Goal: Task Accomplishment & Management: Manage account settings

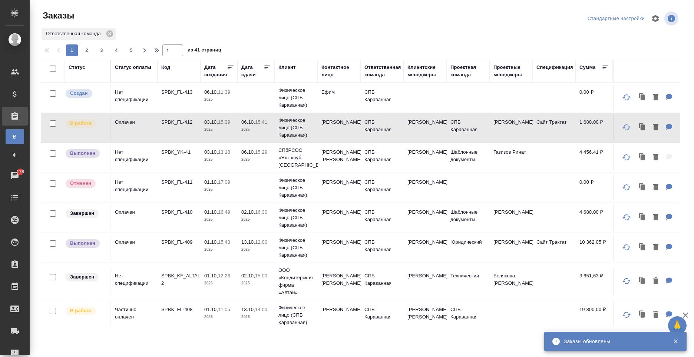
scroll to position [37, 0]
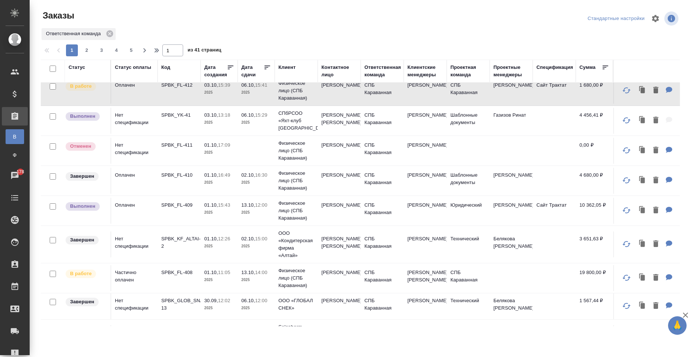
click at [355, 277] on td "Наталья" at bounding box center [339, 278] width 43 height 26
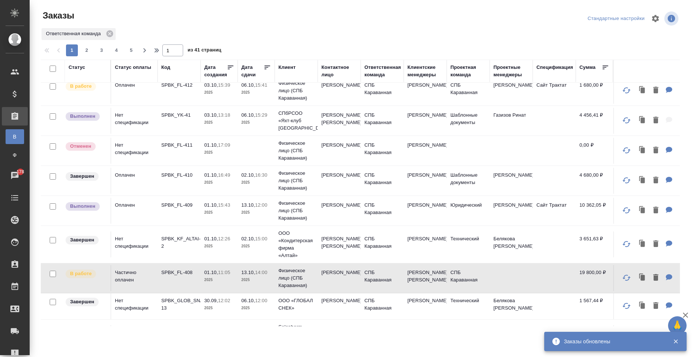
scroll to position [0, 0]
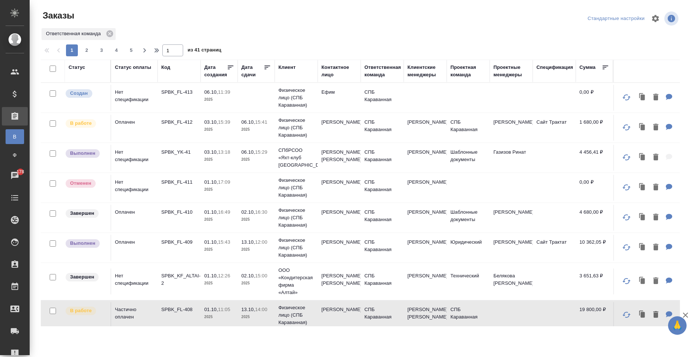
click at [214, 168] on td "03.10, 13:18 2025" at bounding box center [219, 158] width 37 height 26
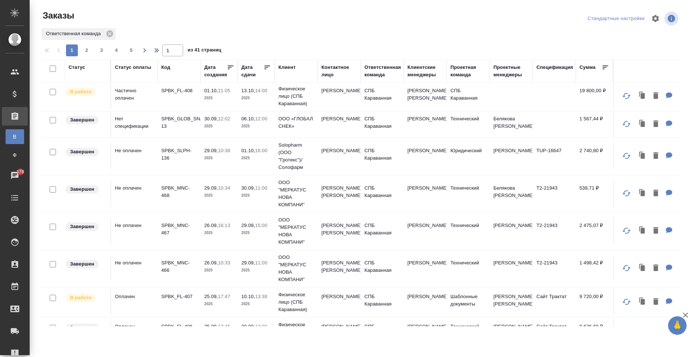
scroll to position [260, 0]
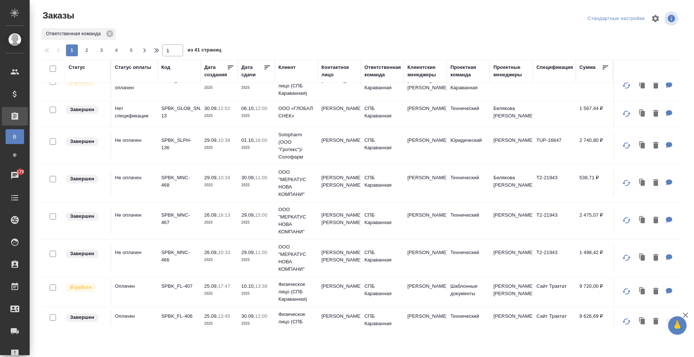
click at [350, 197] on td "Суворова Наталья Сергеевна" at bounding box center [339, 184] width 43 height 26
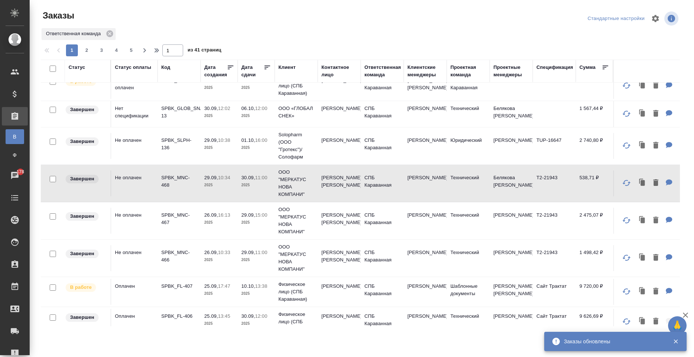
click at [314, 238] on td "ООО "МЕРКАТУС НОВА КОМПАНИ"" at bounding box center [296, 220] width 43 height 37
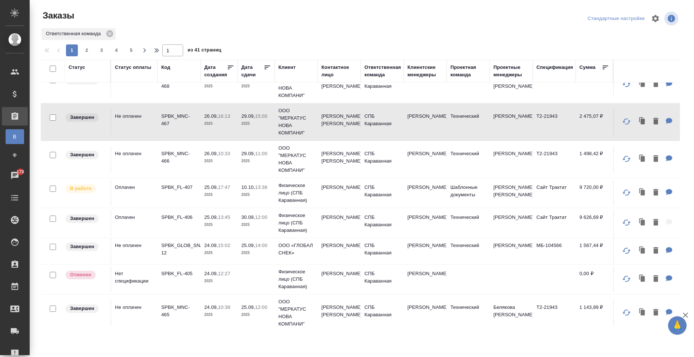
scroll to position [371, 0]
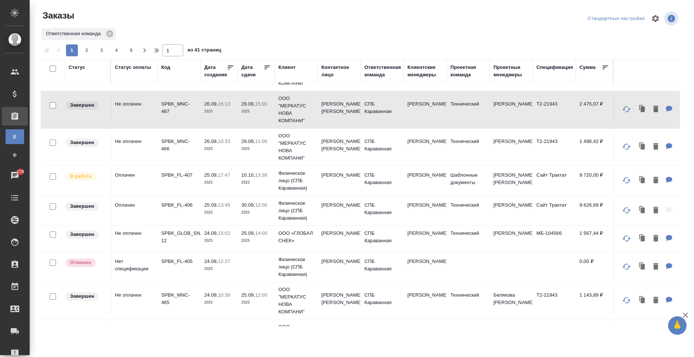
click at [342, 219] on td "Гузаля Фасхиева" at bounding box center [339, 211] width 43 height 26
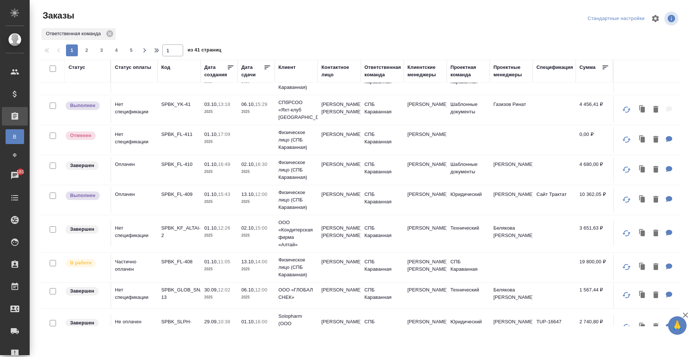
scroll to position [0, 0]
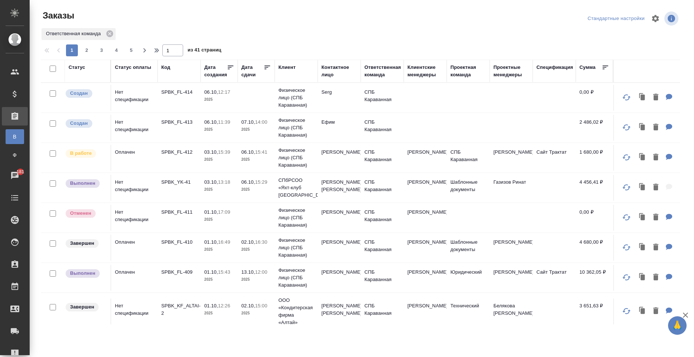
click at [337, 198] on td "Бредова Ольга" at bounding box center [339, 188] width 43 height 26
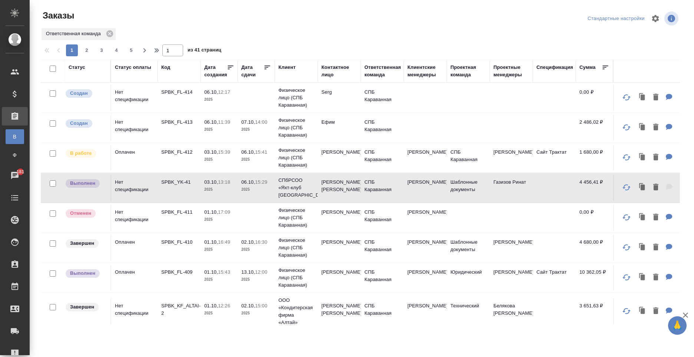
click at [315, 152] on td "Физическое лицо (СПБ Караванная)" at bounding box center [296, 158] width 43 height 30
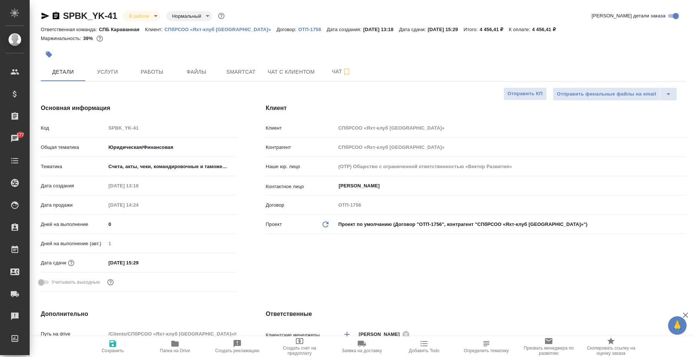
select select "RU"
click at [184, 348] on span "Папка на Drive" at bounding box center [174, 347] width 53 height 14
click at [118, 73] on span "Услуги" at bounding box center [108, 71] width 36 height 9
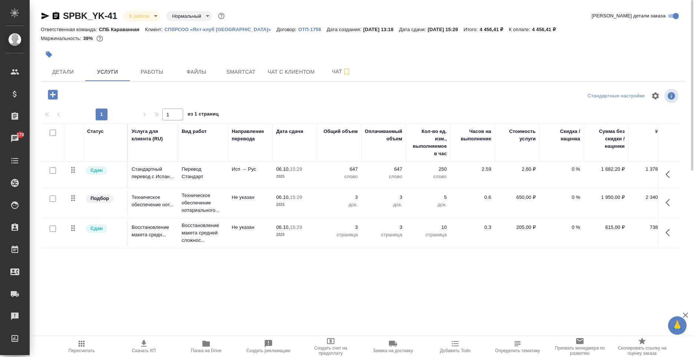
click at [504, 54] on div at bounding box center [363, 54] width 645 height 16
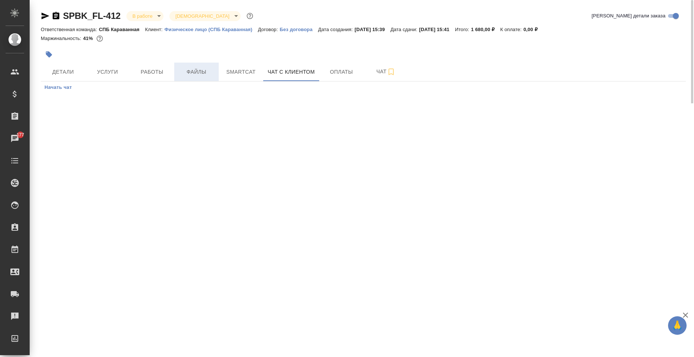
click at [211, 77] on button "Файлы" at bounding box center [196, 72] width 44 height 19
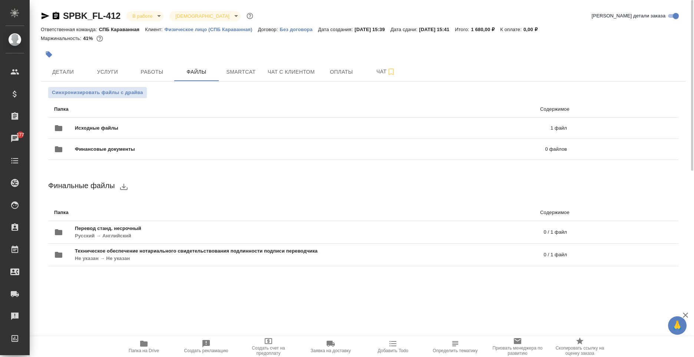
click at [151, 343] on span "Папка на Drive" at bounding box center [143, 347] width 53 height 14
click at [72, 66] on button "Детали" at bounding box center [63, 72] width 44 height 19
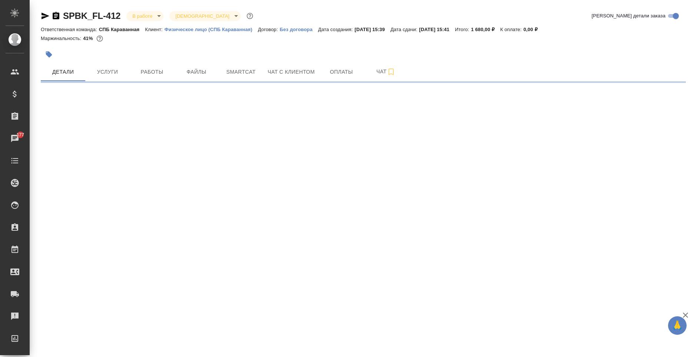
select select "RU"
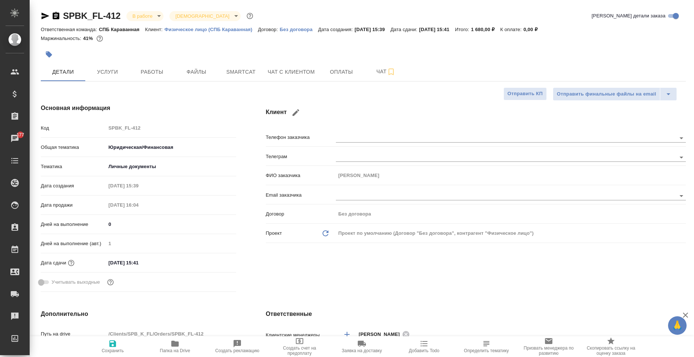
type textarea "x"
type input "[PERSON_NAME]"
click at [99, 71] on span "Услуги" at bounding box center [108, 71] width 36 height 9
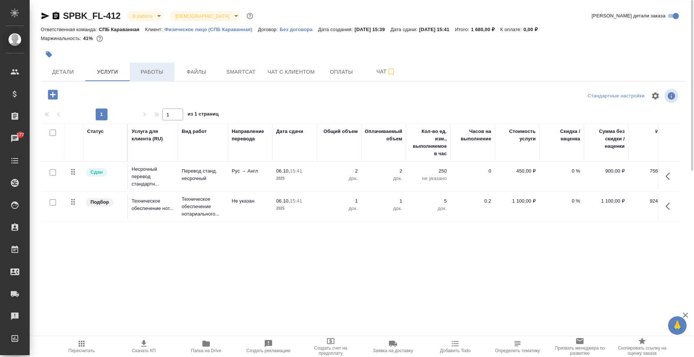
click at [141, 71] on span "Работы" at bounding box center [152, 71] width 36 height 9
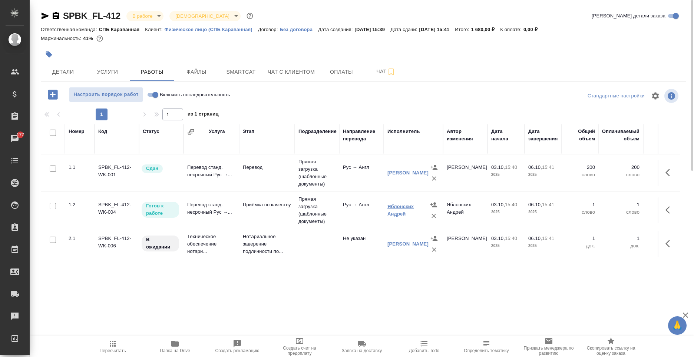
click at [403, 208] on link "Яблонских Андрей" at bounding box center [400, 210] width 26 height 13
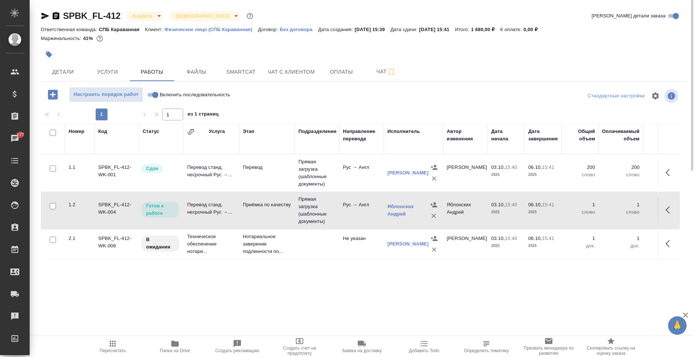
click at [660, 209] on td at bounding box center [669, 211] width 22 height 26
click at [673, 210] on icon "button" at bounding box center [670, 210] width 9 height 9
click at [617, 212] on icon "button" at bounding box center [615, 210] width 9 height 9
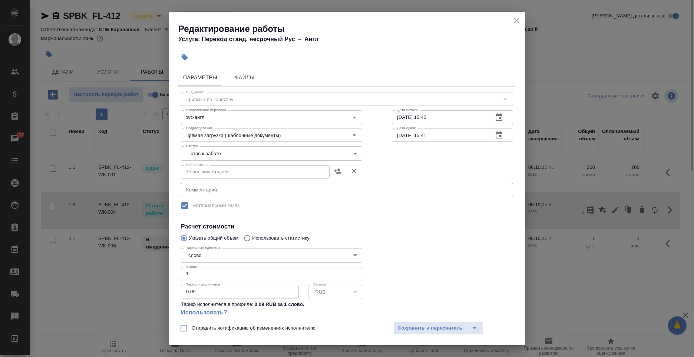
click at [518, 21] on icon "close" at bounding box center [516, 20] width 9 height 9
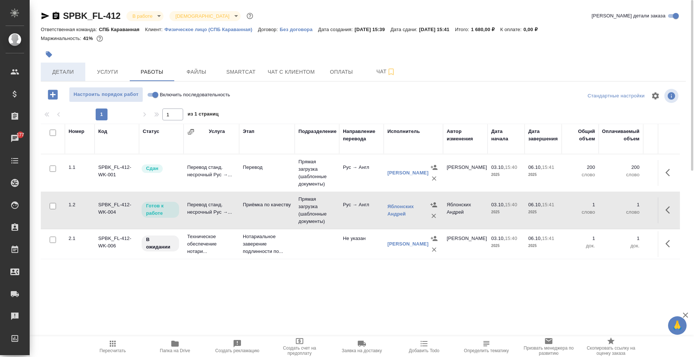
click at [70, 69] on span "Детали" at bounding box center [63, 71] width 36 height 9
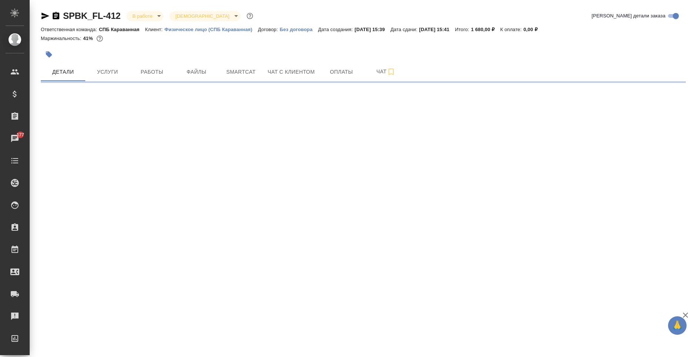
select select "RU"
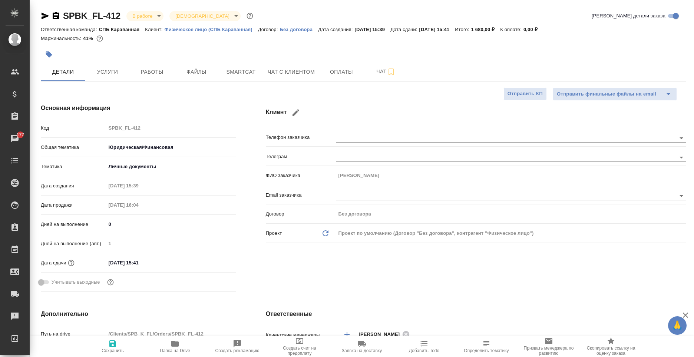
type textarea "x"
click at [316, 71] on button "Чат с клиентом" at bounding box center [291, 72] width 56 height 19
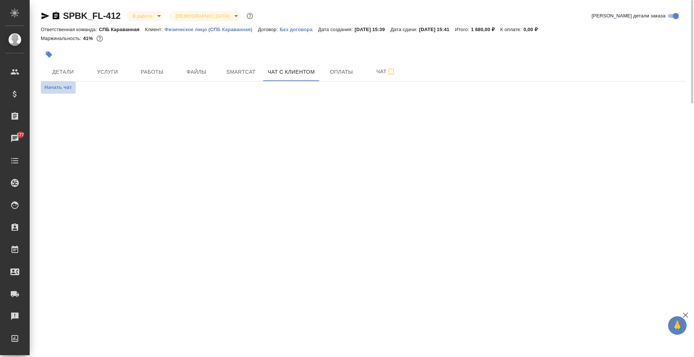
click at [53, 85] on span "Начать чат" at bounding box center [57, 87] width 27 height 9
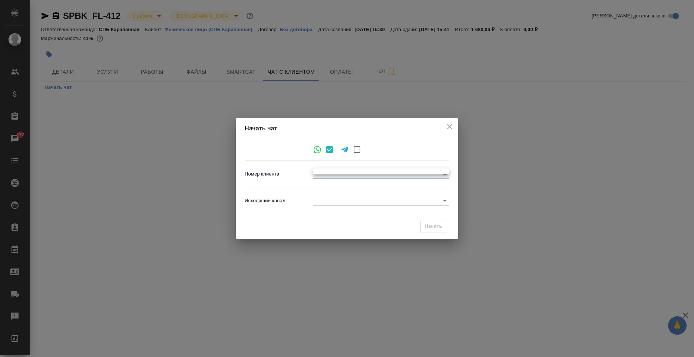
click at [327, 175] on body "🙏 .cls-1 fill:#fff; AWATERA Moskalets Alina Клиенты Спецификации Заказы 177 Чат…" at bounding box center [347, 178] width 694 height 357
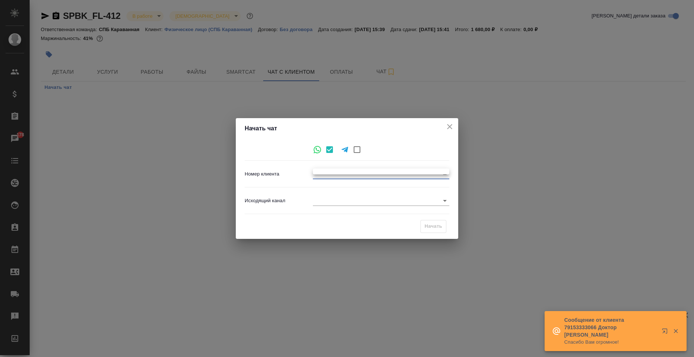
click at [452, 126] on div at bounding box center [347, 178] width 694 height 357
click at [445, 125] on icon "close" at bounding box center [449, 126] width 9 height 9
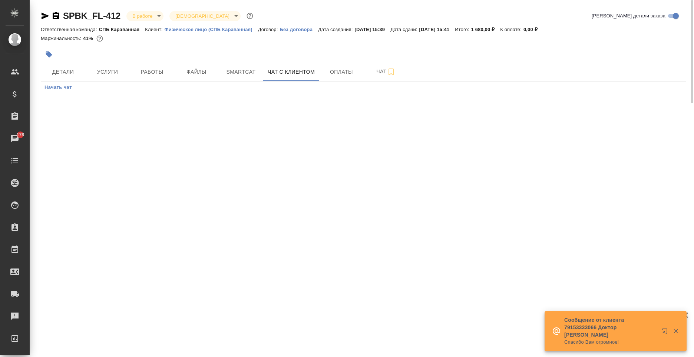
click at [70, 83] on button "Начать чат" at bounding box center [58, 88] width 35 height 12
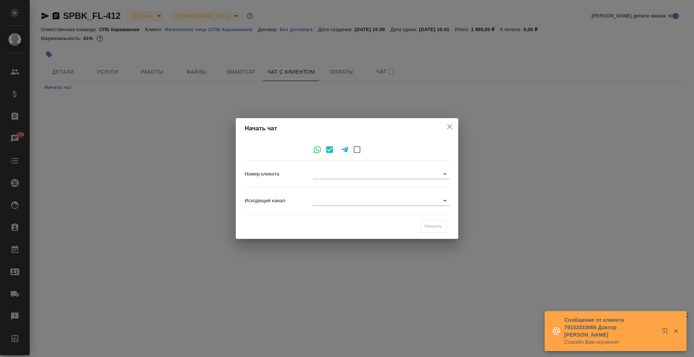
click at [449, 131] on icon "close" at bounding box center [449, 126] width 9 height 9
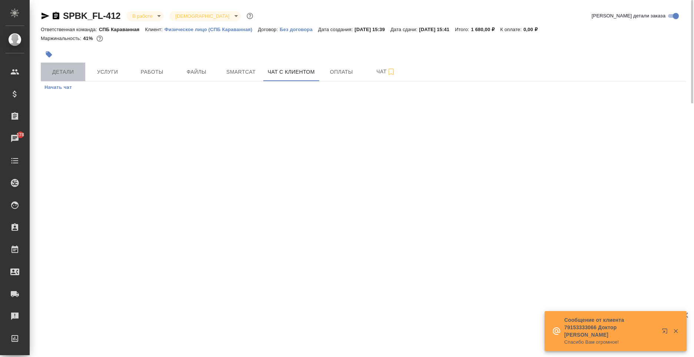
click at [83, 74] on button "Детали" at bounding box center [63, 72] width 44 height 19
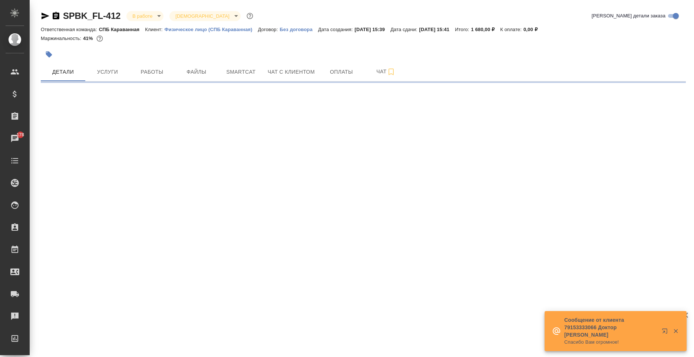
select select "RU"
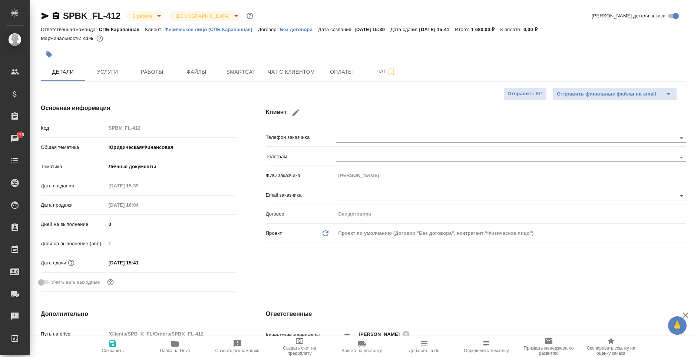
type textarea "x"
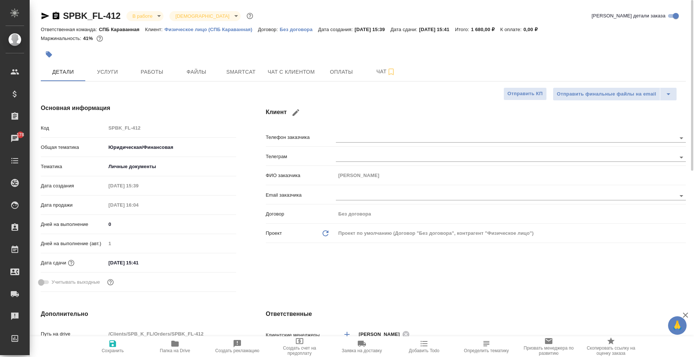
type textarea "x"
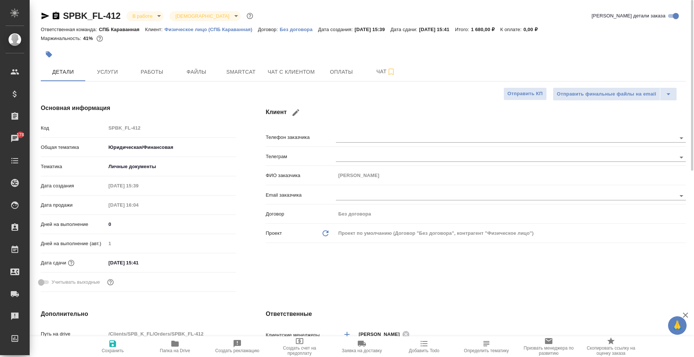
type textarea "x"
click at [123, 67] on span "Услуги" at bounding box center [108, 71] width 36 height 9
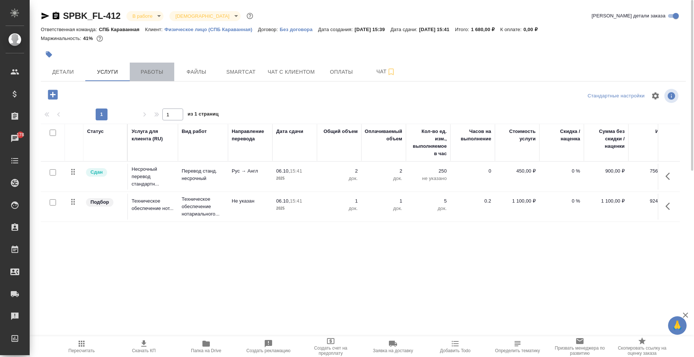
click at [136, 66] on button "Работы" at bounding box center [152, 72] width 44 height 19
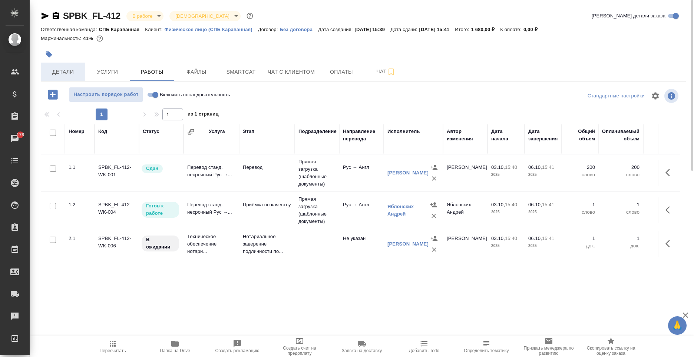
click at [62, 66] on button "Детали" at bounding box center [63, 72] width 44 height 19
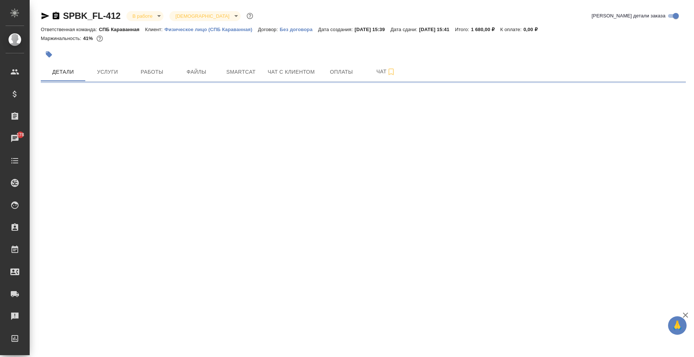
select select "RU"
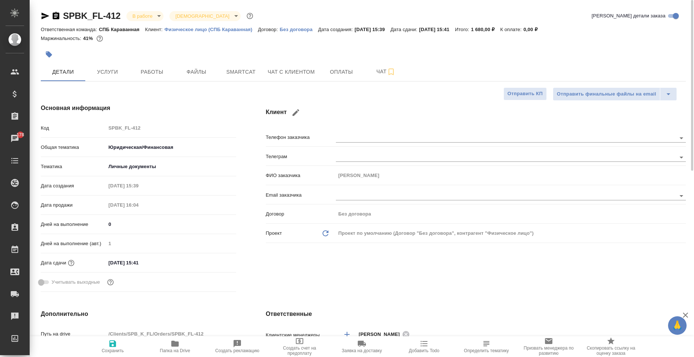
type textarea "x"
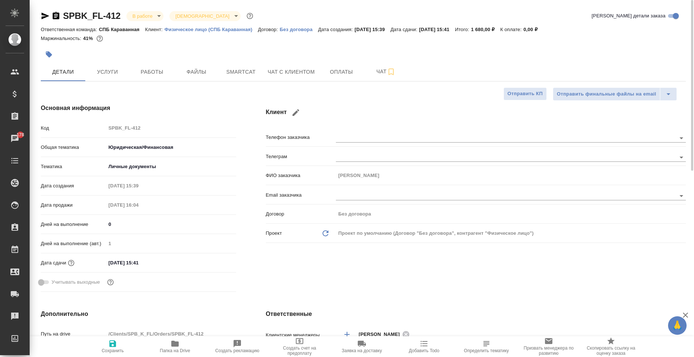
type textarea "x"
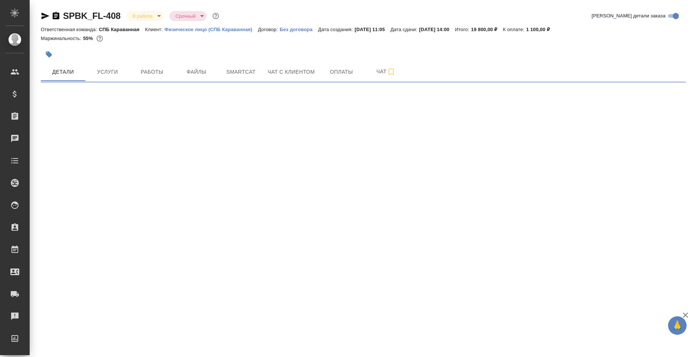
select select "RU"
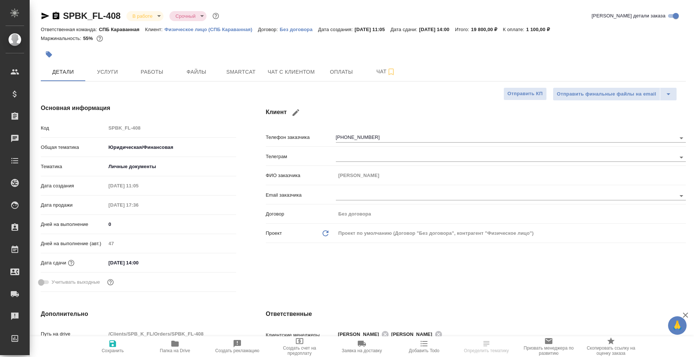
type textarea "x"
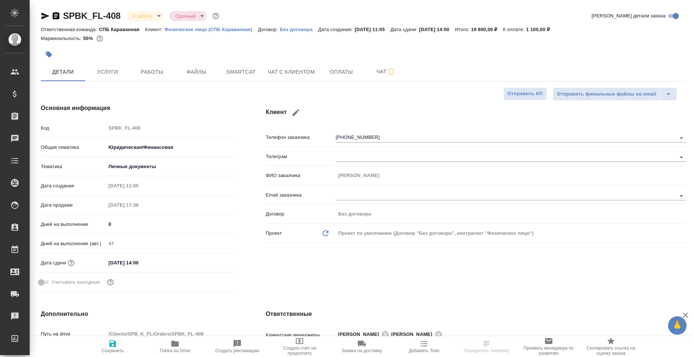
type textarea "x"
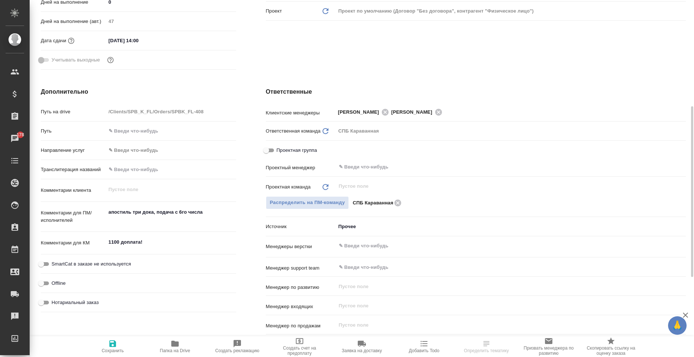
scroll to position [260, 0]
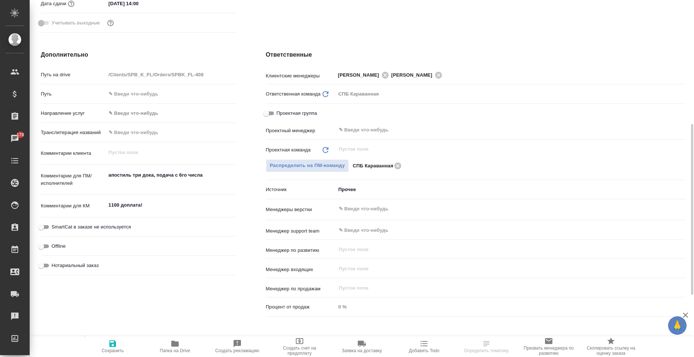
click at [168, 212] on div "1100 доплата! x" at bounding box center [171, 206] width 130 height 16
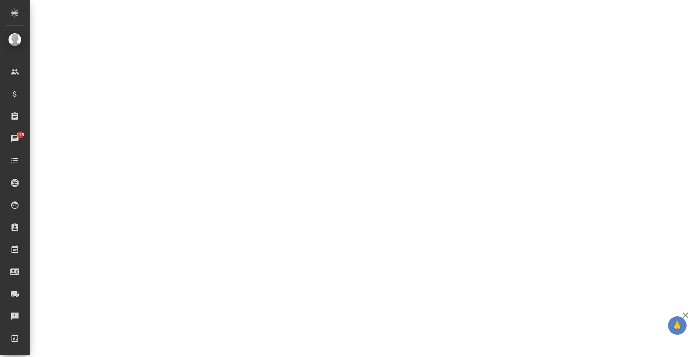
select select "RU"
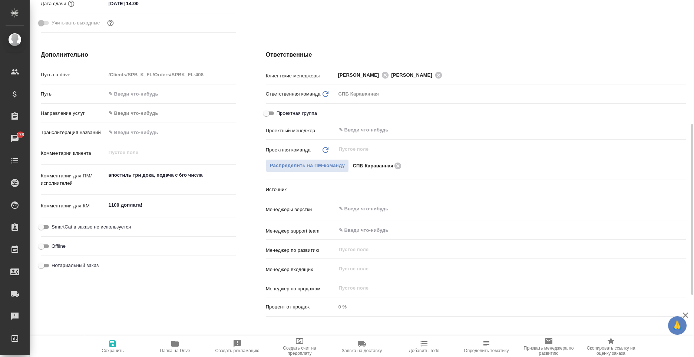
type textarea "x"
click at [157, 208] on textarea "1100 доплата!" at bounding box center [171, 205] width 130 height 13
type textarea "x"
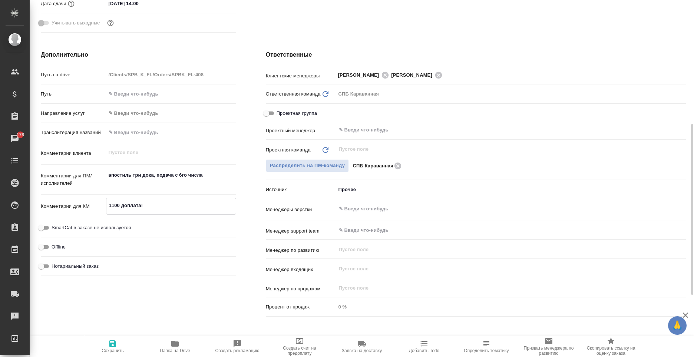
type textarea "x"
type textarea "1100 доплата!"
type textarea "x"
type textarea "1100 доплата! п"
type textarea "x"
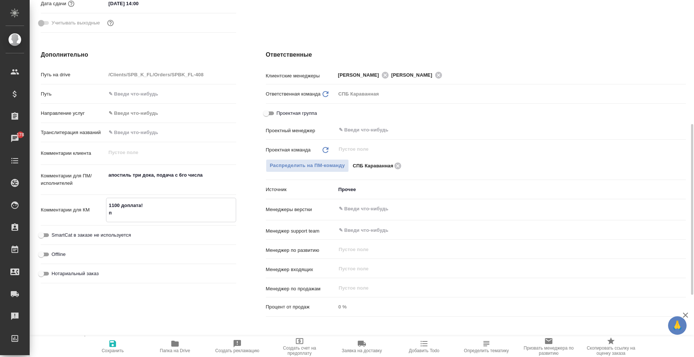
type textarea "x"
type textarea "1100 доплата! по"
type textarea "x"
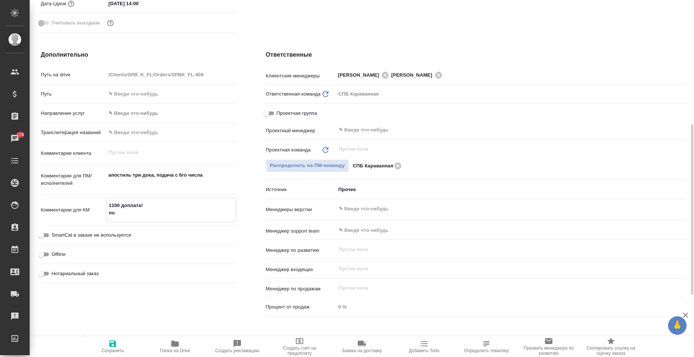
type textarea "x"
type textarea "1100 доплата! под"
type textarea "x"
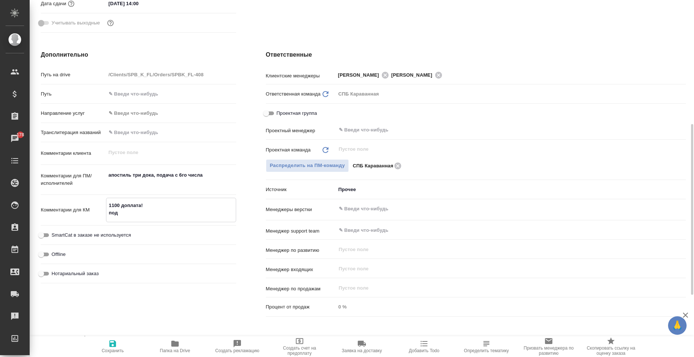
type textarea "1100 доплата! подч"
type textarea "x"
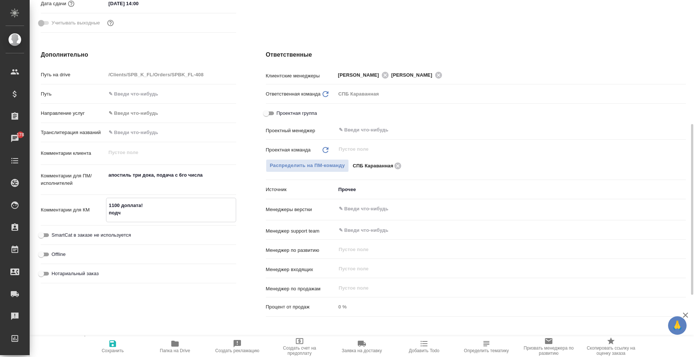
type textarea "x"
type textarea "1100 доплата! подча"
type textarea "x"
type textarea "1100 доплата! под"
type textarea "x"
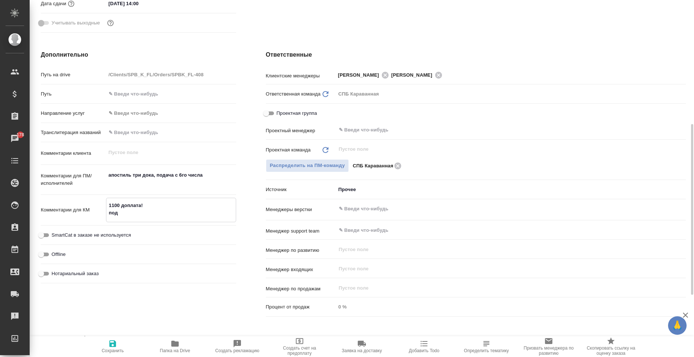
type textarea "x"
type textarea "1100 доплата! пода"
type textarea "x"
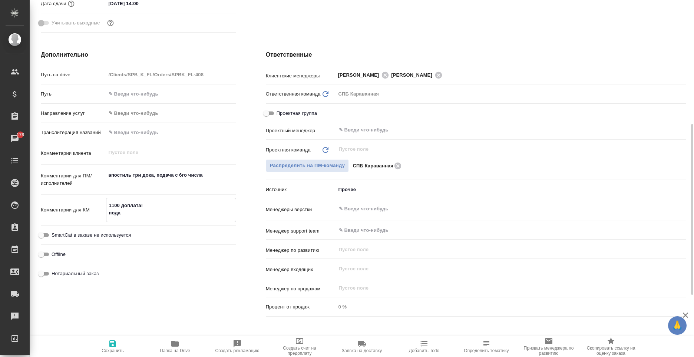
type textarea "x"
type textarea "1100 доплата! подач"
type textarea "x"
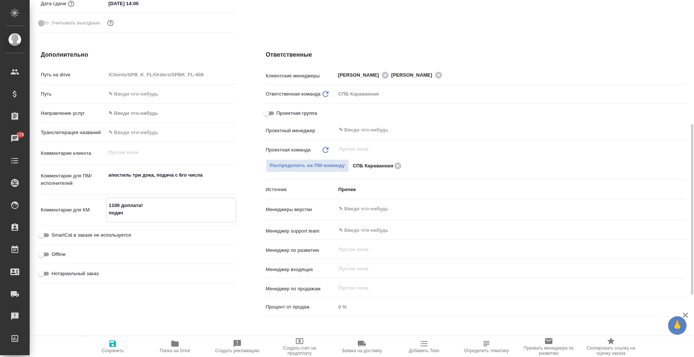
type textarea "1100 доплата! подача"
type textarea "x"
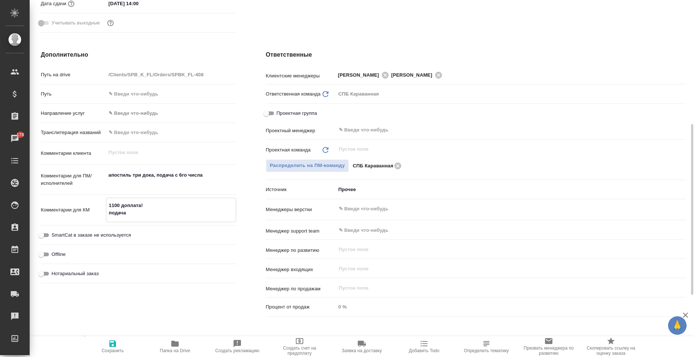
type textarea "x"
type textarea "1100 доплата! подача"
type textarea "x"
type textarea "1100 доплата! подача м"
type textarea "x"
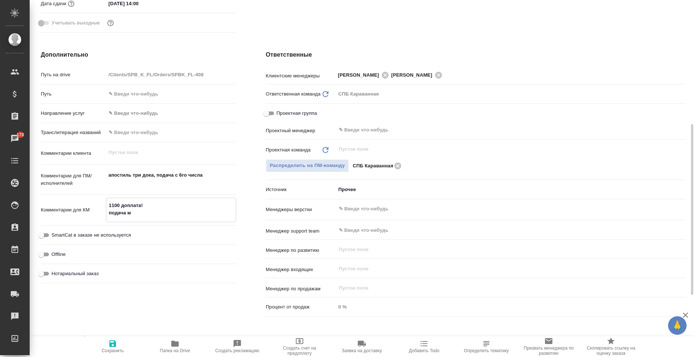
type textarea "x"
type textarea "1100 доплата! подача ми"
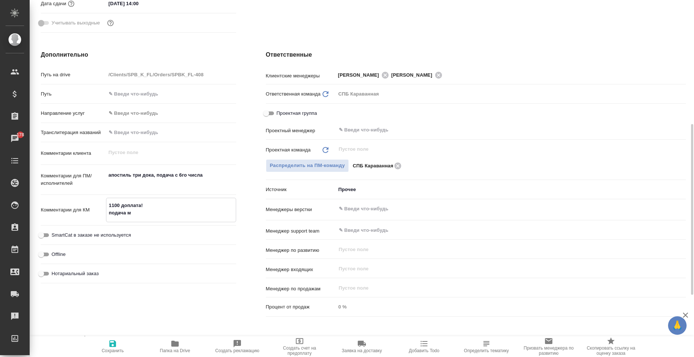
type textarea "x"
type textarea "1100 доплата! подача мин"
type textarea "x"
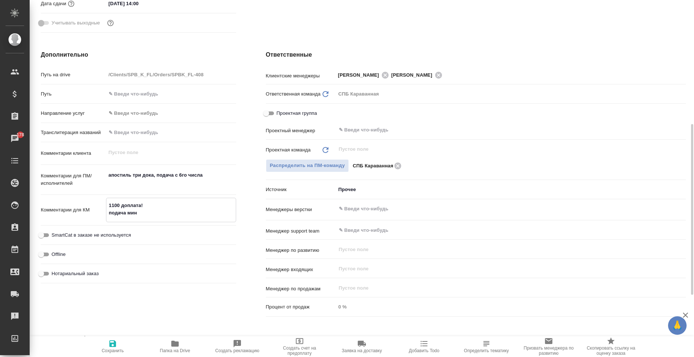
type textarea "x"
type textarea "1100 доплата! подача миню"
type textarea "x"
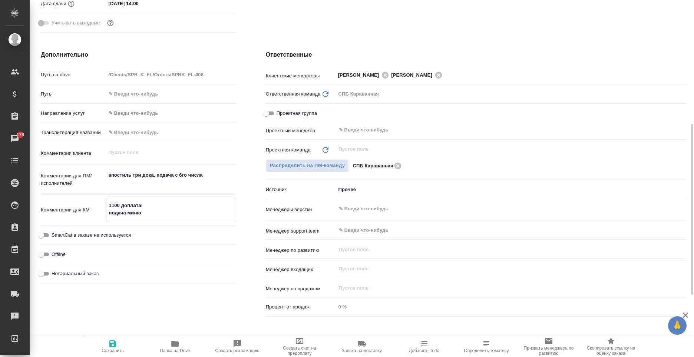
type textarea "x"
type textarea "1100 доплата! подача минюс"
type textarea "x"
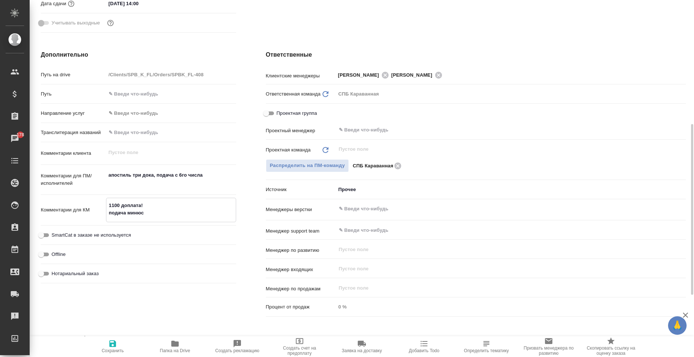
type textarea "1100 доплата! подача минюст"
type textarea "x"
type textarea "1100 доплата! подача минюст:"
type textarea "x"
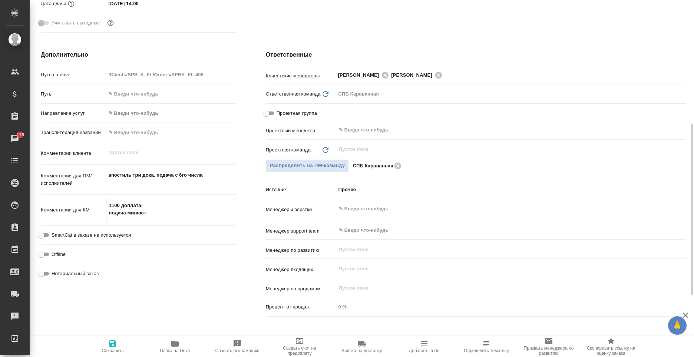
type textarea "x"
type textarea "1100 доплата! подача минюст:"
type textarea "x"
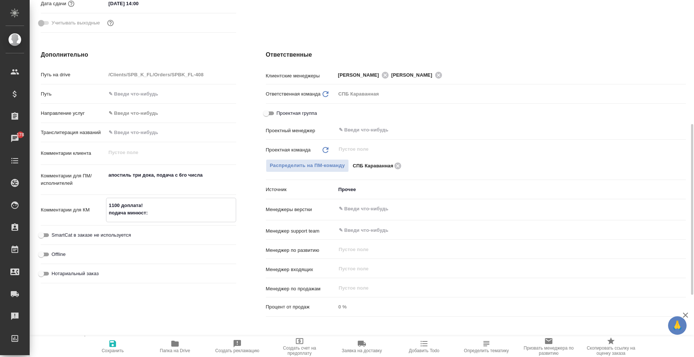
type textarea "1100 доплата! подача минюст: 6"
type textarea "x"
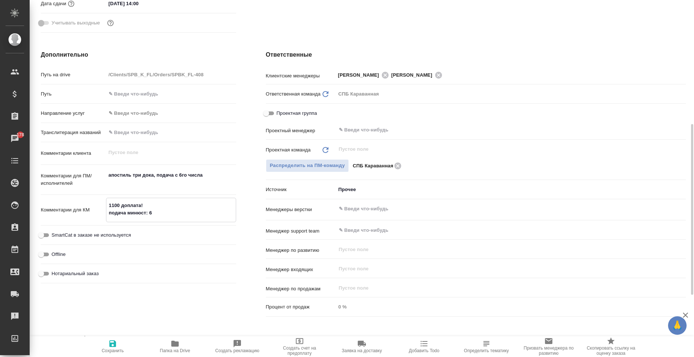
type textarea "x"
type textarea "1100 доплата! подача минюст: 6."
type textarea "x"
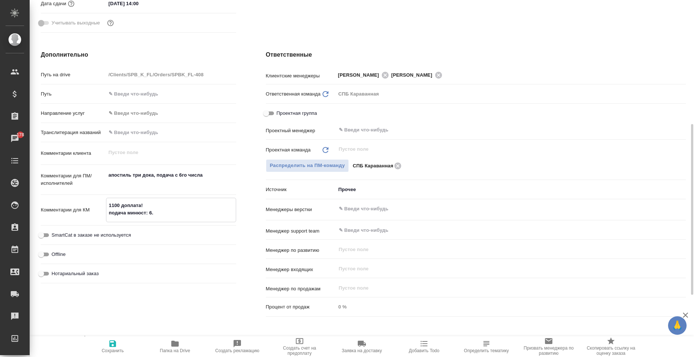
type textarea "1100 доплата! подача минюст: 6.1"
type textarea "x"
type textarea "1100 доплата! подача минюст: 6.10"
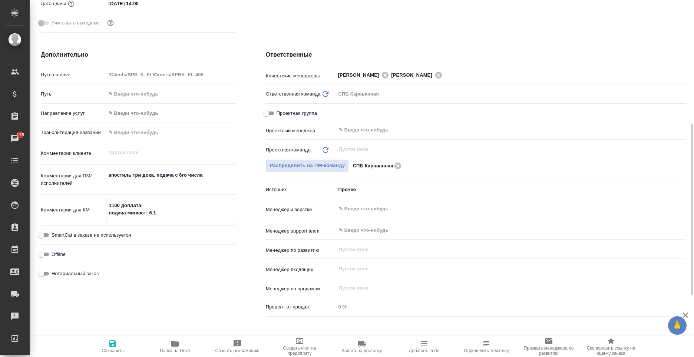
type textarea "x"
type textarea "1100 доплата! подача минюст: 6.10,"
type textarea "x"
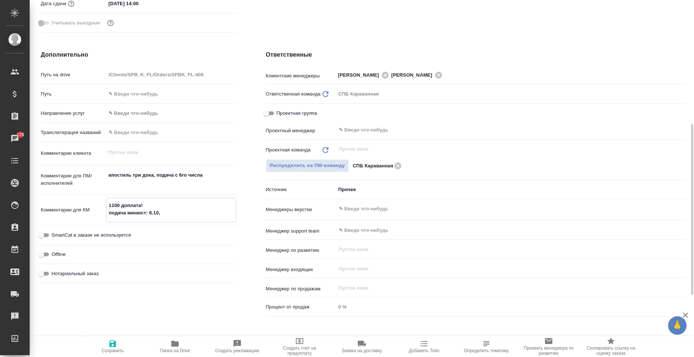
type textarea "x"
type textarea "1100 доплата! подача минюст: 6.10,"
type textarea "x"
type textarea "1100 доплата! подача минюст: 6.10, м"
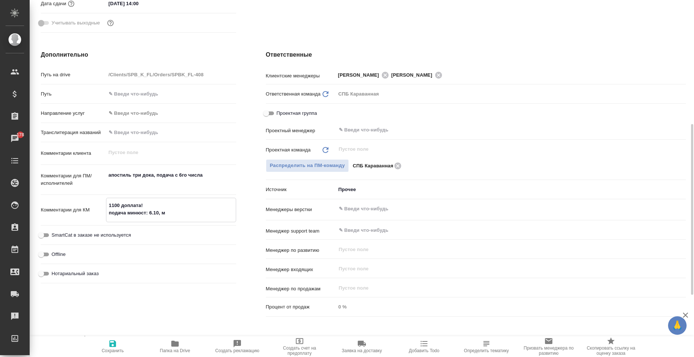
type textarea "x"
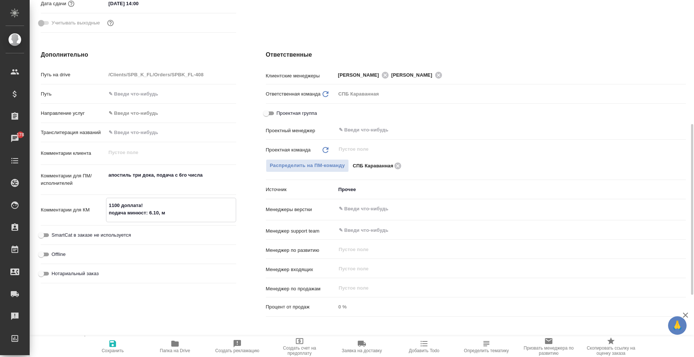
type textarea "1100 доплата! подача минюст: 6.10, мф"
type textarea "x"
type textarea "1100 доплата! подача минюст: 6.10, мфц"
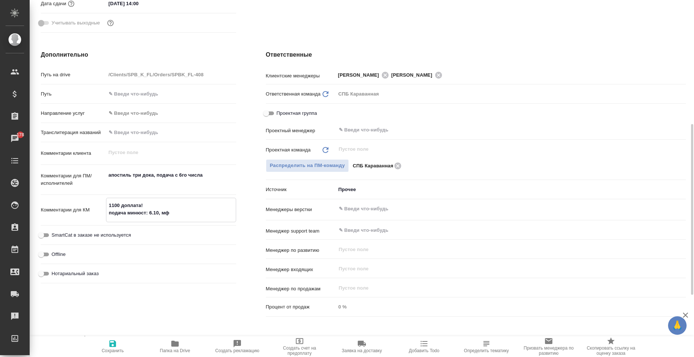
type textarea "x"
type textarea "1100 доплата! подача минюст: 6.10, мфц:"
type textarea "x"
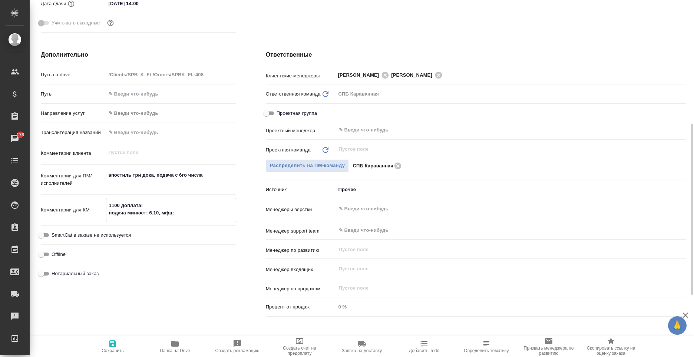
type textarea "x"
type textarea "1100 доплата! подача минюст: 6.10, мфц:"
type textarea "x"
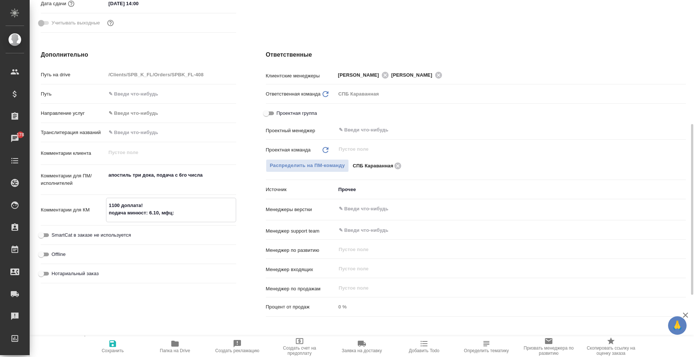
type textarea "x"
type textarea "1100 доплата! подача минюст: 6.10, мфц: 6"
type textarea "x"
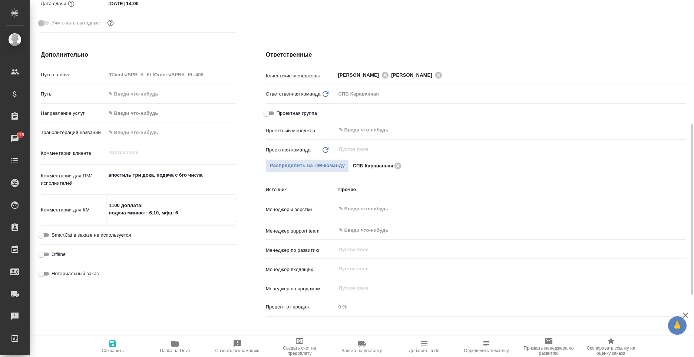
type textarea "1100 доплата! подача минюст: 6.10, мфц: 6."
type textarea "x"
type textarea "1100 доплата! подача минюст: 6.10, мфц: 6.1"
type textarea "x"
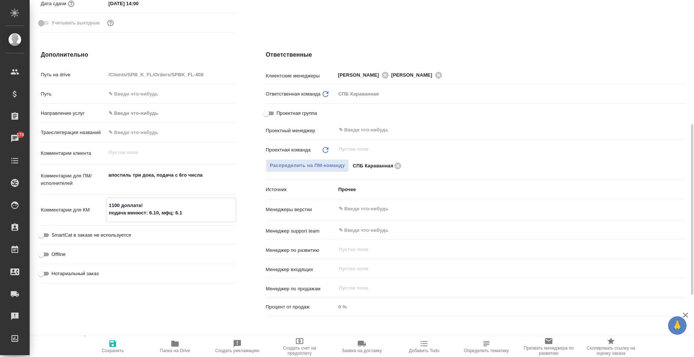
type textarea "x"
type textarea "1100 доплата! подача минюст: 6.10, мфц: 6.10"
type textarea "x"
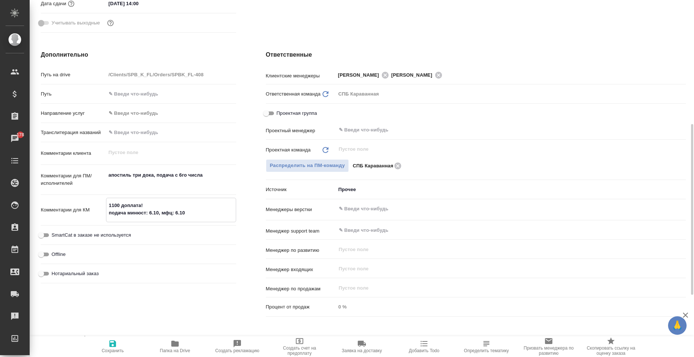
type textarea "1100 доплата! подача минюст: 6.10, мфц: 6.10"
type textarea "x"
click at [117, 347] on span "Сохранить" at bounding box center [112, 347] width 53 height 14
type textarea "x"
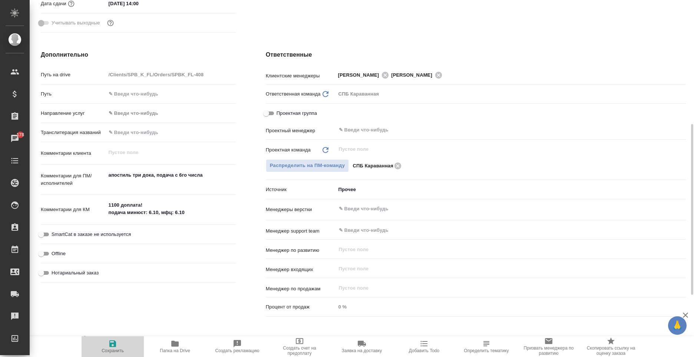
type textarea "x"
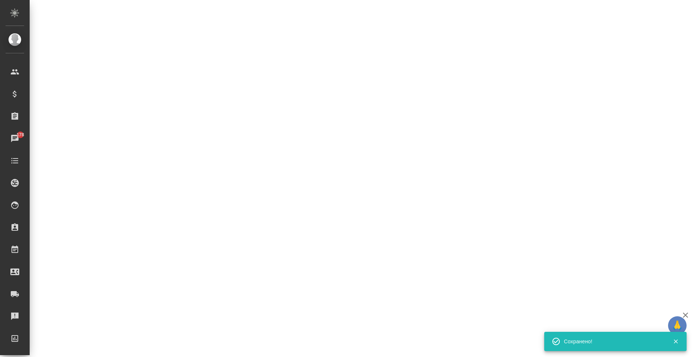
select select "RU"
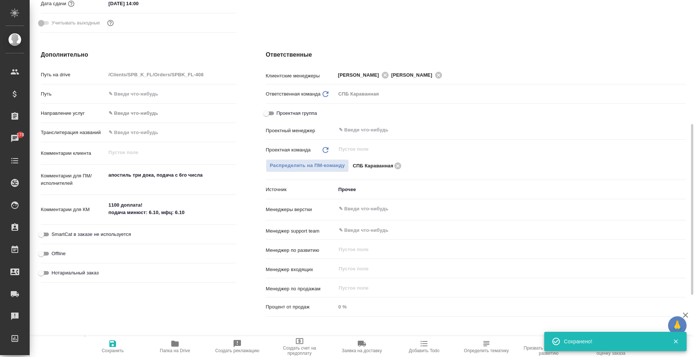
type textarea "x"
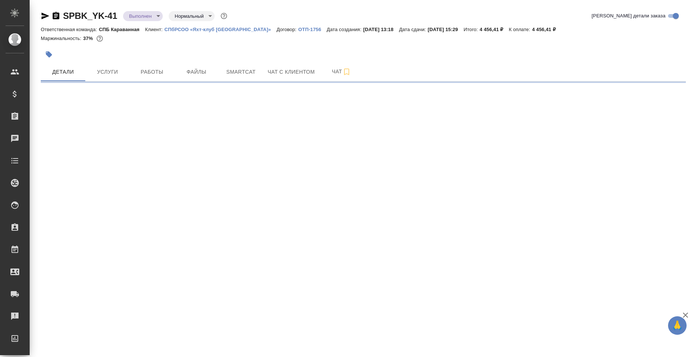
select select "RU"
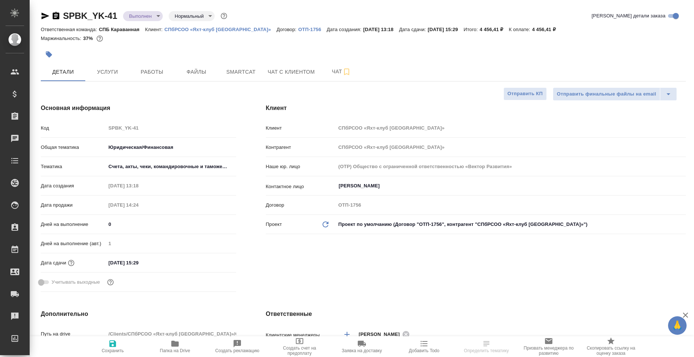
type textarea "x"
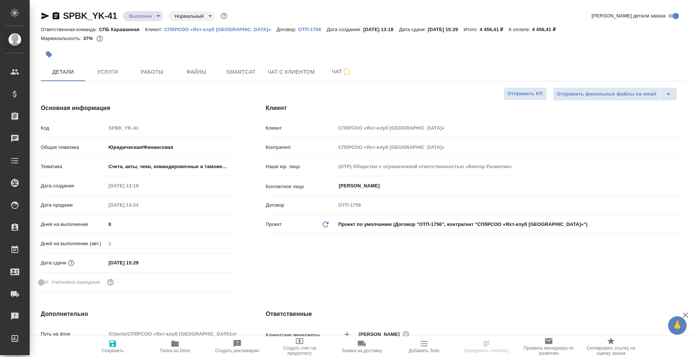
type textarea "x"
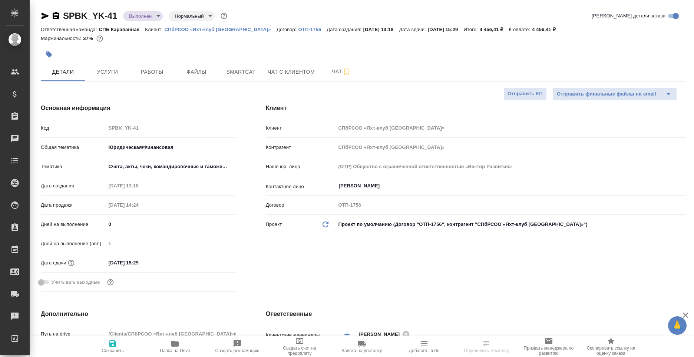
type textarea "x"
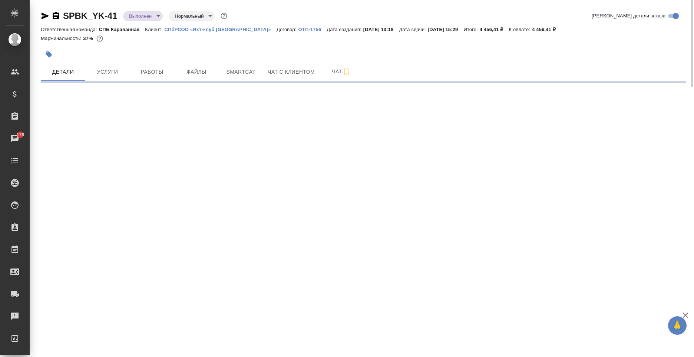
select select "RU"
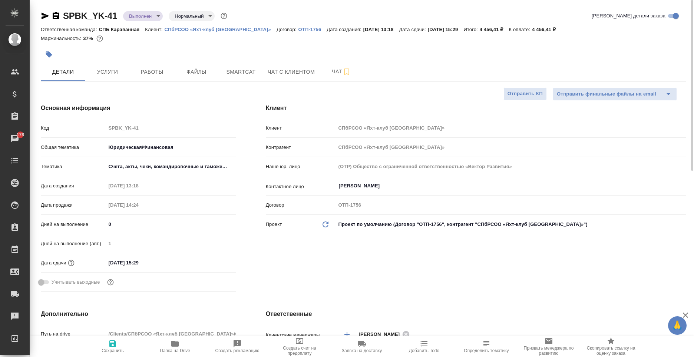
type textarea "x"
click at [171, 353] on span "Папка на Drive" at bounding box center [175, 351] width 30 height 5
type textarea "x"
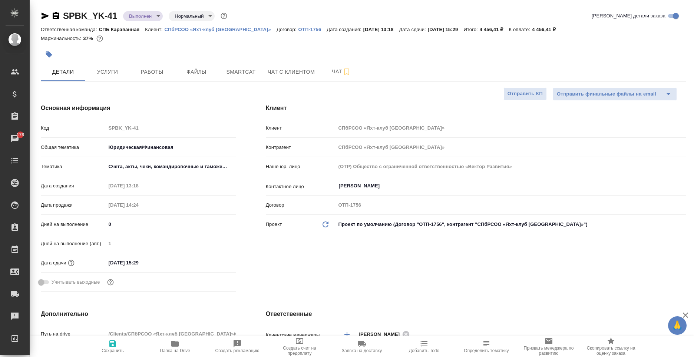
type textarea "x"
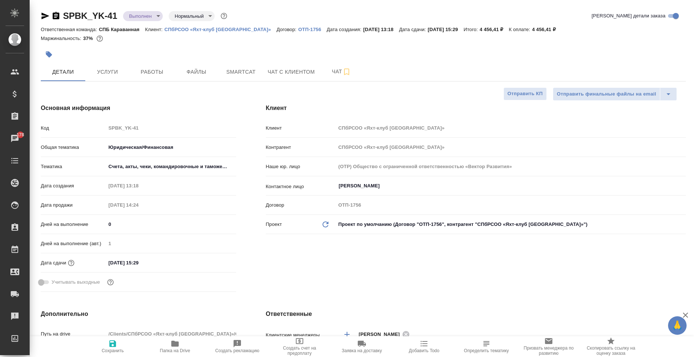
type textarea "x"
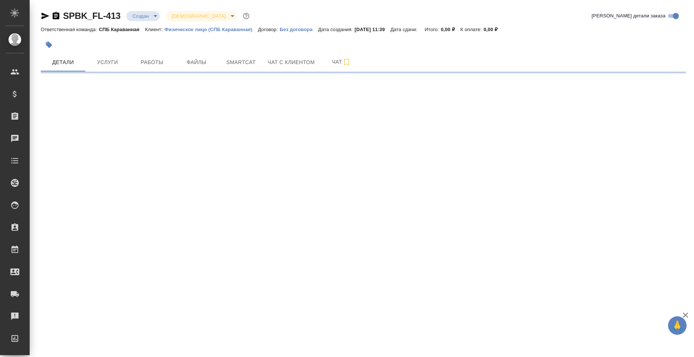
select select "RU"
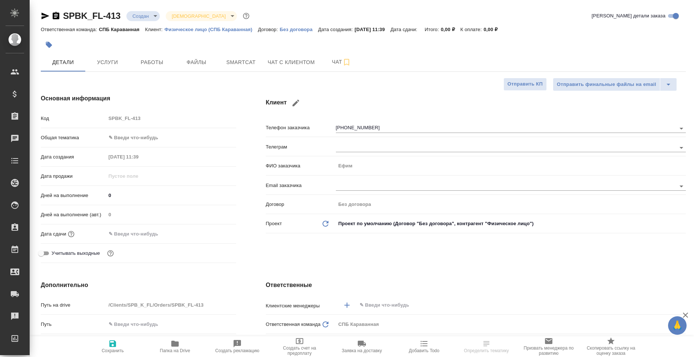
type textarea "x"
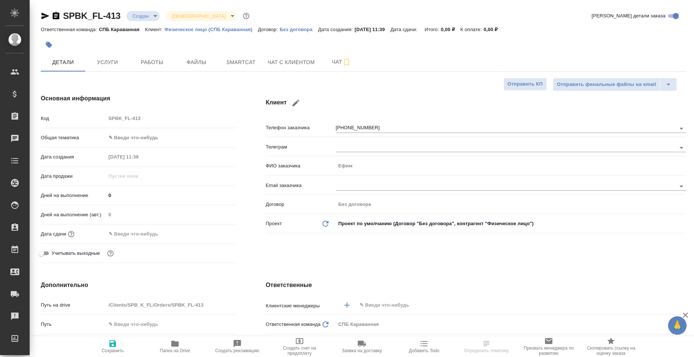
type textarea "x"
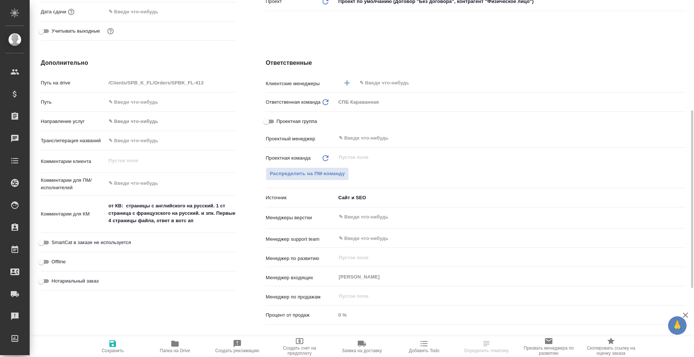
scroll to position [74, 0]
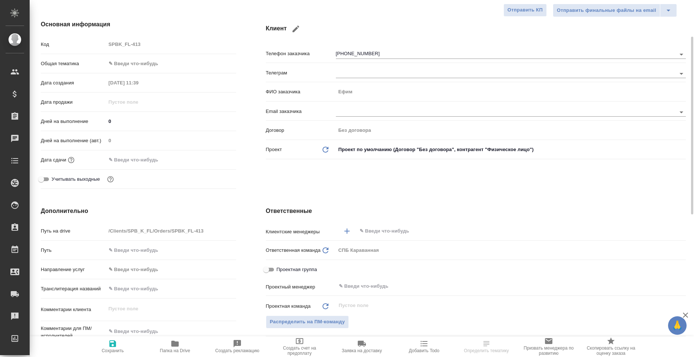
type textarea "x"
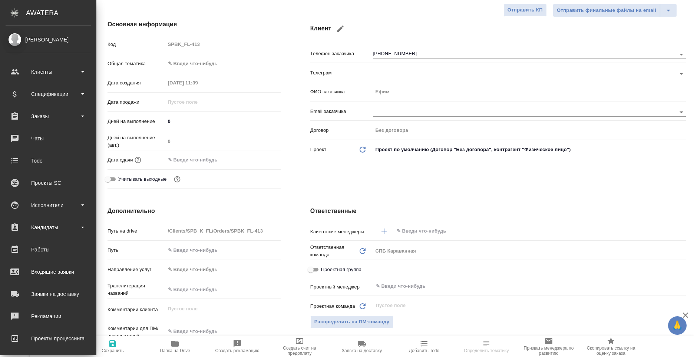
type textarea "x"
select select "RU"
type textarea "x"
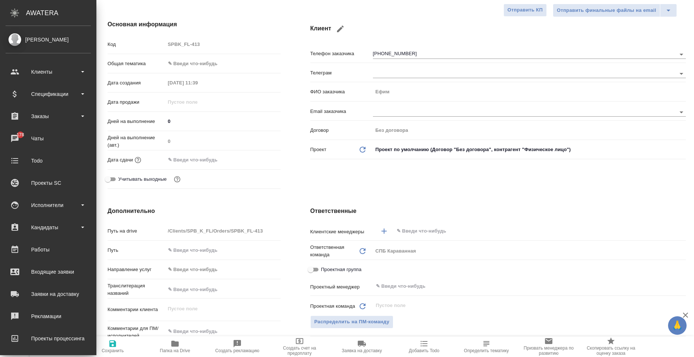
type textarea "x"
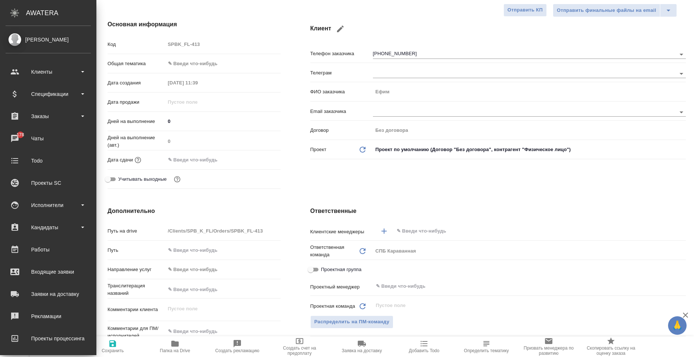
scroll to position [0, 0]
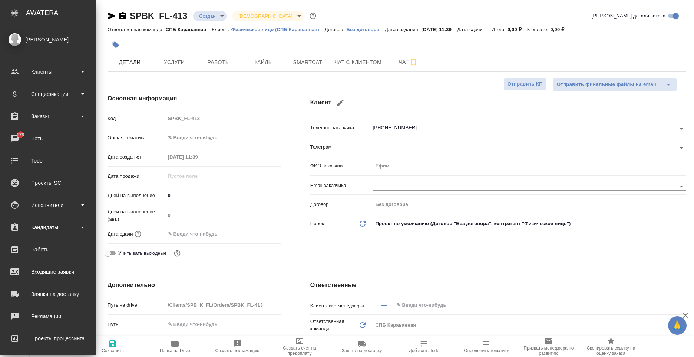
click at [256, 93] on div "Основная информация Код SPBK_FL-413 Общая тематика ✎ Введи что-нибудь Дата созд…" at bounding box center [194, 180] width 203 height 202
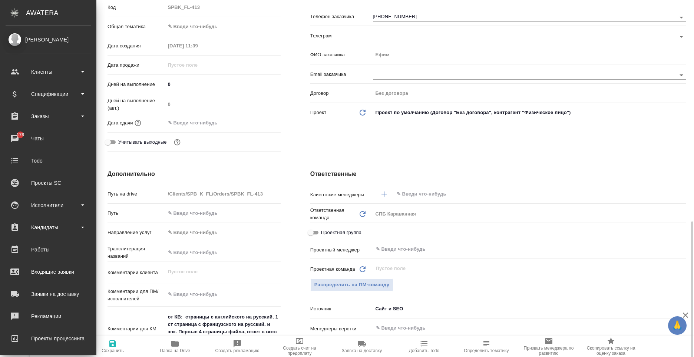
scroll to position [222, 0]
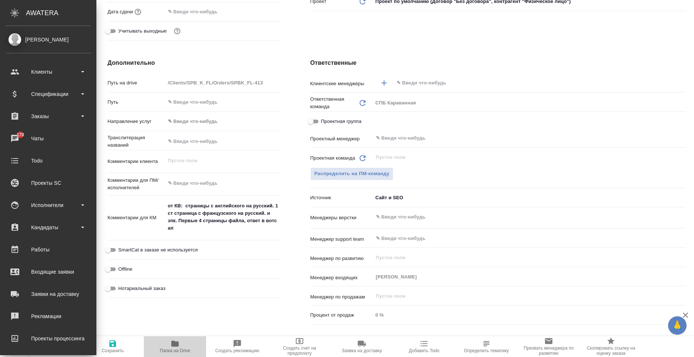
click at [177, 344] on icon "button" at bounding box center [174, 344] width 7 height 6
type textarea "x"
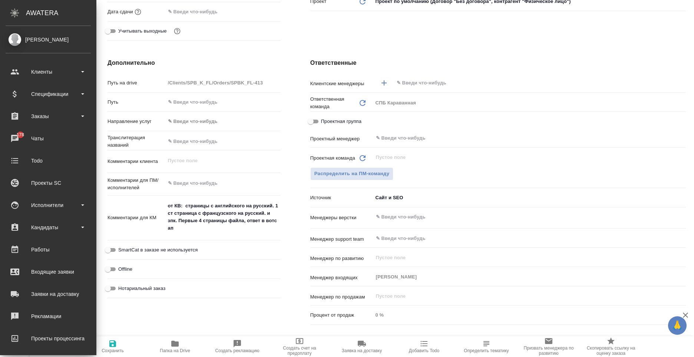
type textarea "x"
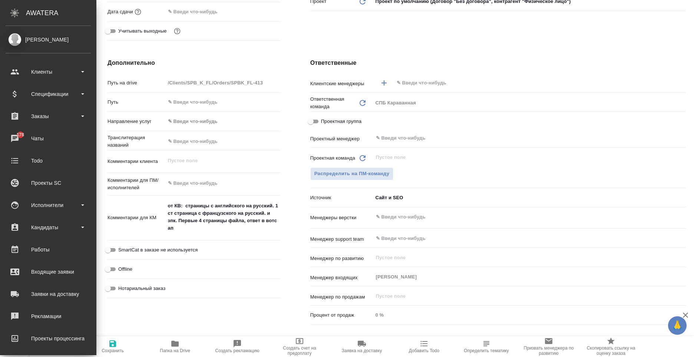
type textarea "x"
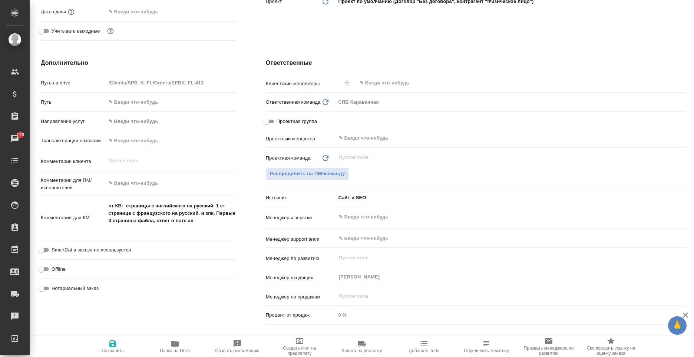
click at [126, 55] on div "Дополнительно Путь на drive /Clients/SPB_K_FL/Orders/SPBK_FL-413 Путь Направлен…" at bounding box center [138, 193] width 225 height 299
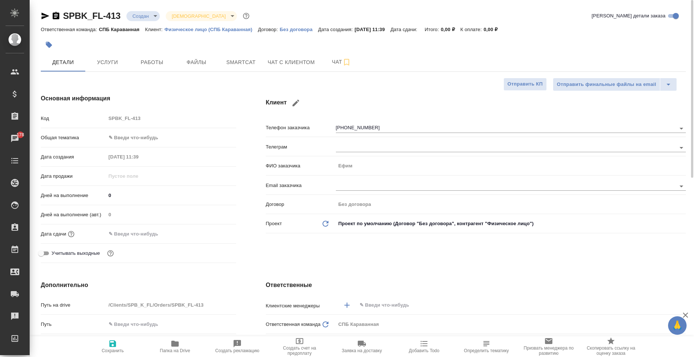
click at [276, 72] on div "SPBK_FL-413 Создан new Святая троица holyTrinity Кратко детали заказа Ответстве…" at bounding box center [363, 359] width 653 height 718
click at [275, 67] on button "Чат с клиентом" at bounding box center [291, 62] width 56 height 19
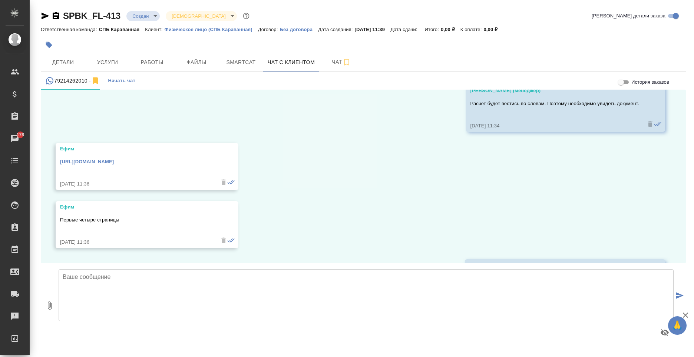
scroll to position [630, 0]
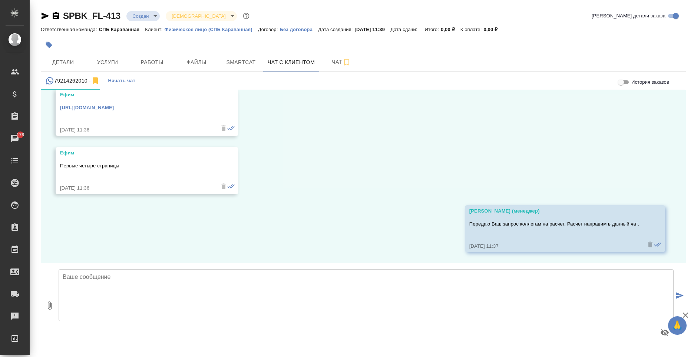
click at [114, 105] on link "https://static.fie.org/uploads/36/184923-Algiers%20WC.pdf" at bounding box center [87, 108] width 54 height 6
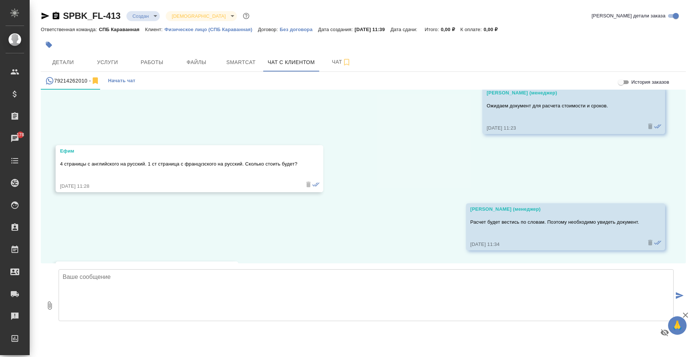
scroll to position [445, 0]
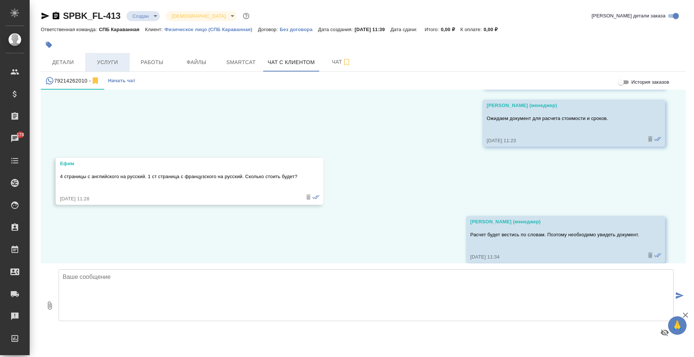
click at [117, 62] on span "Услуги" at bounding box center [108, 62] width 36 height 9
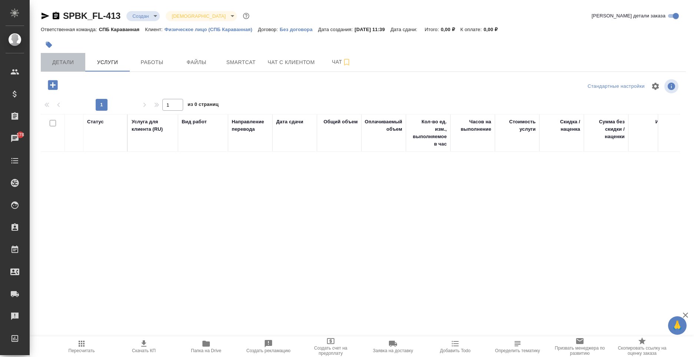
click at [52, 63] on span "Детали" at bounding box center [63, 62] width 36 height 9
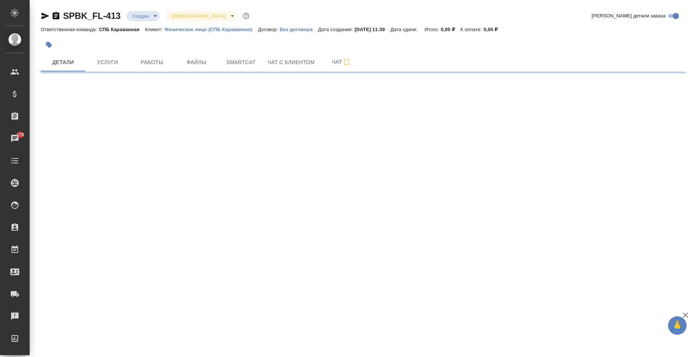
select select "RU"
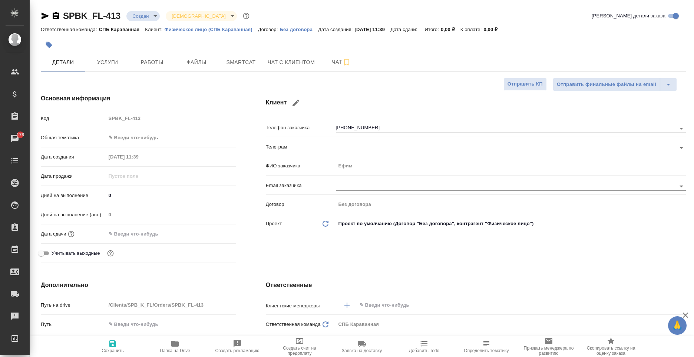
type textarea "x"
click at [110, 62] on span "Услуги" at bounding box center [108, 62] width 36 height 9
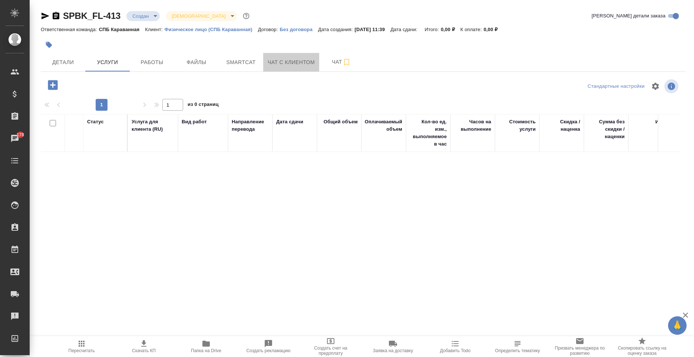
click at [276, 65] on span "Чат с клиентом" at bounding box center [291, 62] width 47 height 9
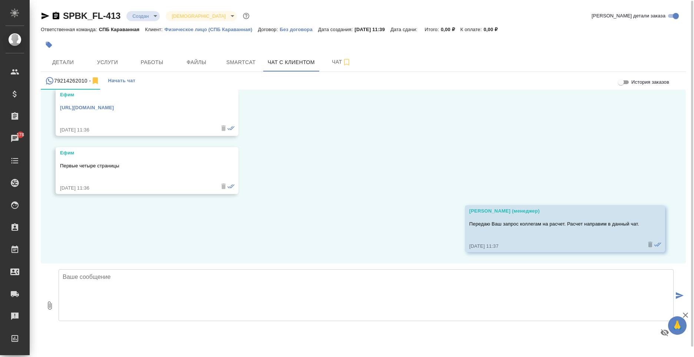
scroll to position [0, 0]
click at [271, 283] on textarea at bounding box center [366, 295] width 615 height 52
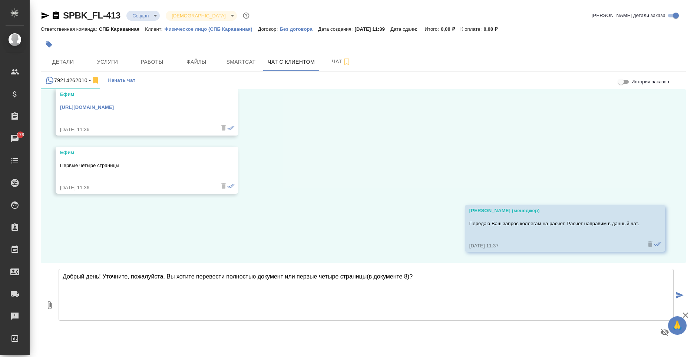
click at [366, 279] on textarea "Добрый день! Уточните, пожалуйста, Вы хотите перевести полностью документ или п…" at bounding box center [366, 295] width 615 height 52
click at [439, 276] on textarea "Добрый день! Уточните, пожалуйста, Вы хотите перевести полностью документ или п…" at bounding box center [366, 295] width 615 height 52
drag, startPoint x: 591, startPoint y: 271, endPoint x: 526, endPoint y: 284, distance: 66.1
click at [526, 284] on textarea "Добрый день! Уточните, пожалуйста, Вы хотите перевести полностью документ или п…" at bounding box center [366, 295] width 615 height 52
drag, startPoint x: 290, startPoint y: 277, endPoint x: 225, endPoint y: 278, distance: 65.3
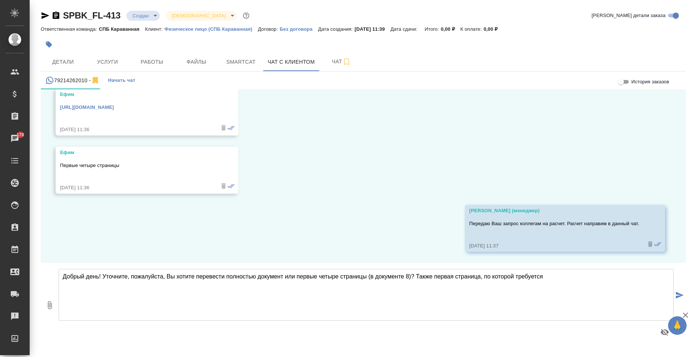
click at [225, 278] on textarea "Добрый день! Уточните, пожалуйста, Вы хотите перевести полностью документ или п…" at bounding box center [366, 295] width 615 height 52
click at [297, 278] on textarea "Добрый день! Уточните, пожалуйста, Вы хотите перевести первые четыре страницы (…" at bounding box center [366, 295] width 615 height 52
click at [545, 277] on textarea "Добрый день! Уточните, пожалуйста, Вы хотите перевести первые четыре страницы д…" at bounding box center [366, 295] width 615 height 52
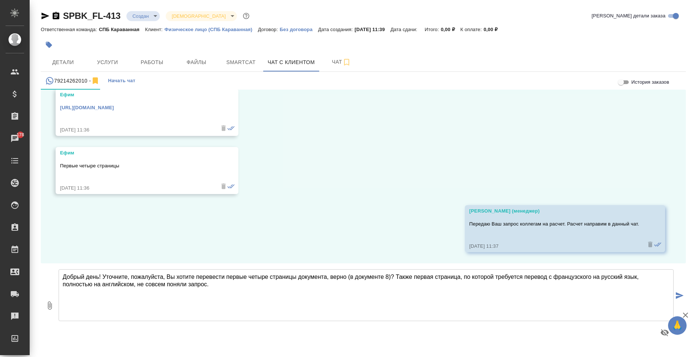
drag, startPoint x: 103, startPoint y: 276, endPoint x: 132, endPoint y: 263, distance: 32.0
click at [103, 276] on textarea "Добрый день! Уточните, пожалуйста, Вы хотите перевести первые четыре страницы д…" at bounding box center [366, 296] width 615 height 52
drag, startPoint x: 291, startPoint y: 284, endPoint x: 227, endPoint y: 287, distance: 64.2
click at [227, 287] on textarea "Добрый день! Ваш документ находится в расчете. Уточните, пожалуйста, Вы хотите …" at bounding box center [366, 296] width 615 height 52
click at [183, 286] on textarea "Добрый день! Ваш документ находится в расчете. Уточните, пожалуйста, Вы хотите …" at bounding box center [366, 296] width 615 height 52
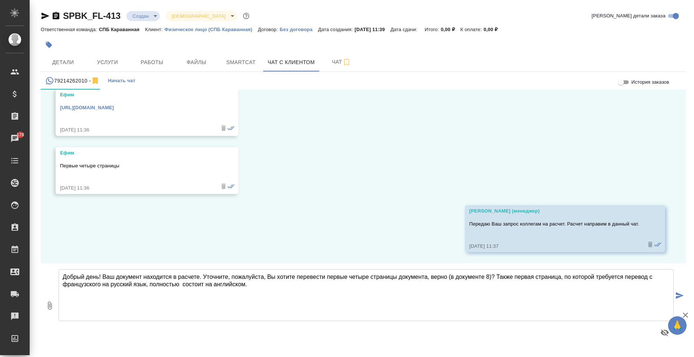
click at [256, 290] on textarea "Добрый день! Ваш документ находится в расчете. Уточните, пожалуйста, Вы хотите …" at bounding box center [366, 296] width 615 height 52
click at [289, 285] on textarea "Добрый день! Ваш документ находится в расчете. Уточните, пожалуйста, Вы хотите …" at bounding box center [366, 296] width 615 height 52
click at [357, 286] on textarea "Добрый день! Ваш документ находится в расчете. Уточните, пожалуйста, Вы хотите …" at bounding box center [366, 296] width 615 height 52
click at [312, 286] on textarea "Добрый день! Ваш документ находится в расчете. Уточните, пожалуйста, Вы хотите …" at bounding box center [366, 296] width 615 height 52
click at [294, 284] on textarea "Добрый день! Ваш документ находится в расчете. Уточните, пожалуйста, Вы хотите …" at bounding box center [366, 296] width 615 height 52
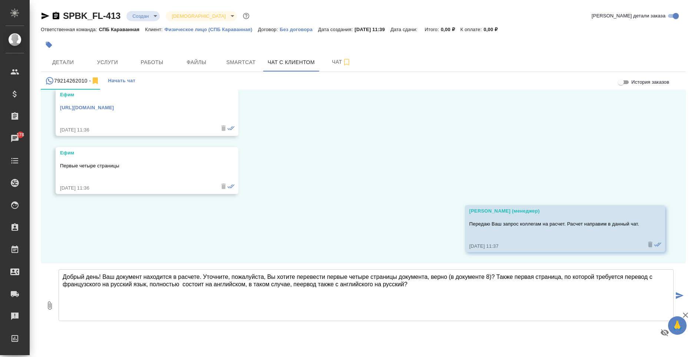
click at [306, 285] on textarea "Добрый день! Ваш документ находится в расчете. Уточните, пожалуйста, Вы хотите …" at bounding box center [366, 296] width 615 height 52
click at [308, 286] on textarea "Добрый день! Ваш документ находится в расчете. Уточните, пожалуйста, Вы хотите …" at bounding box center [366, 296] width 615 height 52
click at [409, 284] on textarea "Добрый день! Ваш документ находится в расчете. Уточните, пожалуйста, Вы хотите …" at bounding box center [366, 296] width 615 height 52
type textarea "Добрый день! Ваш документ находится в расчете. Уточните, пожалуйста, Вы хотите …"
click at [53, 306] on icon "button" at bounding box center [49, 305] width 9 height 9
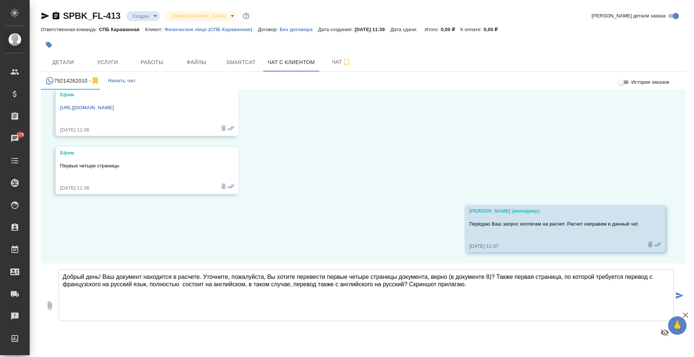
type input "C:\fakepath\Снимок экрана 2025-10-06 121124.png"
click at [673, 294] on textarea "Добрый день! Ваш документ находится в расчете. Уточните, пожалуйста, Вы хотите …" at bounding box center [366, 296] width 615 height 52
click at [680, 294] on icon "submit" at bounding box center [680, 296] width 8 height 7
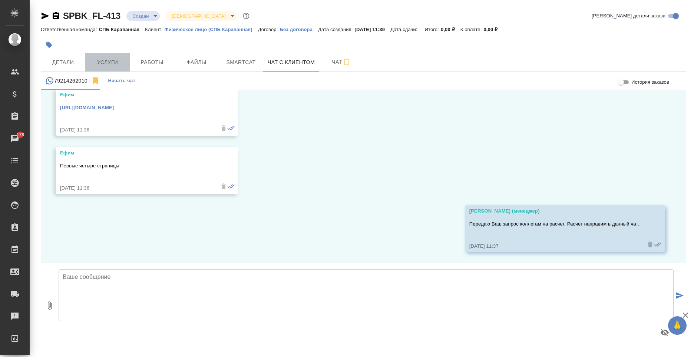
click at [100, 65] on span "Услуги" at bounding box center [108, 62] width 36 height 9
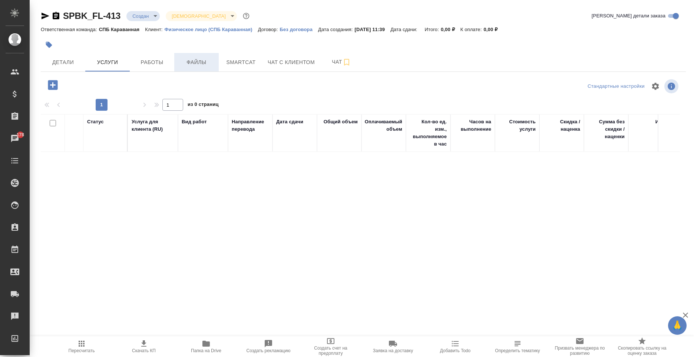
click at [185, 66] on span "Файлы" at bounding box center [197, 62] width 36 height 9
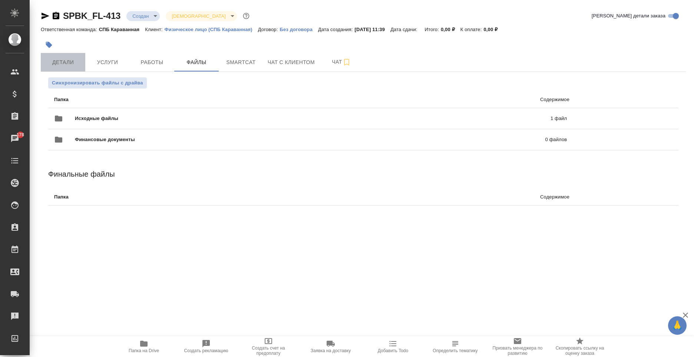
click at [70, 67] on button "Детали" at bounding box center [63, 62] width 44 height 19
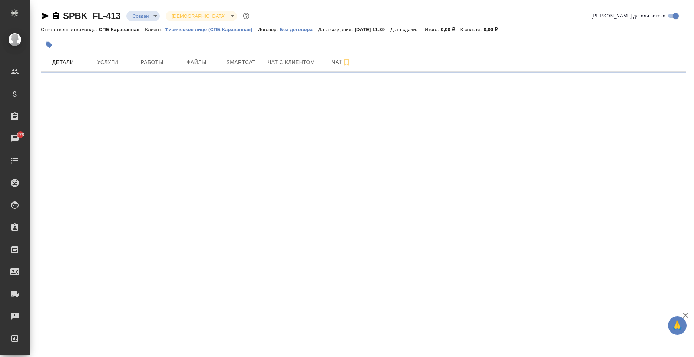
select select "RU"
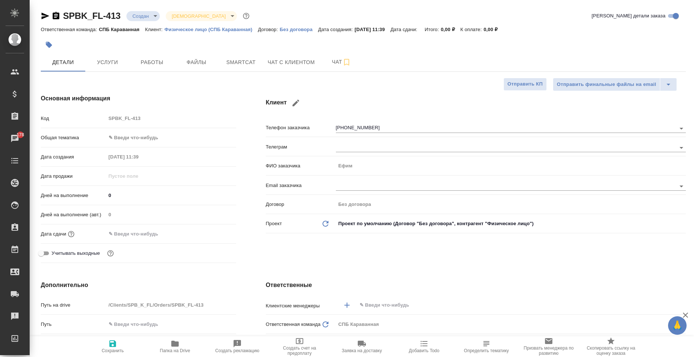
type textarea "x"
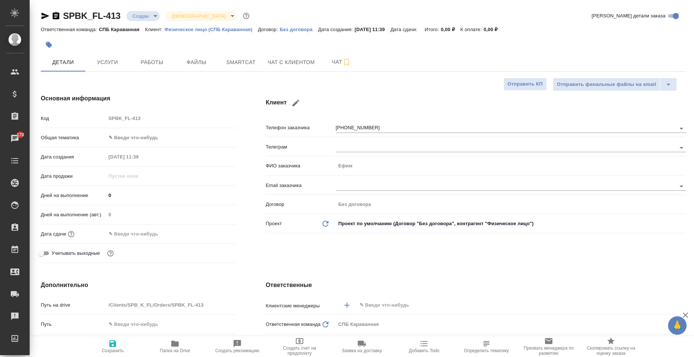
type textarea "x"
click at [310, 67] on button "Чат с клиентом" at bounding box center [291, 62] width 56 height 19
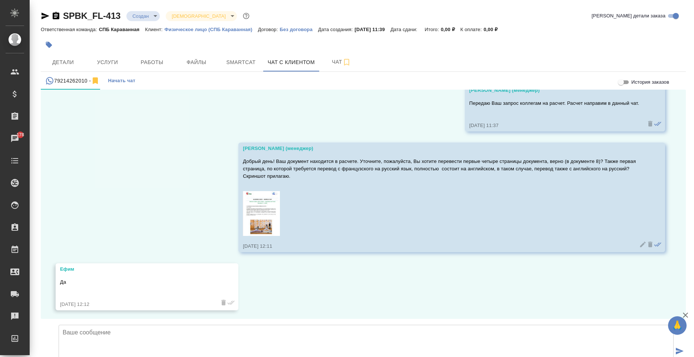
scroll to position [809, 0]
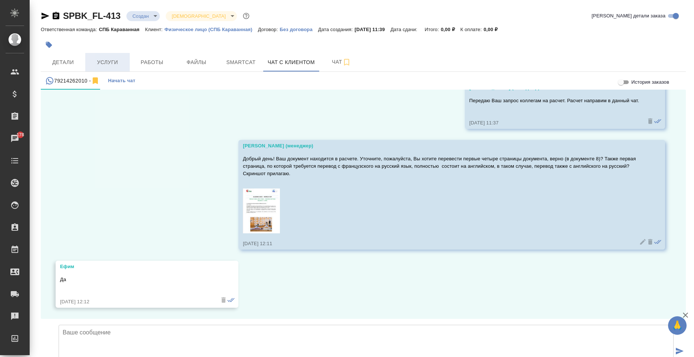
click at [103, 65] on span "Услуги" at bounding box center [108, 62] width 36 height 9
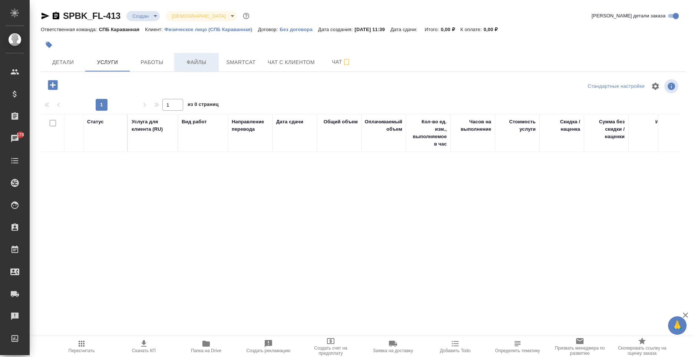
click at [192, 62] on span "Файлы" at bounding box center [197, 62] width 36 height 9
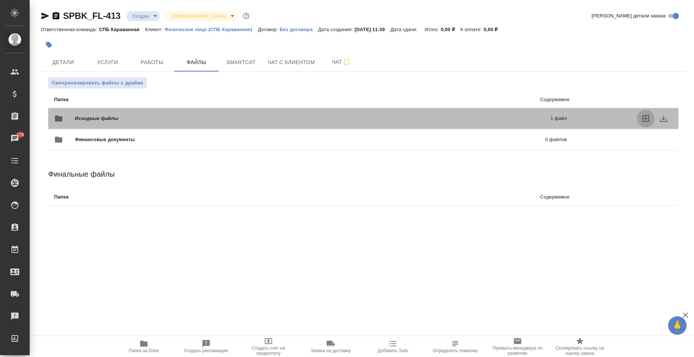
click at [647, 119] on icon "uploadFiles" at bounding box center [646, 118] width 7 height 7
click at [0, 0] on input "uploadFiles" at bounding box center [0, 0] width 0 height 0
click at [389, 119] on p "1 файл" at bounding box center [450, 118] width 232 height 7
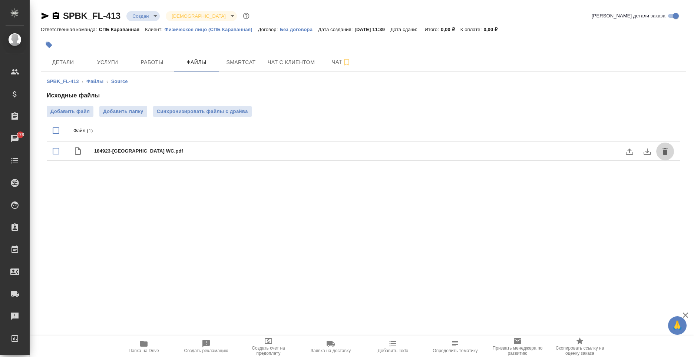
click at [661, 151] on icon "delete" at bounding box center [665, 151] width 9 height 9
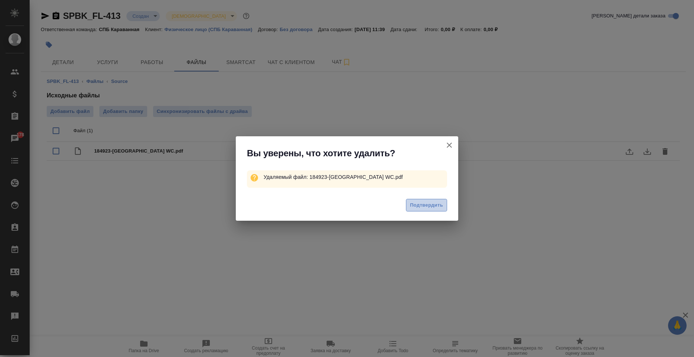
click at [432, 205] on span "Подтвердить" at bounding box center [426, 205] width 33 height 9
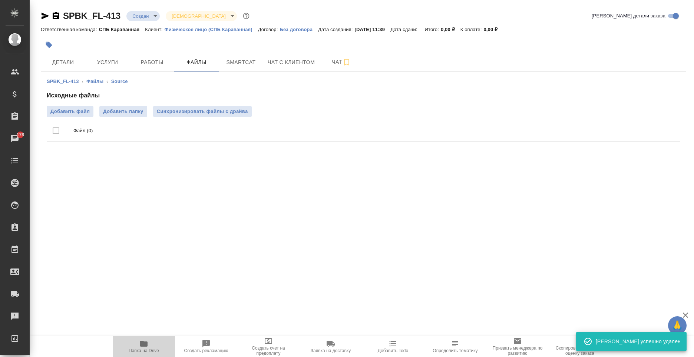
click at [145, 346] on icon "button" at bounding box center [143, 344] width 7 height 6
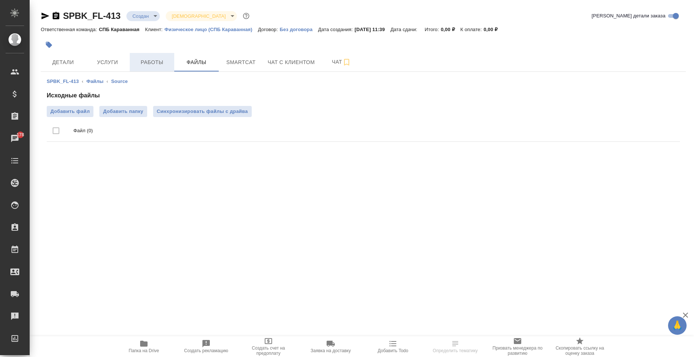
click at [154, 65] on span "Работы" at bounding box center [152, 62] width 36 height 9
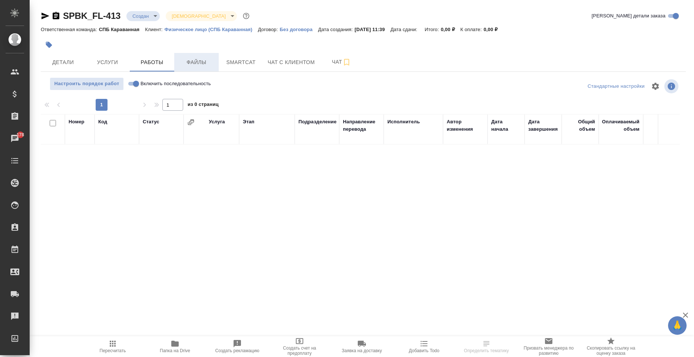
click at [189, 62] on span "Файлы" at bounding box center [197, 62] width 36 height 9
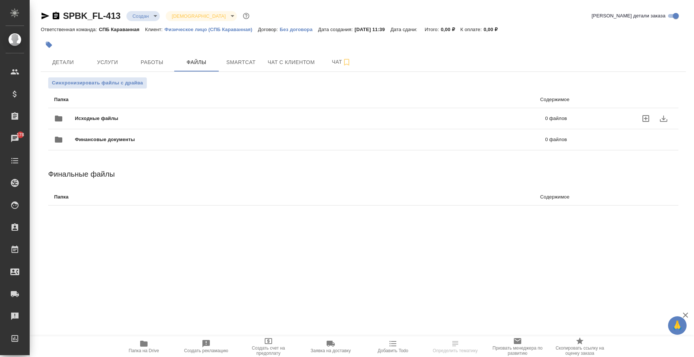
click at [268, 108] on div "Исходные файлы 0 файлов" at bounding box center [311, 118] width 528 height 33
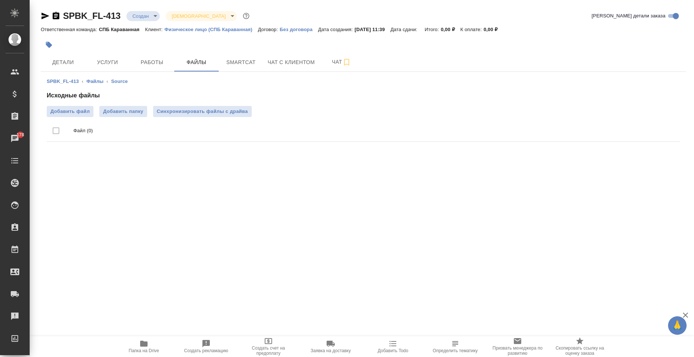
click at [327, 127] on div "Файл (0)" at bounding box center [373, 131] width 601 height 10
click at [150, 14] on body "🙏 .cls-1 fill:#fff; AWATERA [PERSON_NAME] Спецификации Заказы 178 Чаты Todo Про…" at bounding box center [347, 178] width 694 height 357
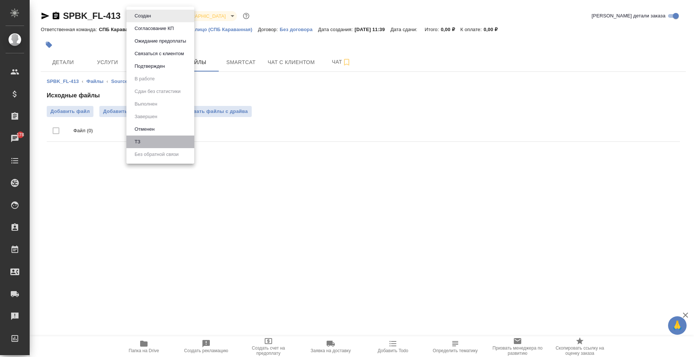
click at [158, 141] on li "ТЗ" at bounding box center [160, 142] width 68 height 13
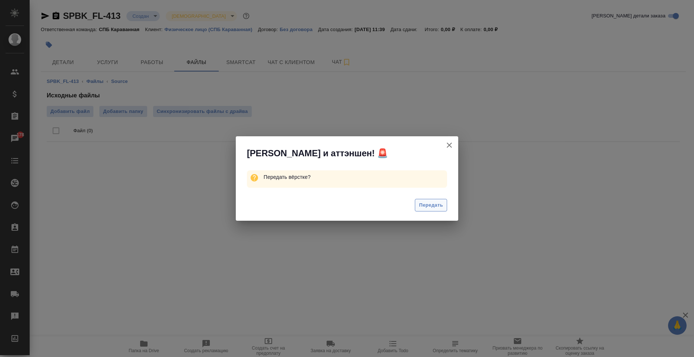
click at [432, 211] on button "Передать" at bounding box center [431, 205] width 32 height 13
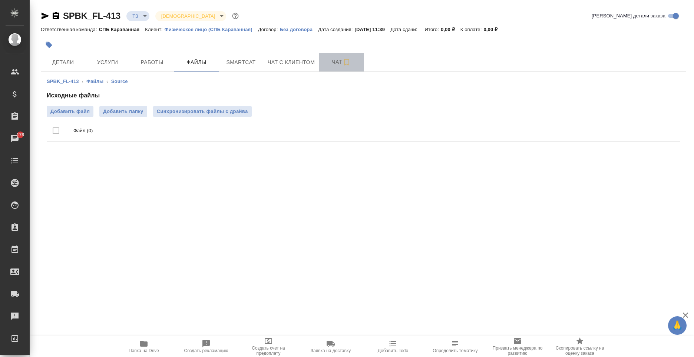
click at [334, 64] on span "Чат" at bounding box center [342, 61] width 36 height 9
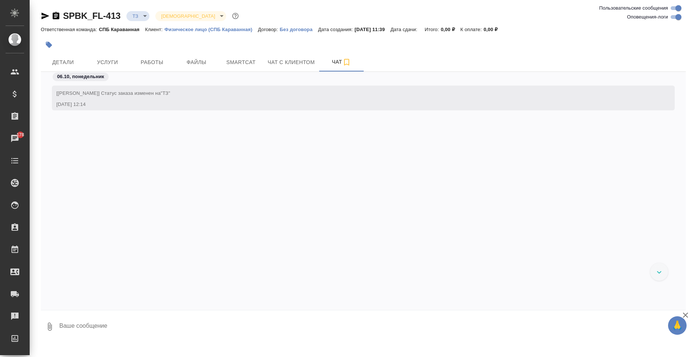
click at [217, 330] on textarea at bounding box center [372, 326] width 627 height 25
type textarea "привет! в сорс вроде файл добавила, почему то не отображается из теры, если что…"
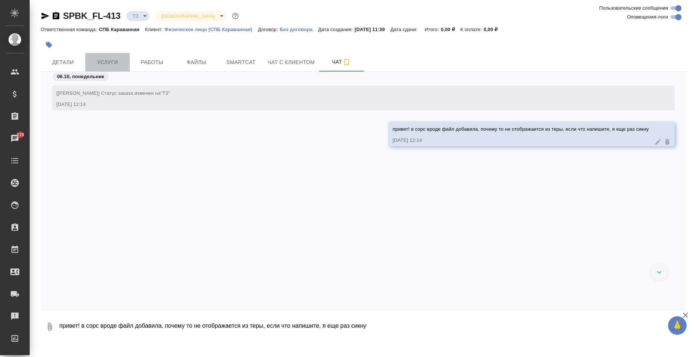
click at [99, 58] on span "Услуги" at bounding box center [108, 62] width 36 height 9
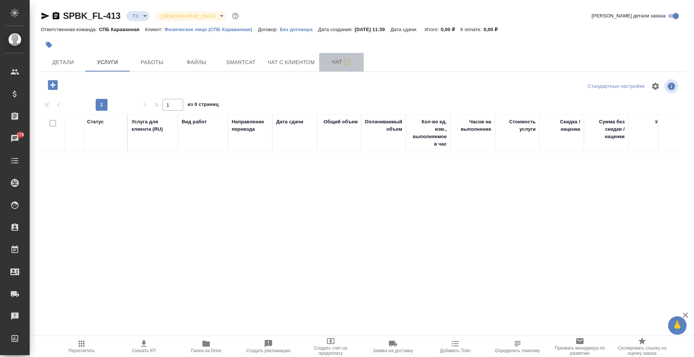
click at [333, 63] on span "Чат" at bounding box center [342, 61] width 36 height 9
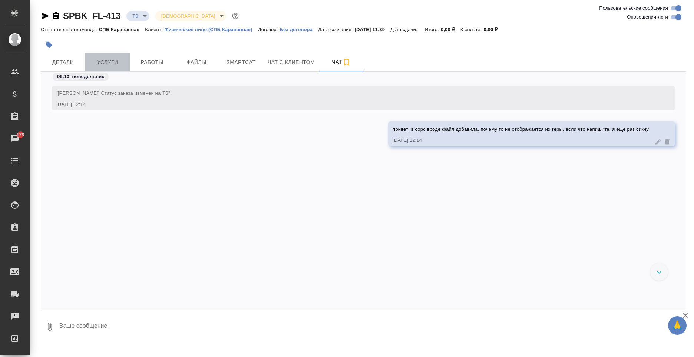
click at [112, 59] on span "Услуги" at bounding box center [108, 62] width 36 height 9
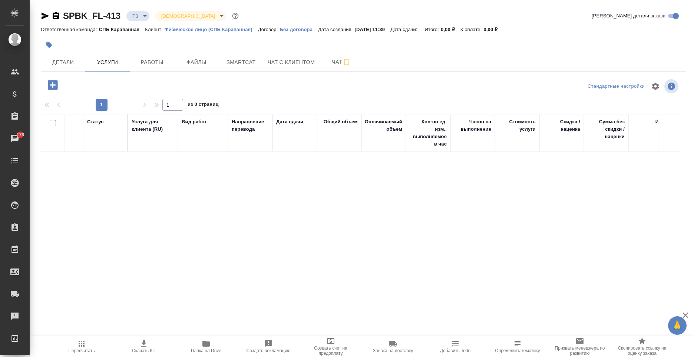
click at [48, 86] on icon "button" at bounding box center [53, 85] width 10 height 10
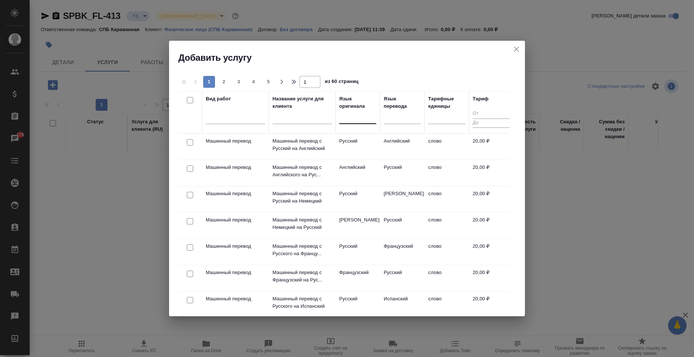
click at [350, 120] on div at bounding box center [357, 116] width 37 height 11
type input "анг"
click at [364, 137] on div "Английский" at bounding box center [394, 140] width 111 height 13
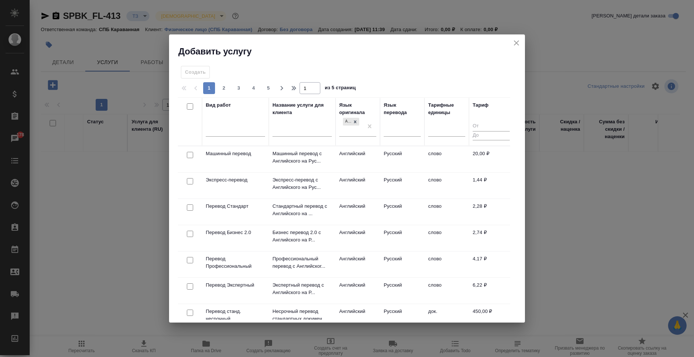
click at [389, 215] on td "Русский" at bounding box center [402, 212] width 44 height 26
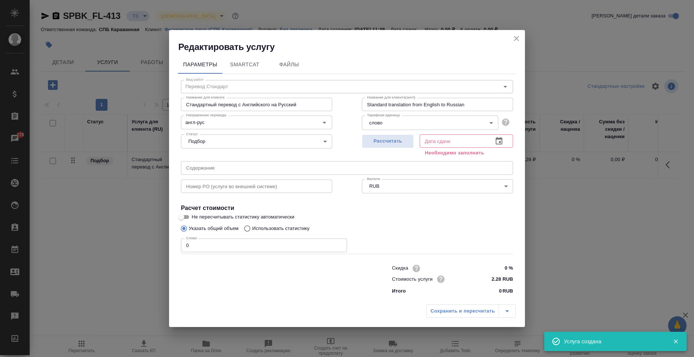
click at [289, 231] on p "Использовать статистику" at bounding box center [280, 228] width 57 height 7
click at [252, 231] on input "Использовать статистику" at bounding box center [246, 229] width 12 height 14
radio input "true"
radio input "false"
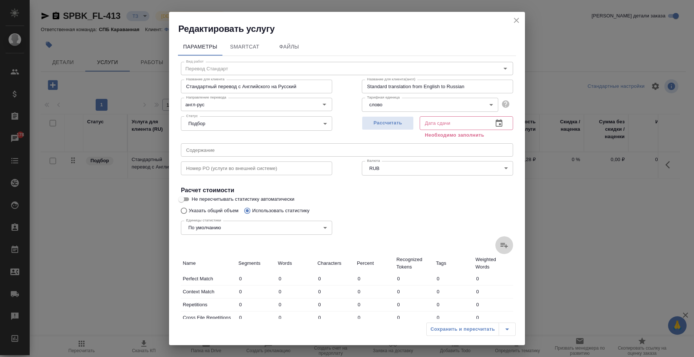
click at [500, 243] on icon at bounding box center [504, 245] width 9 height 9
click at [0, 0] on input "file" at bounding box center [0, 0] width 0 height 0
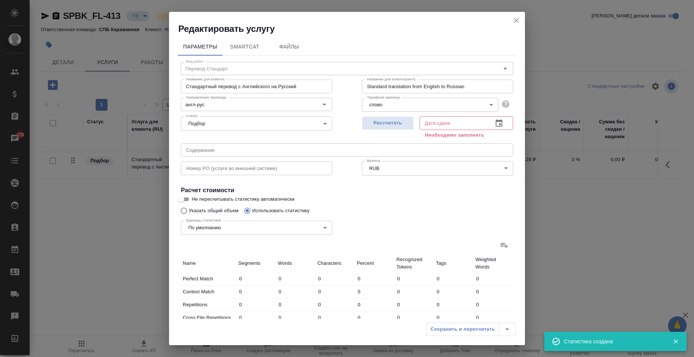
type input "4"
type input "20"
type input "145"
type input "8"
type input "10"
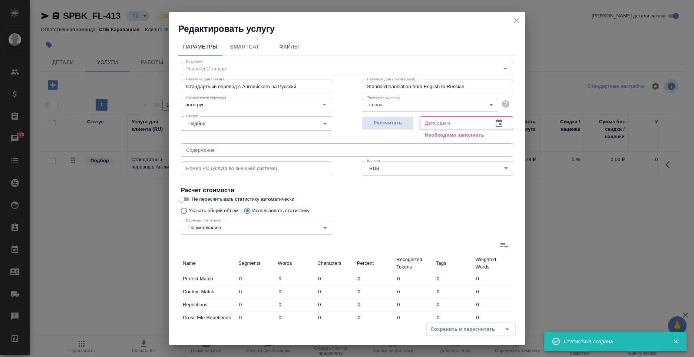
type input "54"
type input "4"
type input "34"
type input "1"
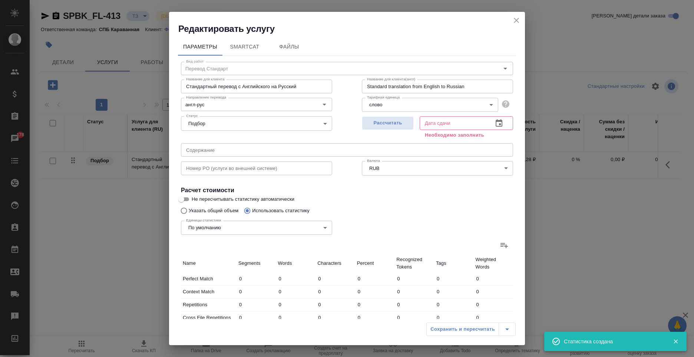
type input "2"
type input "13"
type input "1"
type input "7"
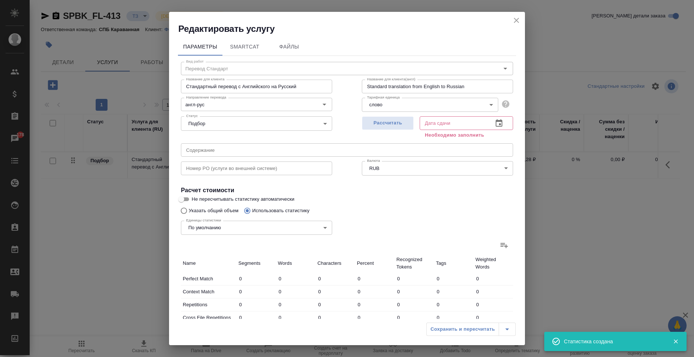
type input "48"
type input "306"
type input "2013"
type input "62"
type input "323"
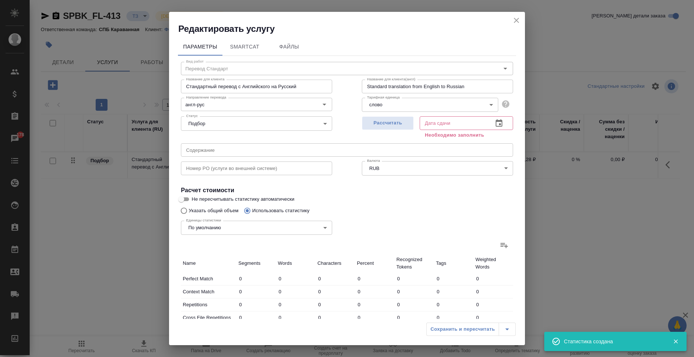
type input "2121"
type input "66"
type input "343"
type input "2266"
click at [386, 126] on span "Рассчитать" at bounding box center [388, 123] width 44 height 9
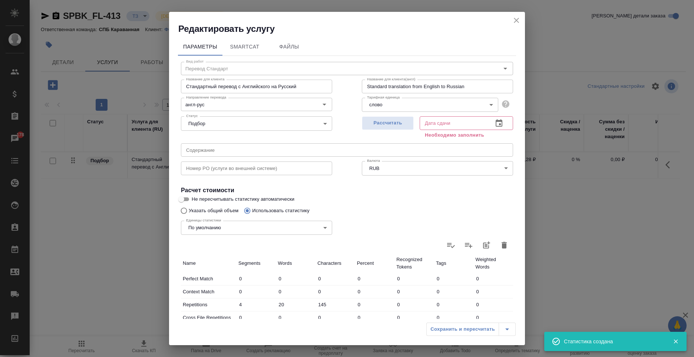
type input "[DATE] 12:20"
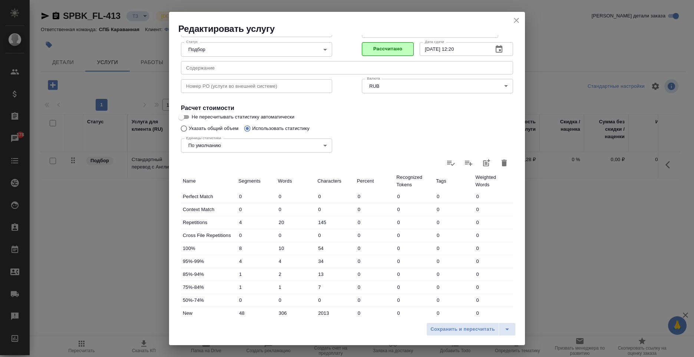
scroll to position [148, 0]
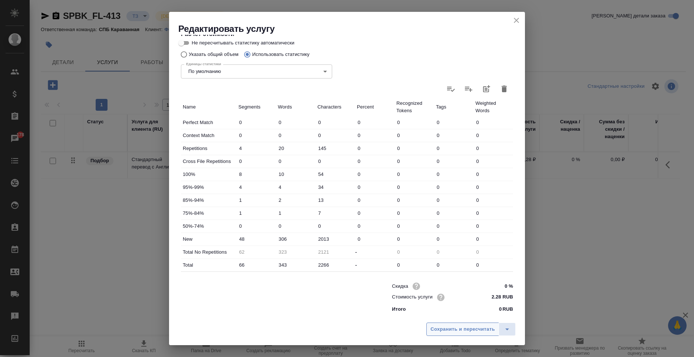
click at [458, 328] on span "Сохранить и пересчитать" at bounding box center [462, 330] width 65 height 9
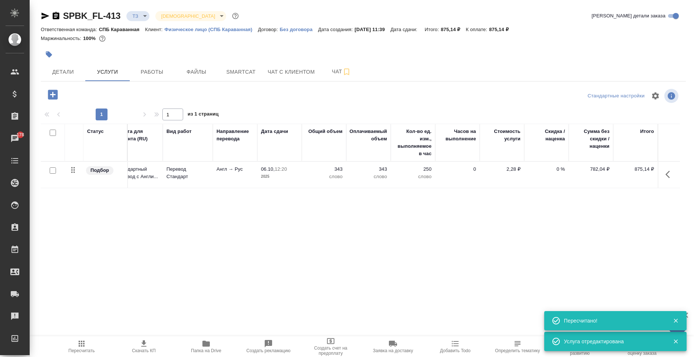
scroll to position [0, 0]
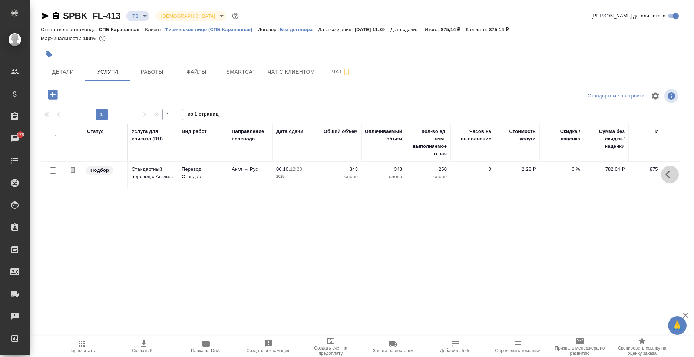
click at [664, 172] on button "button" at bounding box center [670, 175] width 18 height 18
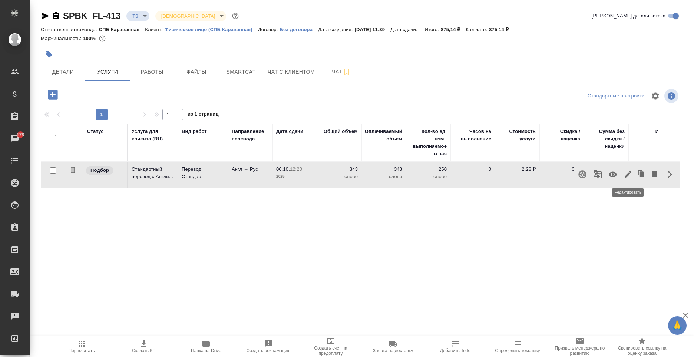
click at [626, 175] on icon "button" at bounding box center [628, 174] width 9 height 9
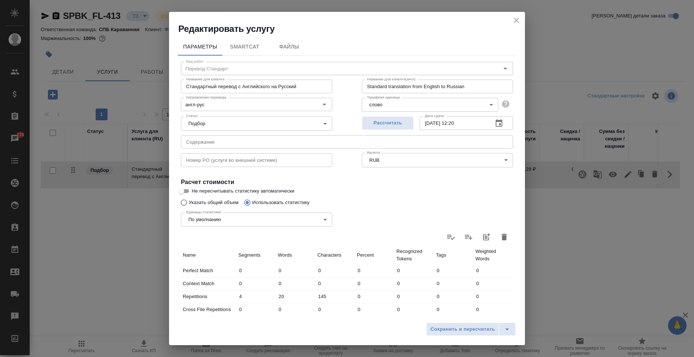
click at [502, 237] on icon "button" at bounding box center [504, 237] width 5 height 7
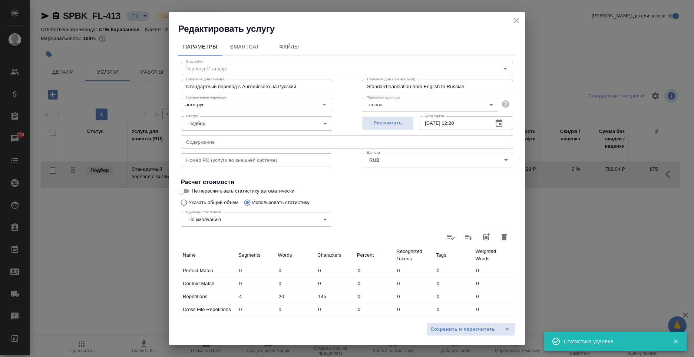
type input "0"
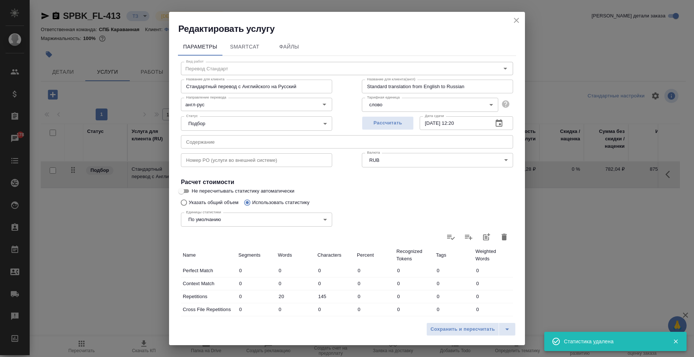
type input "0"
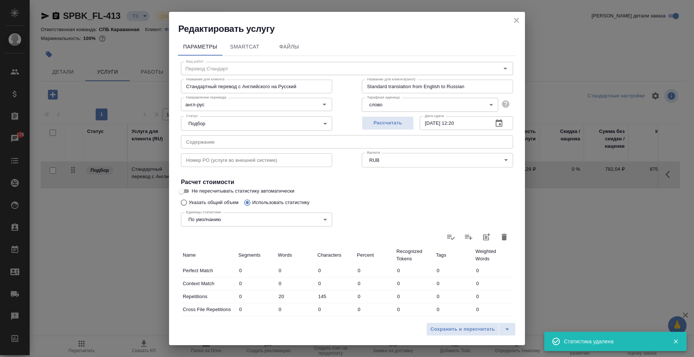
type input "0"
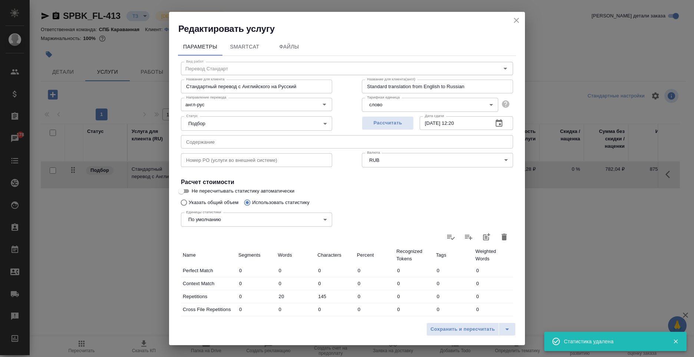
type input "0"
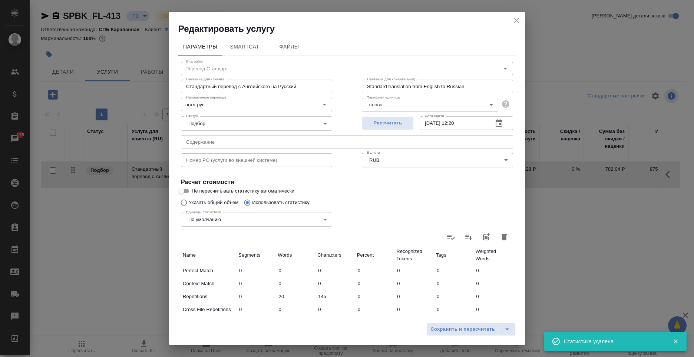
type input "0"
click at [196, 203] on div "Единицы статистики По умолчанию default Единицы статистики" at bounding box center [256, 219] width 181 height 48
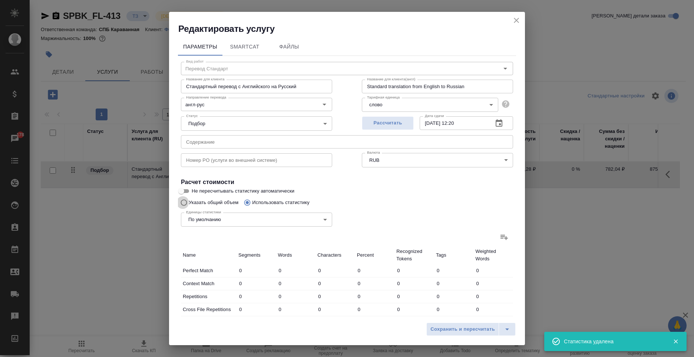
click at [187, 204] on input "Указать общий объем" at bounding box center [183, 203] width 12 height 14
radio input "true"
radio input "false"
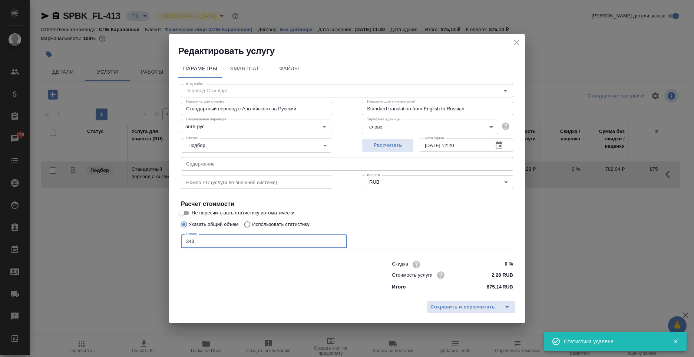
click at [225, 235] on input "343" at bounding box center [264, 241] width 166 height 13
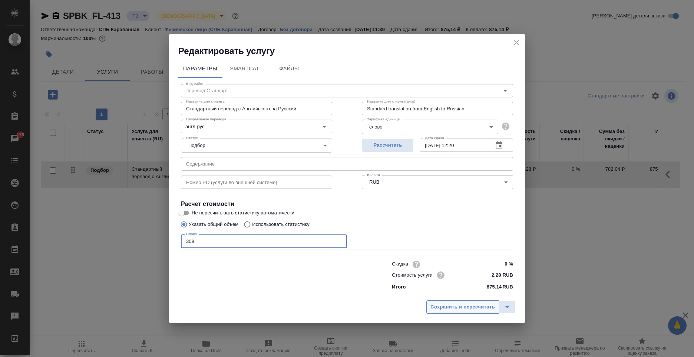
type input "308"
click at [441, 305] on span "Сохранить и пересчитать" at bounding box center [462, 307] width 65 height 9
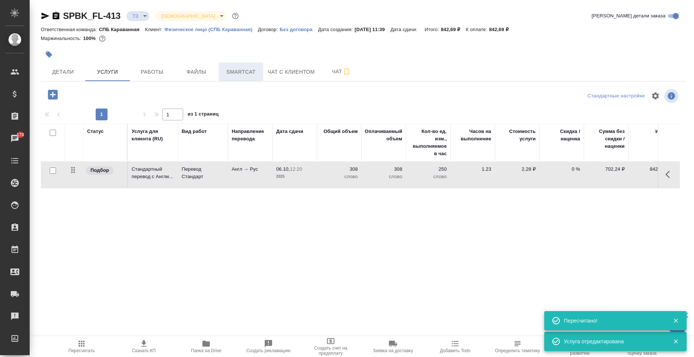
click at [245, 69] on span "Smartcat" at bounding box center [241, 71] width 36 height 9
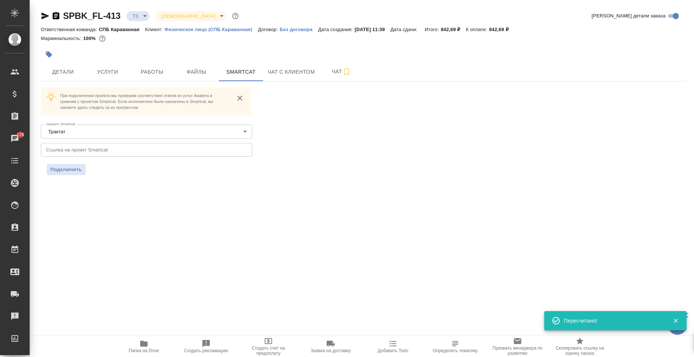
click at [69, 151] on input "text" at bounding box center [146, 149] width 211 height 13
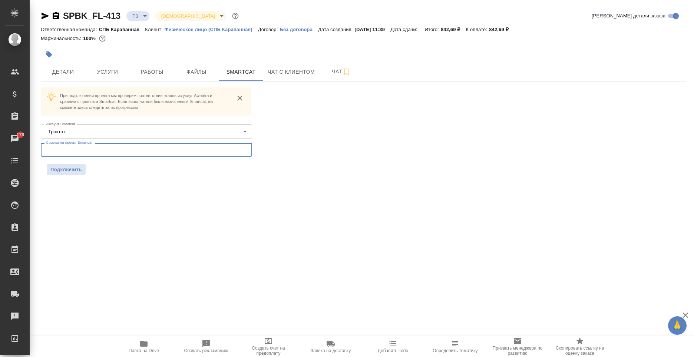
click at [138, 149] on input "text" at bounding box center [146, 149] width 211 height 13
click at [69, 174] on button "Подключить" at bounding box center [66, 169] width 39 height 11
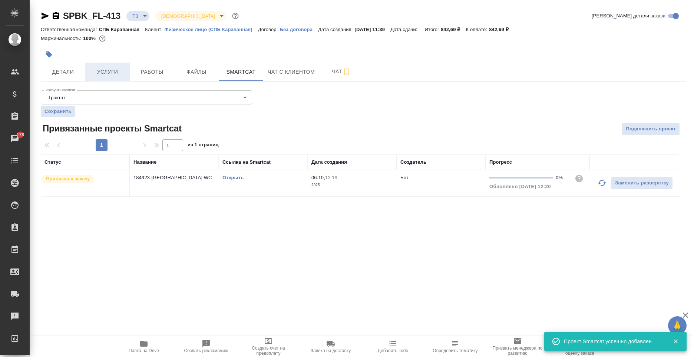
click at [111, 72] on span "Услуги" at bounding box center [108, 71] width 36 height 9
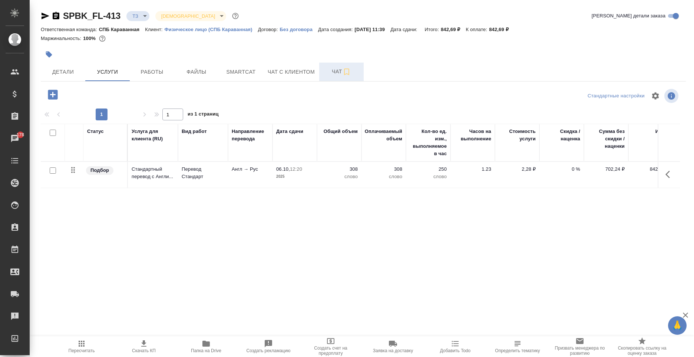
click at [335, 75] on span "Чат" at bounding box center [342, 71] width 36 height 9
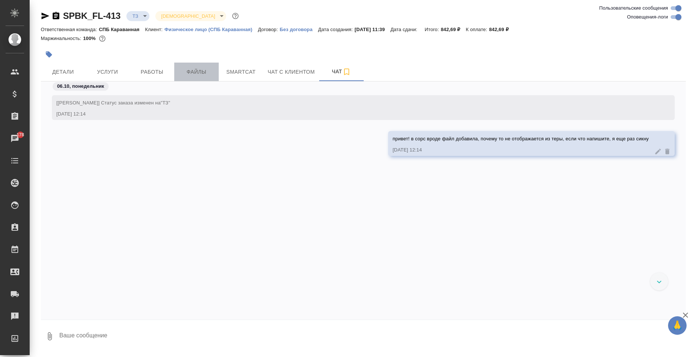
click at [194, 68] on span "Файлы" at bounding box center [197, 71] width 36 height 9
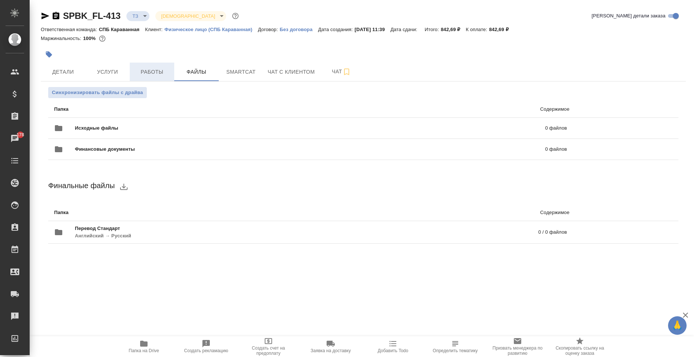
click at [144, 77] on button "Работы" at bounding box center [152, 72] width 44 height 19
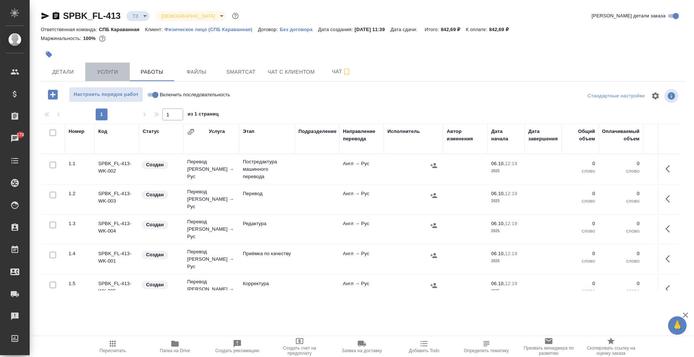
click at [96, 72] on span "Услуги" at bounding box center [108, 71] width 36 height 9
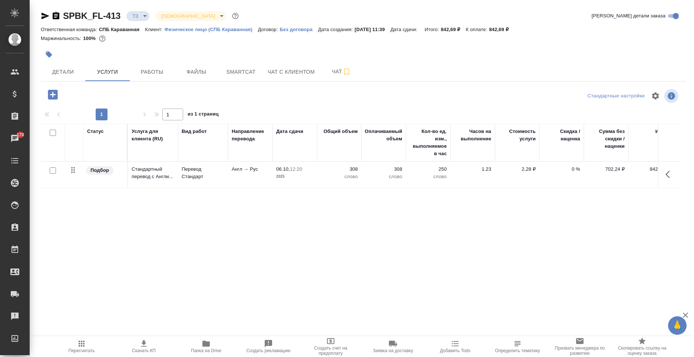
click at [52, 97] on icon "button" at bounding box center [53, 95] width 10 height 10
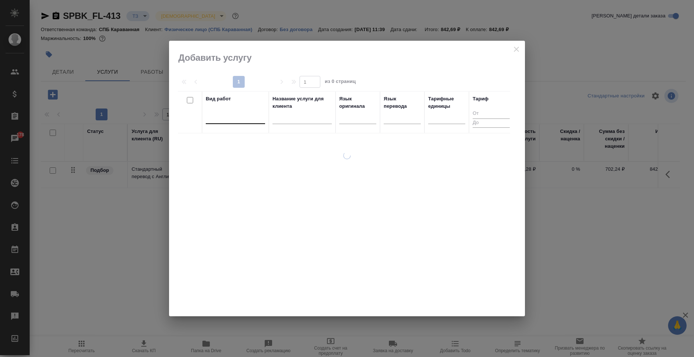
click at [246, 115] on div at bounding box center [235, 116] width 59 height 11
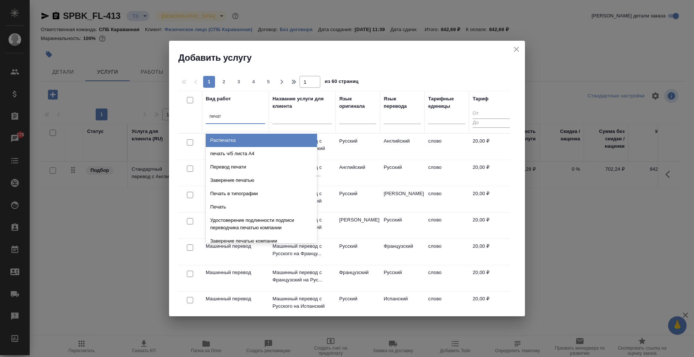
type input "печать"
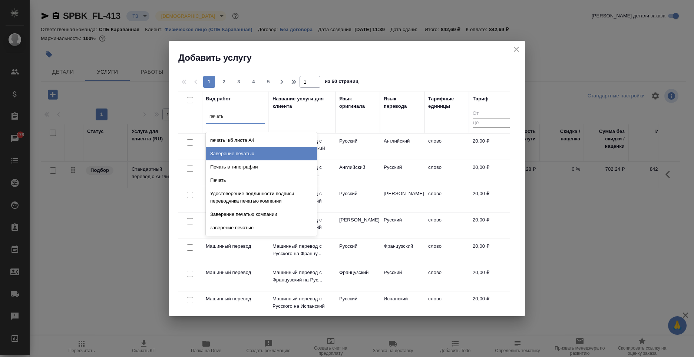
click at [260, 154] on div "Заверение печатью" at bounding box center [261, 153] width 111 height 13
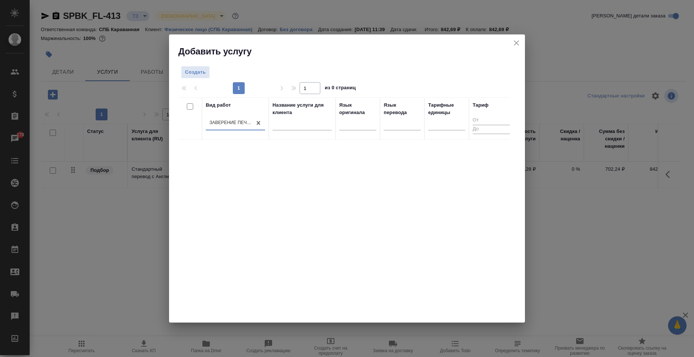
drag, startPoint x: 188, startPoint y: 126, endPoint x: 192, endPoint y: 127, distance: 4.1
click at [188, 126] on div at bounding box center [190, 119] width 17 height 34
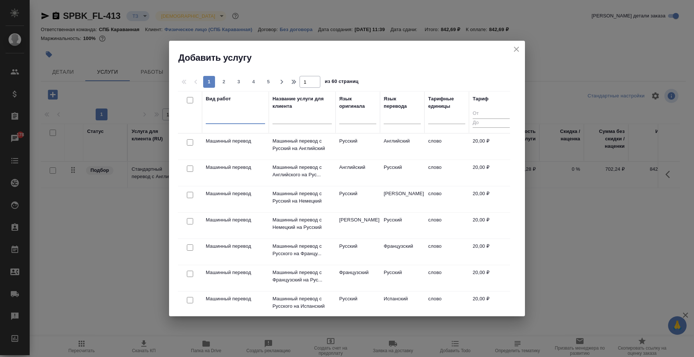
click at [227, 118] on div at bounding box center [235, 116] width 59 height 11
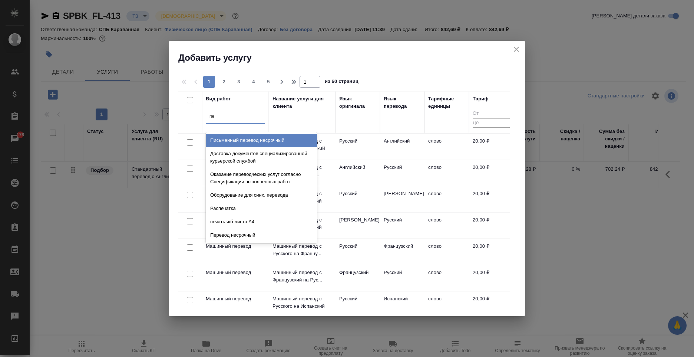
type input "печ"
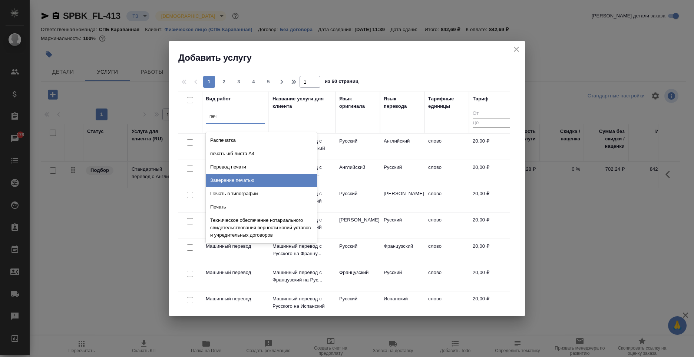
click at [258, 179] on div "Заверение печатью" at bounding box center [261, 180] width 111 height 13
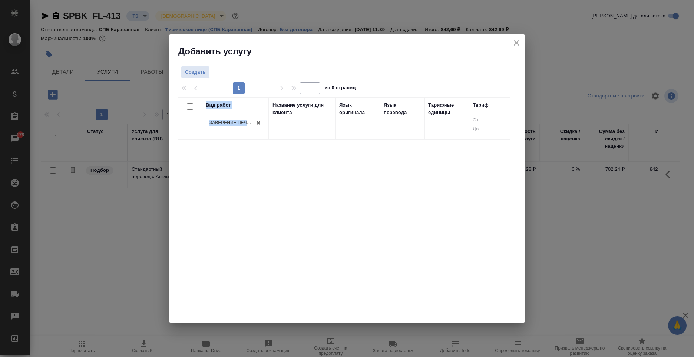
drag, startPoint x: 201, startPoint y: 140, endPoint x: 248, endPoint y: 127, distance: 49.6
click at [248, 127] on div "Вид работ option Заверение печатью, selected. 0 results available. Select is fo…" at bounding box center [344, 209] width 332 height 222
click at [273, 183] on div "Вид работ Заверение печатью Название услуги для клиента Язык оригинала Язык пер…" at bounding box center [344, 209] width 332 height 222
click at [196, 69] on span "Создать" at bounding box center [195, 72] width 21 height 9
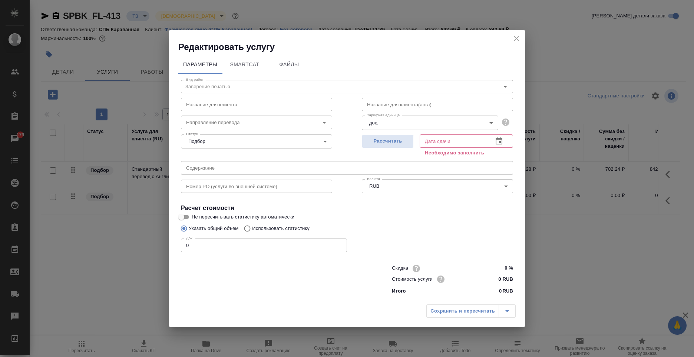
click at [300, 239] on input "0" at bounding box center [264, 245] width 166 height 13
type input "1"
click at [402, 143] on span "Рассчитать" at bounding box center [388, 141] width 44 height 9
type input "06.10.2025 12:36"
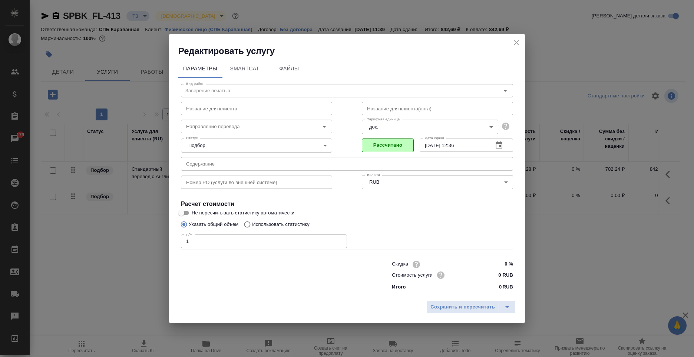
click at [502, 272] on input "0 RUB" at bounding box center [499, 275] width 28 height 11
type input "240 RUB"
click at [439, 307] on span "Сохранить и пересчитать" at bounding box center [462, 307] width 65 height 9
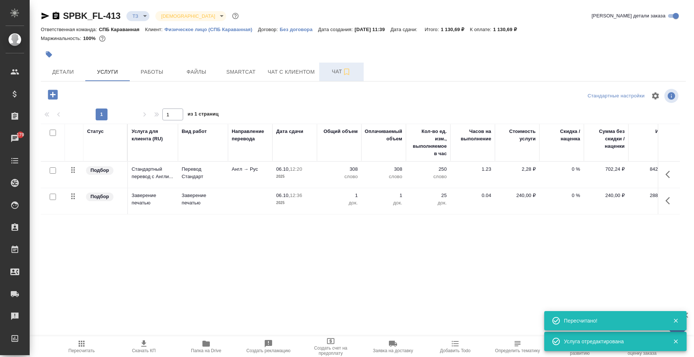
click at [326, 74] on span "Чат" at bounding box center [342, 71] width 36 height 9
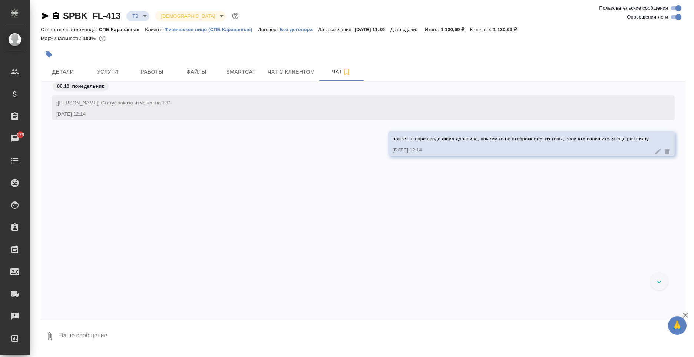
click at [48, 18] on icon "button" at bounding box center [45, 15] width 9 height 9
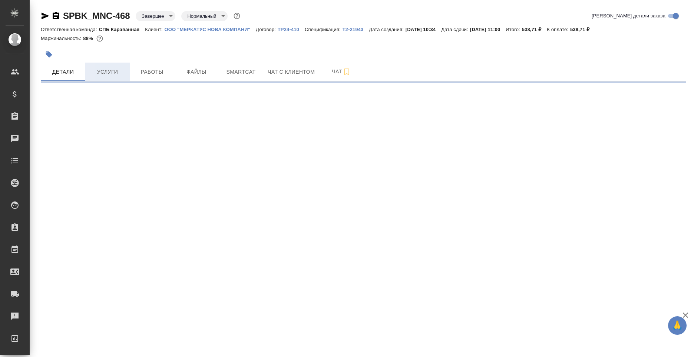
click at [107, 73] on span "Услуги" at bounding box center [108, 71] width 36 height 9
select select "RU"
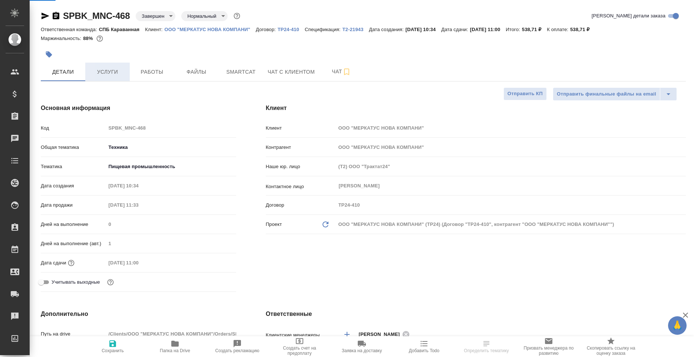
type textarea "x"
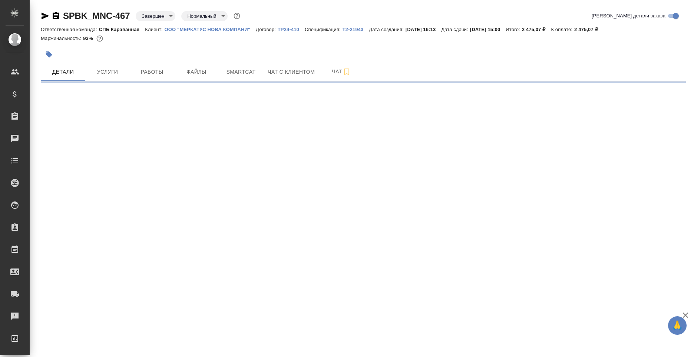
select select "RU"
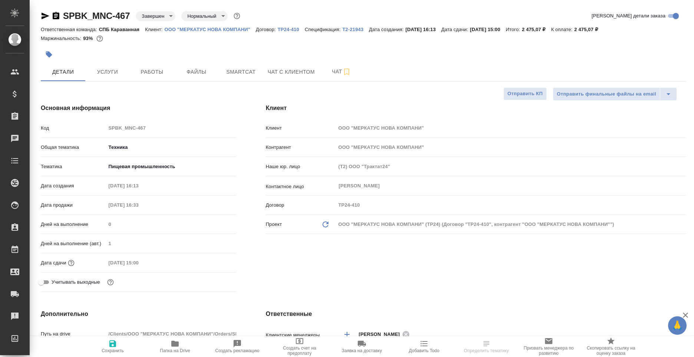
type textarea "x"
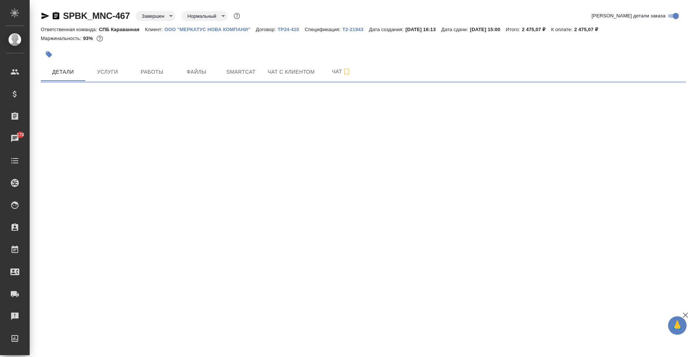
select select "RU"
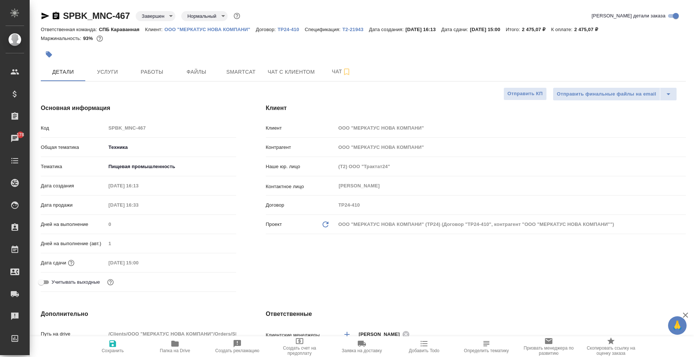
type textarea "x"
click at [103, 77] on button "Услуги" at bounding box center [107, 72] width 44 height 19
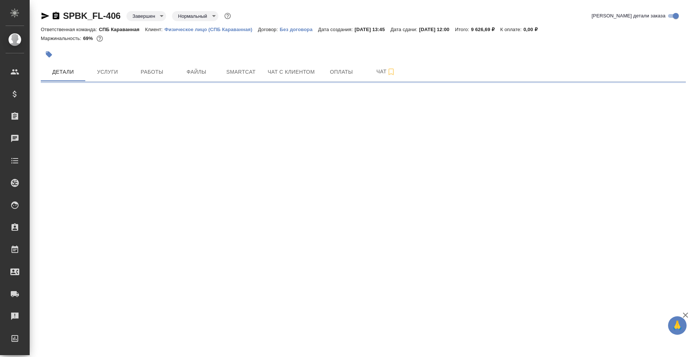
select select "RU"
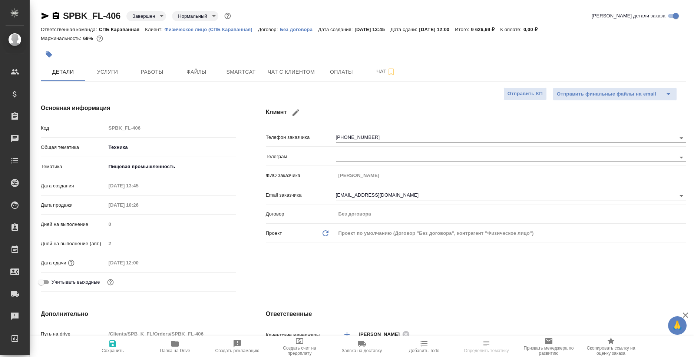
type textarea "x"
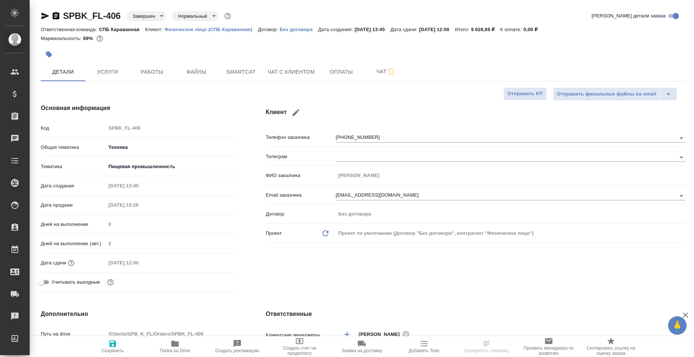
type textarea "x"
click at [98, 65] on button "Услуги" at bounding box center [107, 72] width 44 height 19
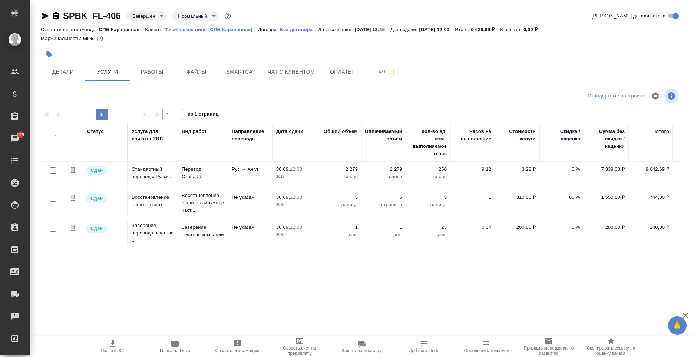
click at [191, 234] on p "Заверение печатью компании" at bounding box center [203, 231] width 43 height 15
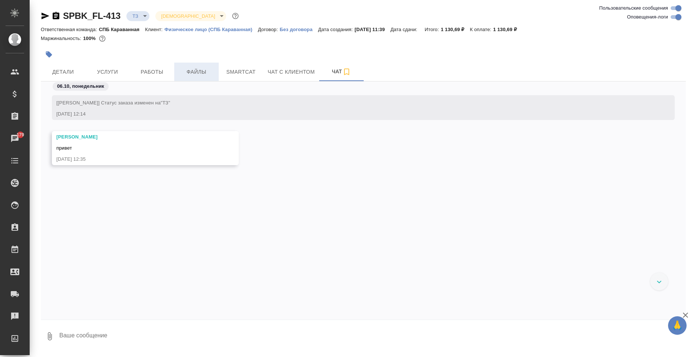
click at [187, 65] on button "Файлы" at bounding box center [196, 72] width 44 height 19
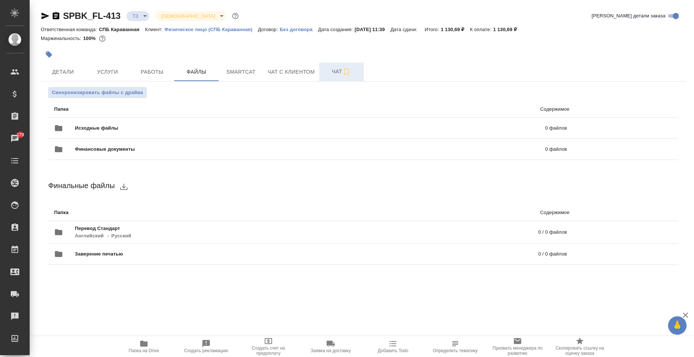
click at [329, 72] on span "Чат" at bounding box center [342, 71] width 36 height 9
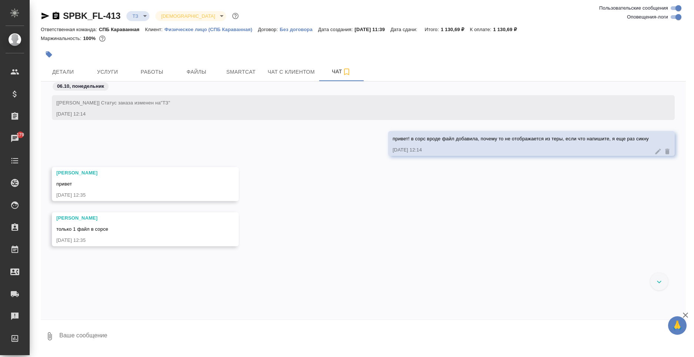
click at [121, 335] on textarea at bounding box center [372, 336] width 627 height 25
type textarea "оки, так и должно быть"
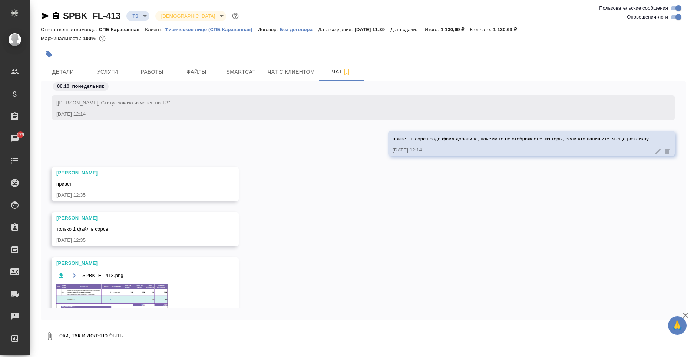
scroll to position [45, 0]
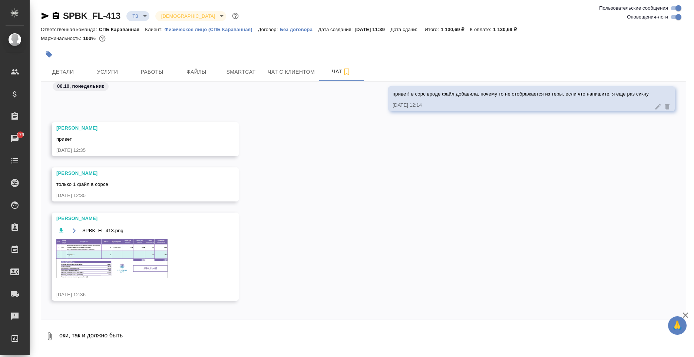
click at [86, 259] on img at bounding box center [111, 258] width 111 height 39
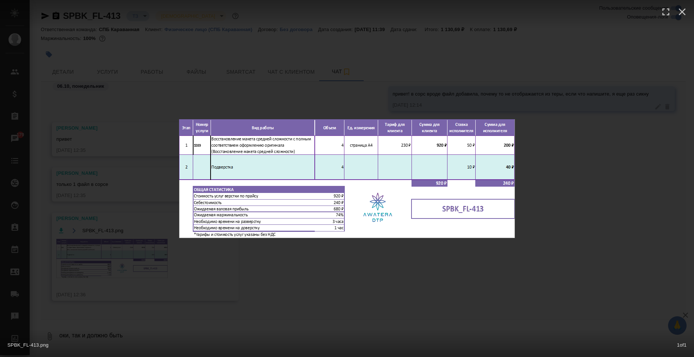
click at [568, 173] on div "SPBK_FL-413.png 1 of 1" at bounding box center [347, 178] width 694 height 357
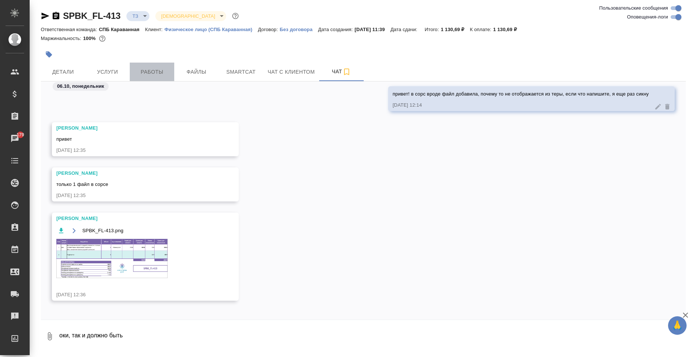
click at [137, 73] on span "Работы" at bounding box center [152, 71] width 36 height 9
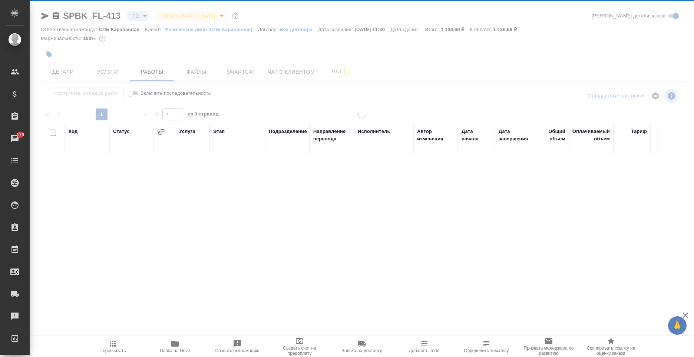
click at [98, 69] on span "Услуги" at bounding box center [108, 71] width 36 height 9
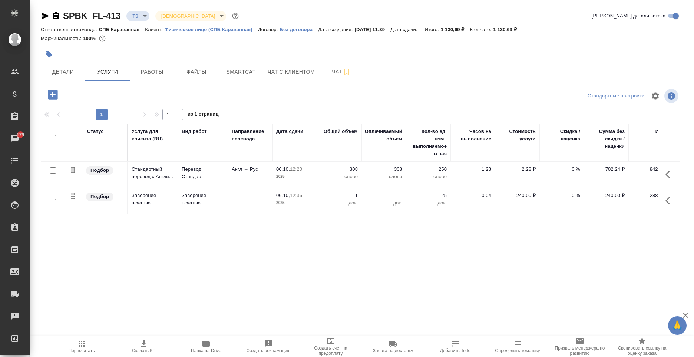
click at [55, 94] on icon "button" at bounding box center [53, 95] width 10 height 10
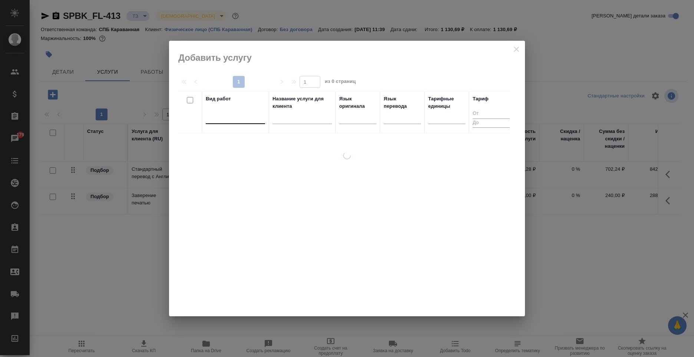
drag, startPoint x: 215, startPoint y: 119, endPoint x: 217, endPoint y: 115, distance: 4.1
click at [216, 119] on div at bounding box center [235, 116] width 59 height 11
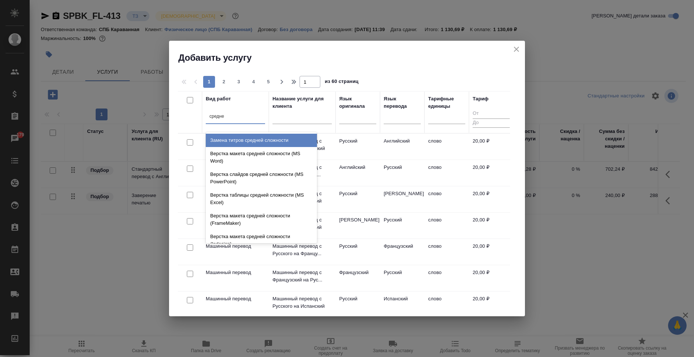
type input "средней"
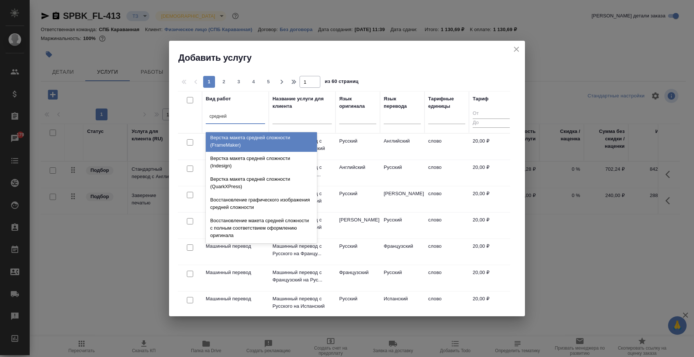
scroll to position [79, 0]
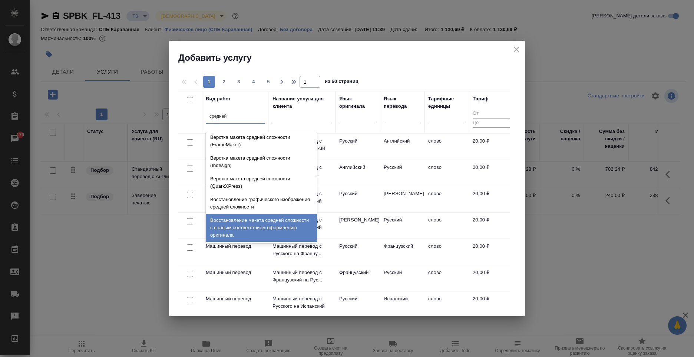
click at [264, 222] on div "Восстановление макета средней сложности с полным соответствием оформлению ориги…" at bounding box center [261, 228] width 111 height 28
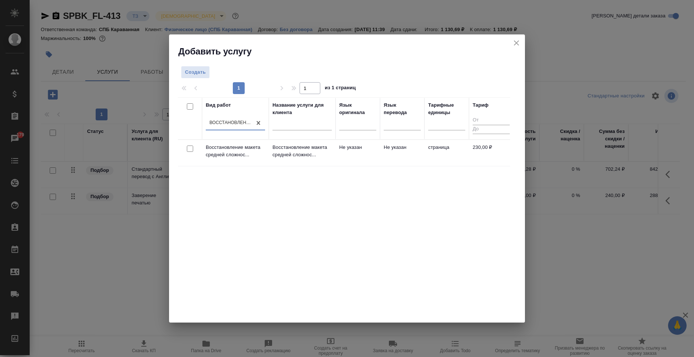
click at [348, 151] on td "Не указан" at bounding box center [358, 153] width 44 height 26
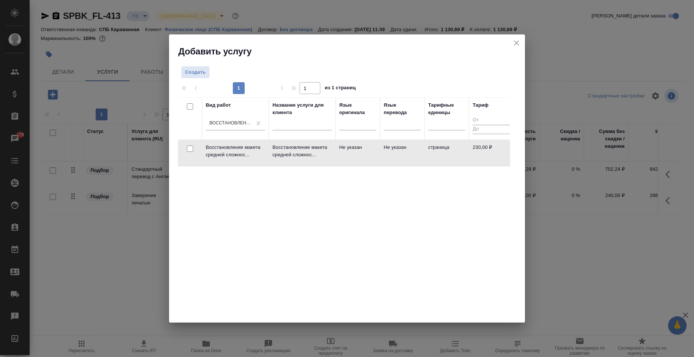
click at [348, 151] on td "Не указан" at bounding box center [358, 153] width 44 height 26
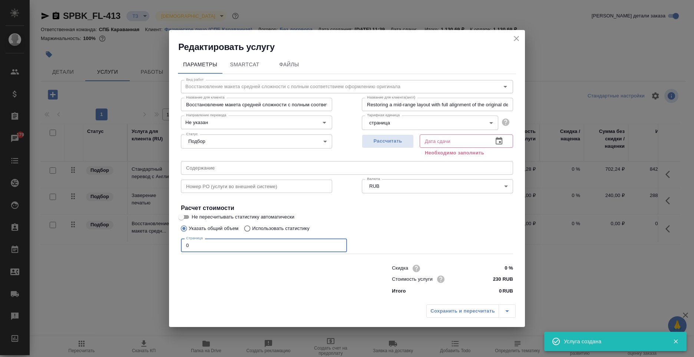
click at [244, 246] on input "0" at bounding box center [264, 245] width 166 height 13
type input "4"
click at [380, 139] on span "Рассчитать" at bounding box center [388, 141] width 44 height 9
type input "[DATE] 13:05"
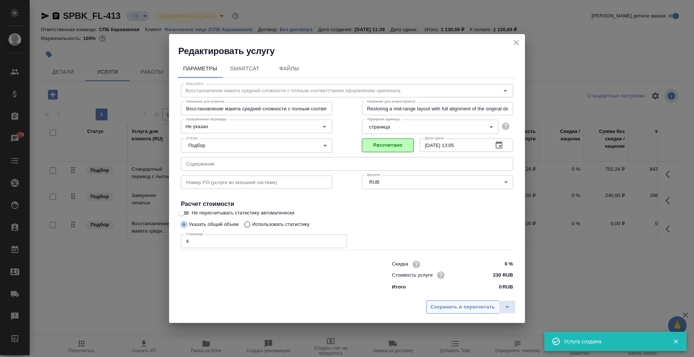
click at [458, 302] on button "Сохранить и пересчитать" at bounding box center [462, 307] width 73 height 13
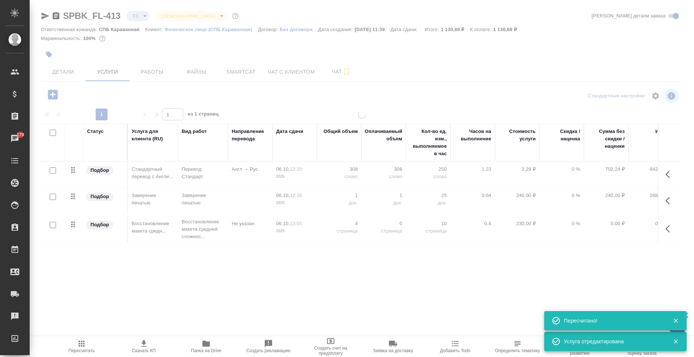
type input "new"
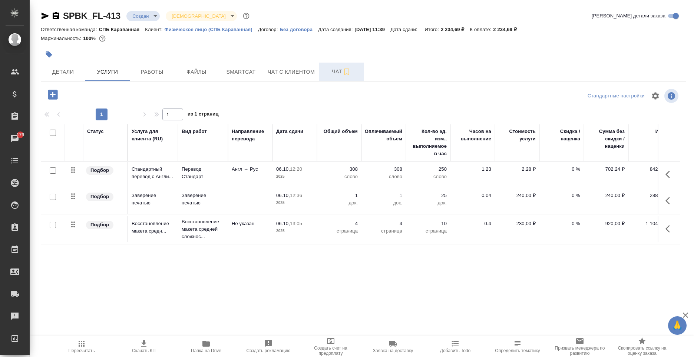
click at [334, 71] on span "Чат" at bounding box center [342, 71] width 36 height 9
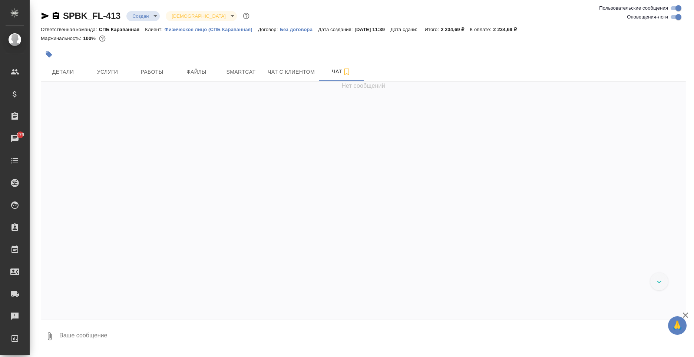
scroll to position [201, 0]
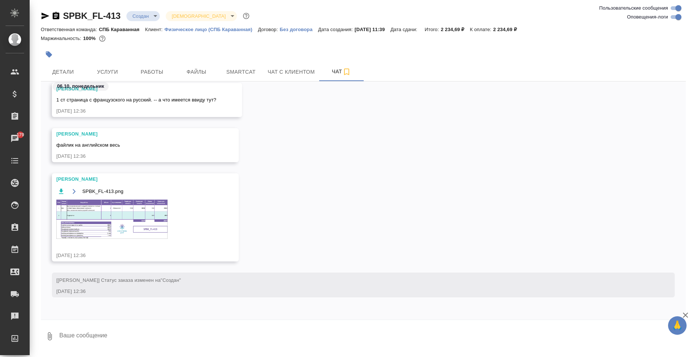
click at [139, 207] on img at bounding box center [111, 219] width 111 height 39
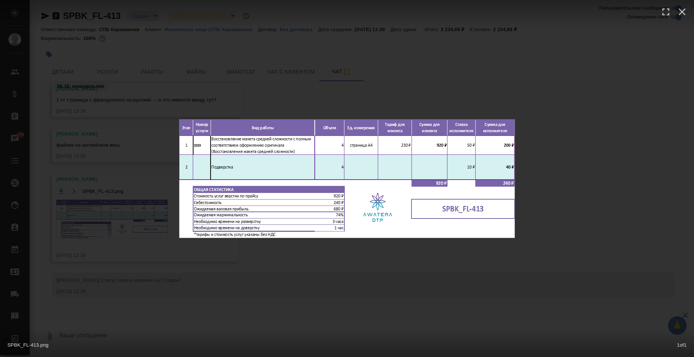
click at [182, 297] on div "SPBK_FL-413.png 1 of 1" at bounding box center [347, 178] width 694 height 357
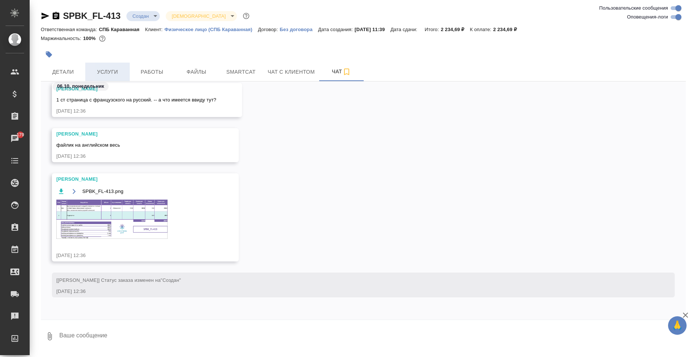
click at [122, 69] on span "Услуги" at bounding box center [108, 71] width 36 height 9
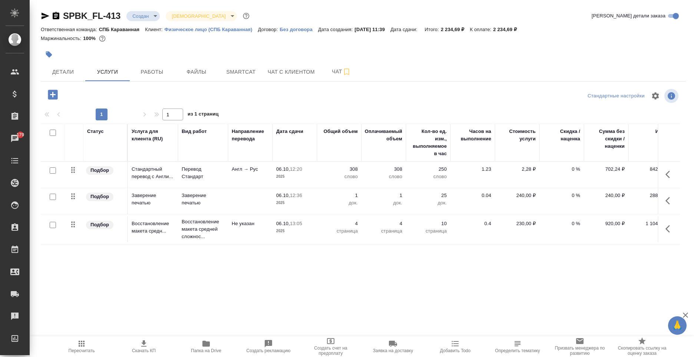
click at [663, 173] on button "button" at bounding box center [670, 175] width 18 height 18
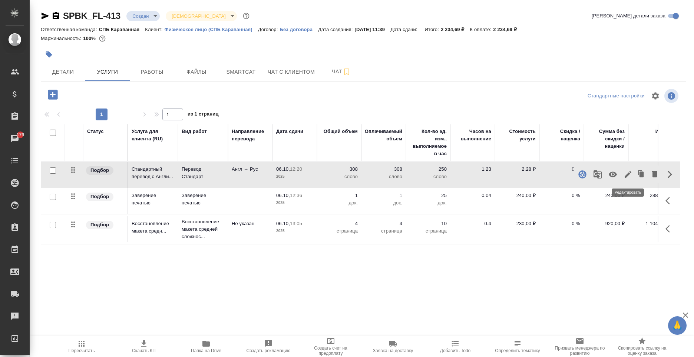
click at [630, 172] on icon "button" at bounding box center [628, 174] width 7 height 7
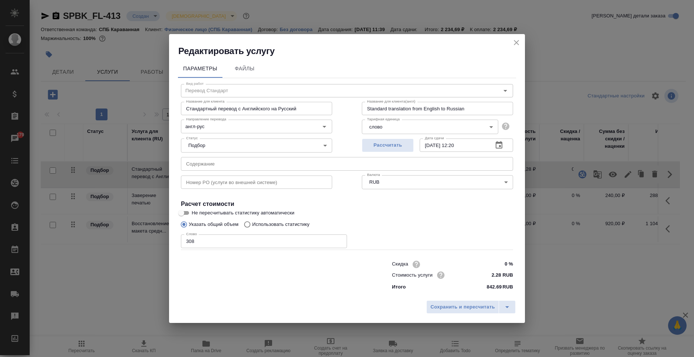
click at [508, 265] on input "0 %" at bounding box center [499, 264] width 28 height 11
type input "-30 %"
click at [473, 304] on span "Сохранить и пересчитать" at bounding box center [462, 307] width 65 height 9
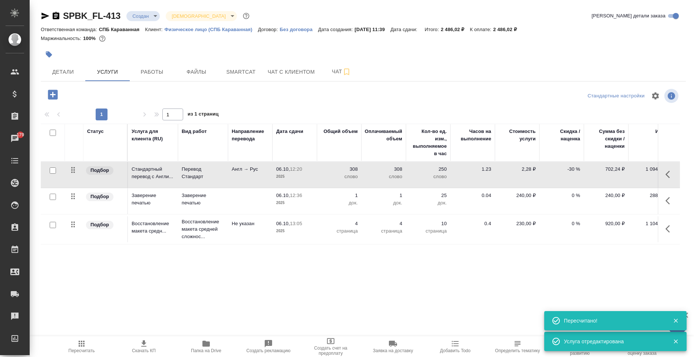
click at [88, 349] on span "Пересчитать" at bounding box center [82, 351] width 26 height 5
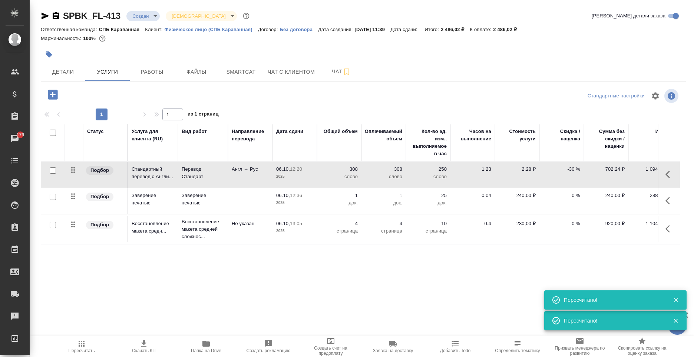
scroll to position [0, 15]
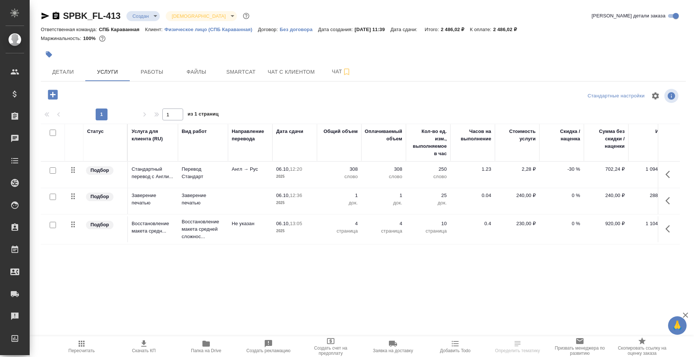
click at [78, 351] on span "Пересчитать" at bounding box center [82, 351] width 26 height 5
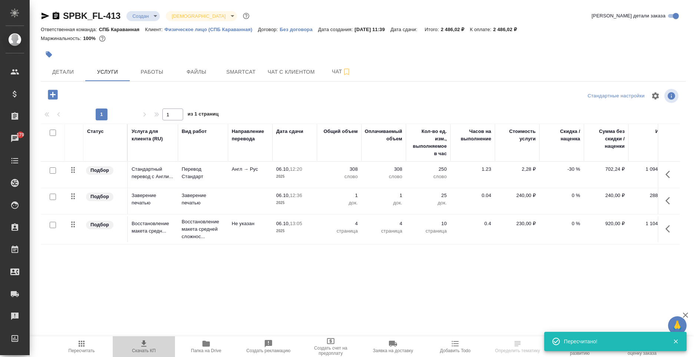
click at [143, 348] on icon "button" at bounding box center [143, 344] width 9 height 9
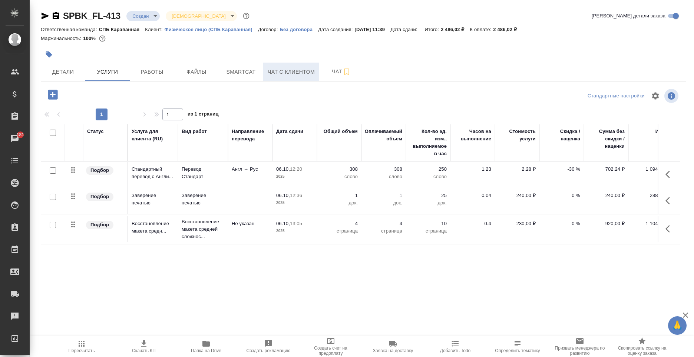
click at [310, 73] on span "Чат с клиентом" at bounding box center [291, 71] width 47 height 9
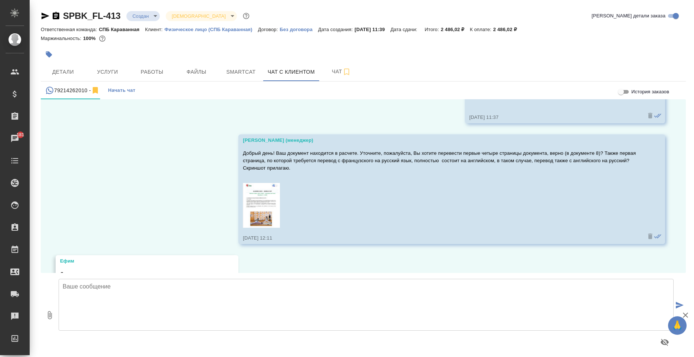
click at [290, 313] on textarea at bounding box center [366, 305] width 615 height 52
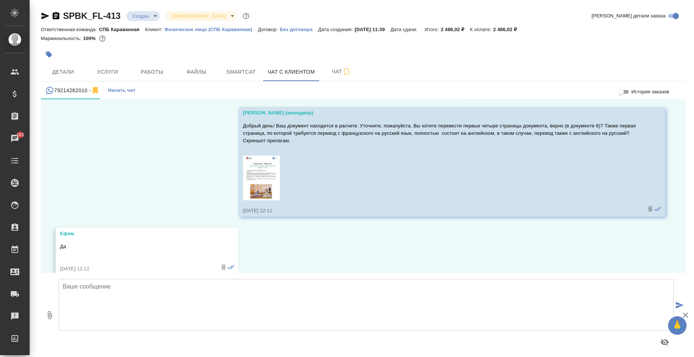
scroll to position [809, 0]
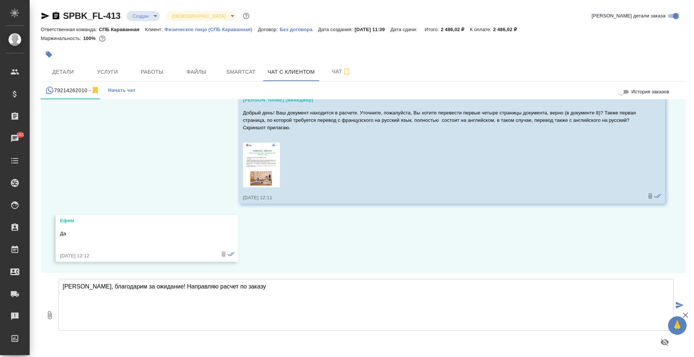
click at [53, 17] on icon "button" at bounding box center [56, 15] width 7 height 7
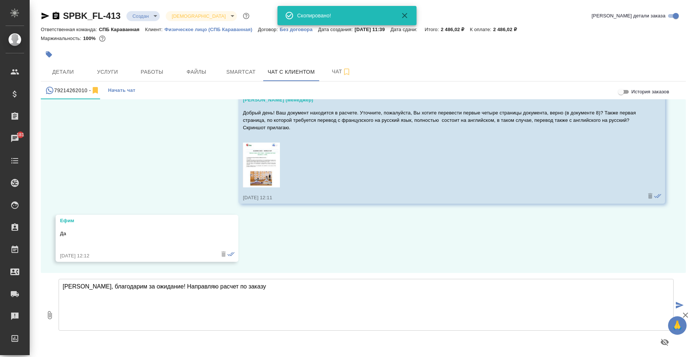
click at [269, 293] on textarea "Ефим, благодарим за ожидание! Направляю расчет по заказу" at bounding box center [366, 305] width 615 height 52
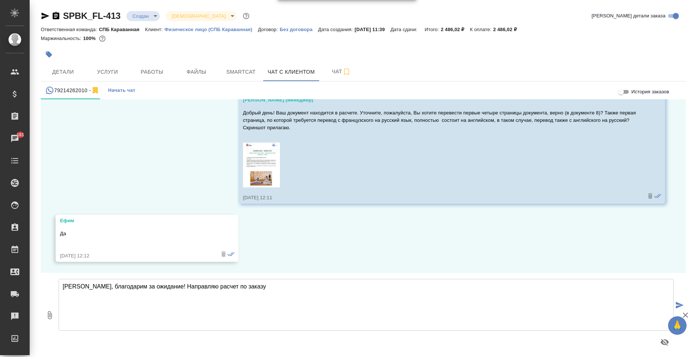
paste textarea "SPBK_FL-413"
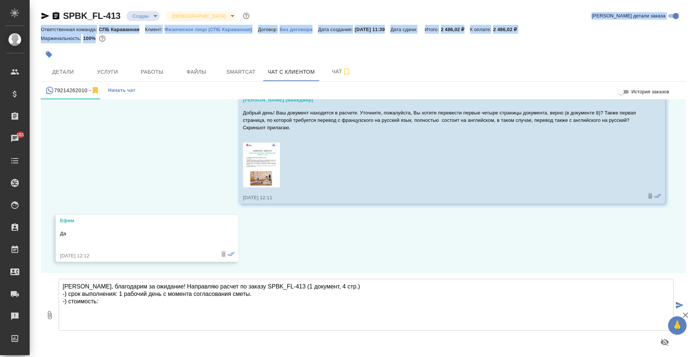
drag, startPoint x: 548, startPoint y: 24, endPoint x: 509, endPoint y: 35, distance: 39.8
click at [509, 35] on div "SPBK_FL-413 Создан new Святая троица holyTrinity Кратко детали заказа Ответстве…" at bounding box center [363, 28] width 645 height 36
click at [524, 33] on div "Ответственная команда: СПБ Караванная Клиент: Физическое лицо (СПБ Караванная) …" at bounding box center [363, 29] width 645 height 9
click at [522, 32] on p "2 486,02 ₽" at bounding box center [507, 30] width 29 height 6
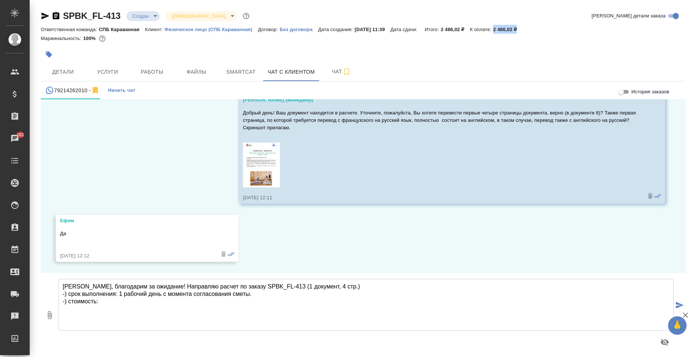
drag, startPoint x: 534, startPoint y: 32, endPoint x: 501, endPoint y: 29, distance: 33.1
click at [501, 29] on div "Ответственная команда: СПБ Караванная Клиент: Физическое лицо (СПБ Караванная) …" at bounding box center [363, 29] width 645 height 9
copy p "2 486,02 ₽"
click at [145, 311] on textarea "Ефим, благодарим за ожидание! Направляю расчет по заказу SPBK_FL-413 (1 докумен…" at bounding box center [366, 305] width 615 height 52
paste textarea "2 486,02 ₽"
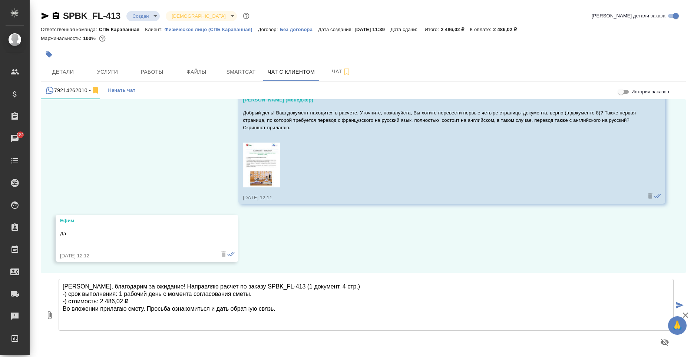
type textarea "Ефим, благодарим за ожидание! Направляю расчет по заказу SPBK_FL-413 (1 докумен…"
click at [47, 315] on icon "button" at bounding box center [49, 315] width 9 height 9
type input "C:\fakepath\Proposal_SPBK_FL-413.pdf"
click at [676, 307] on icon "submit" at bounding box center [680, 305] width 8 height 7
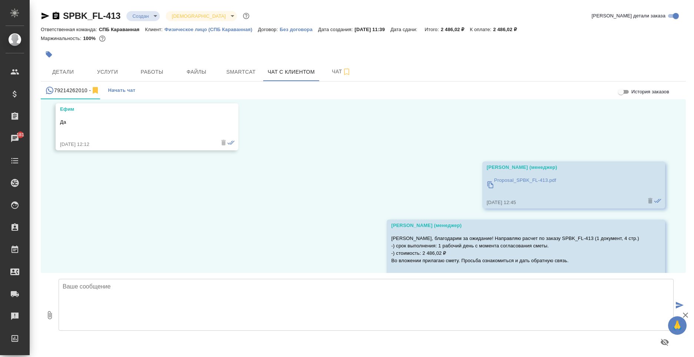
scroll to position [948, 0]
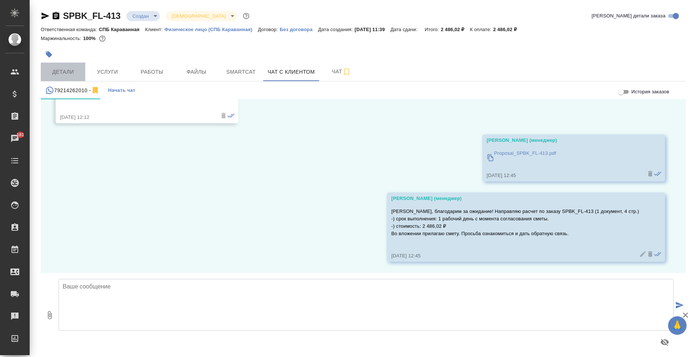
drag, startPoint x: 53, startPoint y: 70, endPoint x: 57, endPoint y: 76, distance: 7.4
click at [54, 71] on span "Детали" at bounding box center [63, 71] width 36 height 9
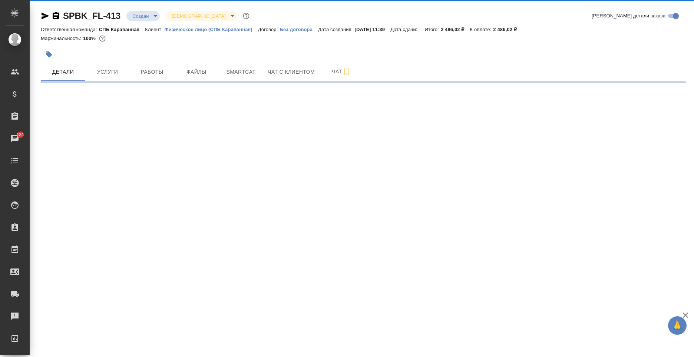
select select "RU"
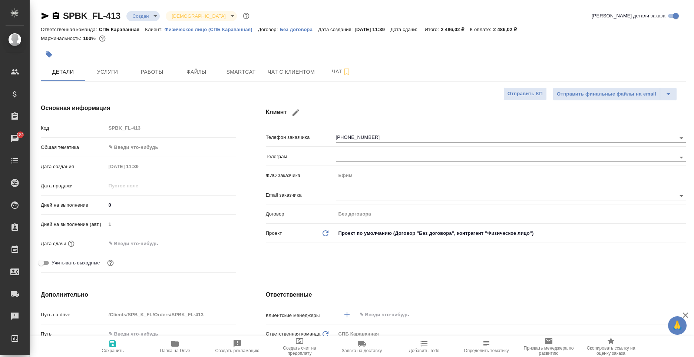
type textarea "x"
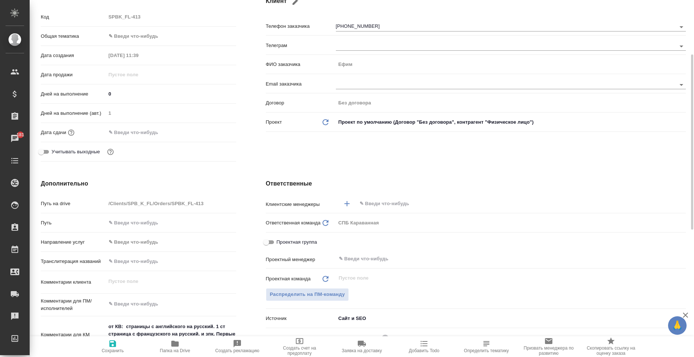
scroll to position [185, 0]
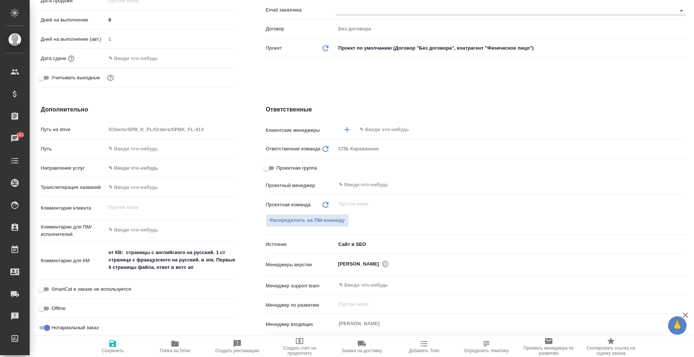
type textarea "x"
drag, startPoint x: 198, startPoint y: 261, endPoint x: 217, endPoint y: 255, distance: 19.5
click at [217, 255] on textarea "от КВ: страницы с английского на русский. 1 ст страница с французского на русск…" at bounding box center [170, 260] width 129 height 27
type textarea "от КВ: страницы с английского на русский. . и зпк. Первые 4 страницы файла, отв…"
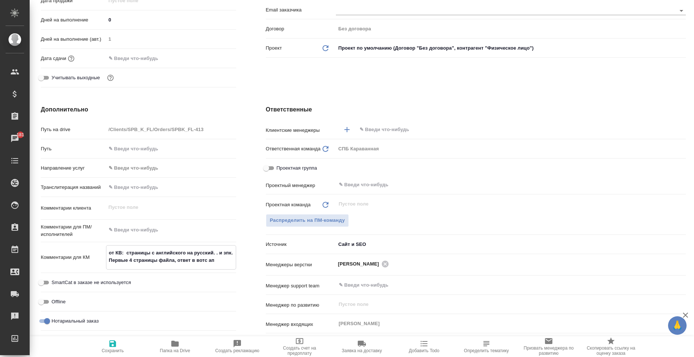
type textarea "x"
type textarea "от КВ: страницы с английского на русский.. и зпк. Первые 4 страницы файла, отве…"
type textarea "x"
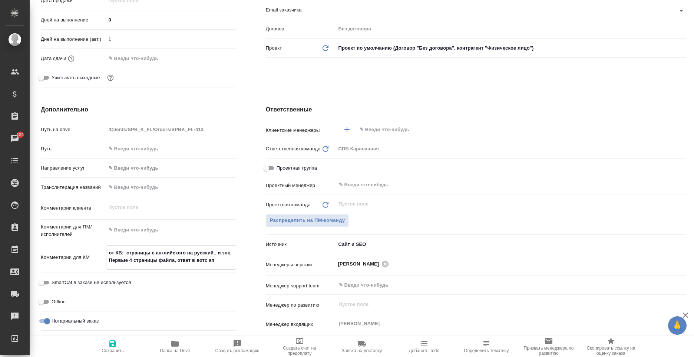
type textarea "x"
type textarea "от КВ: страницы с английского на русский. и зпк. Первые 4 страницы файла, ответ…"
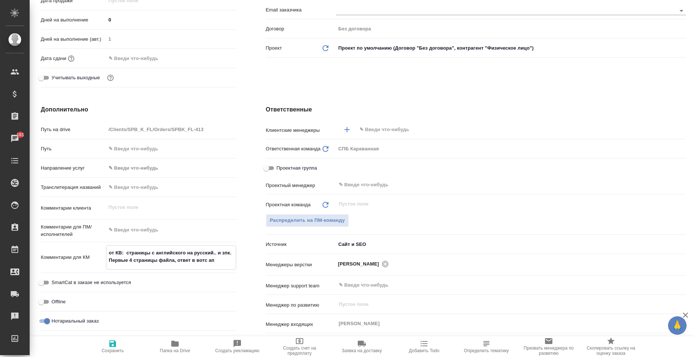
type textarea "x"
type textarea "от КВ: страницы с английского на русский. и зпк. Первые 4 страницы файла, ответ…"
type textarea "x"
click at [100, 344] on span "Сохранить" at bounding box center [112, 347] width 53 height 14
type textarea "x"
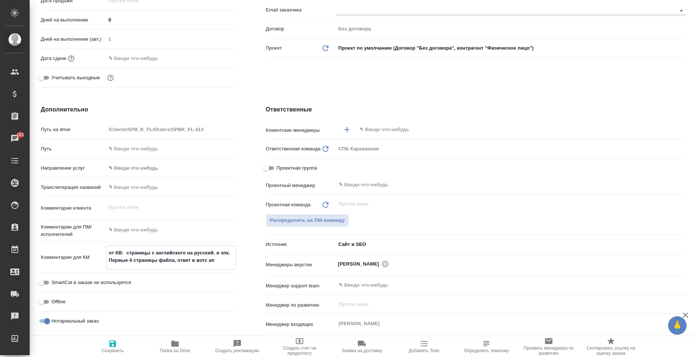
type textarea "x"
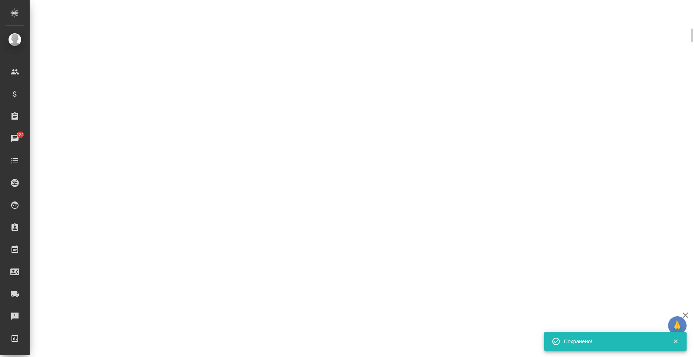
select select "RU"
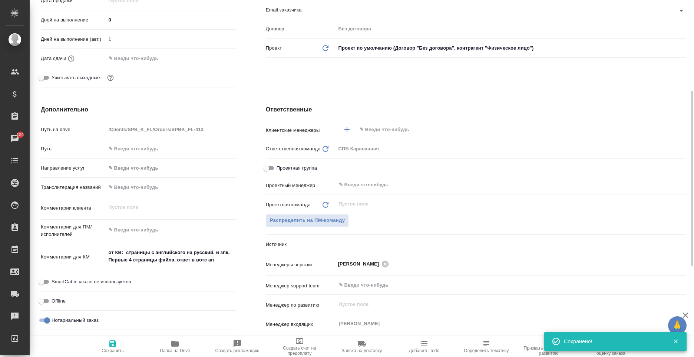
type textarea "x"
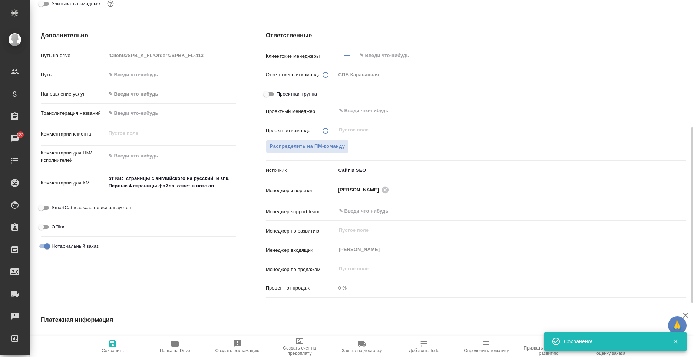
click at [46, 247] on input "Нотариальный заказ" at bounding box center [47, 246] width 27 height 9
checkbox input "false"
type textarea "x"
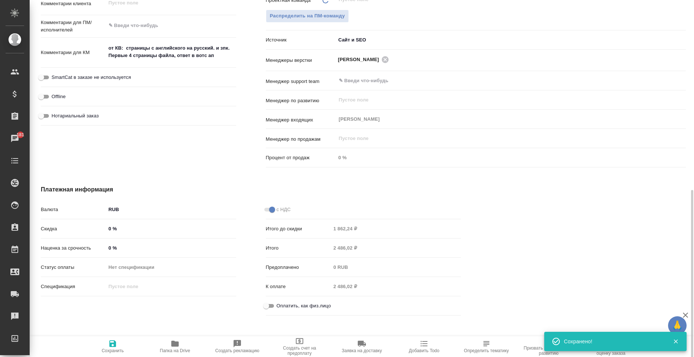
scroll to position [393, 0]
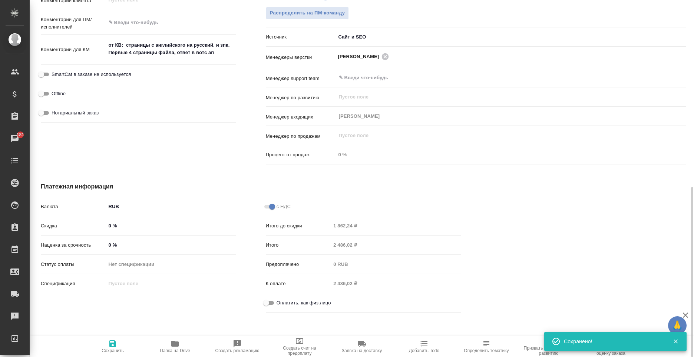
click at [274, 301] on input "Оплатить, как физ.лицо" at bounding box center [266, 303] width 27 height 9
checkbox input "true"
type textarea "x"
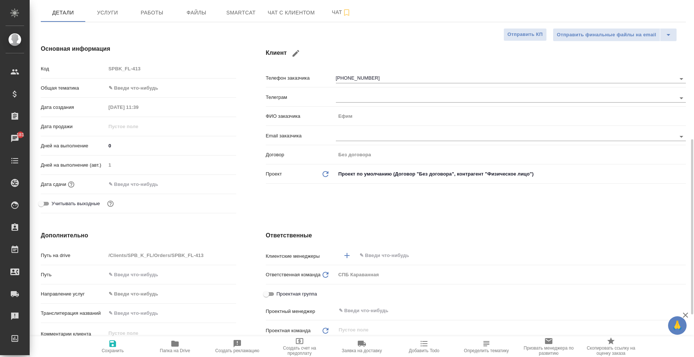
scroll to position [22, 0]
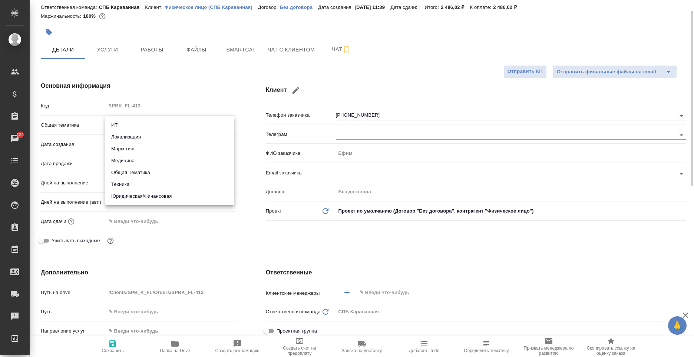
click at [145, 131] on body "🙏 .cls-1 fill:#fff; AWATERA Moskalets Alina Клиенты Спецификации Заказы 181 Чат…" at bounding box center [347, 178] width 694 height 357
type textarea "x"
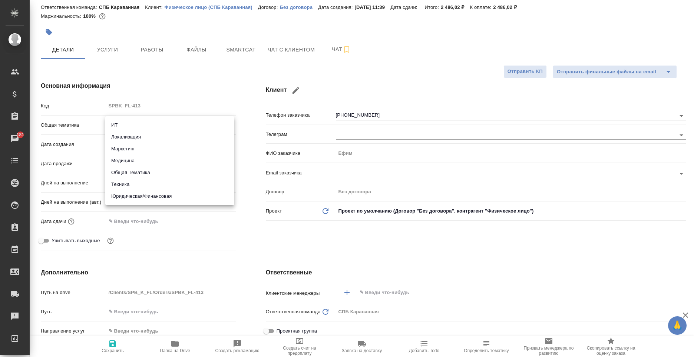
type textarea "x"
click at [144, 139] on li "Локализация" at bounding box center [169, 137] width 129 height 12
type input "local"
type textarea "x"
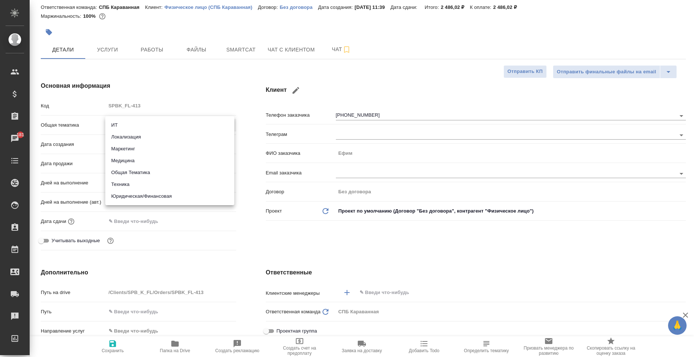
type textarea "x"
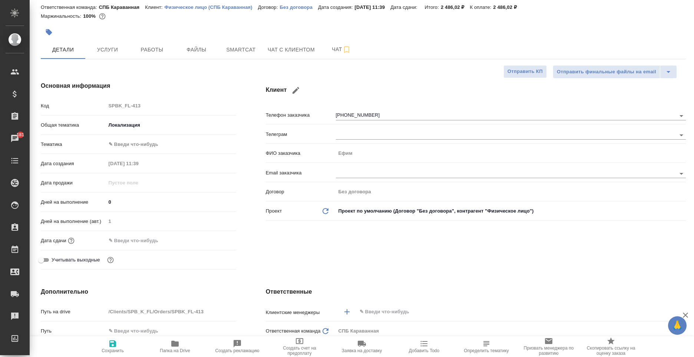
click at [145, 241] on input "text" at bounding box center [138, 240] width 65 height 11
click at [214, 242] on icon "button" at bounding box center [214, 239] width 7 height 7
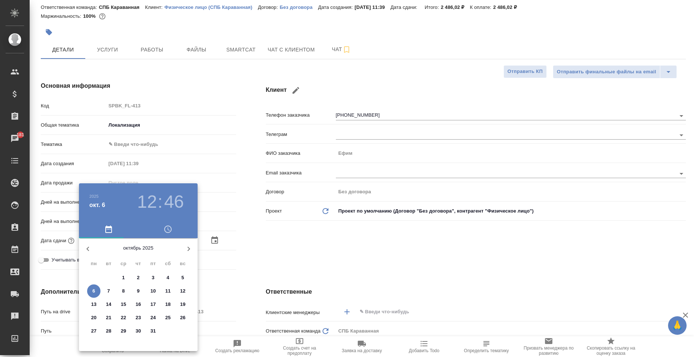
click at [107, 292] on span "7" at bounding box center [108, 291] width 13 height 7
type input "07.10.2025 12:46"
type textarea "x"
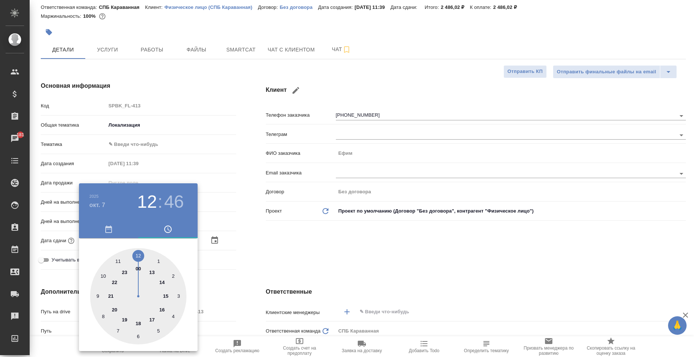
click at [162, 284] on div at bounding box center [138, 296] width 96 height 96
type input "07.10.2025 14:46"
type textarea "x"
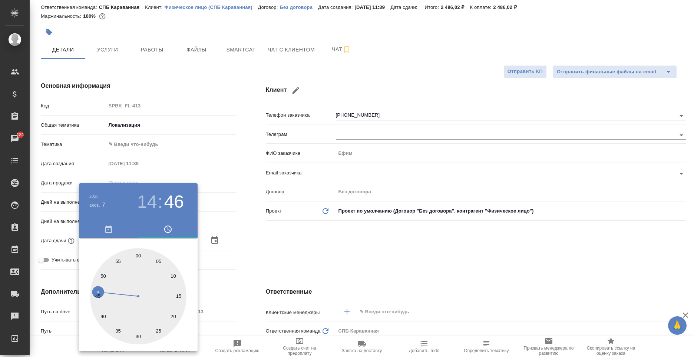
click at [139, 254] on div at bounding box center [138, 296] width 96 height 96
type input "07.10.2025 14:00"
type textarea "x"
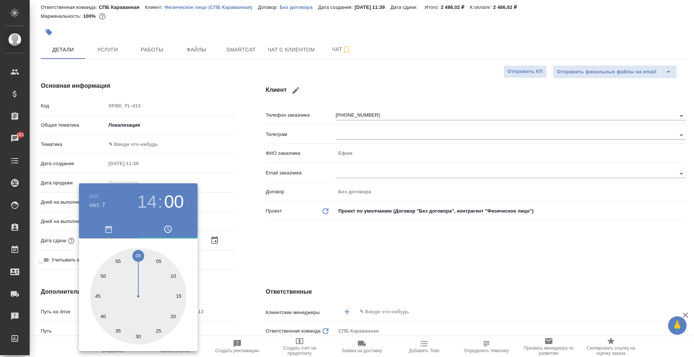
click at [254, 270] on div at bounding box center [347, 178] width 694 height 357
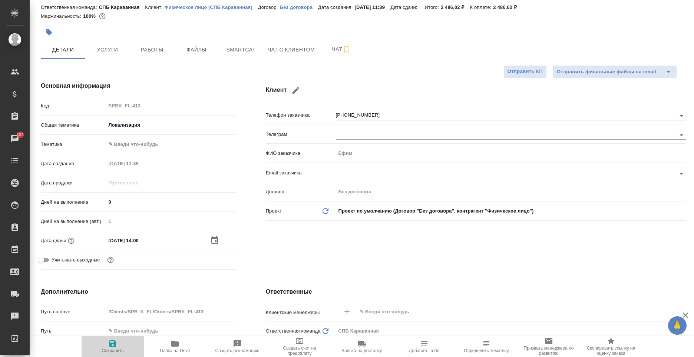
click at [113, 343] on icon "button" at bounding box center [112, 344] width 9 height 9
type textarea "x"
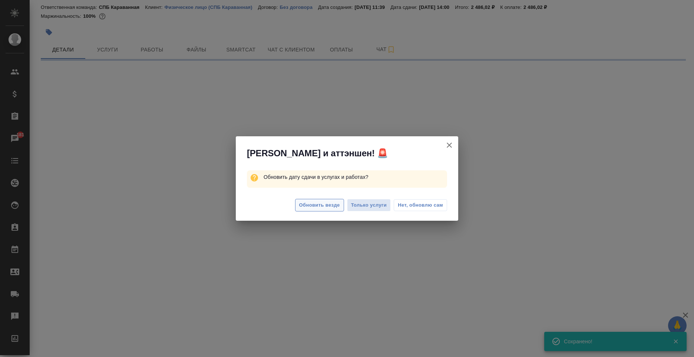
select select "RU"
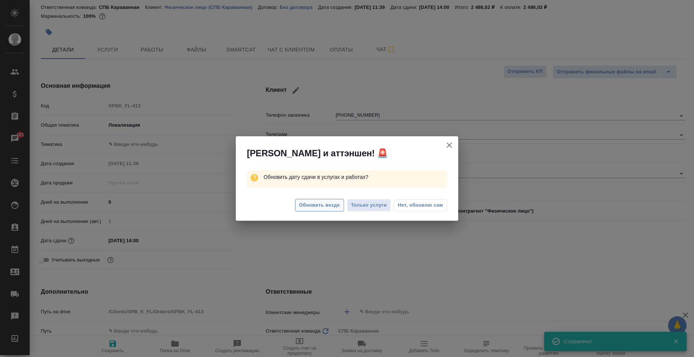
type textarea "x"
click at [333, 206] on span "Обновить везде" at bounding box center [319, 205] width 41 height 9
type textarea "x"
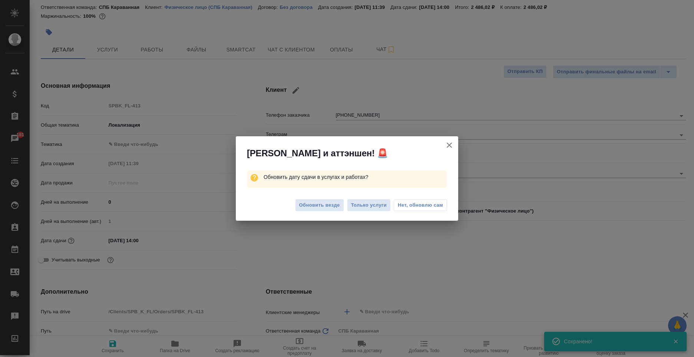
type textarea "x"
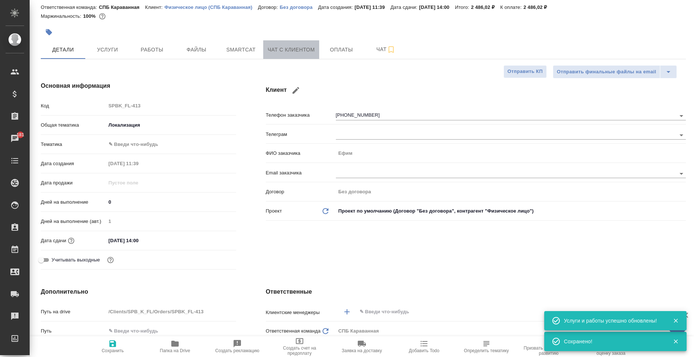
click at [304, 49] on span "Чат с клиентом" at bounding box center [291, 49] width 47 height 9
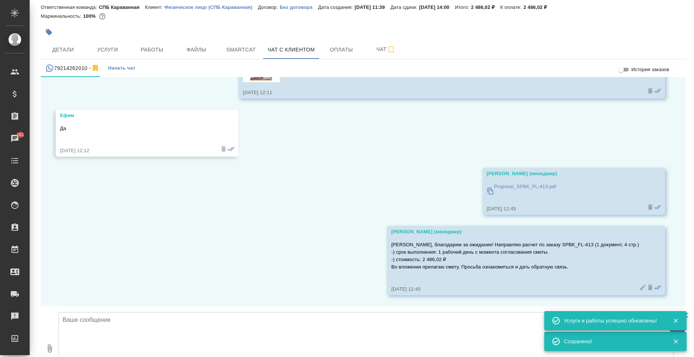
scroll to position [948, 0]
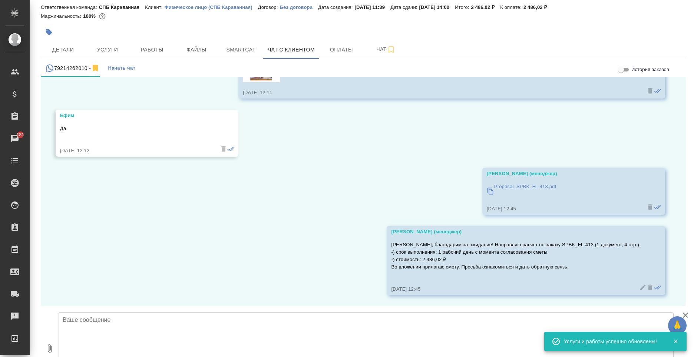
click at [250, 313] on textarea at bounding box center [366, 339] width 615 height 52
paste textarea "Если данный расчет Вам подходит, направляю Вам ссылку на предоплату. https://ww…"
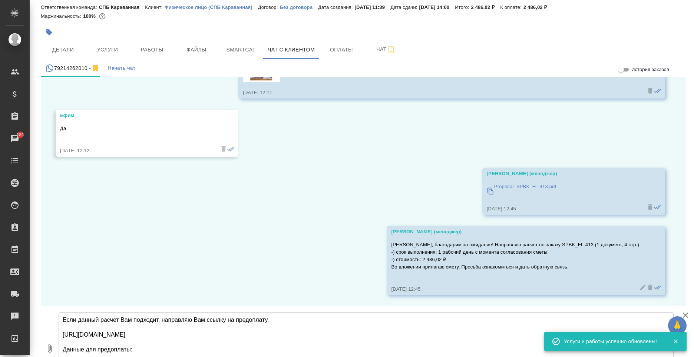
scroll to position [19, 0]
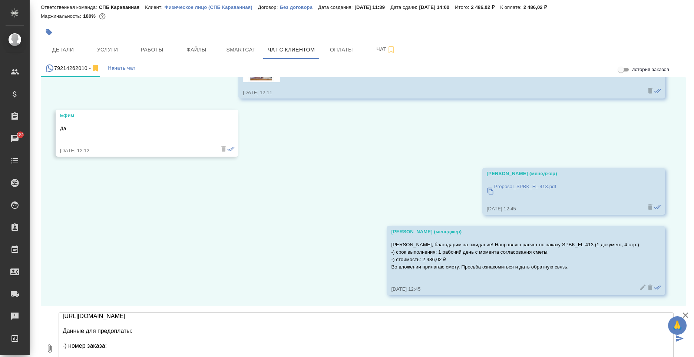
click at [112, 313] on textarea "Если данный расчет Вам подходит, направляю Вам ссылку на предоплату. https://ww…" at bounding box center [366, 339] width 615 height 52
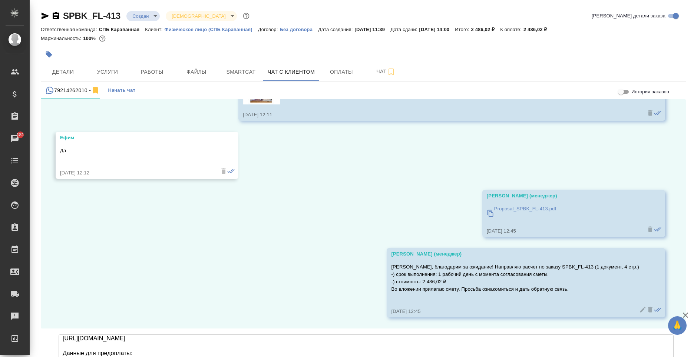
click at [57, 16] on icon "button" at bounding box center [56, 15] width 7 height 7
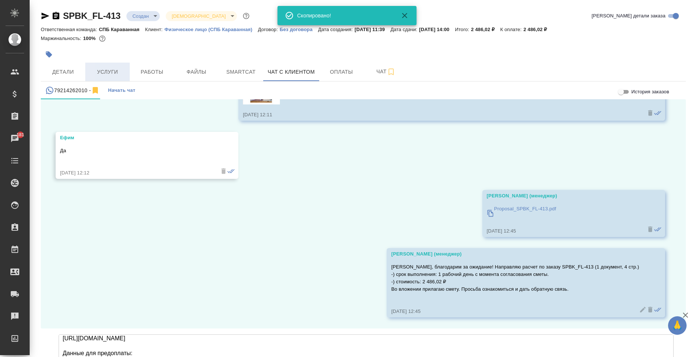
scroll to position [4, 0]
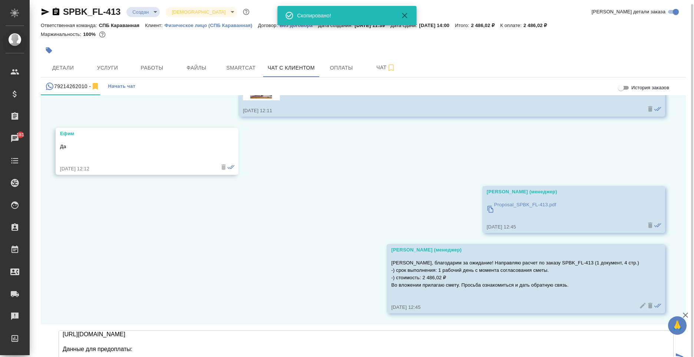
click at [122, 331] on textarea "Если данный расчет Вам подходит, направляю Вам ссылку на предоплату. https://ww…" at bounding box center [366, 357] width 615 height 52
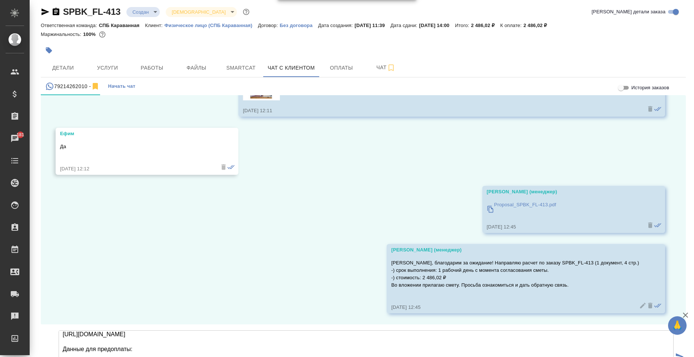
paste textarea "SPBK_FL-413"
click at [553, 24] on p "2 486,02 ₽" at bounding box center [538, 26] width 29 height 6
drag, startPoint x: 565, startPoint y: 25, endPoint x: 542, endPoint y: 23, distance: 22.7
click at [542, 23] on div "Ответственная команда: СПБ Караванная Клиент: Физическое лицо (СПБ Караванная) …" at bounding box center [363, 25] width 645 height 9
copy p "2 486,02 ₽"
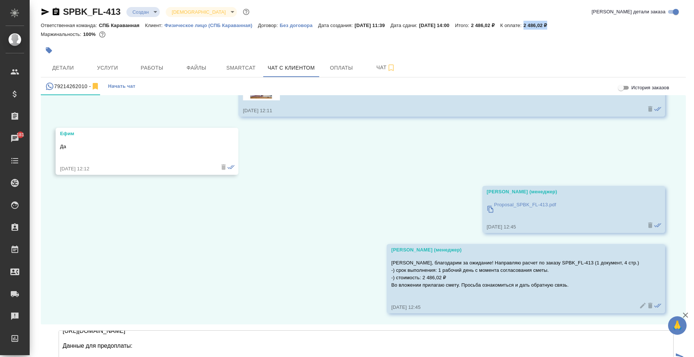
scroll to position [23, 0]
click at [109, 331] on textarea "Если данный расчет Вам подходит, направляю Вам ссылку на предоплату. https://ww…" at bounding box center [366, 357] width 615 height 52
paste textarea "2 486,02 ₽"
type textarea "Если данный расчет Вам подходит, направляю Вам ссылку на предоплату. https://ww…"
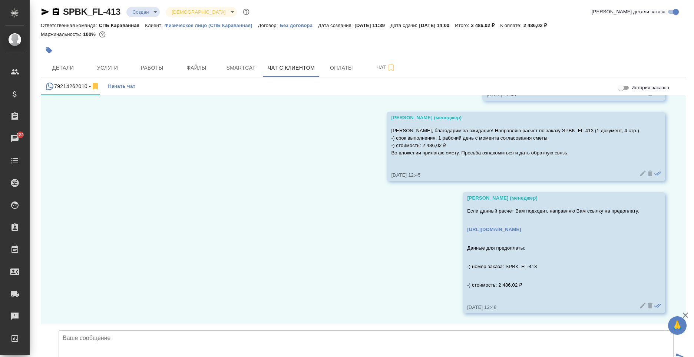
scroll to position [1080, 0]
click at [248, 74] on button "Smartcat" at bounding box center [241, 68] width 44 height 19
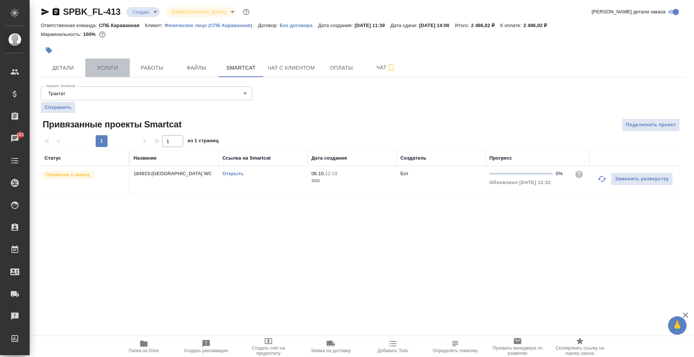
click at [117, 65] on span "Услуги" at bounding box center [108, 67] width 36 height 9
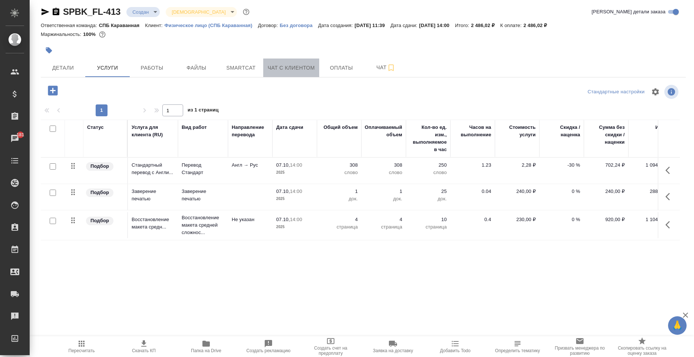
click at [296, 62] on button "Чат с клиентом" at bounding box center [291, 68] width 56 height 19
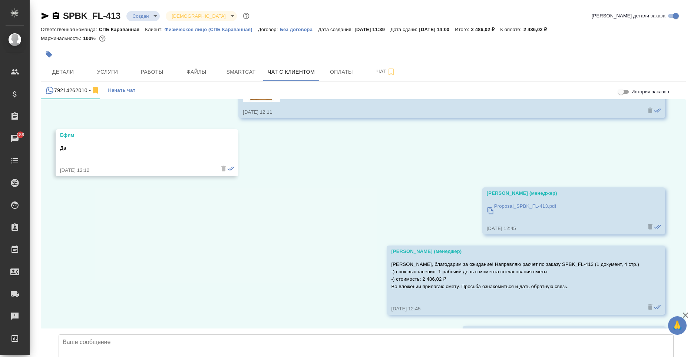
scroll to position [1080, 0]
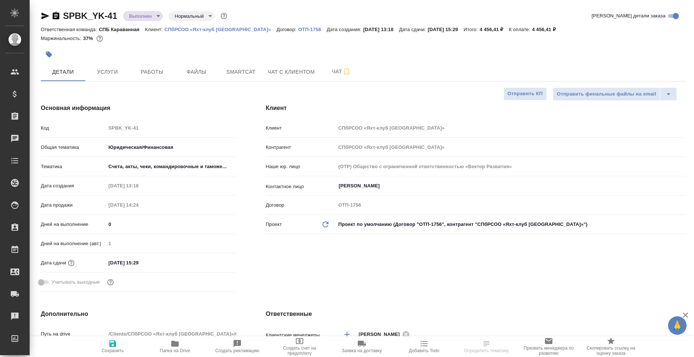
select select "RU"
type textarea "x"
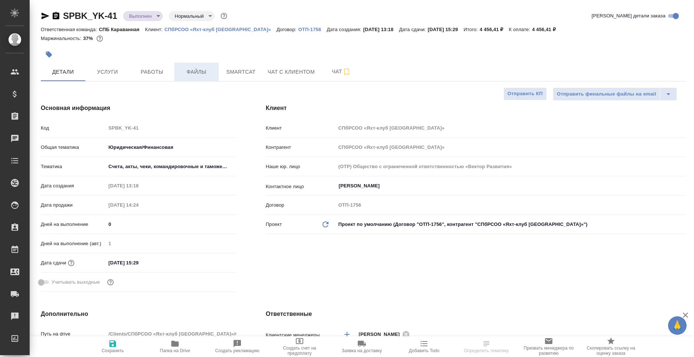
type textarea "x"
click at [42, 16] on icon "button" at bounding box center [45, 15] width 9 height 9
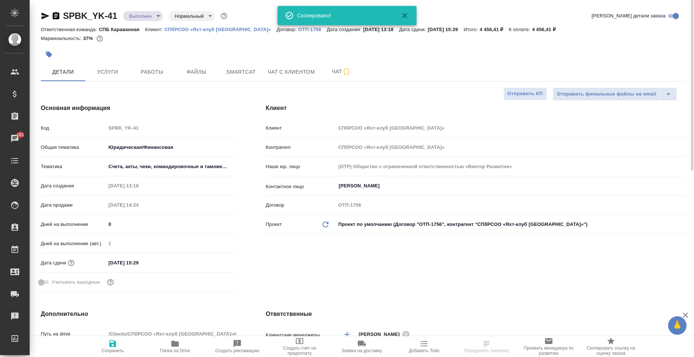
type textarea "x"
select select "RU"
type textarea "x"
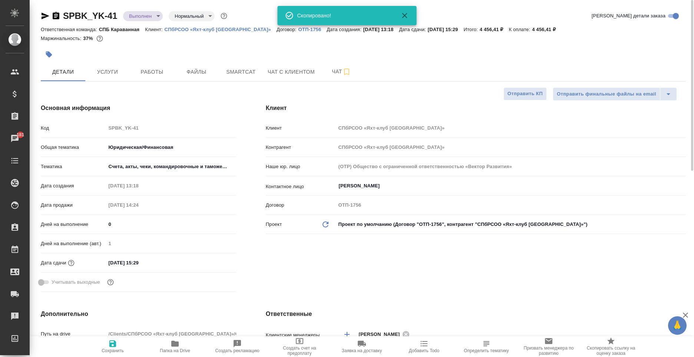
type textarea "x"
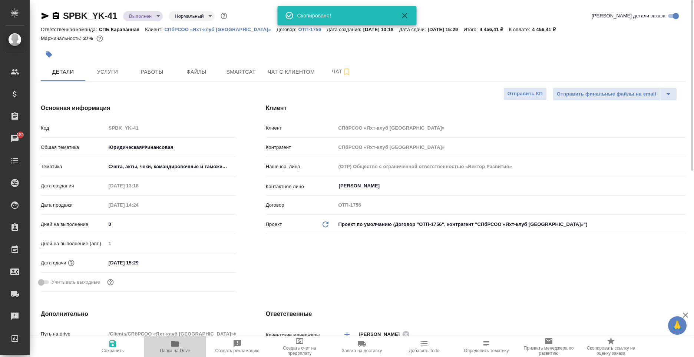
click at [177, 347] on icon "button" at bounding box center [174, 344] width 7 height 6
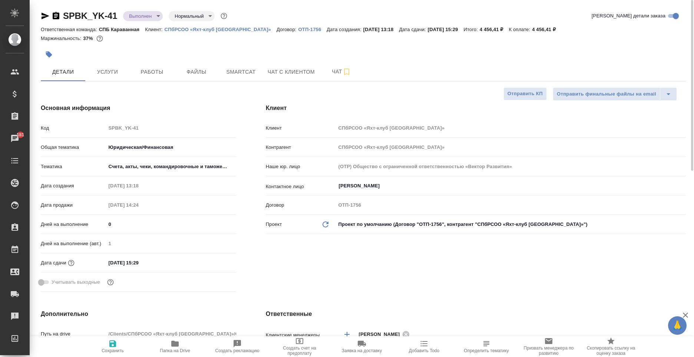
type textarea "x"
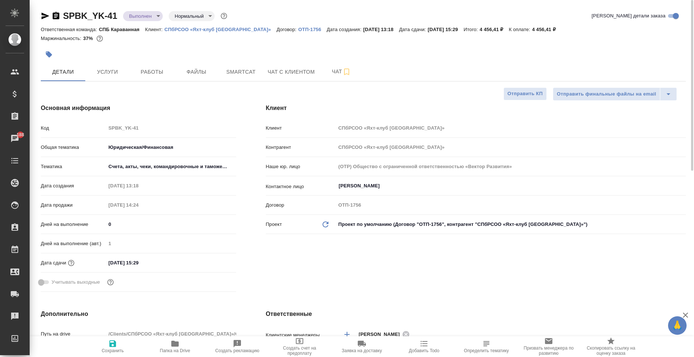
type textarea "x"
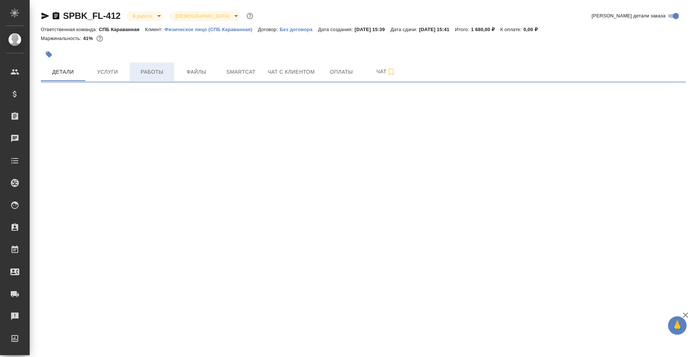
select select "RU"
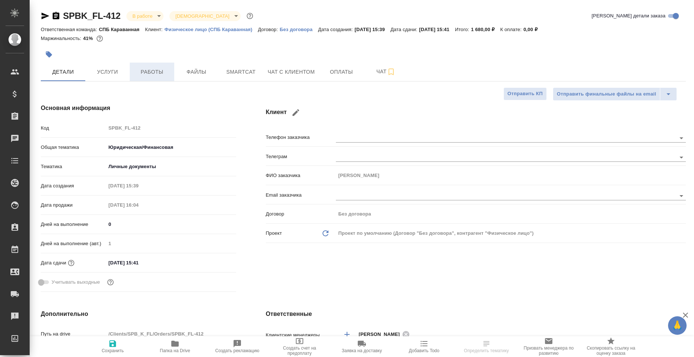
type textarea "x"
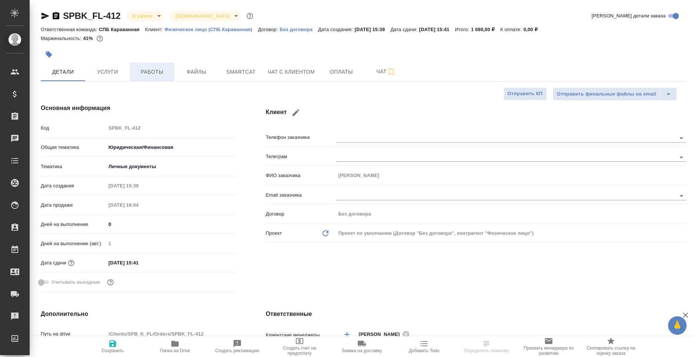
type textarea "x"
click at [159, 74] on span "Работы" at bounding box center [152, 71] width 36 height 9
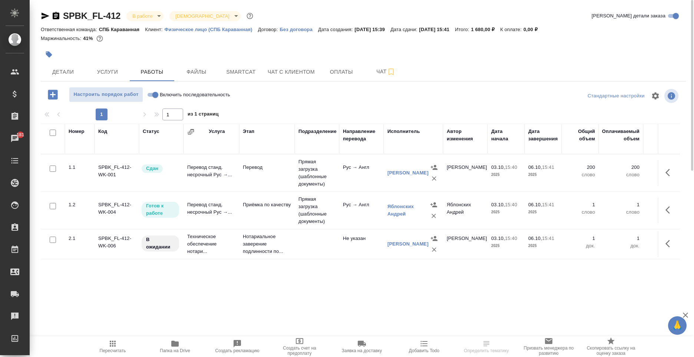
click at [175, 347] on icon "button" at bounding box center [174, 344] width 7 height 6
click at [399, 211] on div "Яблонских Андрей" at bounding box center [407, 210] width 41 height 15
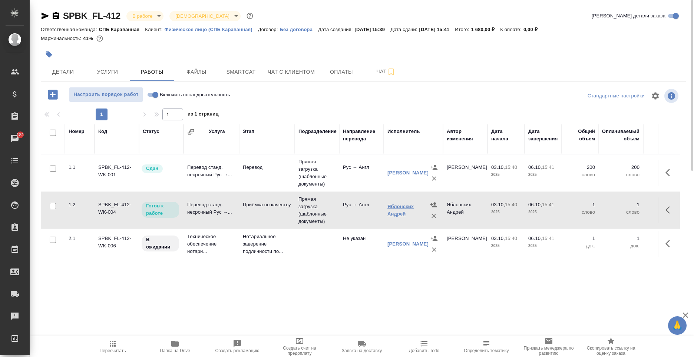
click at [397, 207] on link "Яблонских Андрей" at bounding box center [400, 210] width 26 height 13
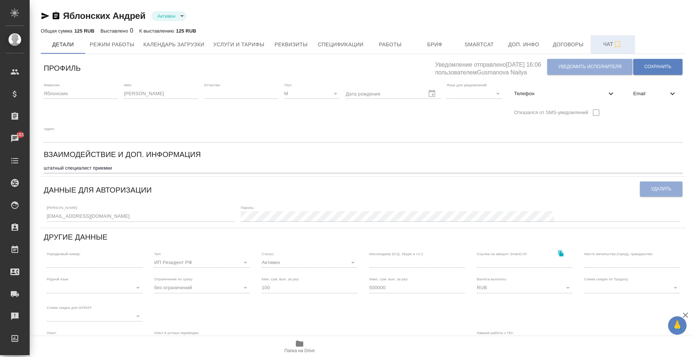
click at [603, 44] on span "Чат" at bounding box center [613, 44] width 36 height 9
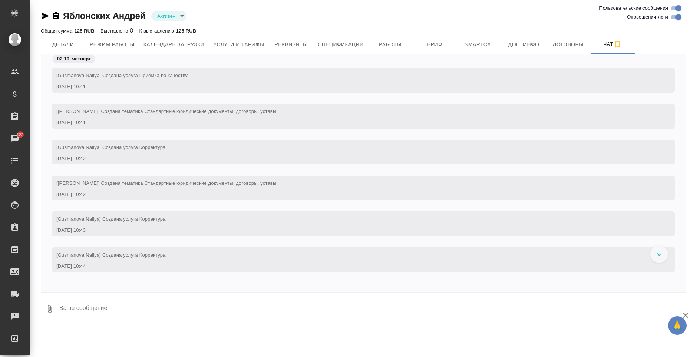
scroll to position [146, 0]
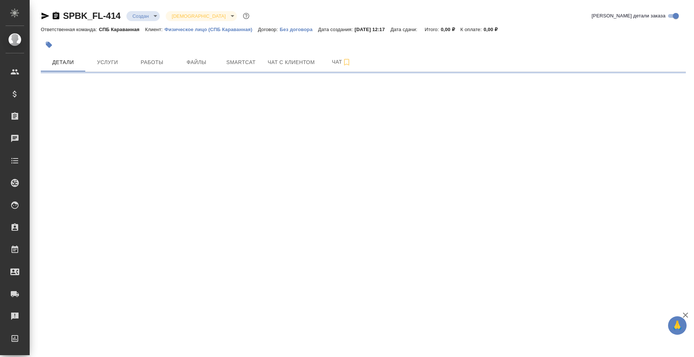
select select "RU"
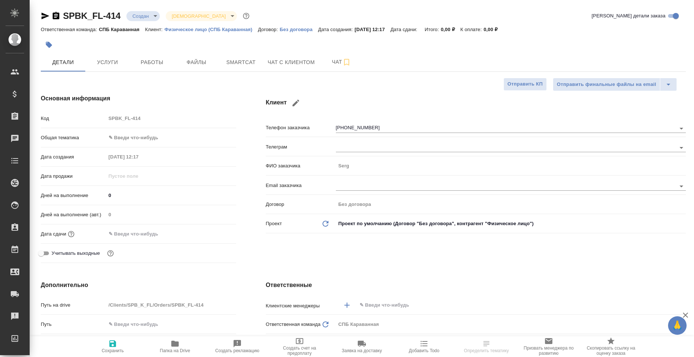
type textarea "x"
click at [300, 67] on button "Чат с клиентом" at bounding box center [291, 62] width 56 height 19
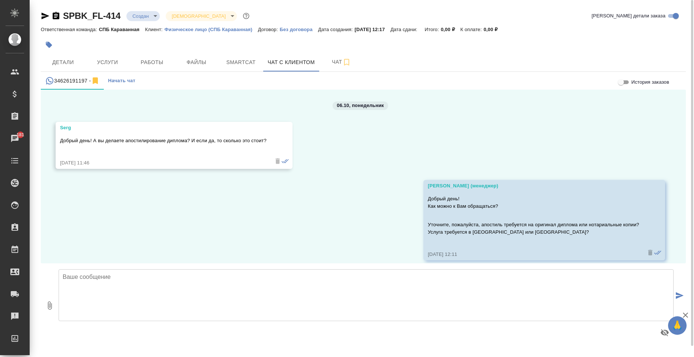
scroll to position [125, 0]
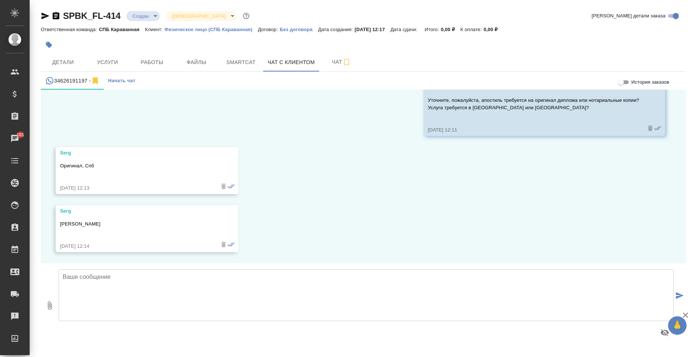
click at [206, 305] on textarea at bounding box center [366, 296] width 615 height 52
type textarea "Добрый день! Подскажите, пожалуйста, в какую страны Вы собираетесь подавать док…"
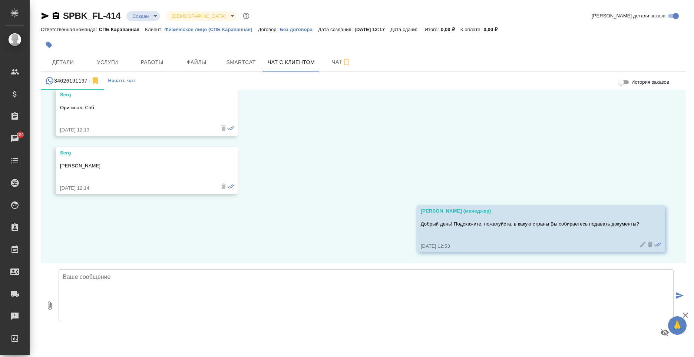
click at [351, 295] on textarea at bounding box center [366, 296] width 615 height 52
click at [181, 293] on textarea at bounding box center [366, 296] width 615 height 52
type textarea "Стоимость услуги проставления апостиля - 6 600 рублей."
click at [676, 297] on icon "submit" at bounding box center [680, 296] width 8 height 7
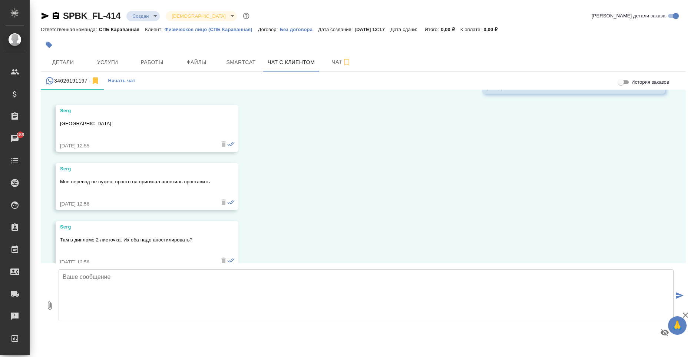
scroll to position [474, 0]
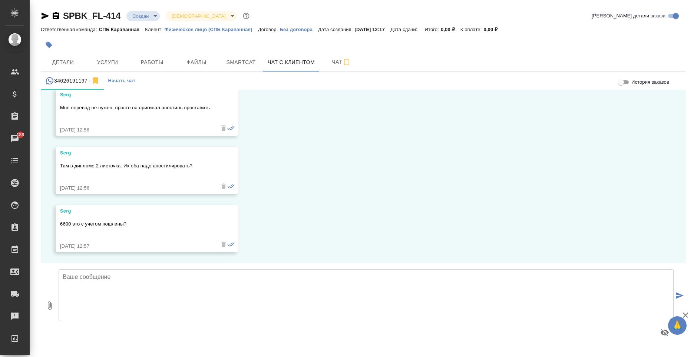
click at [216, 306] on textarea at bounding box center [366, 296] width 615 height 52
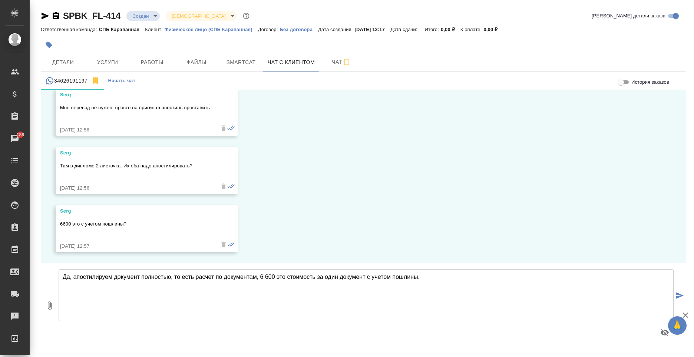
type textarea "Да, апостилируем документ полностью, то есть расчет по документам, 6 600 это ст…"
click at [681, 296] on icon "submit" at bounding box center [680, 296] width 8 height 7
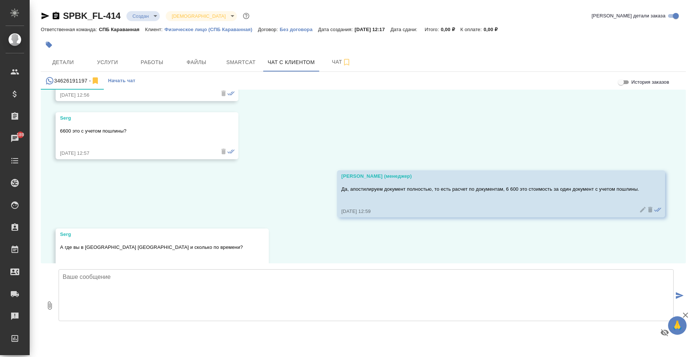
scroll to position [590, 0]
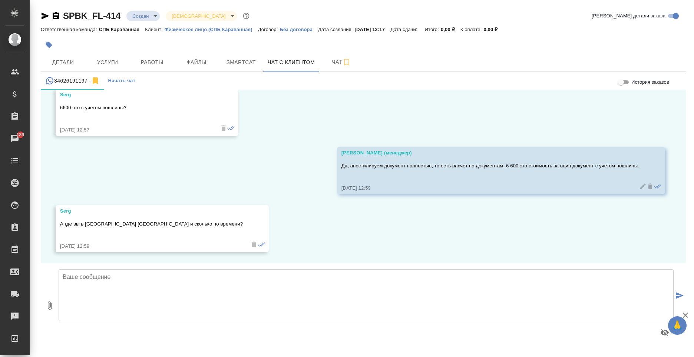
click at [214, 285] on textarea at bounding box center [366, 296] width 615 height 52
paste textarea "[STREET_ADDRESS] (вход под арку) Режим работы: пн-пт 10:00-18:00"
type textarea "Наш адрес: [STREET_ADDRESS] (вход под арку) Режим работы: пн-пт 10:00-18:00"
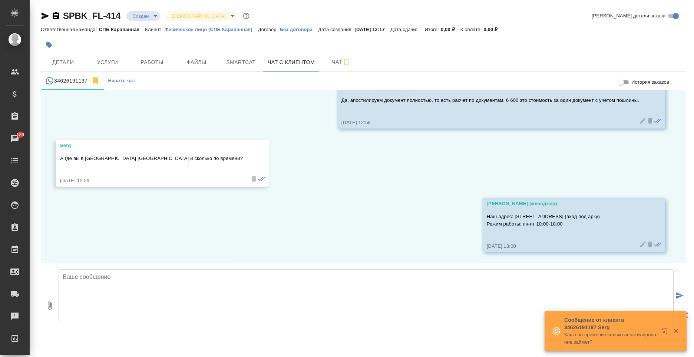
scroll to position [714, 0]
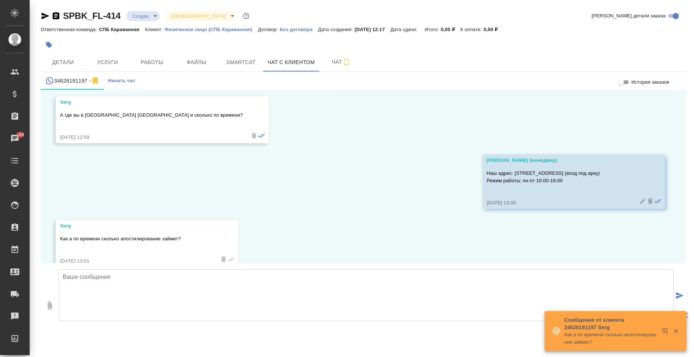
click at [207, 304] on textarea at bounding box center [366, 296] width 615 height 52
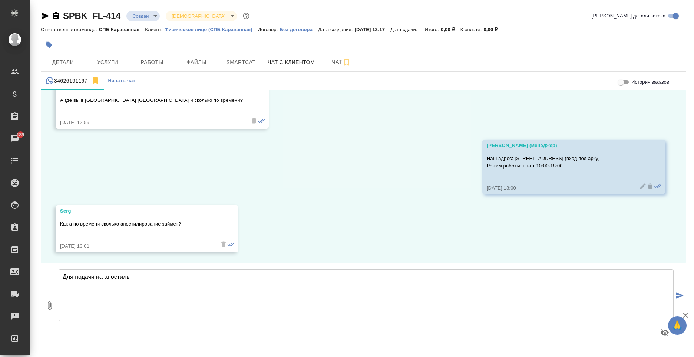
click at [98, 281] on textarea "Для подачи на апостиль" at bounding box center [366, 296] width 615 height 52
click at [221, 294] on textarea "Для подачи диплома на апостиль" at bounding box center [366, 296] width 615 height 52
paste textarea "- нотариальная доверенность - нотариальная копия всех страниц внутреннего паспо…"
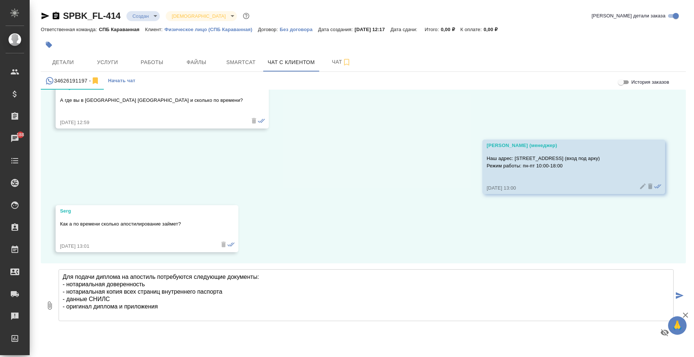
scroll to position [1, 0]
paste textarea "Услугу предоставят в течение 5 рабочих дней со дня регистрации заявления. В слу…"
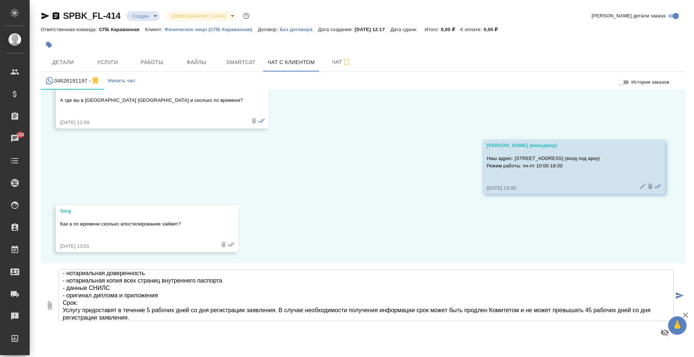
scroll to position [16, 0]
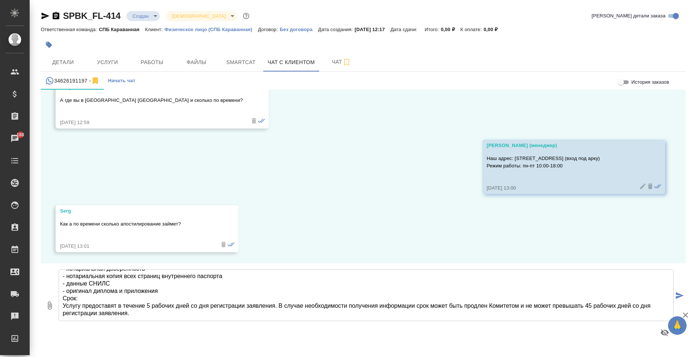
type textarea "Для подачи диплома на апостиль потребуются следующие документы: - нотариальная …"
click at [676, 294] on icon "submit" at bounding box center [680, 296] width 8 height 7
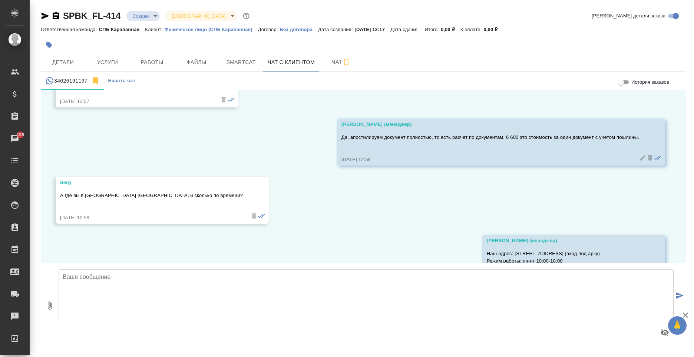
scroll to position [396, 0]
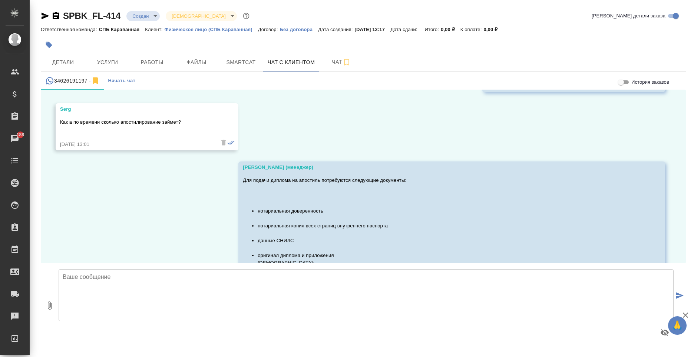
scroll to position [878, 0]
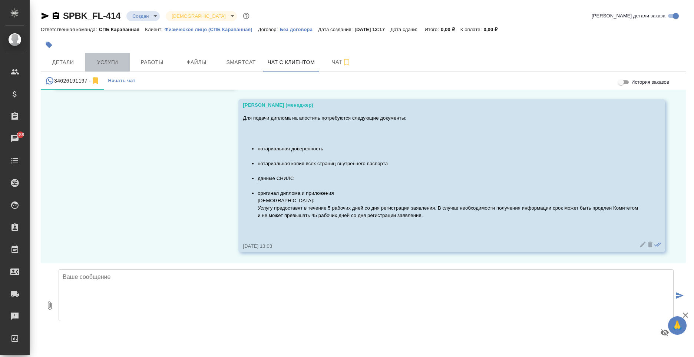
click at [112, 65] on span "Услуги" at bounding box center [108, 62] width 36 height 9
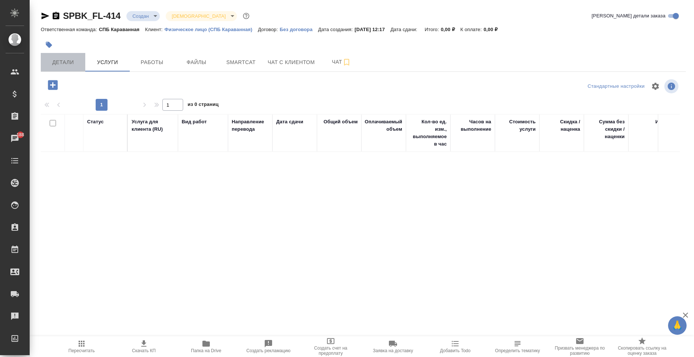
click at [74, 62] on span "Детали" at bounding box center [63, 62] width 36 height 9
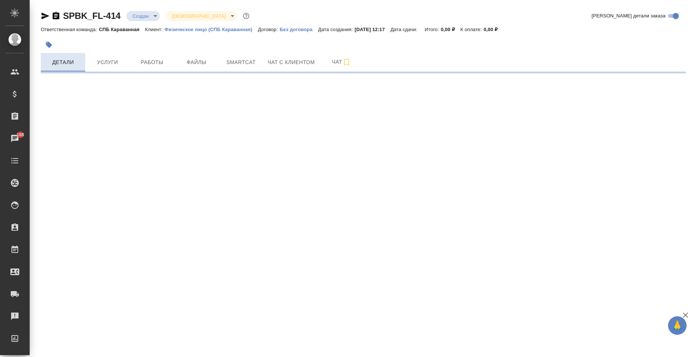
select select "RU"
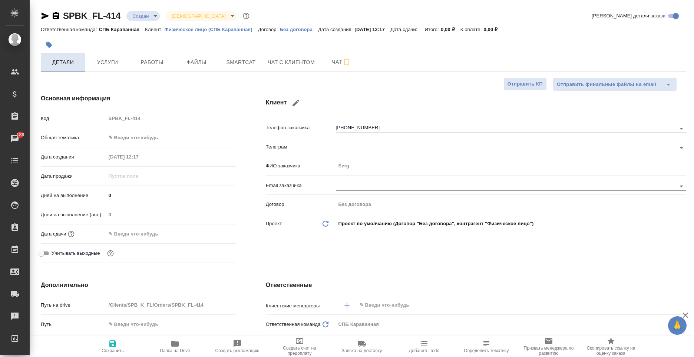
type textarea "x"
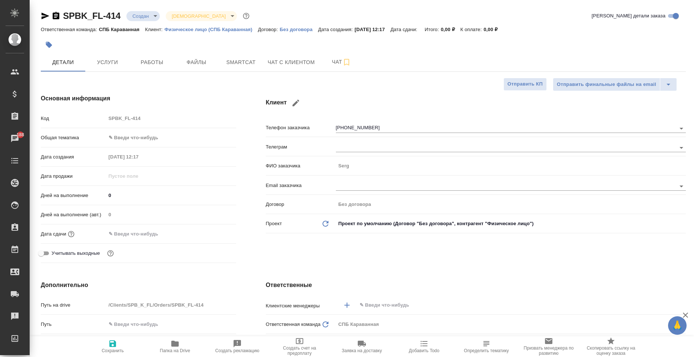
type textarea "x"
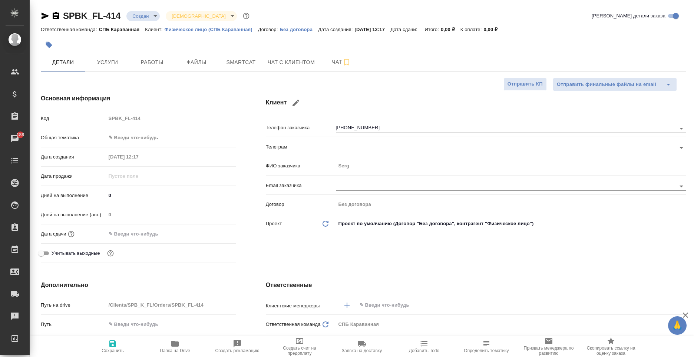
type textarea "x"
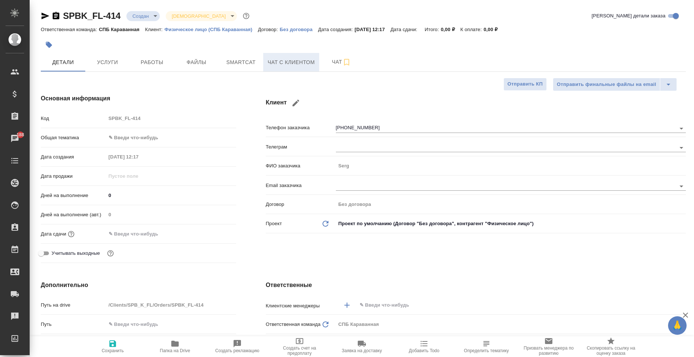
click at [299, 59] on span "Чат с клиентом" at bounding box center [291, 62] width 47 height 9
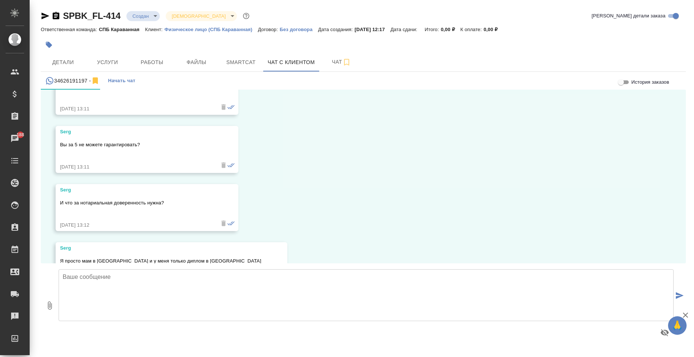
scroll to position [1169, 0]
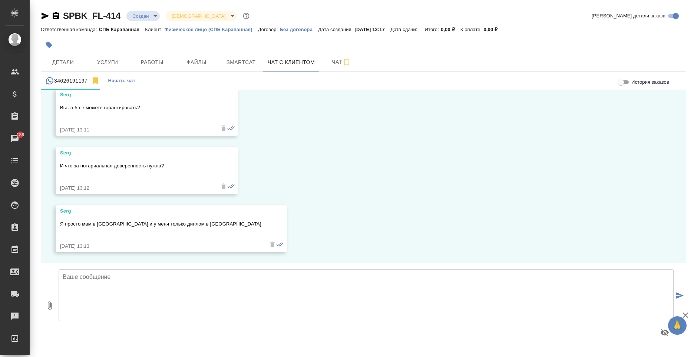
click at [264, 302] on textarea at bounding box center [366, 296] width 615 height 52
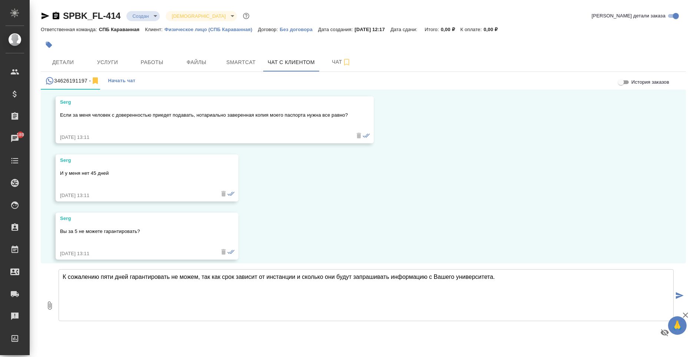
scroll to position [1021, 0]
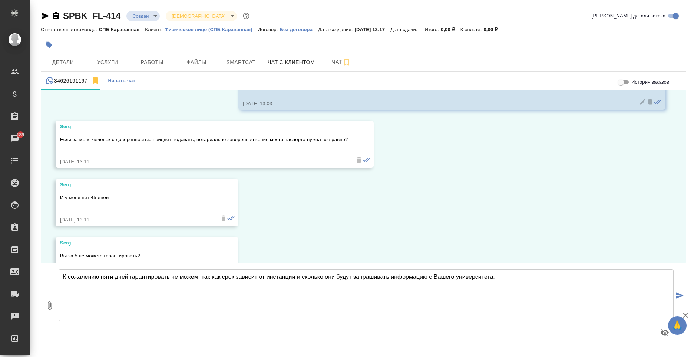
click at [99, 281] on textarea "К сожалению пяти дней гарантировать не можем, так как срок зависит от инстанции…" at bounding box center [366, 296] width 615 height 52
click at [115, 280] on textarea "К сожалению, пяти дней гарантировать не можем, так как срок зависит от инстанци…" at bounding box center [366, 296] width 615 height 52
click at [106, 279] on textarea "К сожалению, за пять дней гарантировать не можем, так как срок зависит от инста…" at bounding box center [366, 296] width 615 height 52
click at [541, 283] on textarea "К сожалению, пять дней гарантировать не можем, так как срок зависит от инстанци…" at bounding box center [366, 296] width 615 height 52
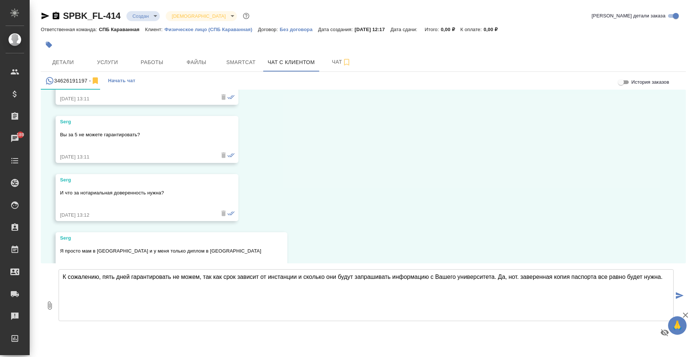
scroll to position [1169, 0]
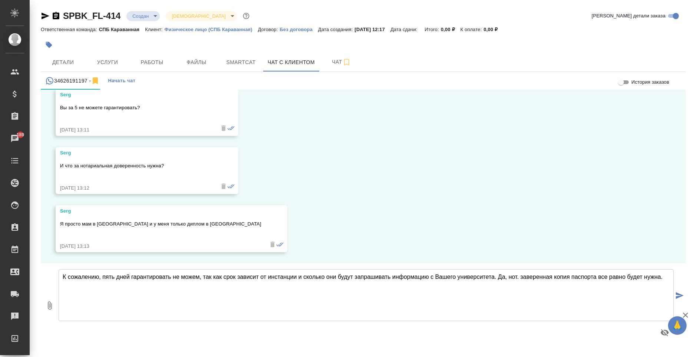
type textarea "К сожалению, пять дней гарантировать не можем, так как срок зависит от инстанци…"
click at [677, 296] on icon "submit" at bounding box center [680, 296] width 8 height 7
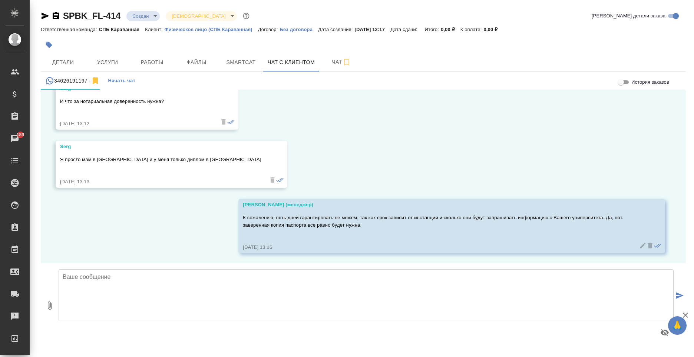
scroll to position [1235, 0]
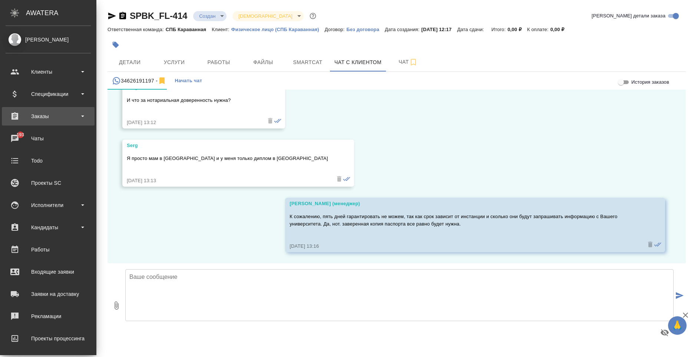
click at [40, 110] on div "Заказы" at bounding box center [48, 116] width 93 height 19
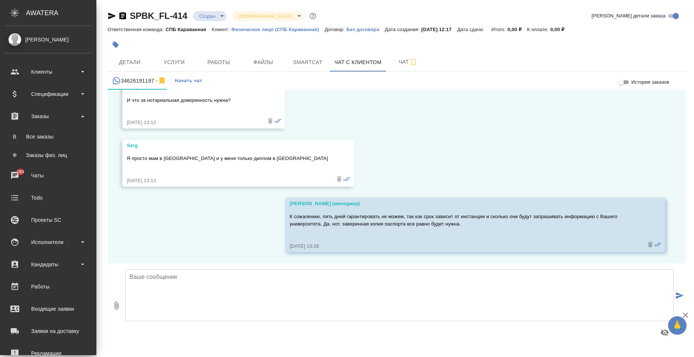
click at [44, 128] on ul "В Все заказы Ф Заказы физ. лиц" at bounding box center [48, 144] width 96 height 37
click at [46, 141] on link "В Все заказы" at bounding box center [48, 136] width 85 height 15
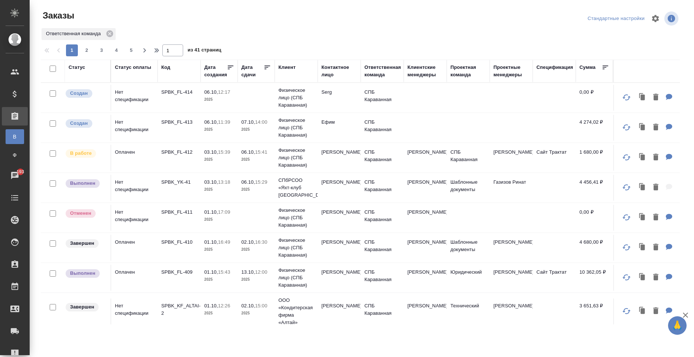
click at [353, 93] on td "Serg" at bounding box center [339, 98] width 43 height 26
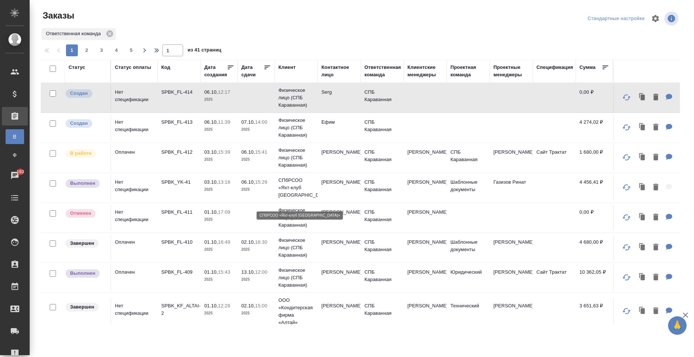
click at [334, 156] on td "Игудин Денис" at bounding box center [339, 158] width 43 height 26
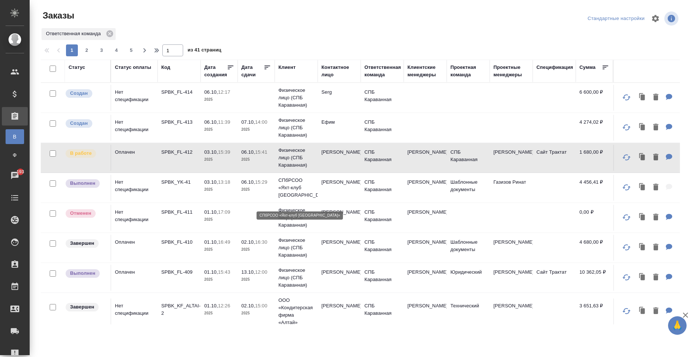
click at [334, 156] on td "Игудин Денис" at bounding box center [339, 158] width 43 height 26
click at [284, 188] on p "СПбРСОО «Яхт-клуб Санкт-Петербурга»" at bounding box center [296, 188] width 36 height 22
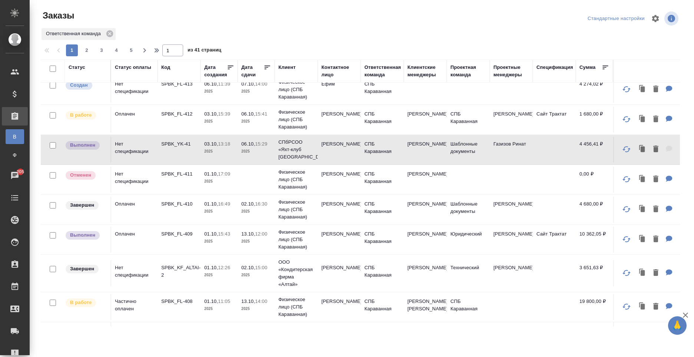
scroll to position [74, 0]
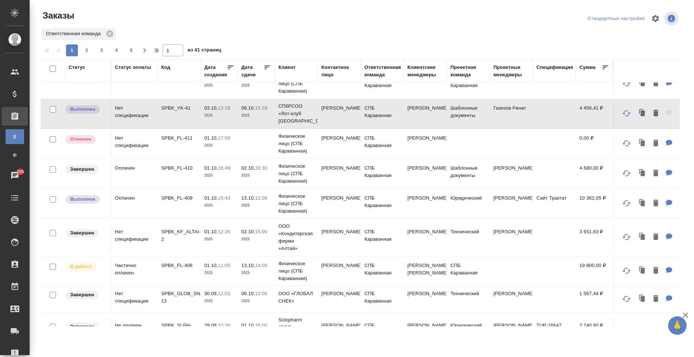
click at [363, 275] on td "СПБ Караванная" at bounding box center [382, 271] width 43 height 26
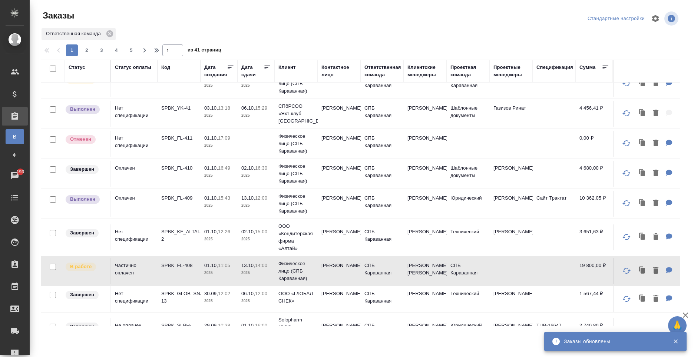
click at [184, 127] on td "SPBK_YK-41" at bounding box center [179, 114] width 43 height 26
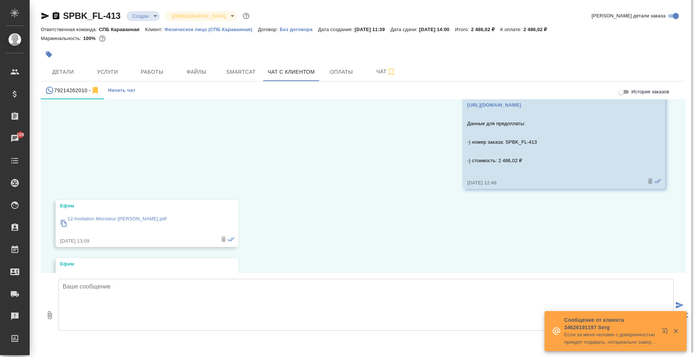
scroll to position [1197, 0]
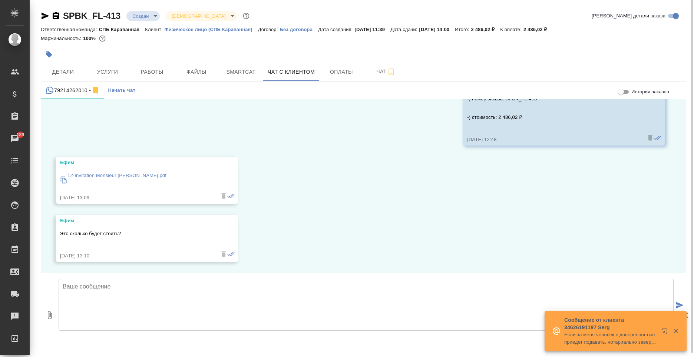
click at [143, 174] on p "12-Invitation Monsieur [PERSON_NAME].pdf" at bounding box center [116, 175] width 99 height 7
click at [228, 318] on textarea at bounding box center [366, 305] width 615 height 52
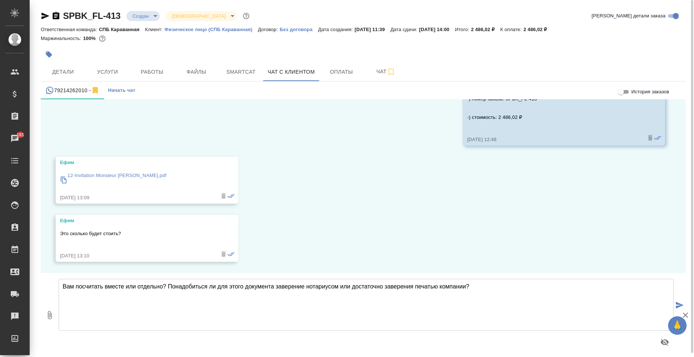
type textarea "Вам посчитать вместе или отдельно? Понадобиться ли для этого документа заверени…"
click at [682, 307] on icon "submit" at bounding box center [680, 305] width 8 height 7
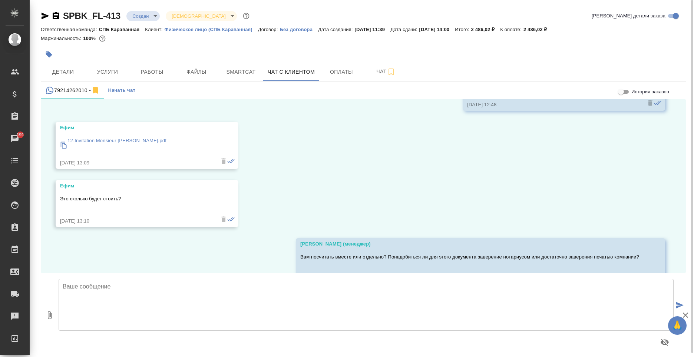
scroll to position [1255, 0]
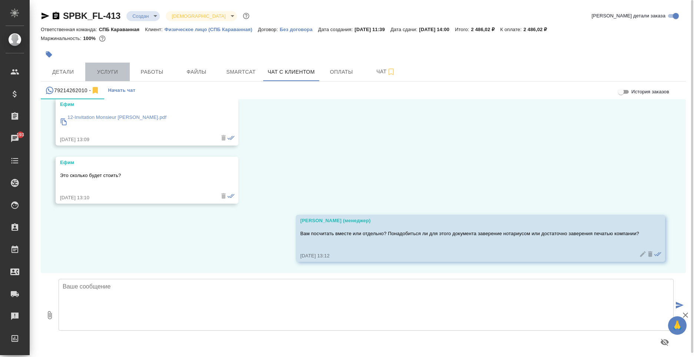
click at [110, 75] on span "Услуги" at bounding box center [108, 71] width 36 height 9
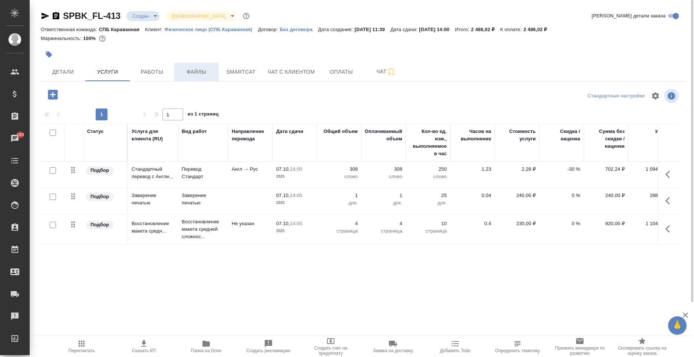
click at [189, 75] on span "Файлы" at bounding box center [197, 71] width 36 height 9
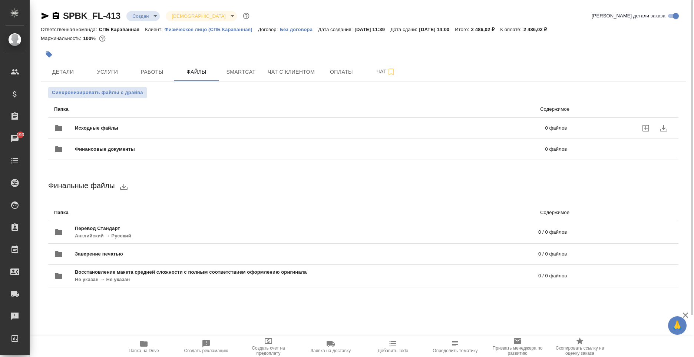
click at [644, 126] on icon "uploadFiles" at bounding box center [645, 128] width 9 height 9
click at [0, 0] on input "uploadFiles" at bounding box center [0, 0] width 0 height 0
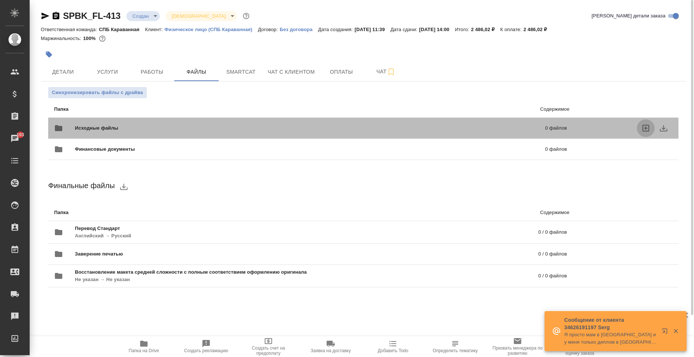
click at [648, 128] on icon "uploadFiles" at bounding box center [645, 128] width 9 height 9
click at [0, 0] on input "uploadFiles" at bounding box center [0, 0] width 0 height 0
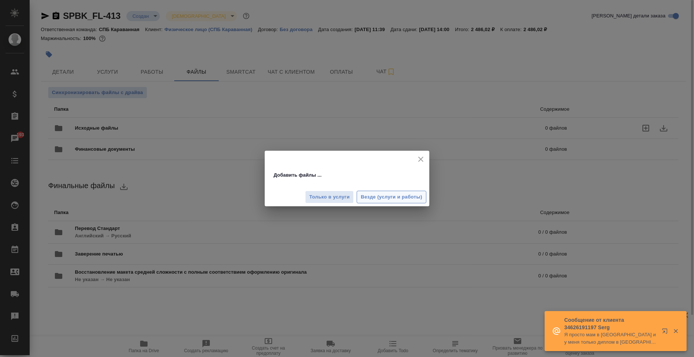
click at [366, 195] on span "Везде (услуги и работы)" at bounding box center [392, 197] width 62 height 9
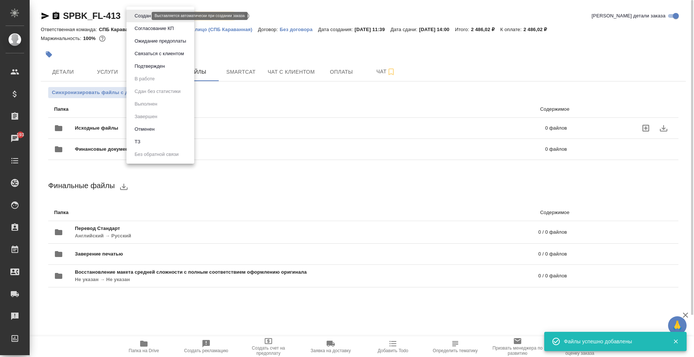
click at [140, 14] on body "🙏 .cls-1 fill:#fff; AWATERA [PERSON_NAME] Спецификации Заказы 193 Чаты Todo Про…" at bounding box center [347, 178] width 694 height 357
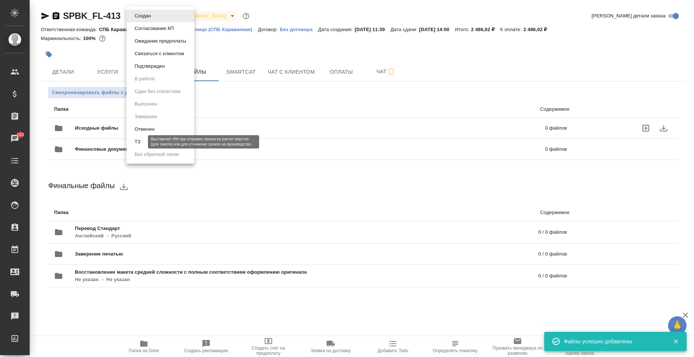
click at [141, 141] on button "ТЗ" at bounding box center [137, 142] width 10 height 8
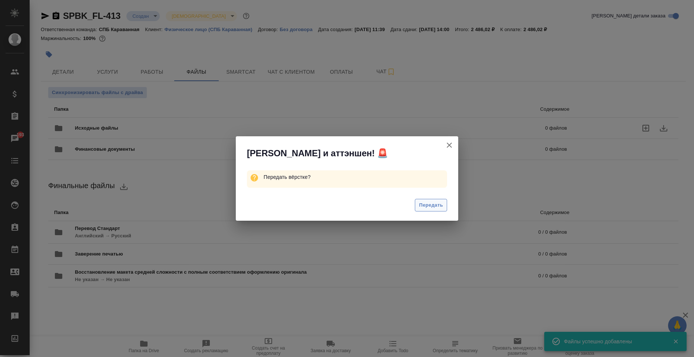
click at [431, 209] on span "Передать" at bounding box center [431, 205] width 24 height 9
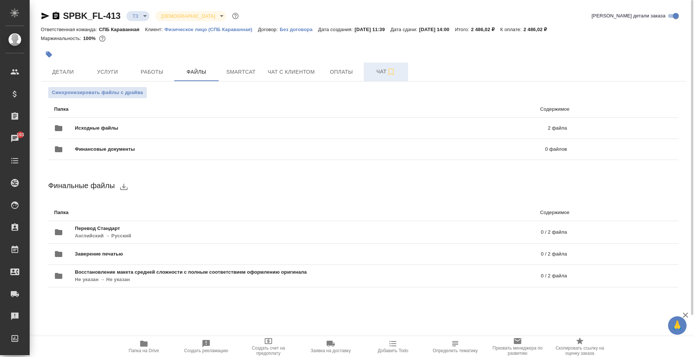
click at [374, 79] on button "Чат" at bounding box center [386, 72] width 44 height 19
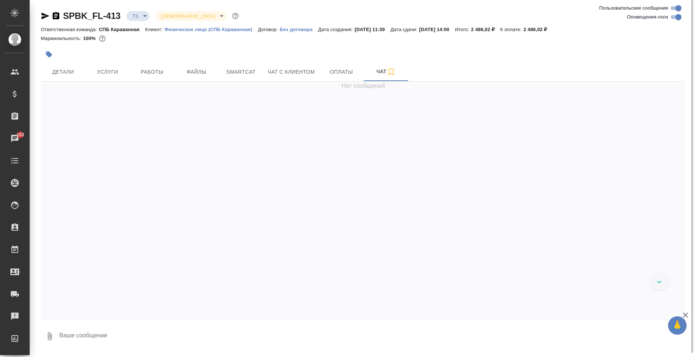
scroll to position [259, 0]
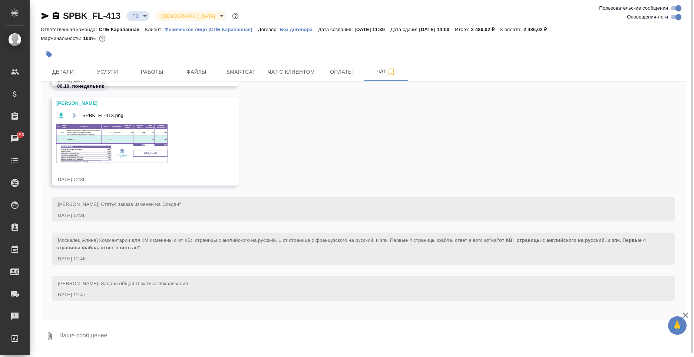
click at [232, 331] on textarea at bounding box center [372, 336] width 627 height 25
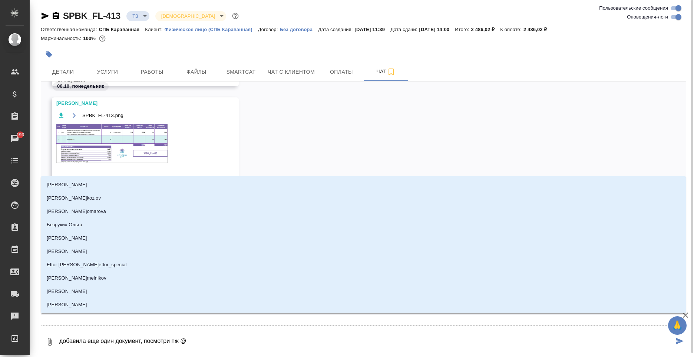
type textarea "добавила еще один документ, посмотри пж @п"
type input "п"
type textarea "добавила еще один документ, посмотри пж @пе"
type input "пе"
type textarea "добавила еще один документ, посмотри пж @пет"
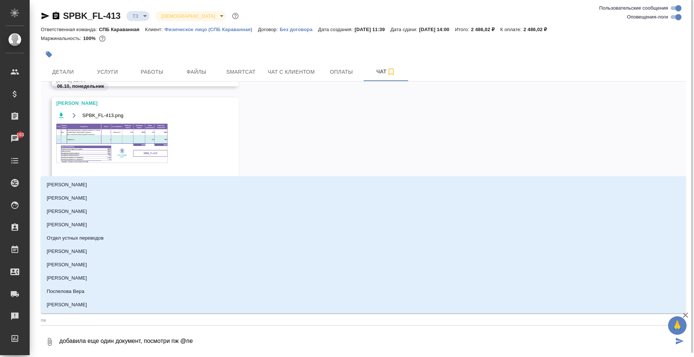
type input "пет"
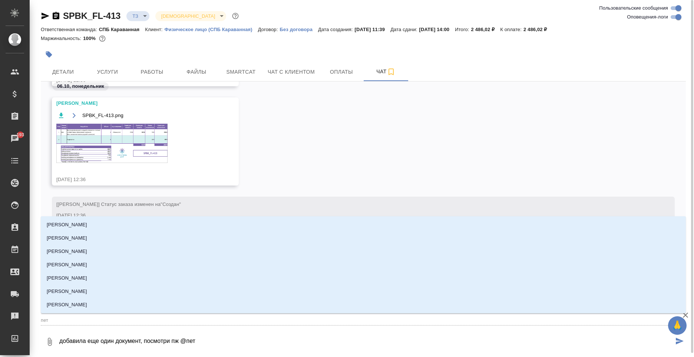
type textarea "добавила еще один документ, посмотри пж @[PERSON_NAME]"
type input "[PERSON_NAME]"
type textarea "добавила еще один документ, посмотри пж @петро"
type input "[PERSON_NAME]"
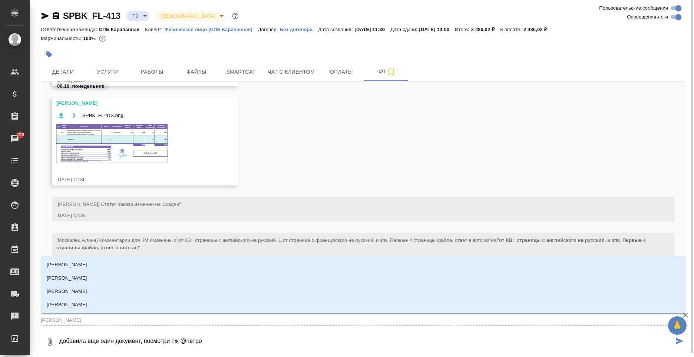
type textarea "добавила еще один документ, посмотри пж @[PERSON_NAME]"
type input "[PERSON_NAME]"
type textarea "добавила еще один документ, посмотри пж @[PERSON_NAME]"
type input "[PERSON_NAME]"
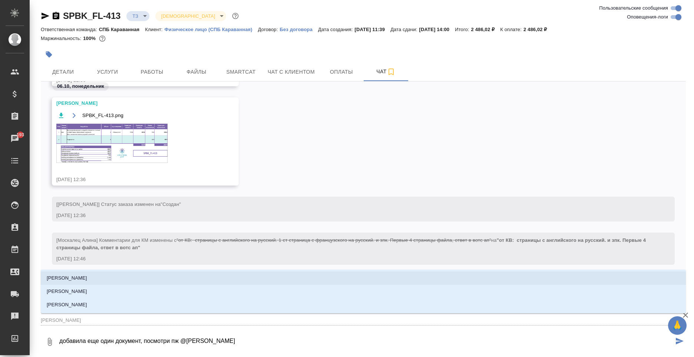
click at [135, 276] on li "[PERSON_NAME]" at bounding box center [363, 278] width 645 height 13
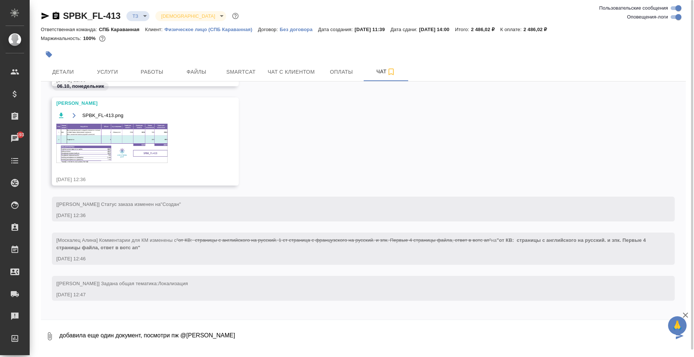
type textarea "добавила еще один документ, посмотри пж @[PERSON_NAME]"
click at [680, 341] on button "submit" at bounding box center [680, 336] width 12 height 25
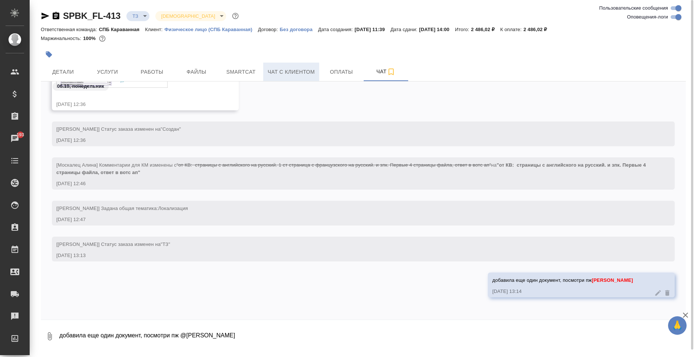
click at [286, 78] on button "Чат с клиентом" at bounding box center [291, 72] width 56 height 19
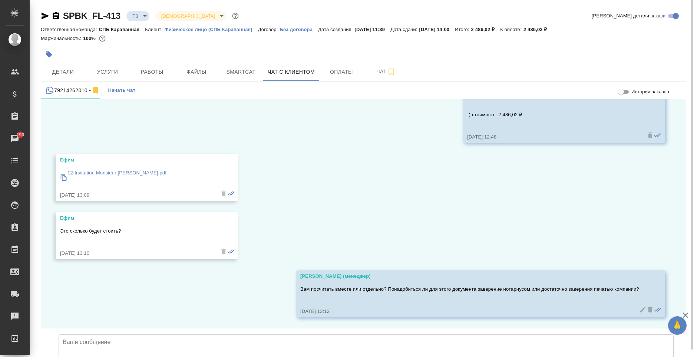
scroll to position [1255, 0]
click at [367, 80] on button "Чат" at bounding box center [386, 72] width 44 height 19
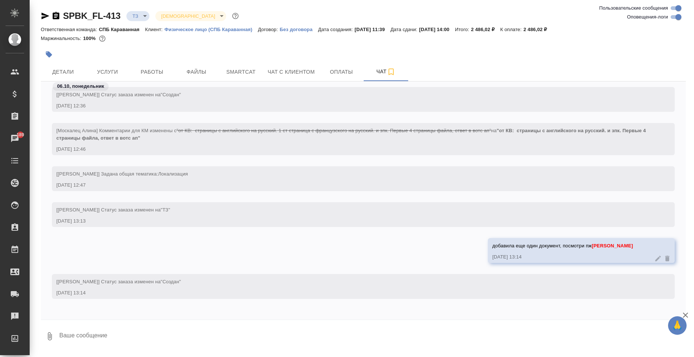
scroll to position [398, 0]
click at [301, 73] on span "Чат с клиентом" at bounding box center [291, 71] width 47 height 9
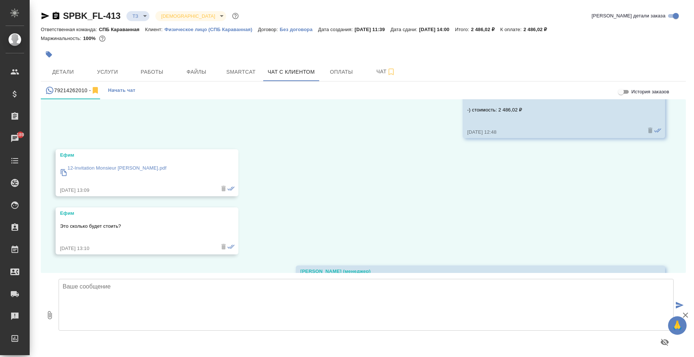
scroll to position [1255, 0]
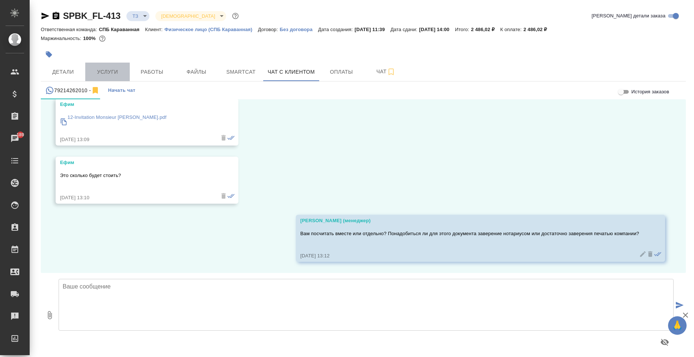
click at [119, 75] on span "Услуги" at bounding box center [108, 71] width 36 height 9
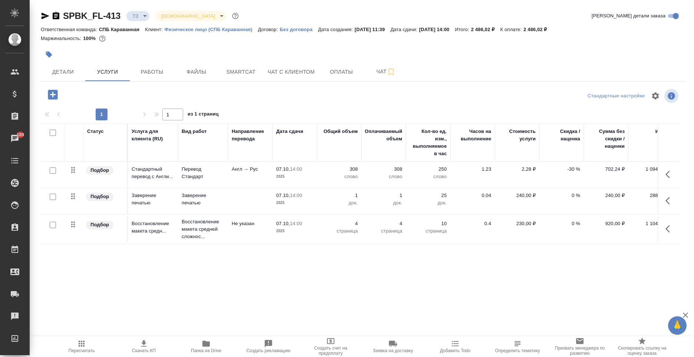
click at [55, 93] on icon "button" at bounding box center [53, 95] width 10 height 10
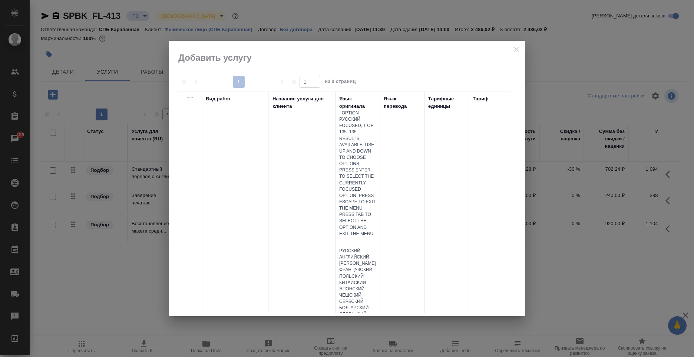
click at [359, 237] on div at bounding box center [357, 242] width 37 height 11
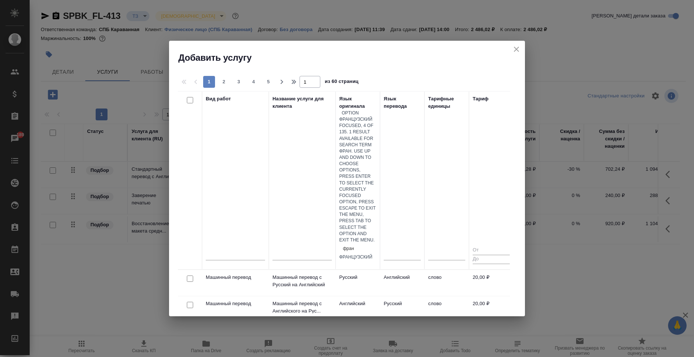
type input "франц"
drag, startPoint x: 382, startPoint y: 139, endPoint x: 386, endPoint y: 139, distance: 4.5
click at [376, 254] on div "Французский" at bounding box center [357, 257] width 37 height 6
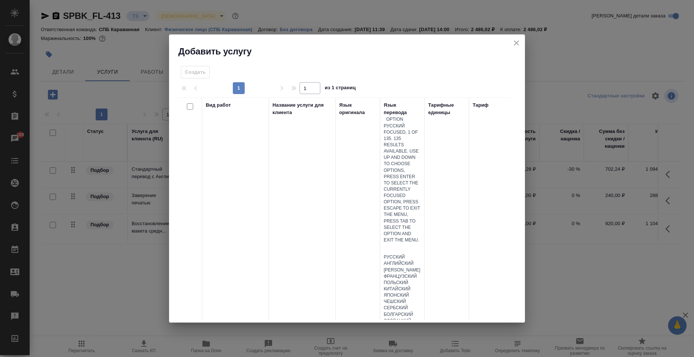
click at [397, 244] on div at bounding box center [402, 249] width 37 height 11
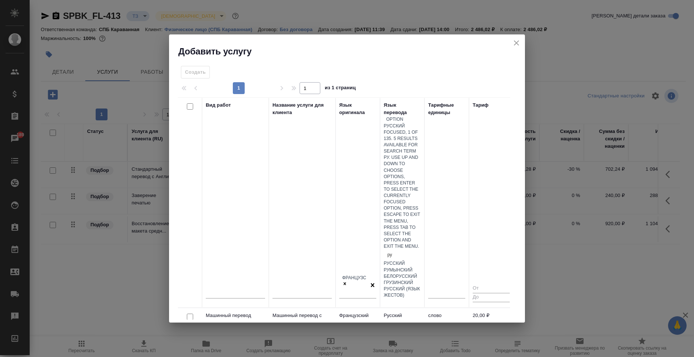
type input "рус"
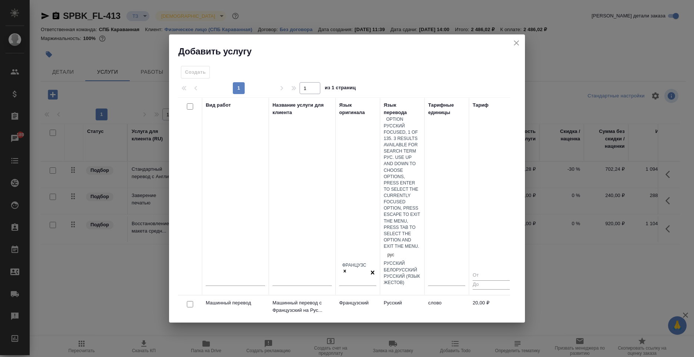
click at [417, 261] on div "Русский" at bounding box center [402, 264] width 37 height 6
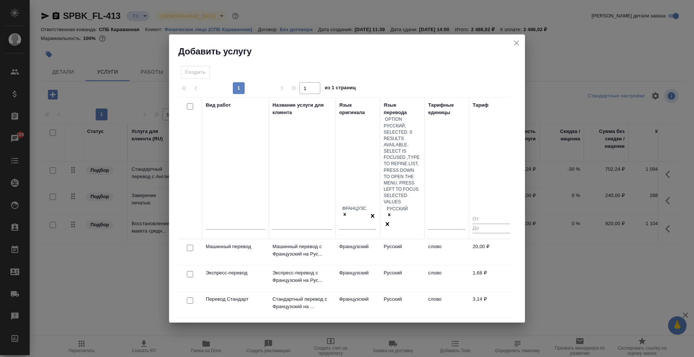
click at [457, 292] on td "слово" at bounding box center [447, 305] width 44 height 26
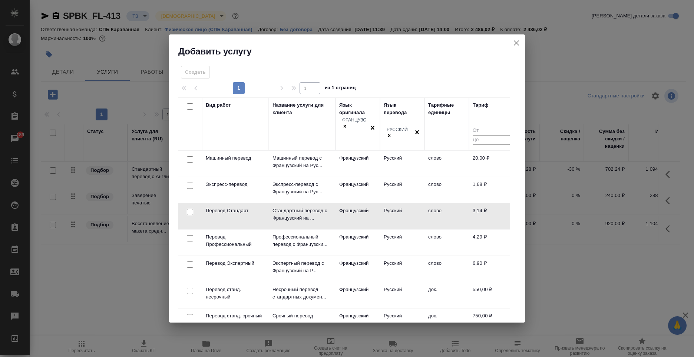
click at [457, 216] on td "слово" at bounding box center [447, 217] width 44 height 26
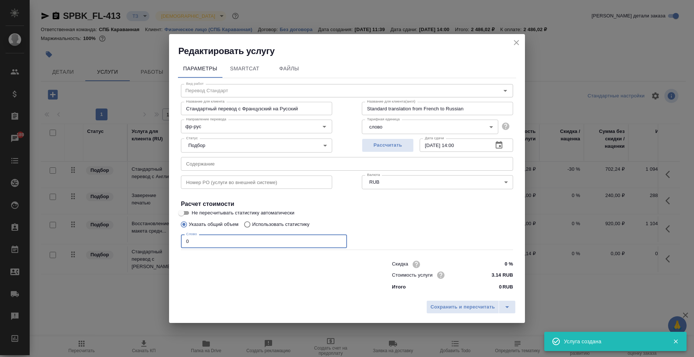
click at [214, 241] on input "0" at bounding box center [264, 241] width 166 height 13
type input "1"
click at [465, 307] on span "Сохранить и пересчитать" at bounding box center [462, 307] width 65 height 9
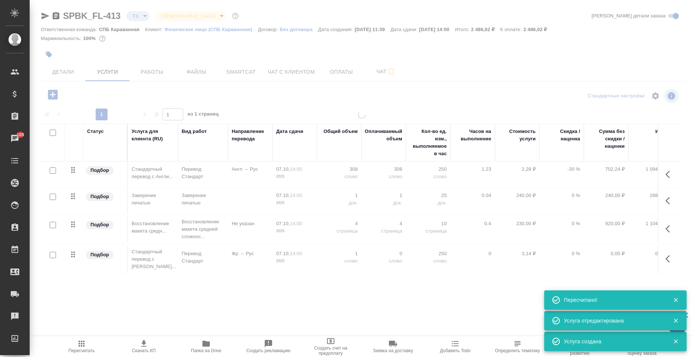
type input "new"
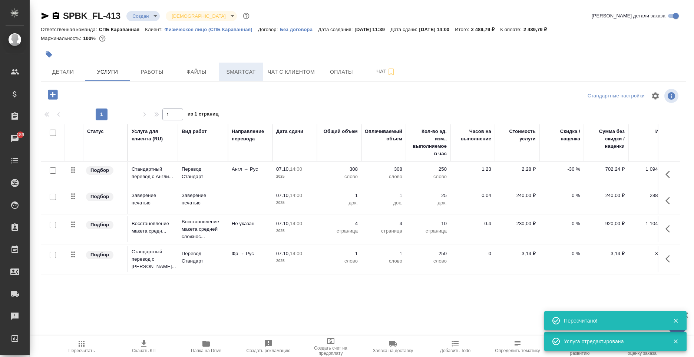
click at [253, 72] on span "Smartcat" at bounding box center [241, 71] width 36 height 9
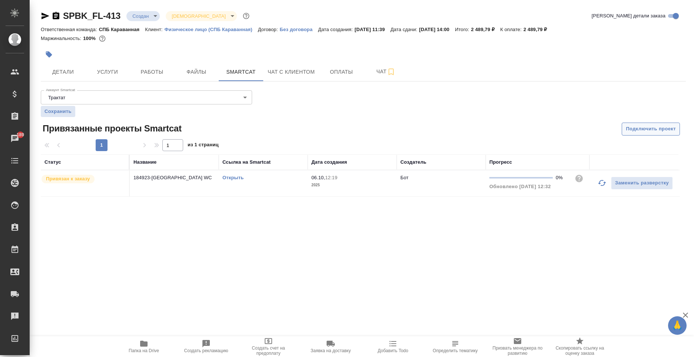
click at [648, 128] on span "Подключить проект" at bounding box center [651, 129] width 50 height 9
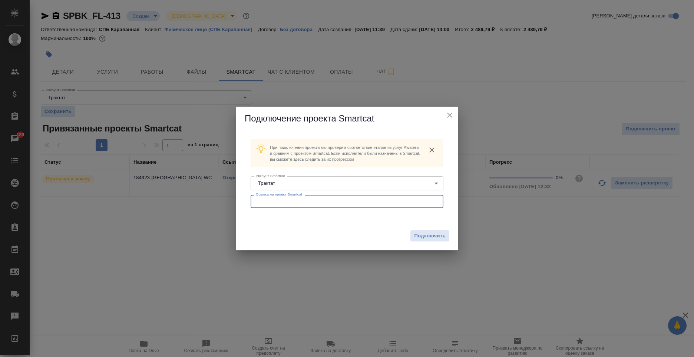
click at [286, 198] on input "text" at bounding box center [347, 201] width 193 height 13
click at [429, 231] on button "Подключить" at bounding box center [429, 236] width 39 height 11
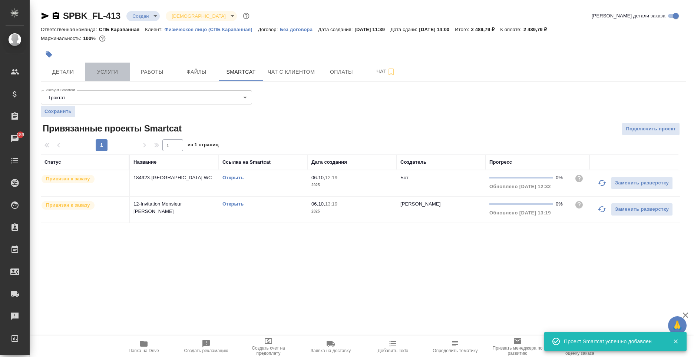
click at [109, 76] on span "Услуги" at bounding box center [108, 71] width 36 height 9
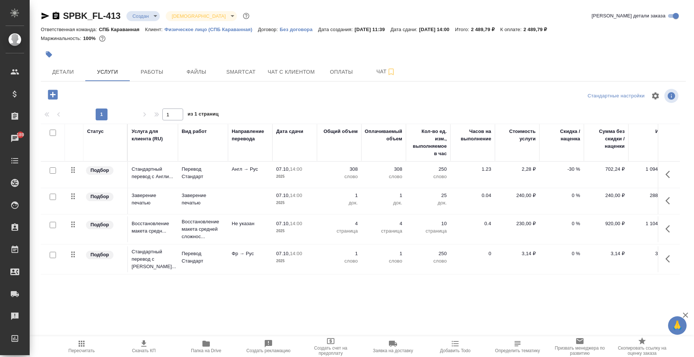
click at [664, 259] on button "button" at bounding box center [670, 259] width 18 height 18
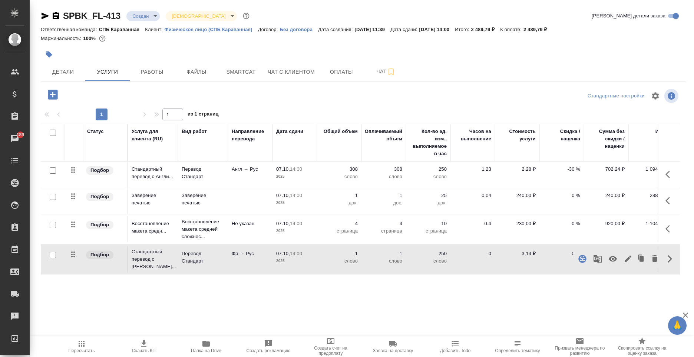
click at [626, 260] on icon "button" at bounding box center [628, 259] width 7 height 7
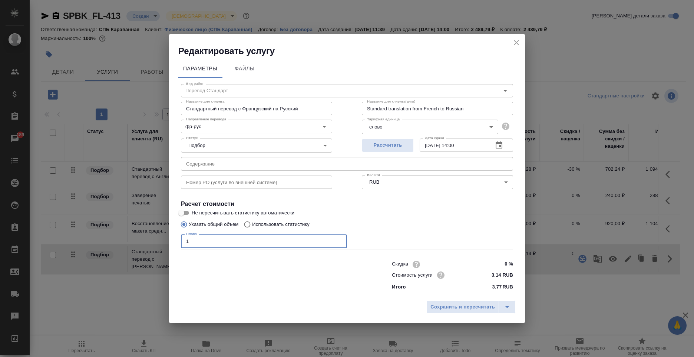
click at [289, 241] on input "1" at bounding box center [264, 241] width 166 height 13
type input "250"
click at [441, 309] on span "Сохранить и пересчитать" at bounding box center [462, 307] width 65 height 9
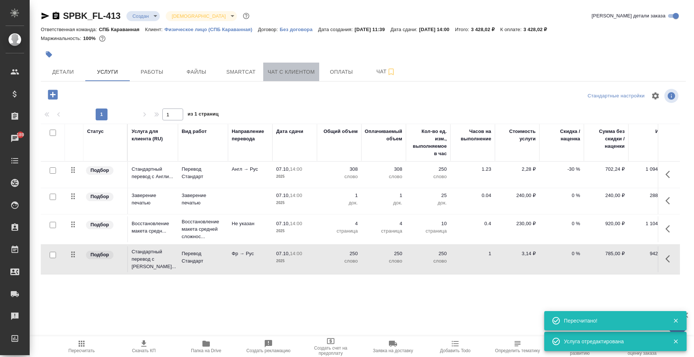
click at [299, 72] on span "Чат с клиентом" at bounding box center [291, 71] width 47 height 9
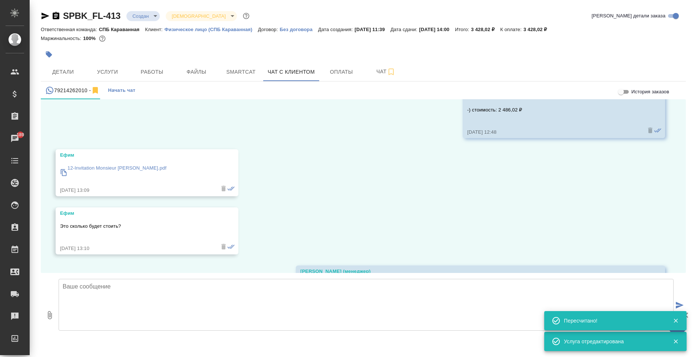
scroll to position [1255, 0]
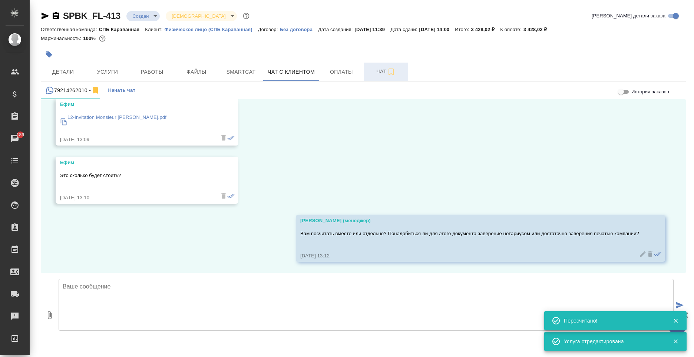
click at [373, 67] on span "Чат" at bounding box center [386, 71] width 36 height 9
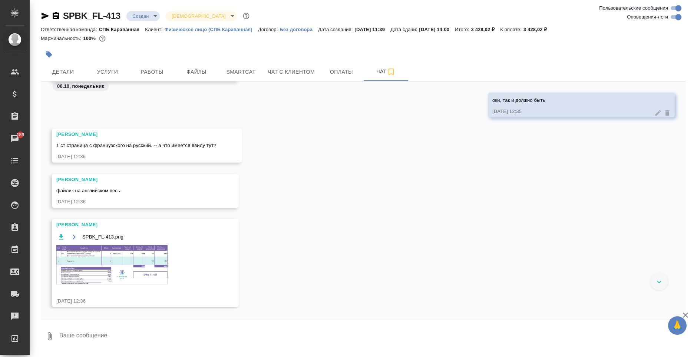
scroll to position [100, 0]
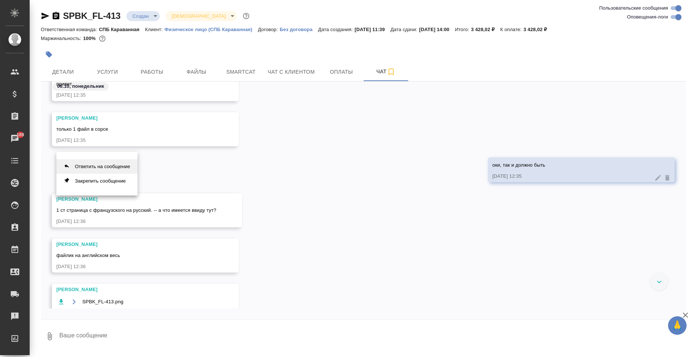
click at [106, 163] on button "Ответить на сообщение" at bounding box center [96, 166] width 81 height 14
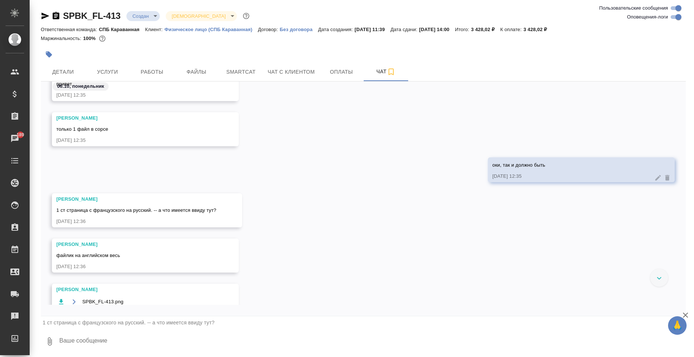
click at [128, 346] on textarea at bounding box center [372, 341] width 627 height 25
type textarea "да, тоже не поняла, клиент вроде согласился, что все на англе"
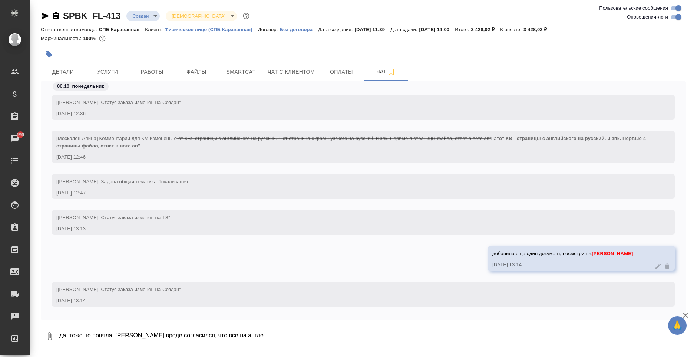
scroll to position [485, 0]
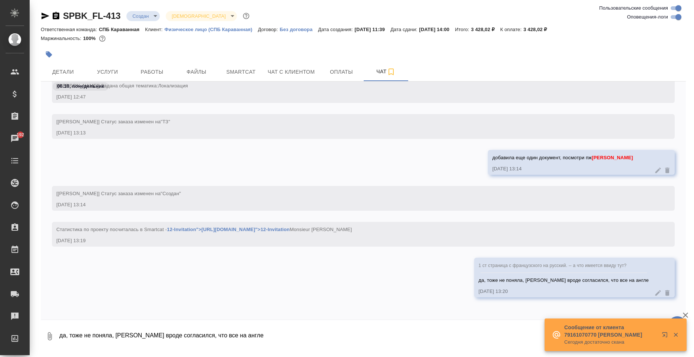
click at [45, 16] on icon "button" at bounding box center [45, 15] width 9 height 9
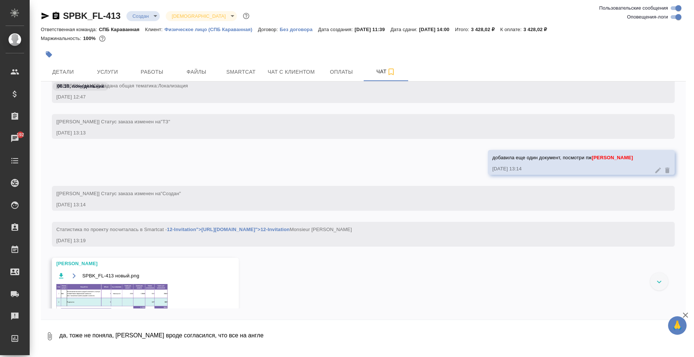
scroll to position [535, 0]
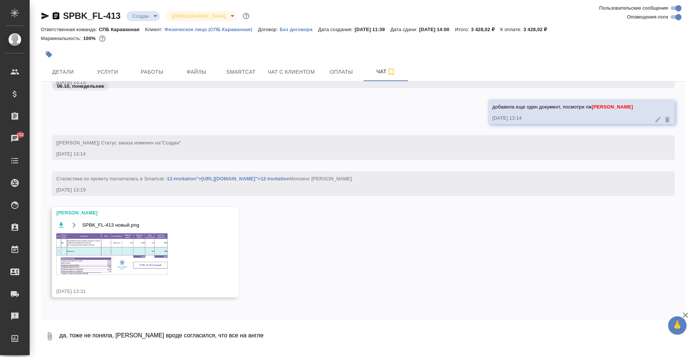
click at [155, 258] on img at bounding box center [111, 255] width 111 height 42
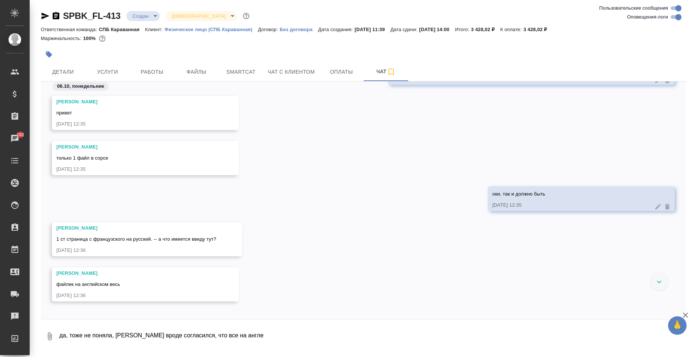
scroll to position [182, 0]
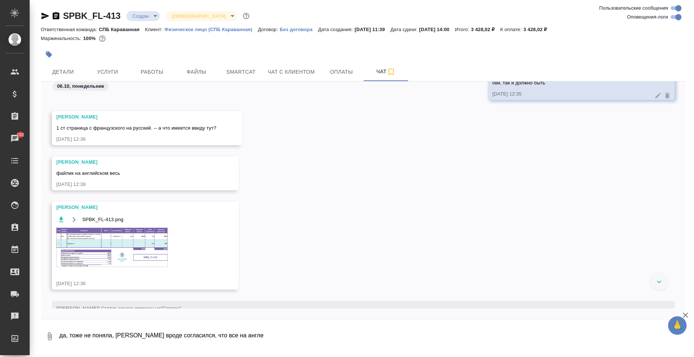
click at [100, 251] on img at bounding box center [111, 247] width 111 height 39
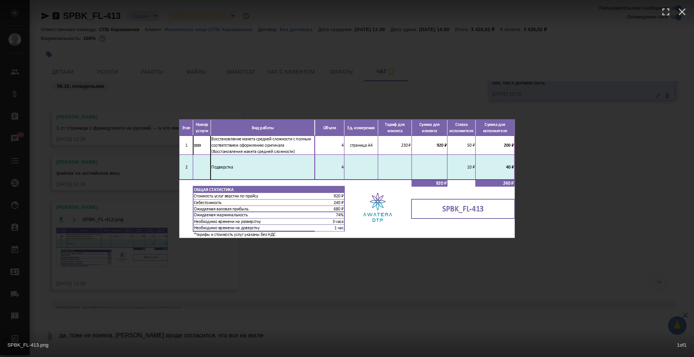
click at [222, 255] on div "SPBK_FL-413.png 1 of 1" at bounding box center [347, 178] width 694 height 357
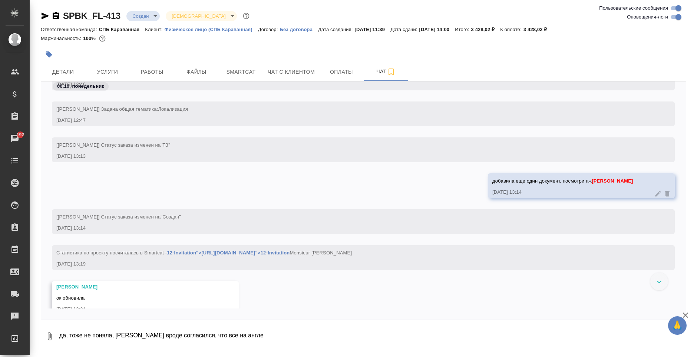
scroll to position [479, 0]
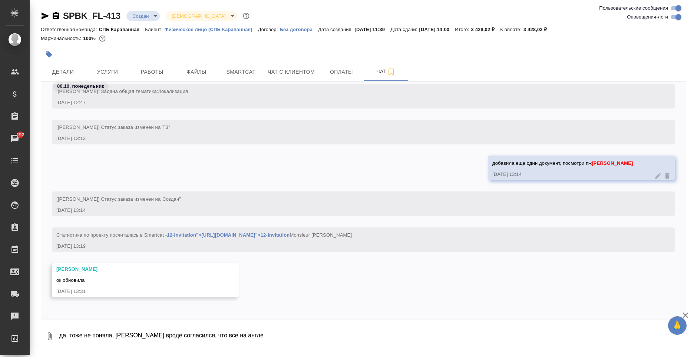
click at [156, 342] on textarea "да, тоже не поняла, клиент вроде согласился, что все на англе" at bounding box center [372, 336] width 627 height 25
type textarea "спасибо"
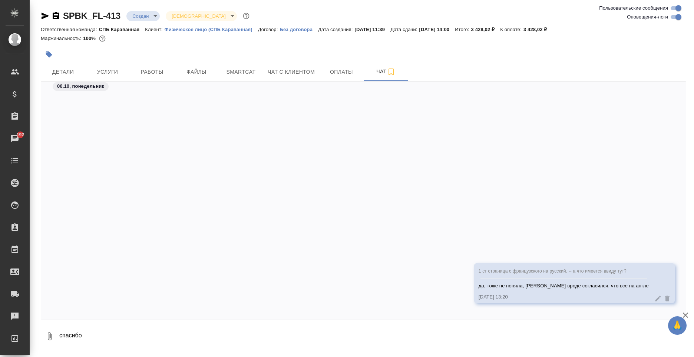
scroll to position [667, 0]
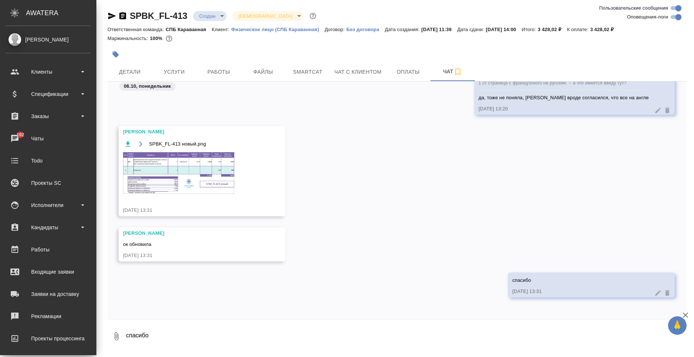
click at [192, 185] on img at bounding box center [178, 173] width 111 height 42
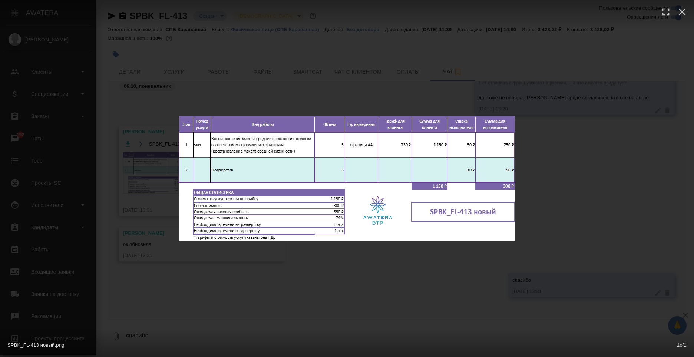
click at [577, 259] on div "SPBK_FL-413 новый.png 1 of 1" at bounding box center [347, 178] width 694 height 357
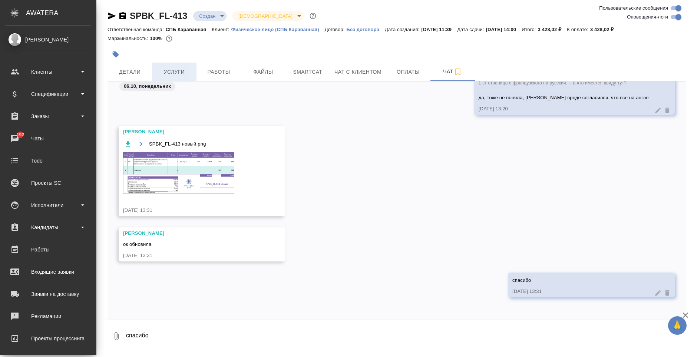
click at [167, 68] on span "Услуги" at bounding box center [174, 71] width 36 height 9
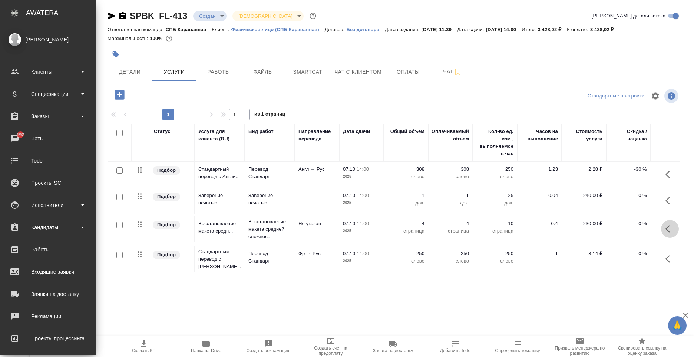
click at [669, 231] on icon "button" at bounding box center [670, 229] width 9 height 9
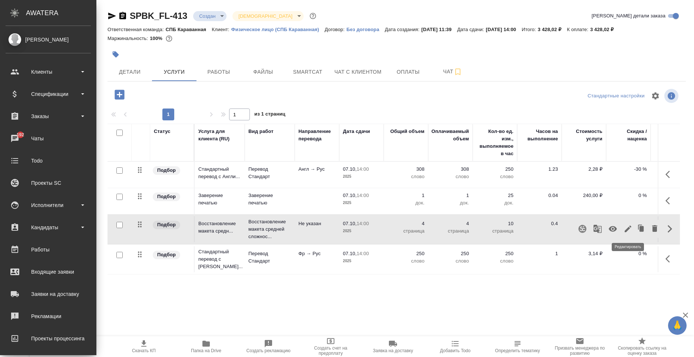
click at [630, 231] on icon "button" at bounding box center [628, 229] width 9 height 9
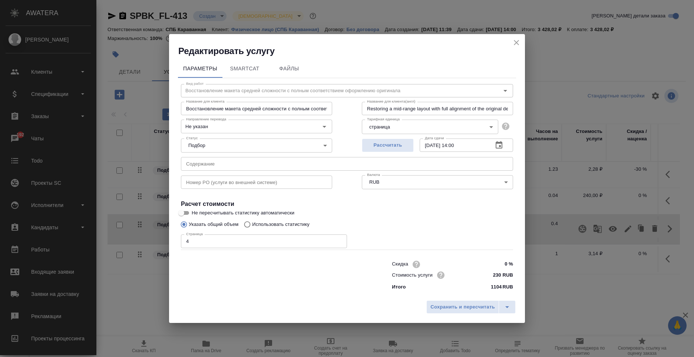
click at [220, 246] on input "4" at bounding box center [264, 241] width 166 height 13
type input "5"
click at [467, 312] on button "Сохранить и пересчитать" at bounding box center [462, 307] width 73 height 13
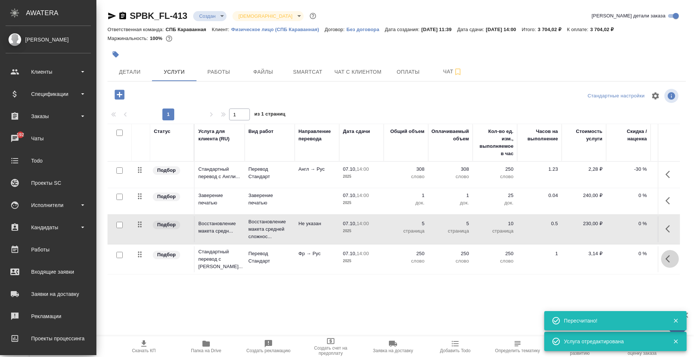
click at [671, 255] on icon "button" at bounding box center [670, 259] width 9 height 9
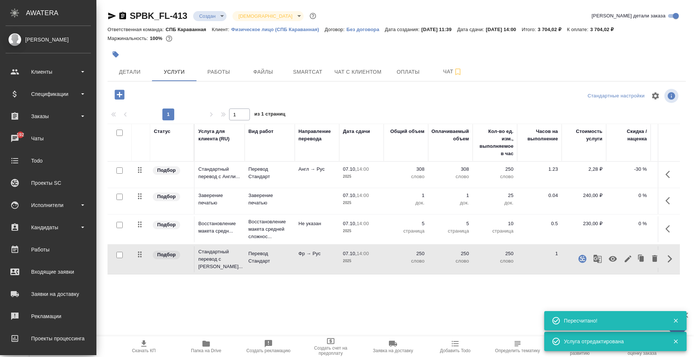
click at [626, 262] on icon "button" at bounding box center [628, 259] width 7 height 7
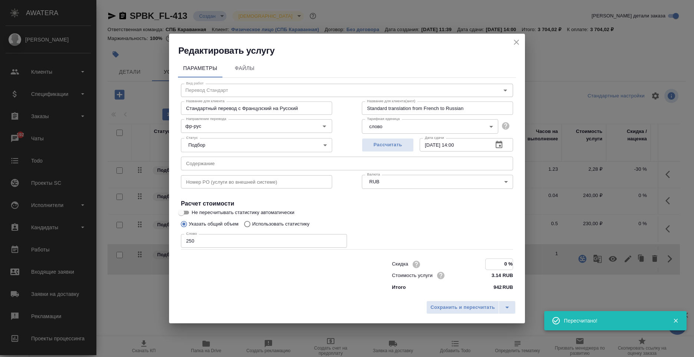
click at [509, 270] on input "0 %" at bounding box center [499, 264] width 27 height 11
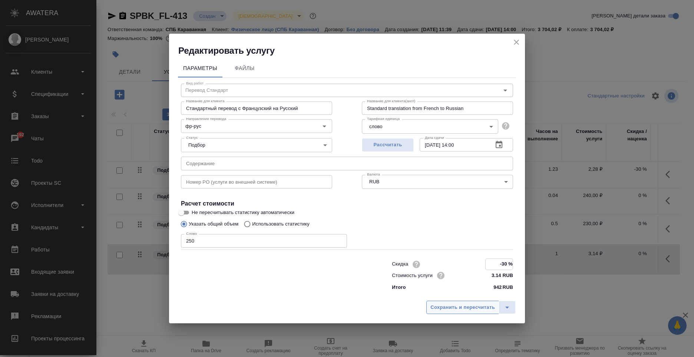
type input "-30 %"
click at [463, 312] on button "Сохранить и пересчитать" at bounding box center [462, 307] width 73 height 13
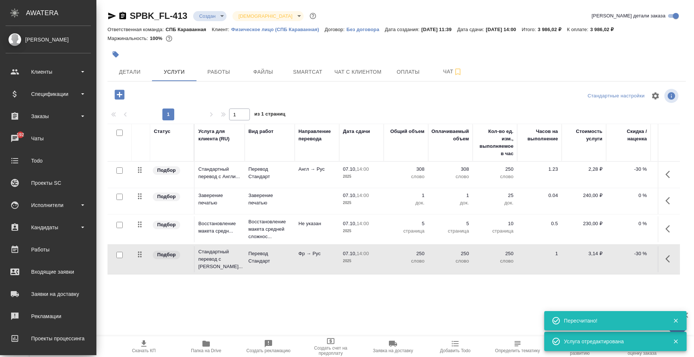
click at [673, 198] on icon "button" at bounding box center [670, 201] width 9 height 9
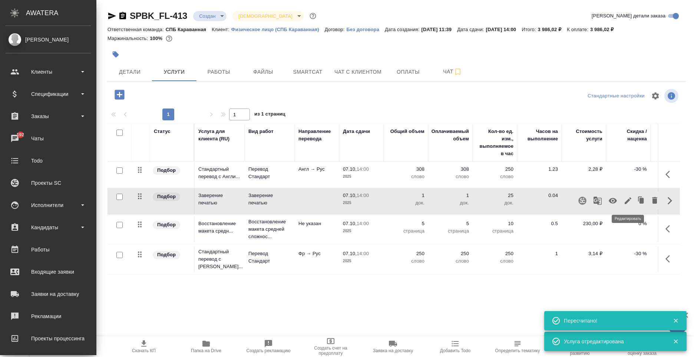
click at [630, 197] on icon "button" at bounding box center [628, 201] width 9 height 9
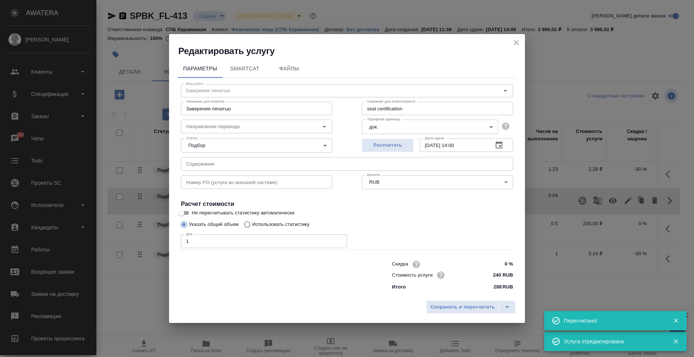
click at [221, 240] on input "1" at bounding box center [264, 241] width 166 height 13
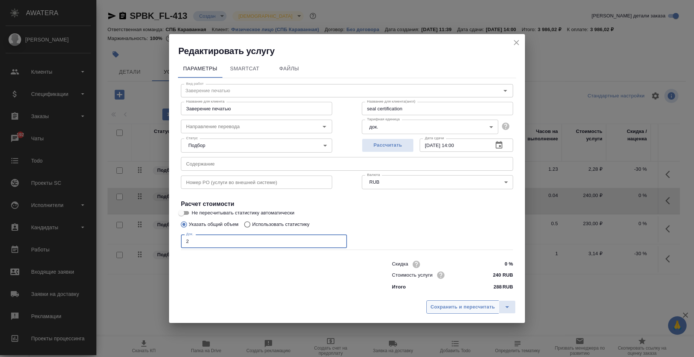
type input "2"
click at [466, 307] on span "Сохранить и пересчитать" at bounding box center [462, 307] width 65 height 9
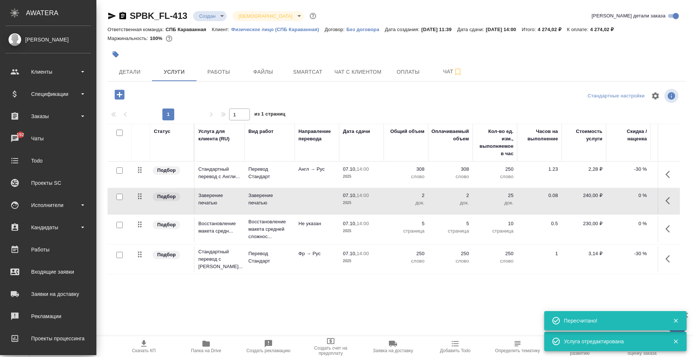
click at [161, 322] on div ".cls-1 fill:#fff; AWATERA Moskalets Alina Клиенты Спецификации Заказы 192 Чаты …" at bounding box center [347, 178] width 694 height 357
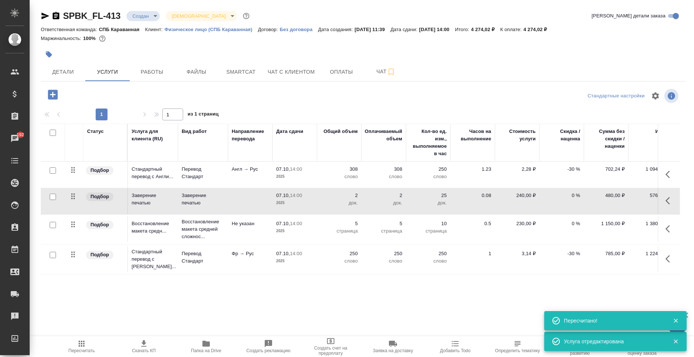
click at [83, 344] on icon "button" at bounding box center [82, 344] width 6 height 6
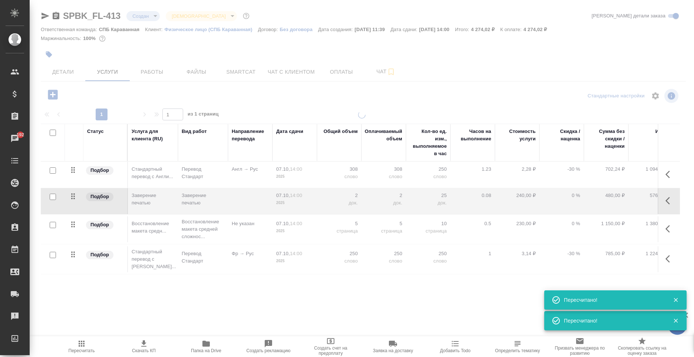
click at [145, 346] on icon "button" at bounding box center [143, 344] width 5 height 6
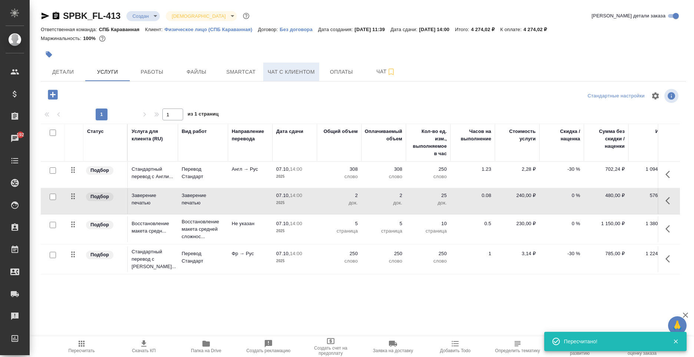
click at [307, 74] on span "Чат с клиентом" at bounding box center [291, 71] width 47 height 9
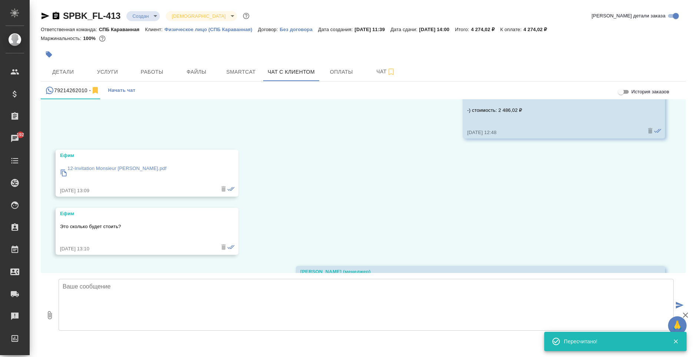
scroll to position [1255, 0]
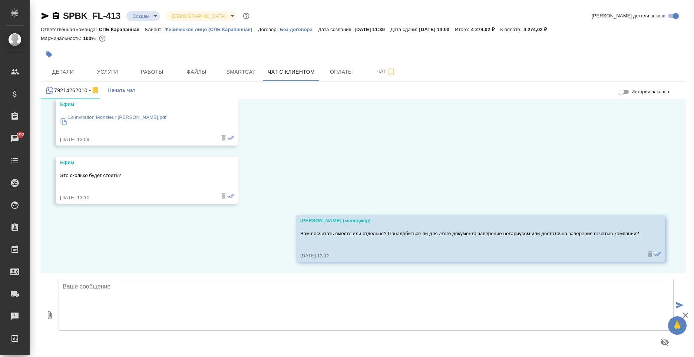
click at [190, 296] on textarea at bounding box center [366, 305] width 615 height 52
type textarea "Направляю обновленную смету, учитывая услугу перевод с французского на русский …"
click at [45, 314] on button "0" at bounding box center [50, 315] width 18 height 84
type input "C:\fakepath\Proposal_SPBK_FL-413 (1).pdf"
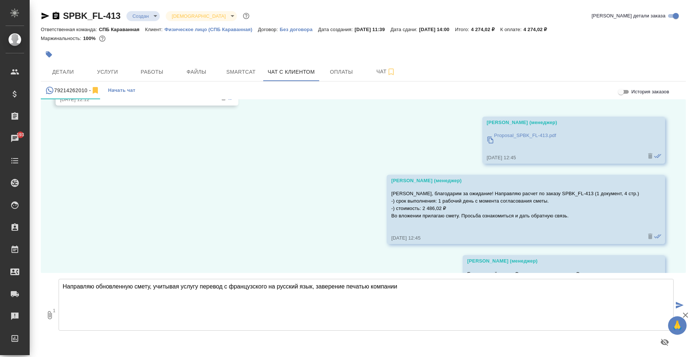
scroll to position [1032, 0]
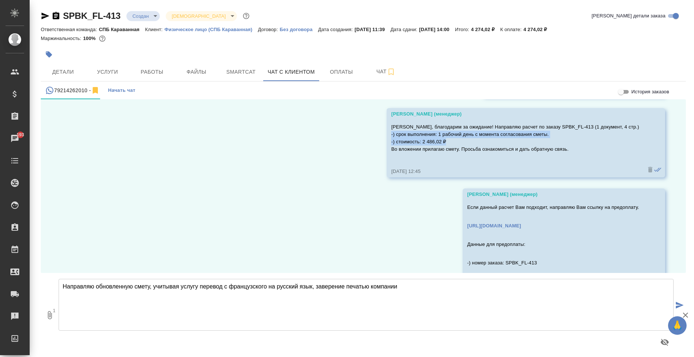
drag, startPoint x: 407, startPoint y: 133, endPoint x: 573, endPoint y: 144, distance: 166.1
click at [573, 144] on p "Ефим, благодарим за ожидание! Направляю расчет по заказу SPBK_FL-413 (1 докумен…" at bounding box center [515, 138] width 248 height 30
copy p "-) срок выполнения: 1 рабочий день с момента согласования сметы. -) стоимость: …"
click at [161, 312] on textarea "Направляю обновленную смету, учитывая услугу перевод с французского на русский …" at bounding box center [366, 305] width 615 height 52
click at [136, 300] on textarea "Направляю обновленную смету, учитывая услугу перевод с французского на русский …" at bounding box center [366, 305] width 615 height 52
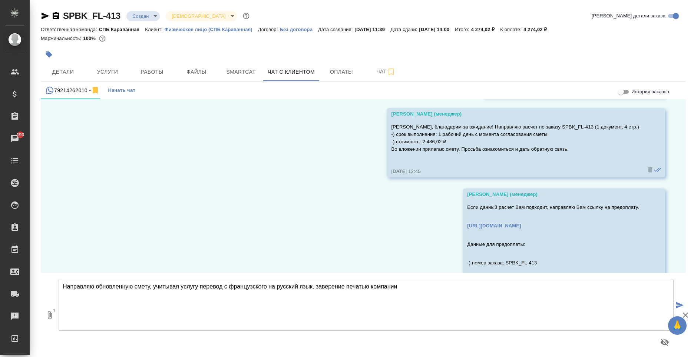
click at [418, 283] on textarea "Направляю обновленную смету, учитывая услугу перевод с французского на русский …" at bounding box center [366, 305] width 615 height 52
paste textarea "-) срок выполнения: 1 рабочий день с момента согласования сметы. -) стоимость: …"
click at [114, 302] on textarea "Направляю обновленную смету, учитывая услугу перевод с французского на русский …" at bounding box center [366, 305] width 615 height 52
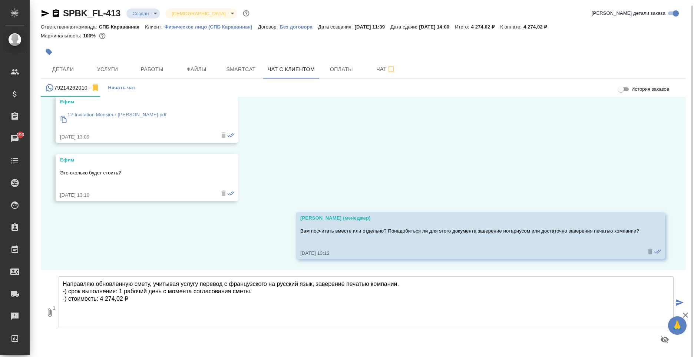
scroll to position [4, 0]
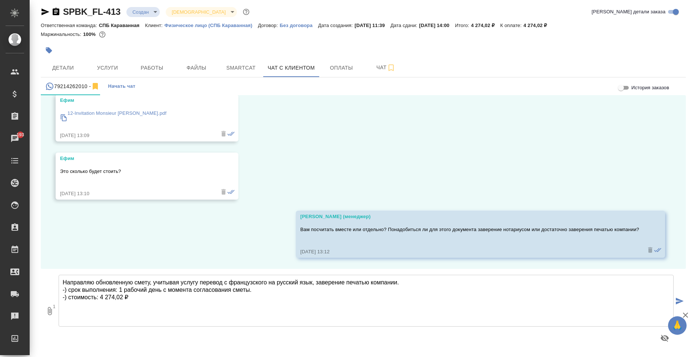
type textarea "Направляю обновленную смету, учитывая услугу перевод с французского на русский …"
click at [676, 301] on icon "submit" at bounding box center [680, 301] width 8 height 7
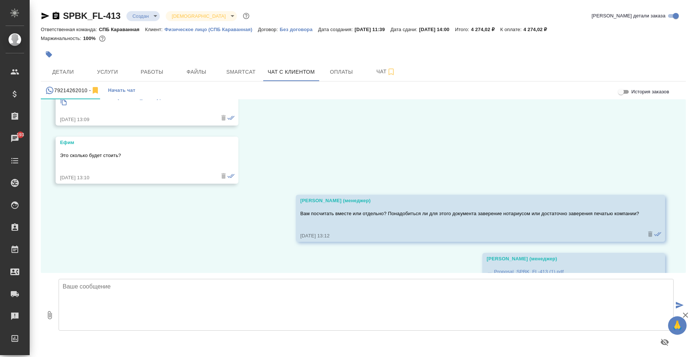
scroll to position [1386, 0]
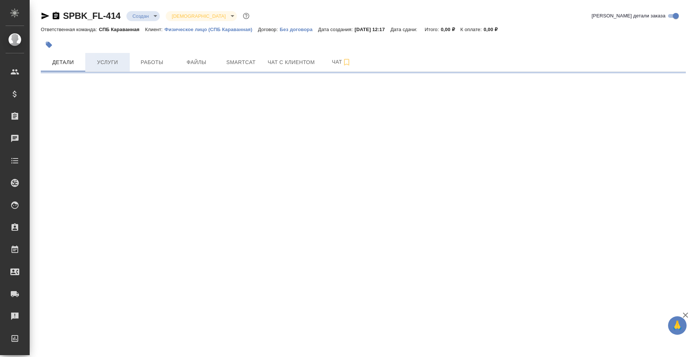
select select "RU"
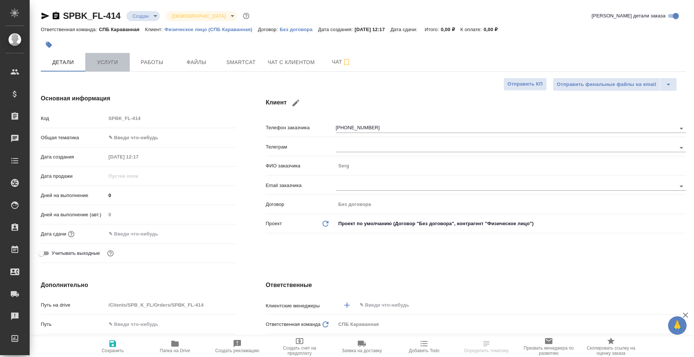
click at [118, 64] on span "Услуги" at bounding box center [108, 62] width 36 height 9
type textarea "x"
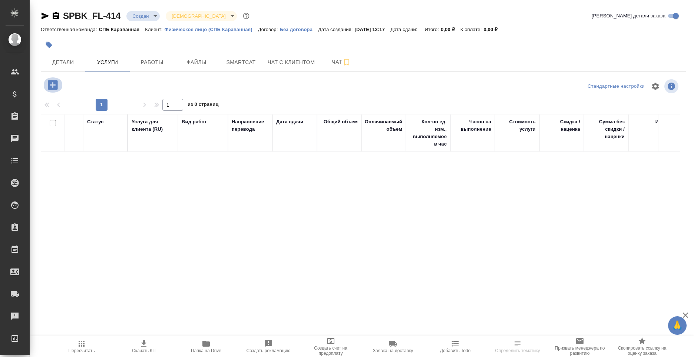
click at [50, 87] on icon "button" at bounding box center [53, 85] width 10 height 10
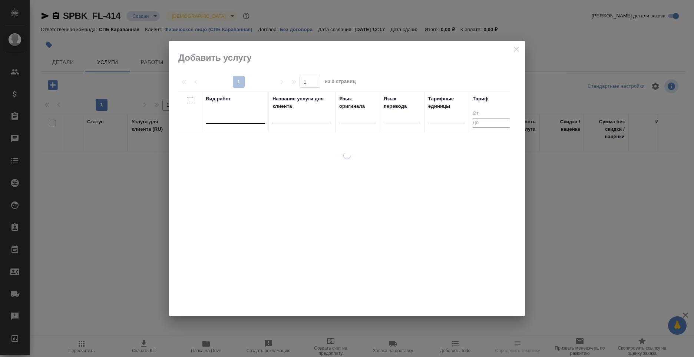
click at [212, 119] on div at bounding box center [235, 116] width 59 height 11
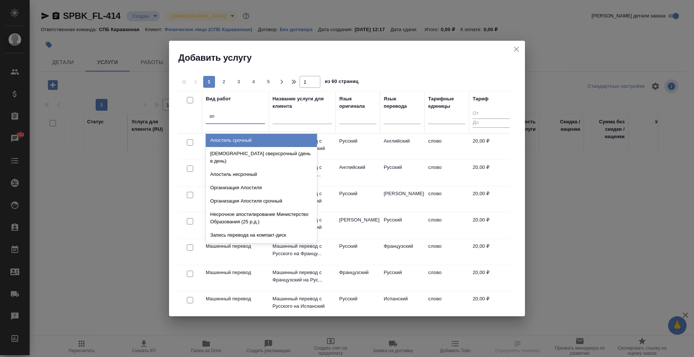
type input "апо"
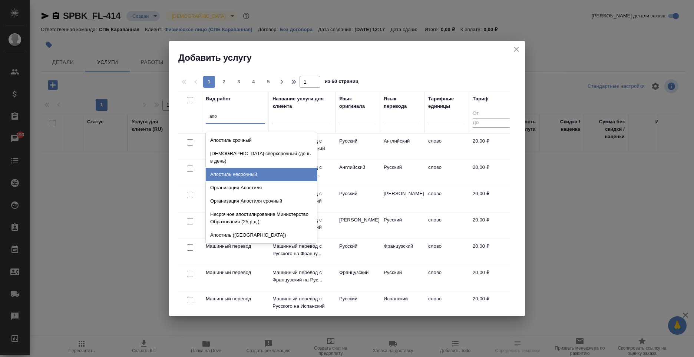
click at [257, 168] on div "Апостиль несрочный" at bounding box center [261, 174] width 111 height 13
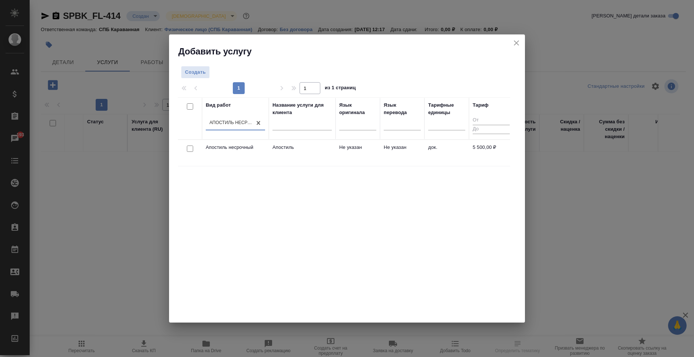
click at [410, 153] on td "Не указан" at bounding box center [402, 153] width 44 height 26
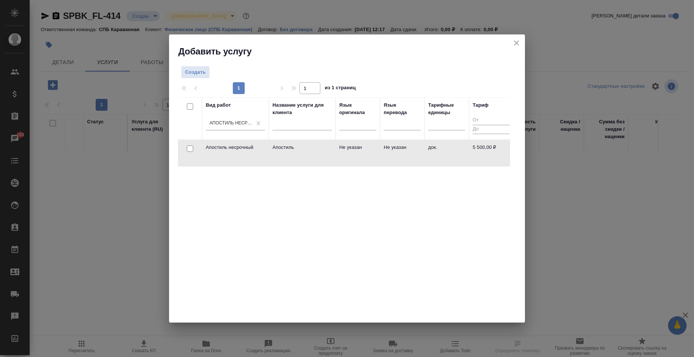
click at [410, 153] on td "Не указан" at bounding box center [402, 153] width 44 height 26
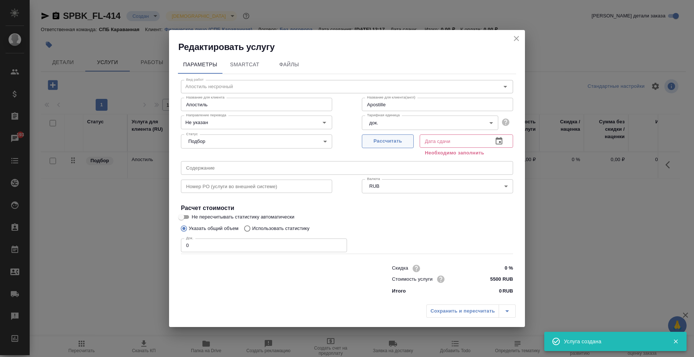
click at [390, 139] on span "Рассчитать" at bounding box center [388, 141] width 44 height 9
type input "Apostille"
type input "[DATE] 13:35"
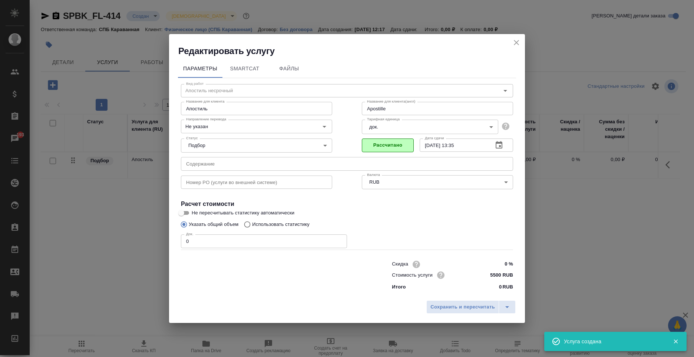
click at [264, 250] on div "Скидка 0 % Стоимость услуги 5500 RUB Итого 0 RUB" at bounding box center [347, 275] width 362 height 62
click at [263, 243] on input "0" at bounding box center [264, 241] width 166 height 13
type input "Apostille"
type input "1"
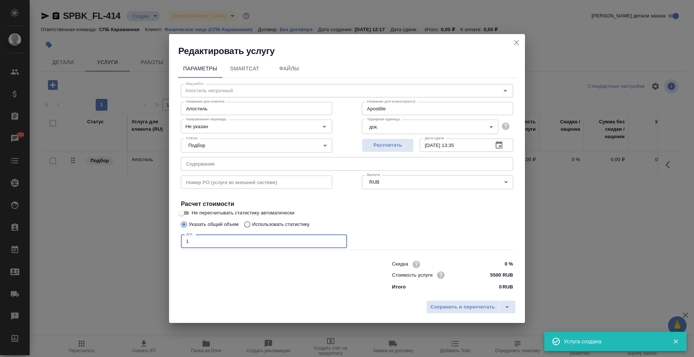
type input "Apostille"
type input "1"
click at [455, 311] on span "Сохранить и пересчитать" at bounding box center [462, 307] width 65 height 9
type input "Apostille"
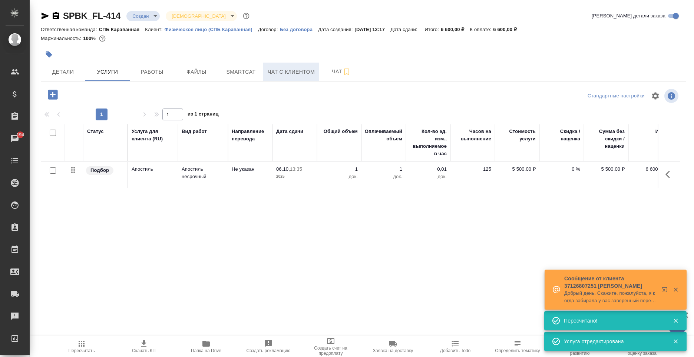
click at [293, 79] on button "Чат с клиентом" at bounding box center [291, 72] width 56 height 19
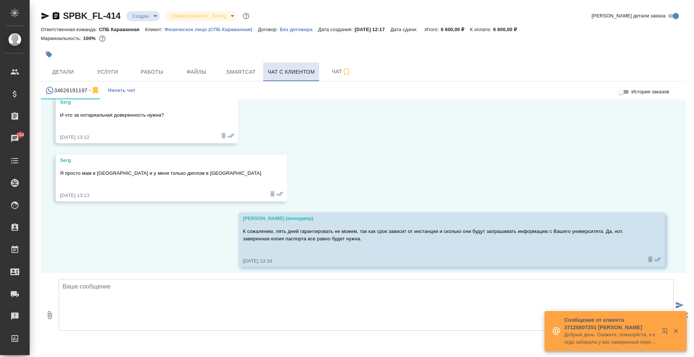
scroll to position [1235, 0]
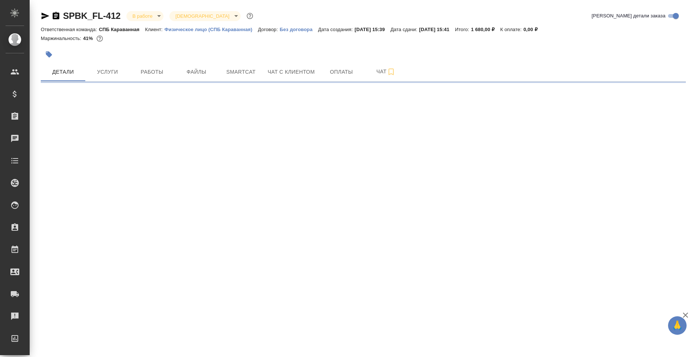
select select "RU"
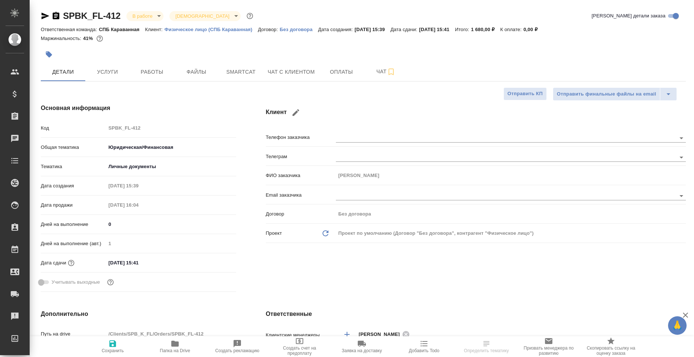
type textarea "x"
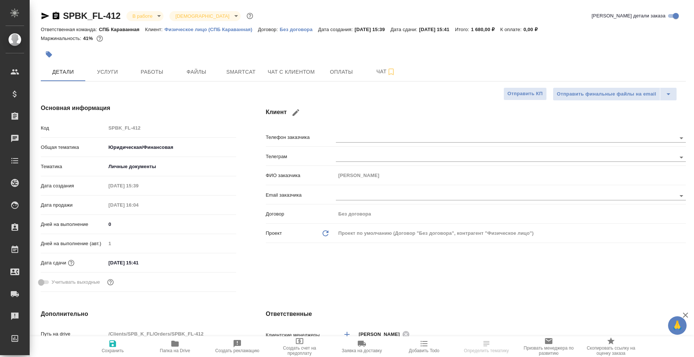
type textarea "x"
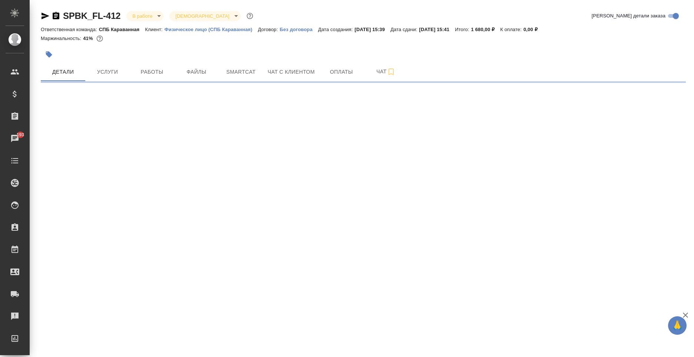
select select "RU"
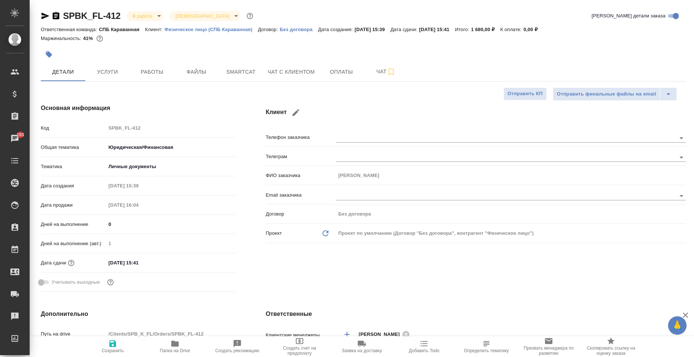
type textarea "x"
click at [91, 70] on span "Услуги" at bounding box center [108, 71] width 36 height 9
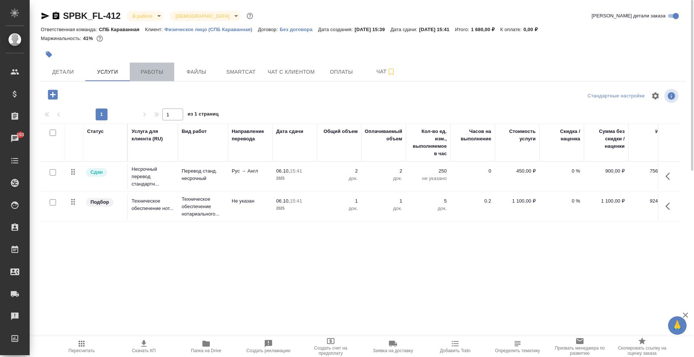
click at [159, 76] on span "Работы" at bounding box center [152, 71] width 36 height 9
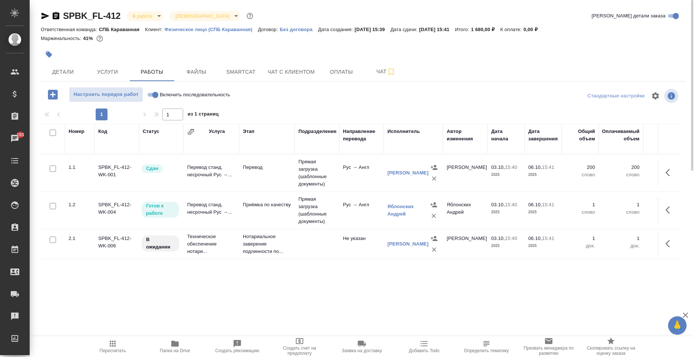
click at [48, 16] on icon "button" at bounding box center [46, 16] width 8 height 7
click at [352, 64] on button "Оплаты" at bounding box center [341, 72] width 44 height 19
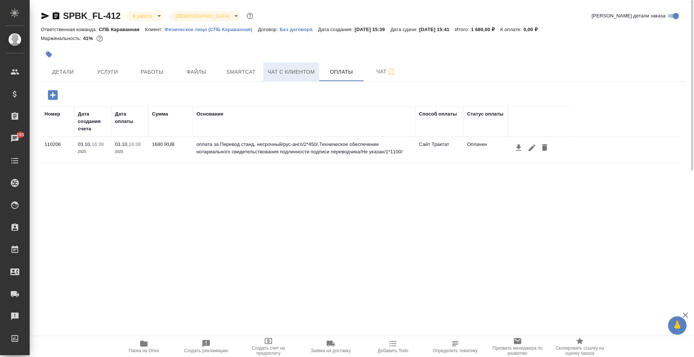
click at [296, 77] on button "Чат с клиентом" at bounding box center [291, 72] width 56 height 19
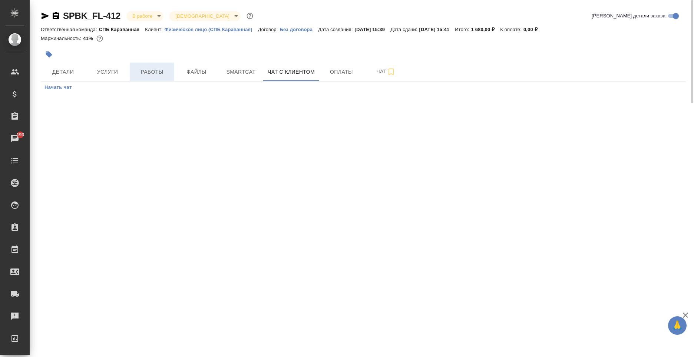
click at [165, 69] on span "Работы" at bounding box center [152, 71] width 36 height 9
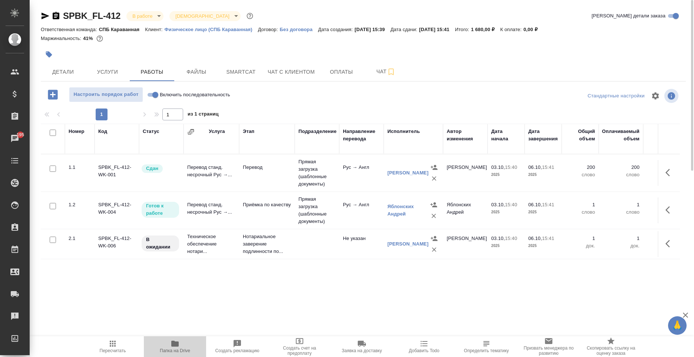
click at [178, 346] on icon "button" at bounding box center [174, 344] width 7 height 6
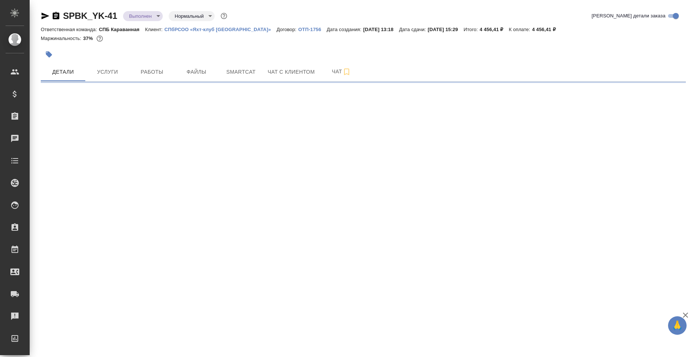
select select "RU"
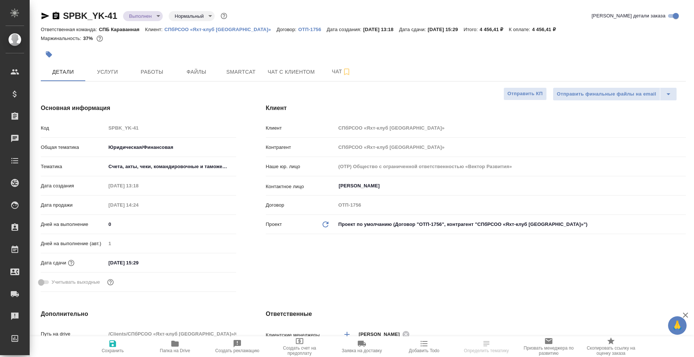
type textarea "x"
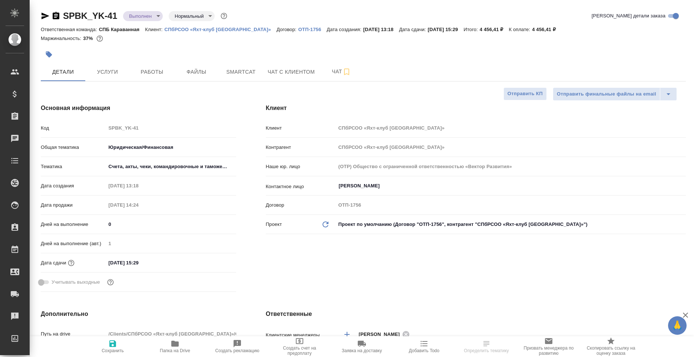
type textarea "x"
click at [173, 348] on icon "button" at bounding box center [175, 344] width 9 height 9
type textarea "x"
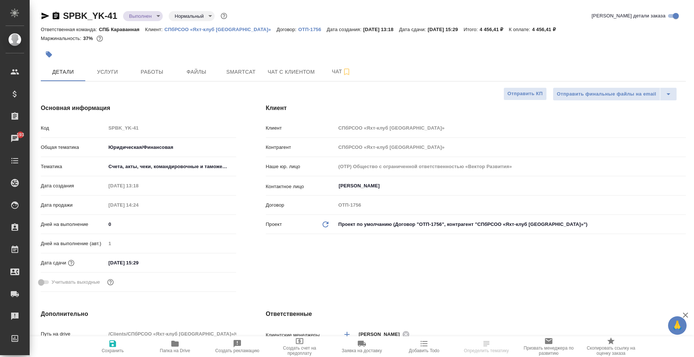
select select "RU"
type textarea "x"
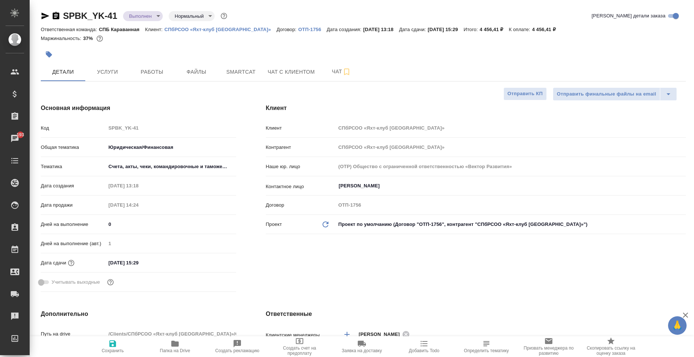
type textarea "x"
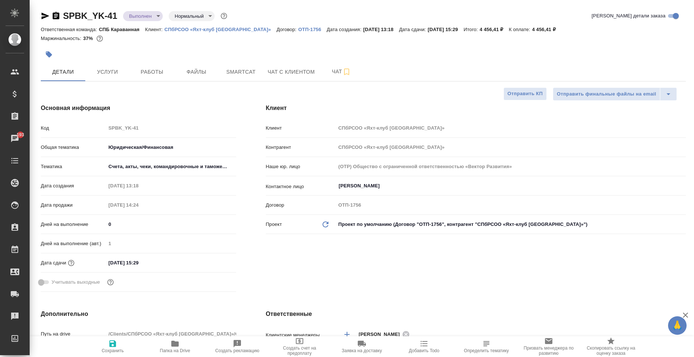
type textarea "x"
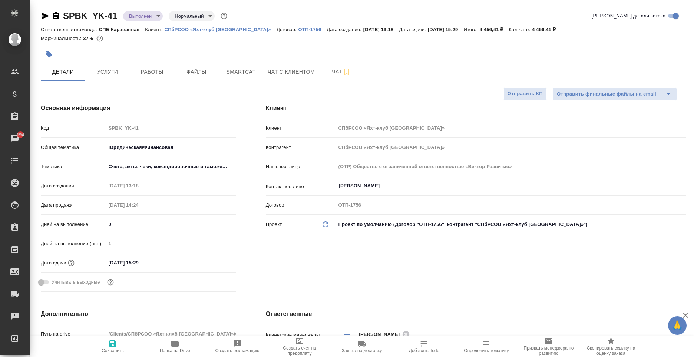
type textarea "x"
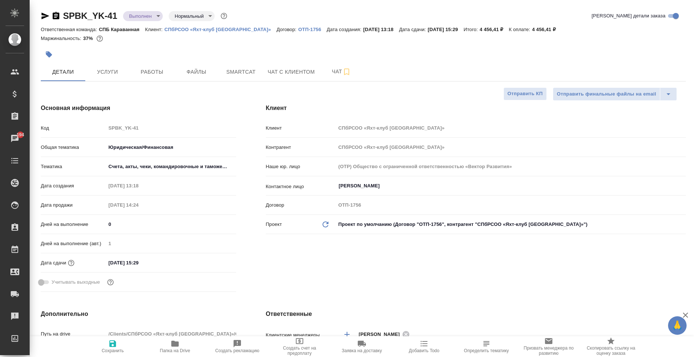
type textarea "x"
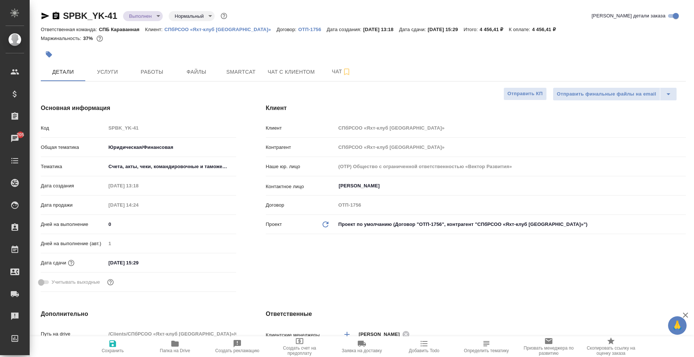
type textarea "x"
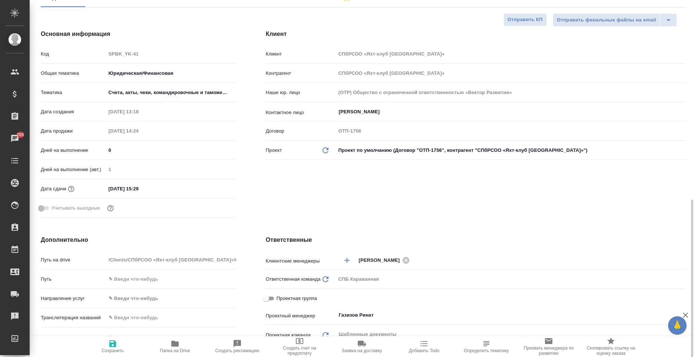
scroll to position [37, 0]
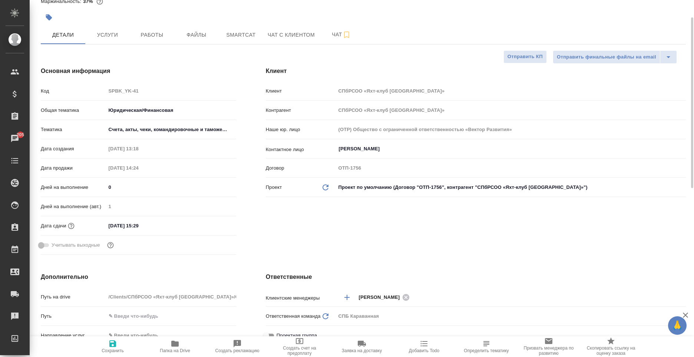
type textarea "x"
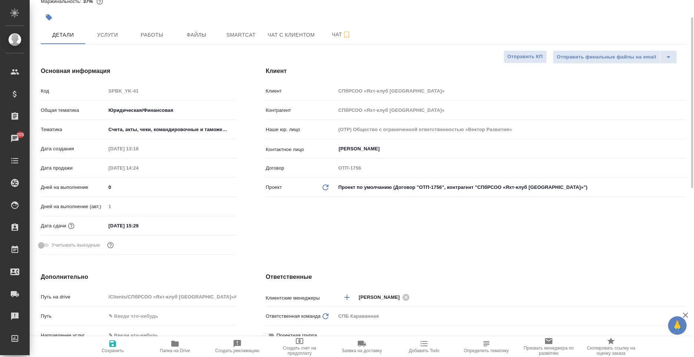
type textarea "x"
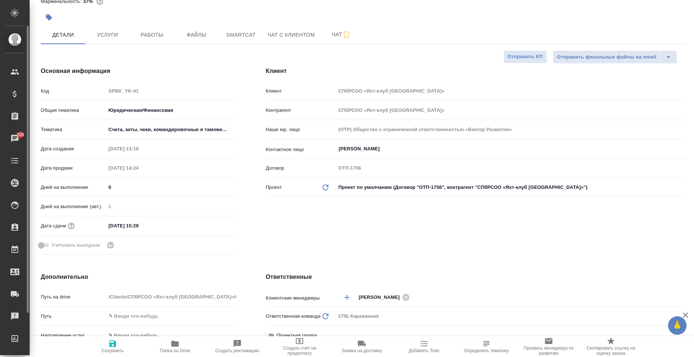
type textarea "x"
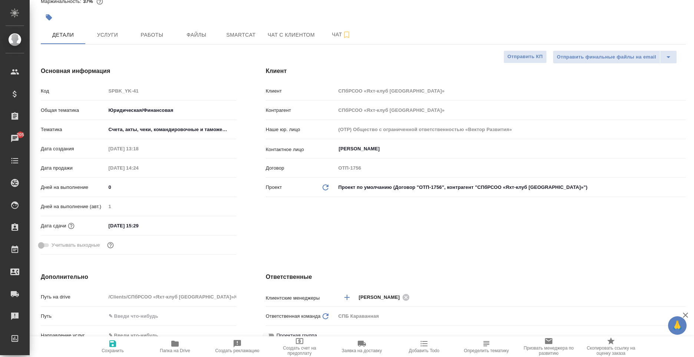
type textarea "x"
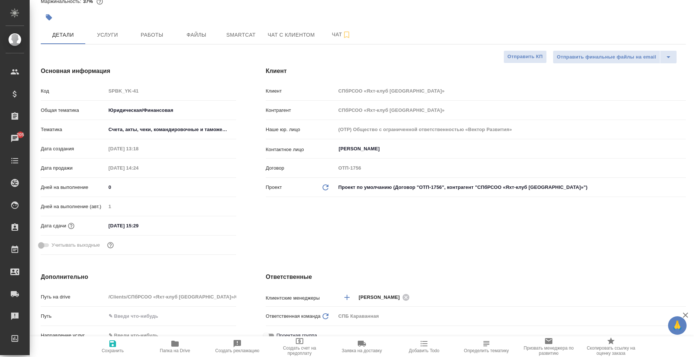
type textarea "x"
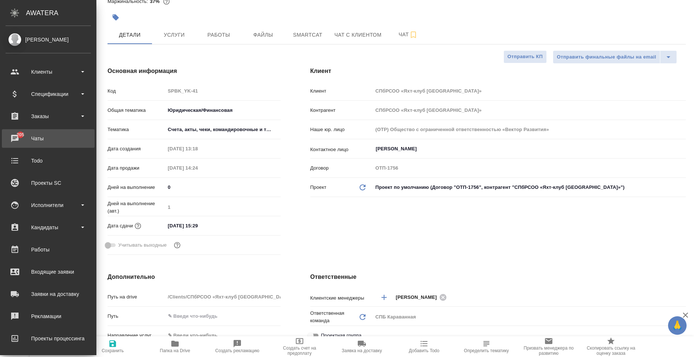
click at [18, 138] on div "Чаты" at bounding box center [48, 138] width 85 height 11
type textarea "x"
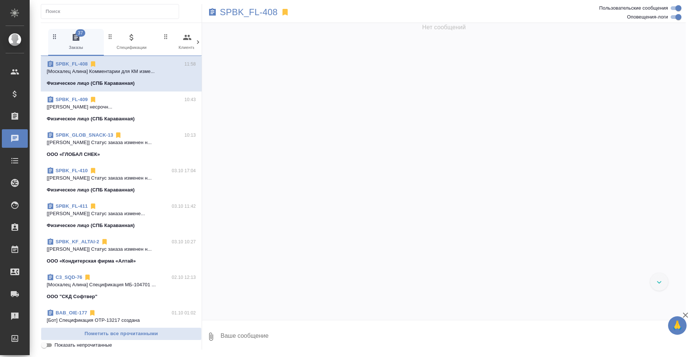
scroll to position [568, 0]
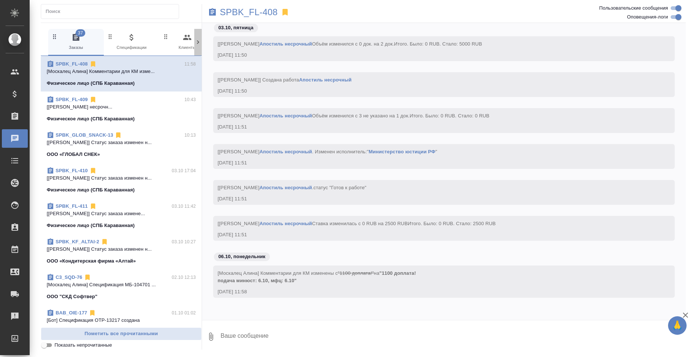
click at [197, 39] on icon at bounding box center [197, 42] width 7 height 7
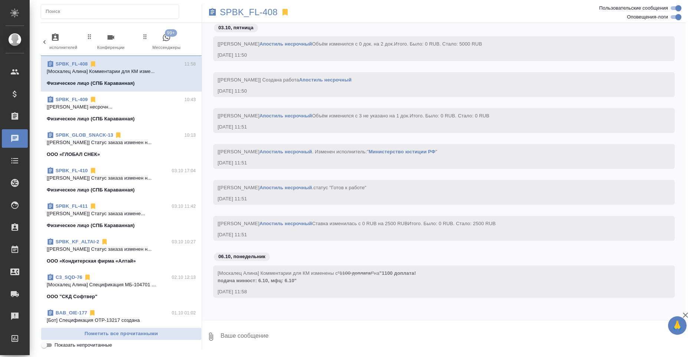
click at [172, 46] on span "99+ Мессенджеры" at bounding box center [167, 42] width 50 height 18
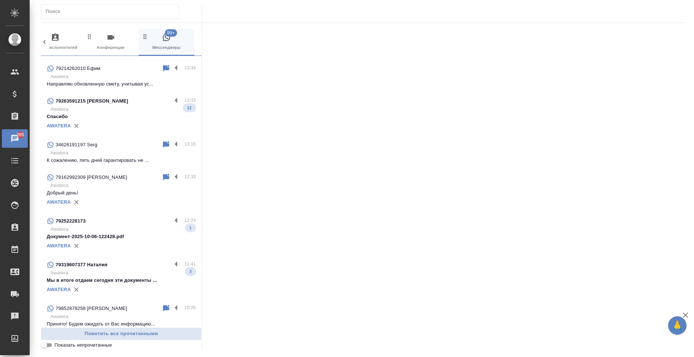
scroll to position [260, 0]
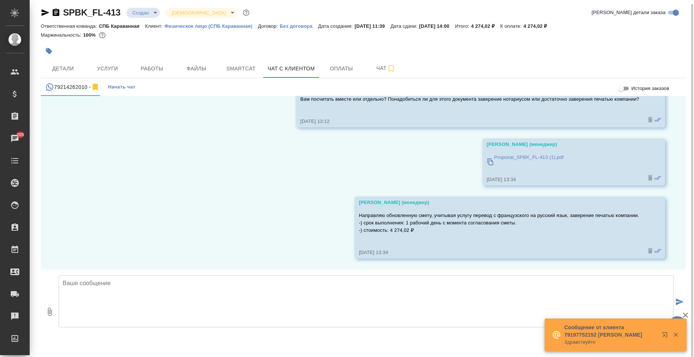
scroll to position [4, 0]
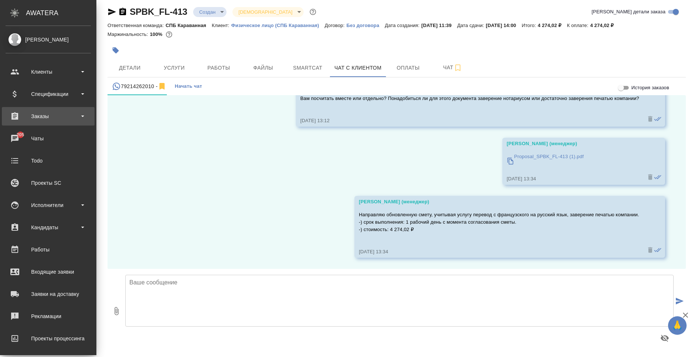
click at [44, 119] on div "Заказы" at bounding box center [48, 116] width 85 height 11
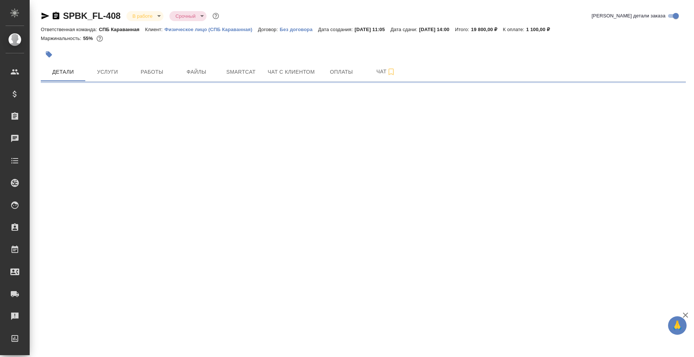
select select "RU"
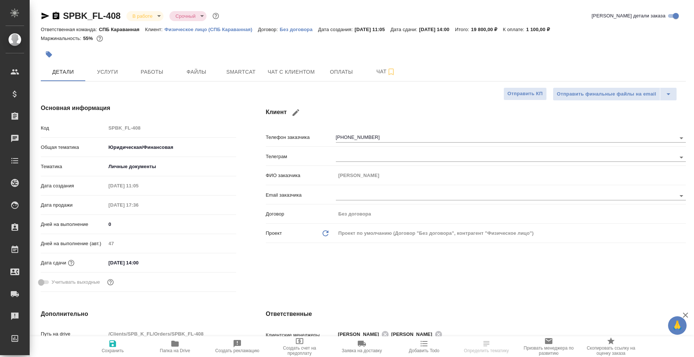
type textarea "x"
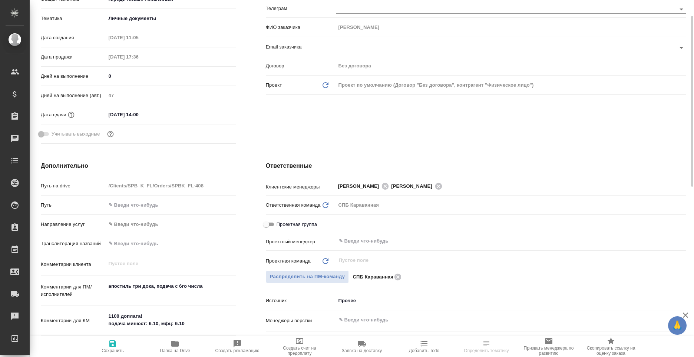
scroll to position [185, 0]
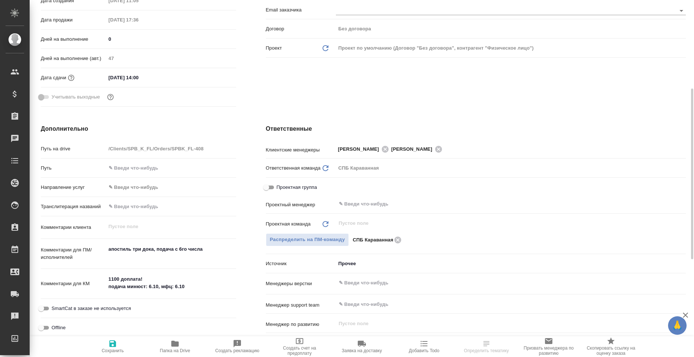
type textarea "x"
click at [159, 286] on textarea "1100 доплата! подача минюст: 6.10, мфц: 6.10" at bounding box center [170, 284] width 129 height 20
type textarea "x"
type textarea "1100 доплата! подача минюст: 6.10 , мфц: 6.10"
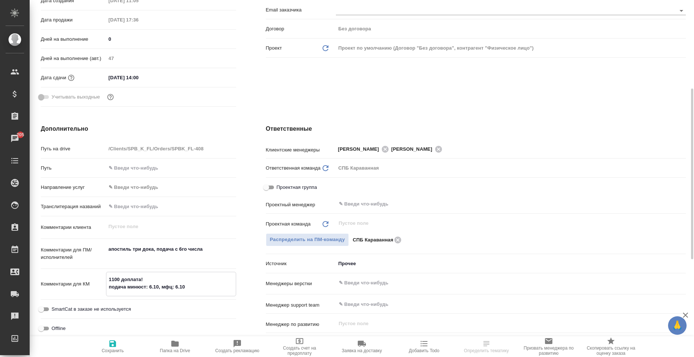
type textarea "x"
type textarea "1100 доплата! подача минюст: 6.10, мфц: 6.10"
type textarea "x"
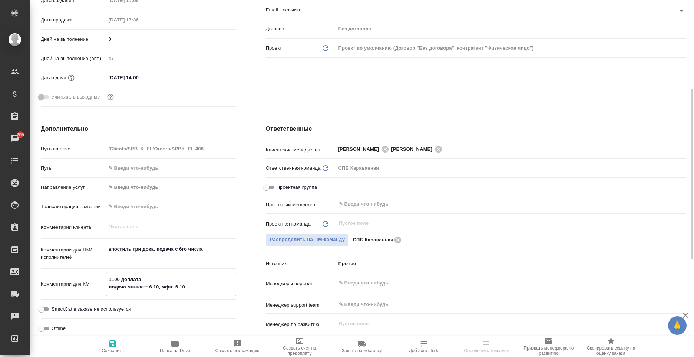
type textarea "1100 доплата! подача минюст: 6.10?, мфц: 6.10"
type textarea "x"
type textarea "1100 доплата! подача минюст: 6.10? , мфц: 6.10"
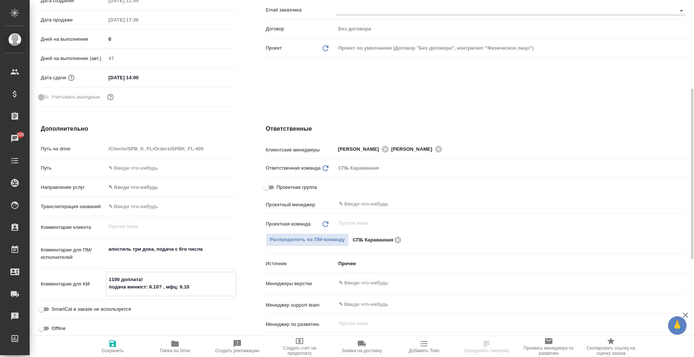
type textarea "x"
type textarea "1100 доплата! подача минюст: 6.10? [PERSON_NAME]: 6.10"
type textarea "x"
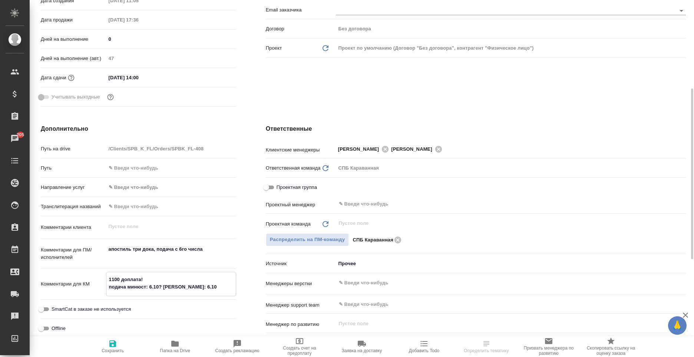
type textarea "x"
type textarea "1100 доплата! подача минюст: 6.10? gjk, мфц: 6.10"
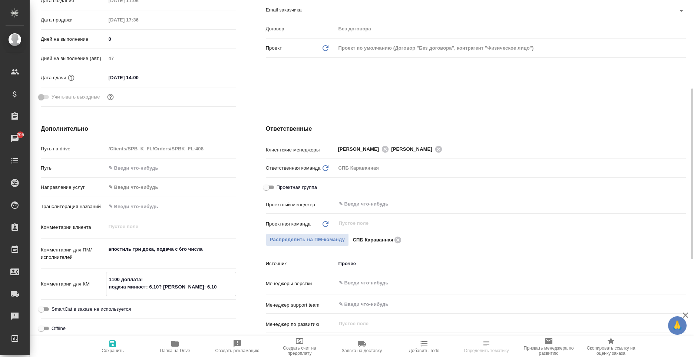
type textarea "x"
type textarea "1100 доплата! подача минюст: 6.10? gjke, мфц: 6.10"
type textarea "x"
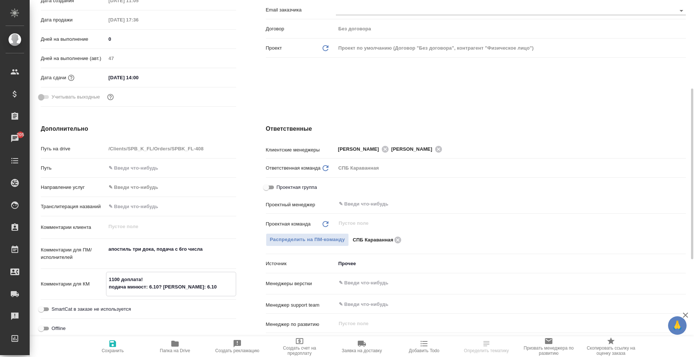
type textarea "1100 доплата! подача минюст: 6.10? gjkex, мфц: 6.10"
type textarea "x"
type textarea "1100 доплата! подача минюст: 6.10? gjkext, мфц: 6.10"
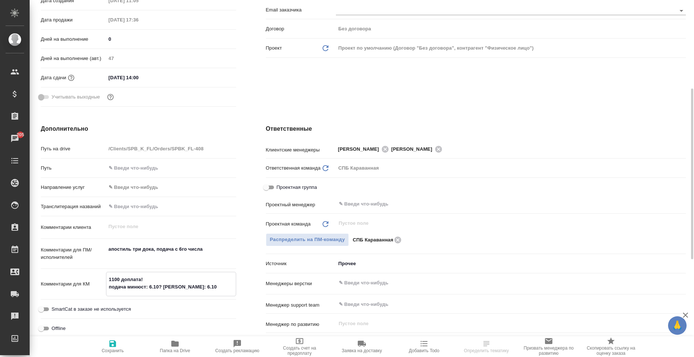
type textarea "x"
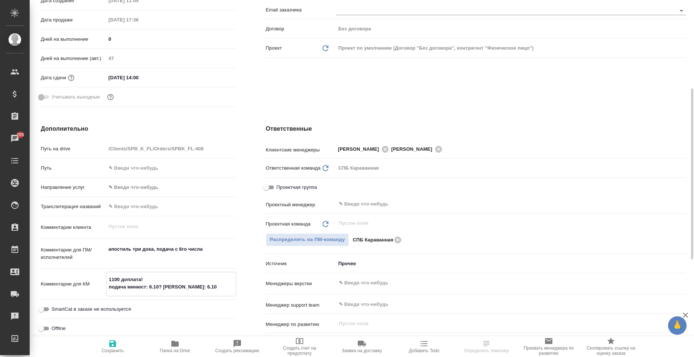
type textarea "1100 доплата! подача минюст: 6.10? gjkexty, мфц: 6.10"
type textarea "x"
type textarea "1100 доплата! подача минюст: 6.10? gjkextyb, мфц: 6.10"
type textarea "x"
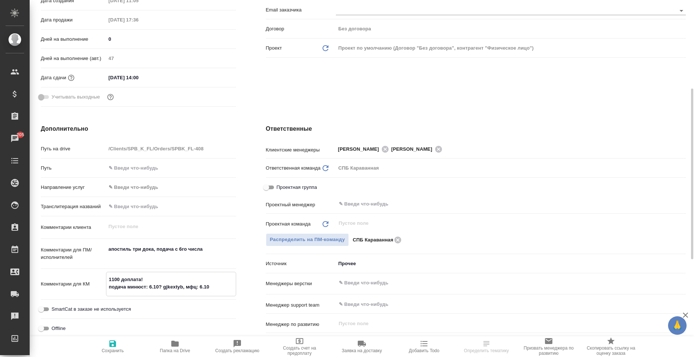
type textarea "x"
type textarea "1100 доплата! подача минюст: 6.10? gjkextybt, мфц: 6.10"
type textarea "x"
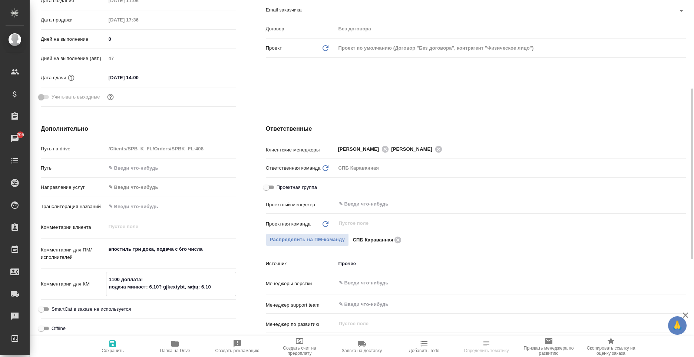
type textarea "1100 доплата! подача минюст: 6.10? gjkextybt , мфц: 6.10"
type textarea "x"
type textarea "1100 доплата! подача минюст: 6.10? gjkextybt 8, мфц: 6.10"
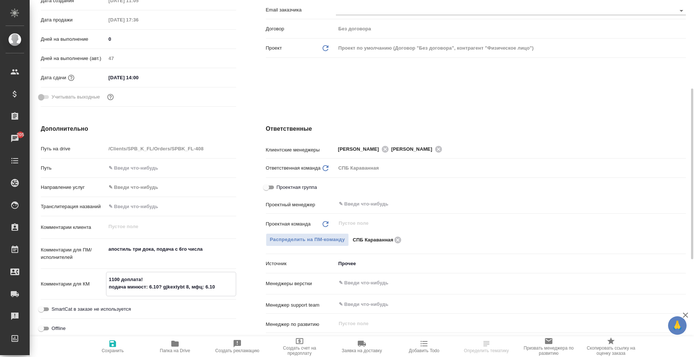
type textarea "x"
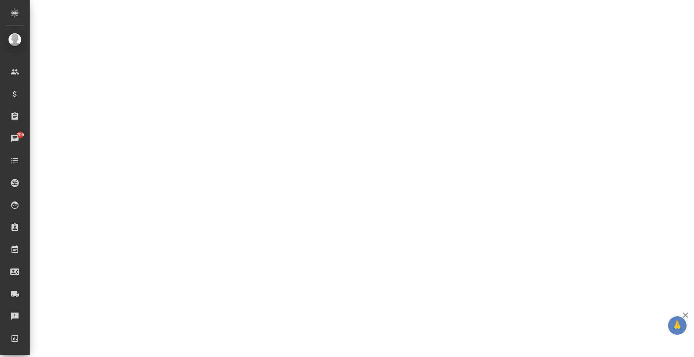
select select "RU"
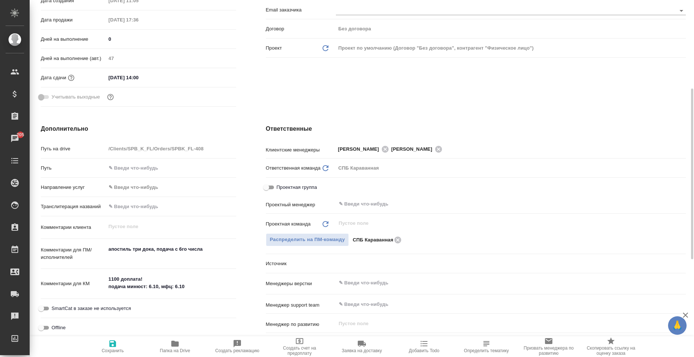
type textarea "x"
click at [159, 289] on textarea "1100 доплата! подача минюст: 6.10, мфц: 6.10" at bounding box center [171, 283] width 130 height 20
type textarea "x"
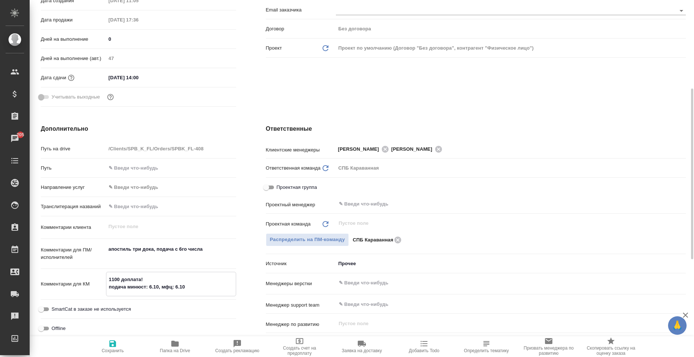
type textarea "x"
type textarea "1100 доплата! подача минюст: 6.10, мфц: 6.10"
type textarea "x"
type textarea "1100 доплата! подача минюст: 6.10, g мфц: 6.10"
type textarea "x"
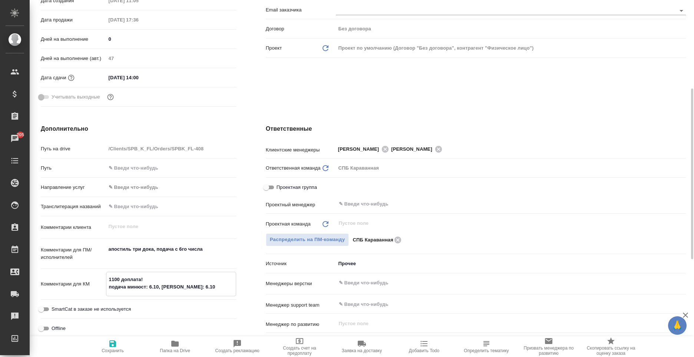
type textarea "x"
type textarea "1100 доплата! подача минюст: 6.10, gj мфц: 6.10"
type textarea "x"
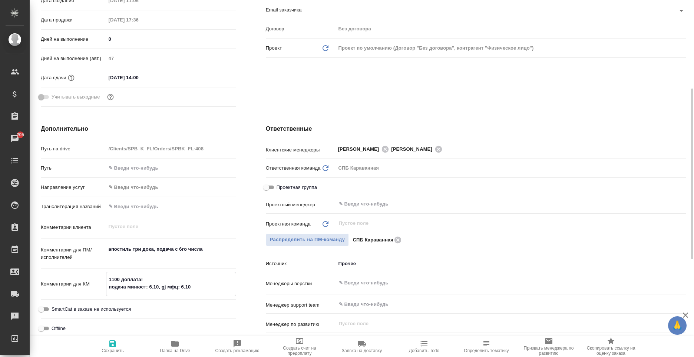
type textarea "x"
type textarea "1100 доплата! подача минюст: 6.10, gjk мфц: 6.10"
type textarea "x"
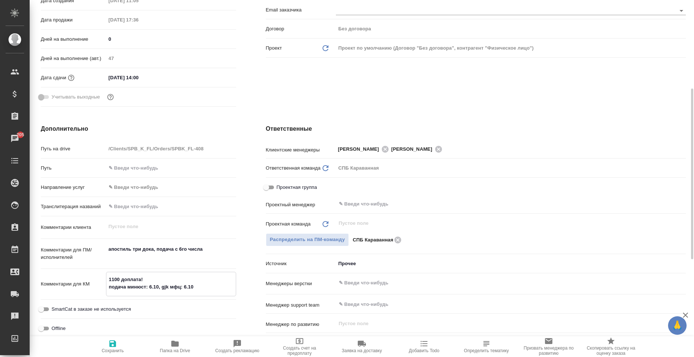
type textarea "1100 доплата! подача минюст: 6.10, gjke мфц: 6.10"
type textarea "x"
type textarea "1100 доплата! подача минюст: 6.10, gjkex мфц: 6.10"
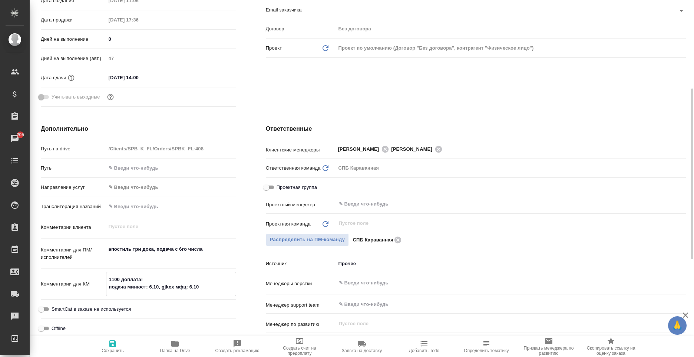
type textarea "x"
type textarea "1100 доплата! подача минюст: 6.10, gjkext мфц: 6.10"
type textarea "x"
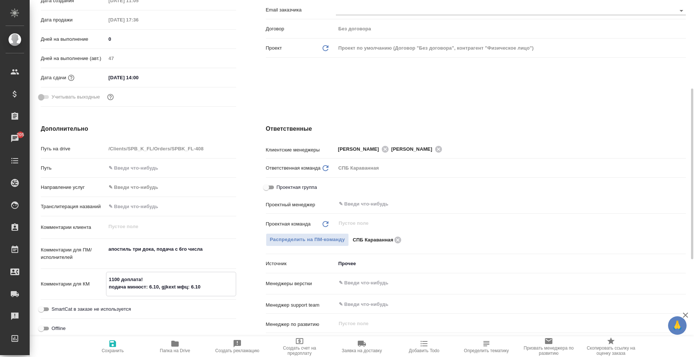
type textarea "x"
type textarea "1100 доплата! подача минюст: 6.10, gjkexty мфц: 6.10"
type textarea "x"
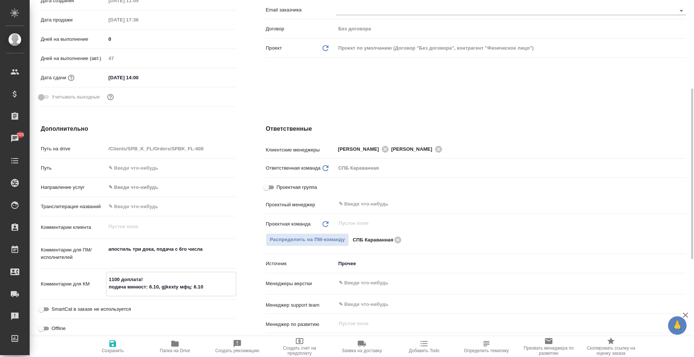
type textarea "x"
type textarea "1100 доплата! подача минюст: 6.10, gjkextyb мфц: 6.10"
type textarea "x"
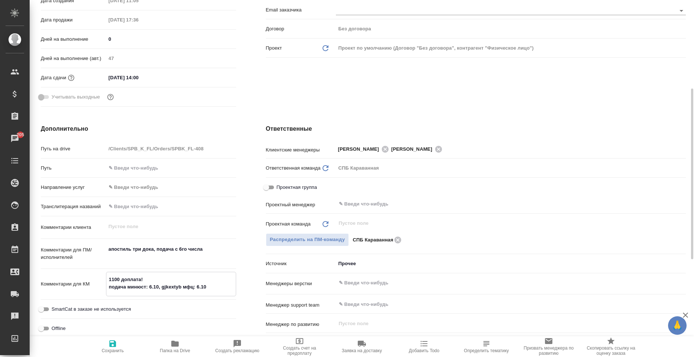
type textarea "1100 доплата! подача минюст: 6.10, gjkextybt мфц: 6.10"
type textarea "x"
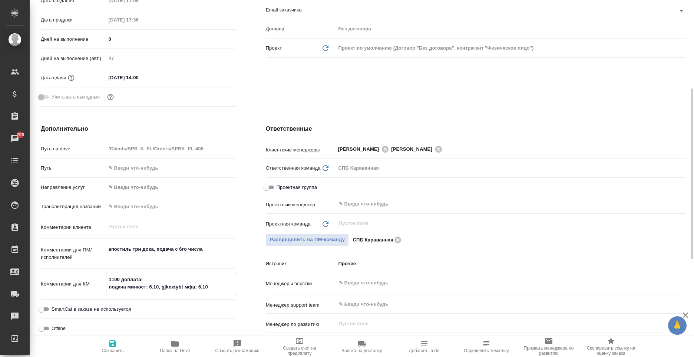
type textarea "x"
type textarea "1100 доплата! подача минюст: 6.10, gjkextybt мфц: 6.10"
type textarea "x"
type textarea "1100 доплата! подача минюст: 6.10, gjkextybt 8 мфц: 6.10"
type textarea "x"
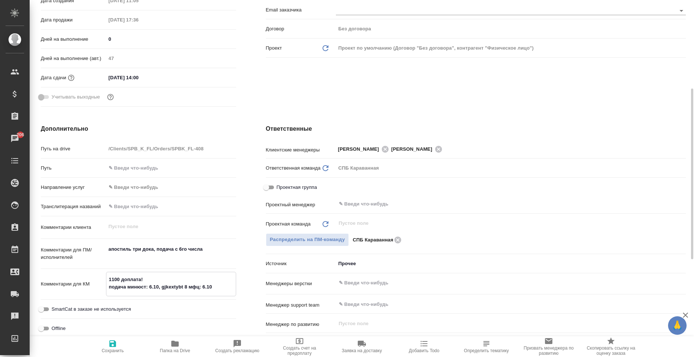
type textarea "x"
type textarea "1100 доплата! подача минюст: 6.10, gjkextybt 8. мфц: 6.10"
type textarea "x"
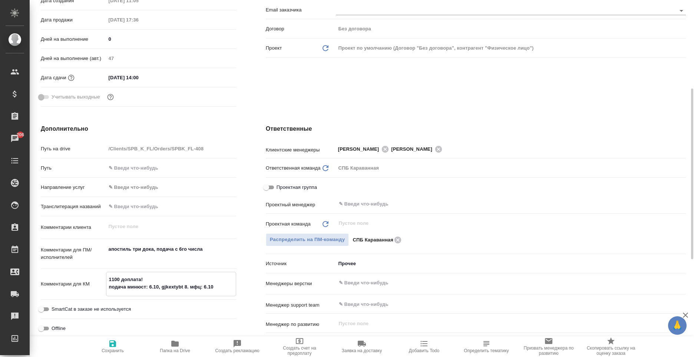
type textarea "x"
type textarea "1100 доплата! подача минюст: 6.10, gjkextybt 8.1 мфц: 6.10"
type textarea "x"
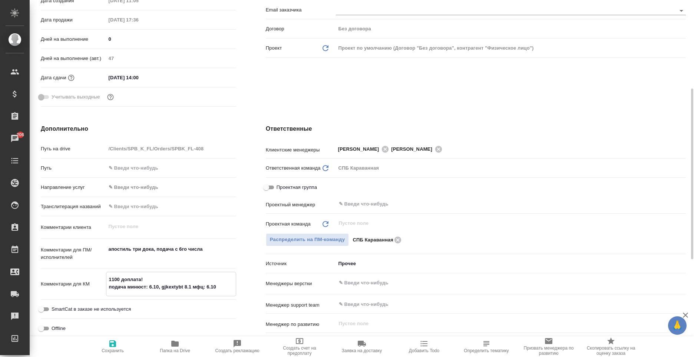
type textarea "x"
type textarea "1100 доплата! подача минюст: 6.10, gjkextybt 8.10 мфц: 6.10"
type textarea "x"
click at [167, 286] on textarea "1100 доплата! подача минюст: 6.10, gjkextybt 8.10 мфц: 6.10" at bounding box center [170, 284] width 129 height 20
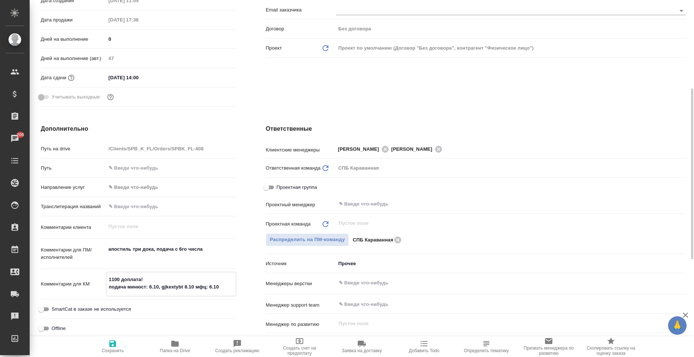
click at [167, 286] on textarea "1100 доплата! подача минюст: 6.10, gjkextybt 8.10 мфц: 6.10" at bounding box center [170, 284] width 129 height 20
type textarea "1100 доплата! подача минюст: 6.10, 8.10 мфц: 6.10"
type textarea "x"
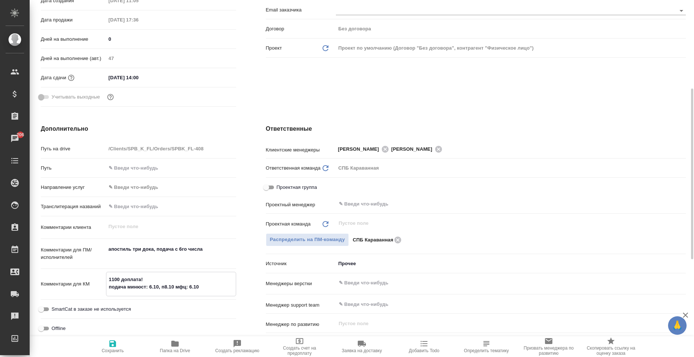
type textarea "1100 доплата! подача минюст: 6.10, по8.10 мфц: 6.10"
type textarea "x"
type textarea "1100 доплата! подача минюст: 6.10, полу8.10 мфц: 6.10"
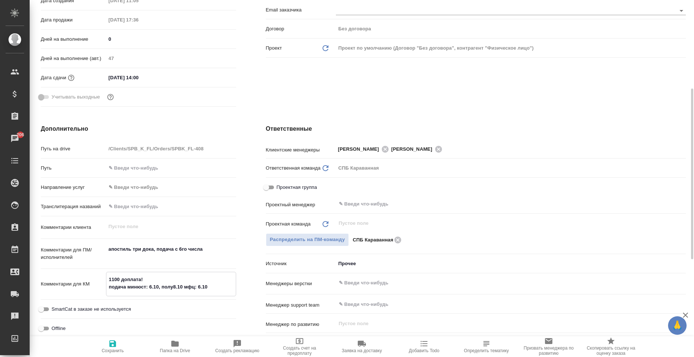
type textarea "x"
type textarea "1100 доплата! подача минюст: 6.10, получе8.10 мфц: 6.10"
type textarea "x"
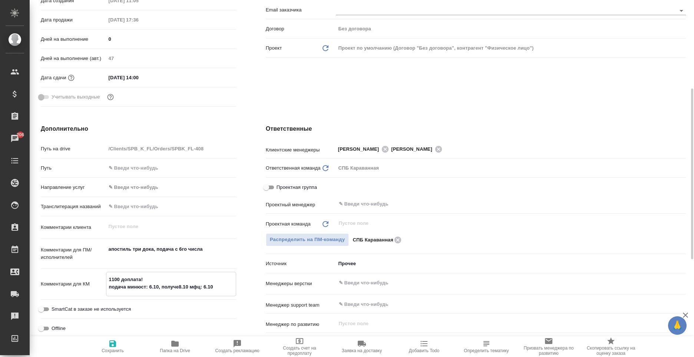
type textarea "x"
type textarea "1100 доплата! подача минюст: 6.10, получен8.10 мфц: 6.10"
type textarea "x"
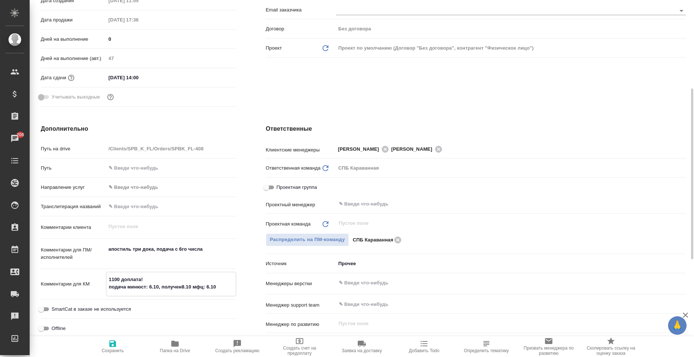
type textarea "x"
type textarea "1100 доплата! подача минюст: 6.10, получени8.10 мфц: 6.10"
type textarea "x"
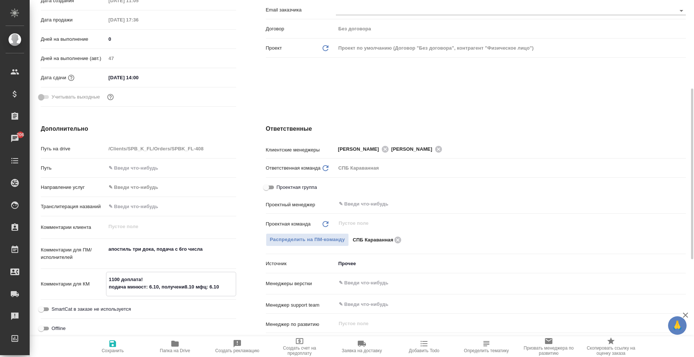
type textarea "1100 доплата! подача минюст: 6.10, получение8.10 мфц: 6.10"
type textarea "x"
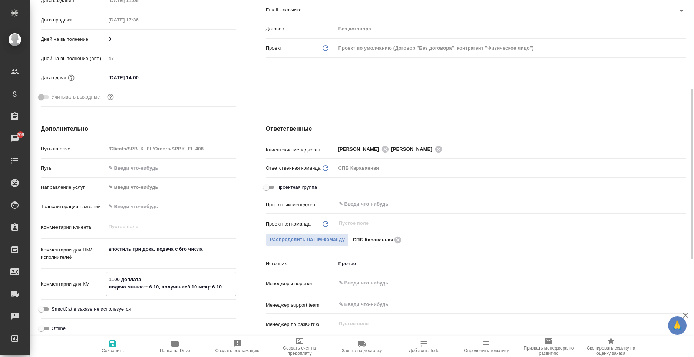
type textarea "x"
type textarea "1100 доплата! подача минюст: 6.10, получение 8.10 мфц: 6.10"
type textarea "x"
click at [201, 287] on textarea "1100 доплата! подача минюст: 6.10, получение 8.10 мфц: 6.10" at bounding box center [170, 284] width 129 height 20
type textarea "1100 доплата! подача минюст: 6.10, получение 8.10 мфц: 6.10"
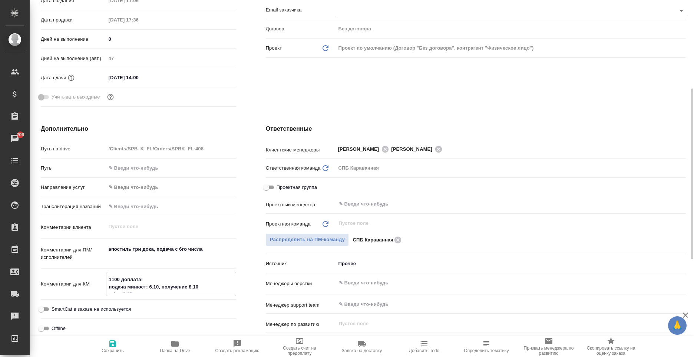
type textarea "x"
type textarea "1100 доплата! подача минюст: 6.10, получение 8.10 мфц: 6.10"
type textarea "x"
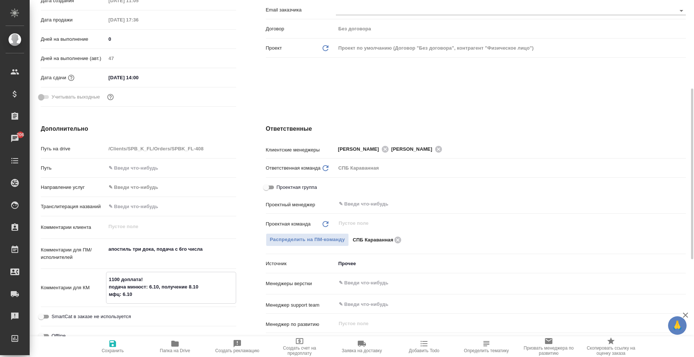
click at [115, 343] on icon "button" at bounding box center [112, 344] width 7 height 7
type textarea "x"
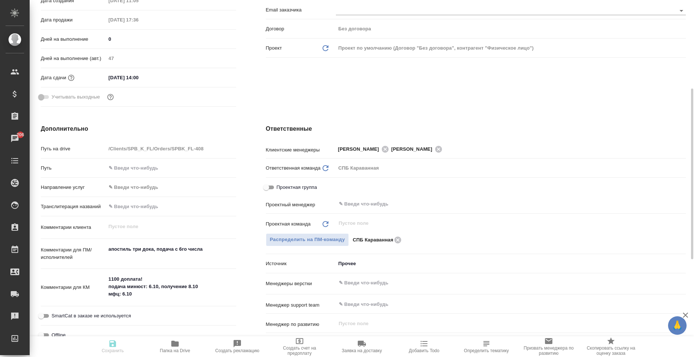
type textarea "x"
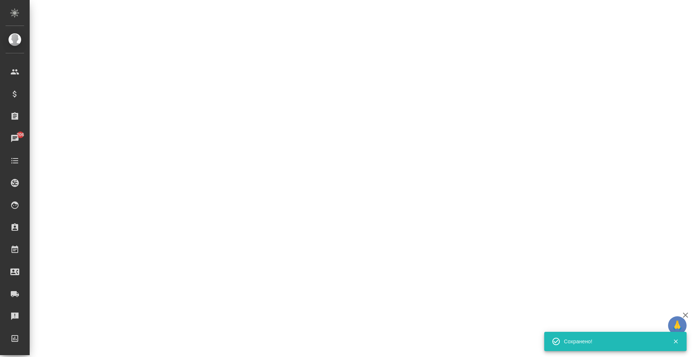
select select "RU"
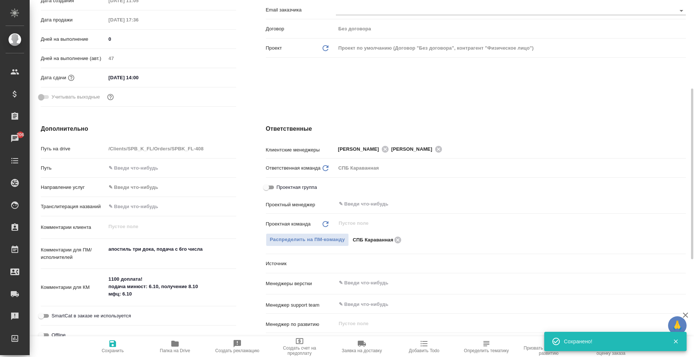
type textarea "x"
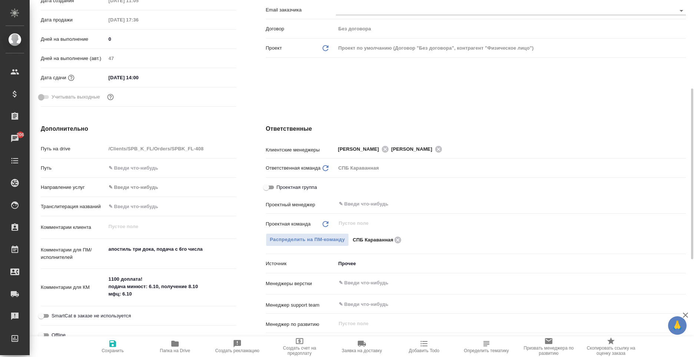
type textarea "x"
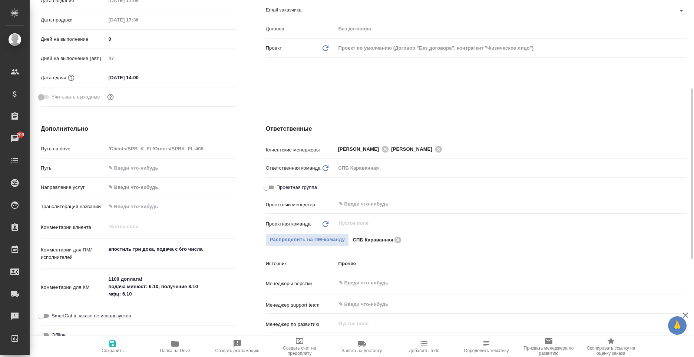
type textarea "x"
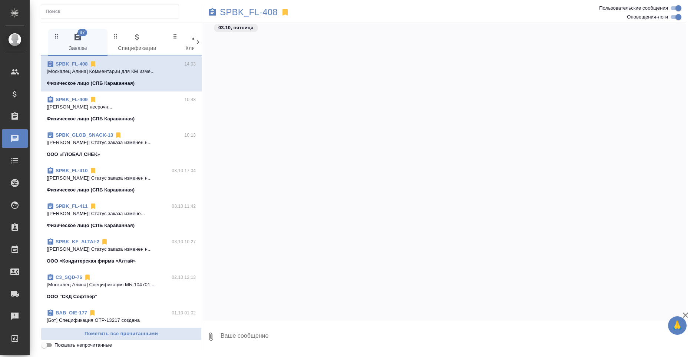
scroll to position [612, 0]
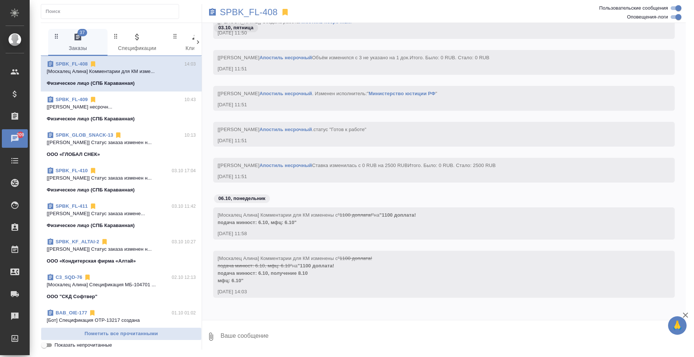
click at [197, 47] on div at bounding box center [197, 42] width 7 height 27
click at [202, 50] on div "[[PERSON_NAME]] Работа Апостиль несрочный Объём изменился с 3 не указано на 1 д…" at bounding box center [444, 68] width 484 height 36
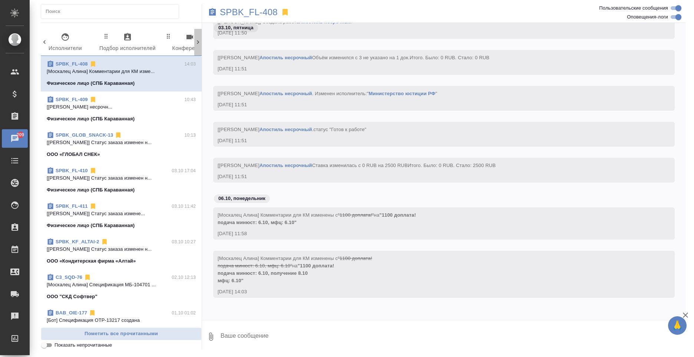
click at [199, 49] on div at bounding box center [197, 42] width 7 height 27
click at [164, 41] on icon "button" at bounding box center [164, 37] width 9 height 9
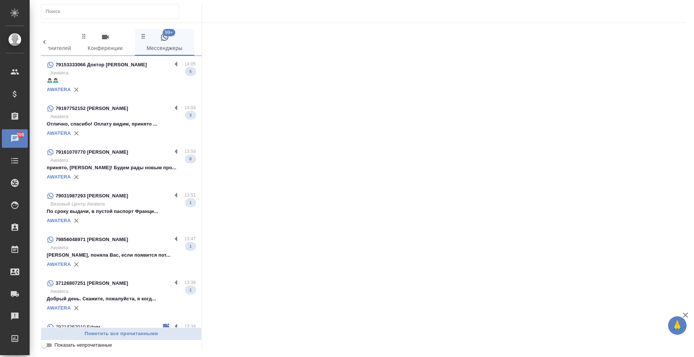
click at [127, 87] on div "AWATERA" at bounding box center [121, 89] width 149 height 11
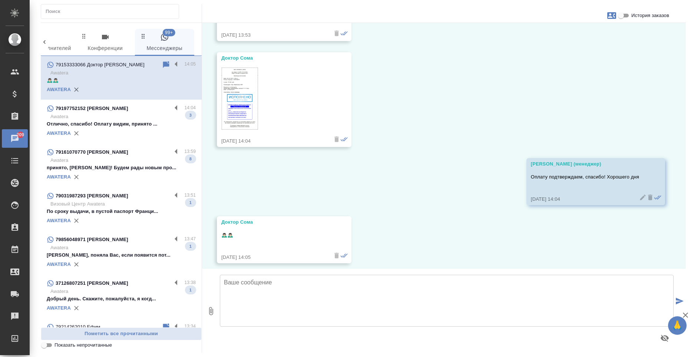
scroll to position [415, 0]
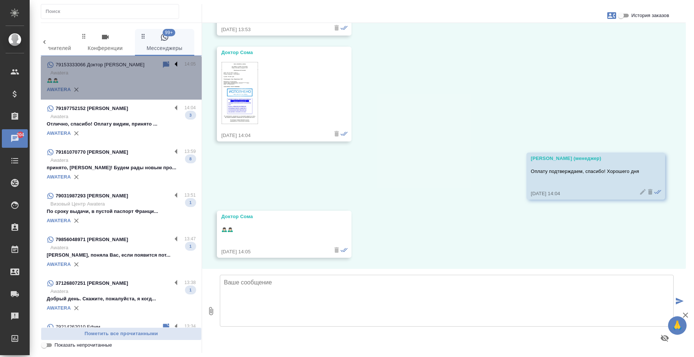
click at [172, 62] on label at bounding box center [178, 64] width 13 height 9
click at [0, 0] on input "checkbox" at bounding box center [0, 0] width 0 height 0
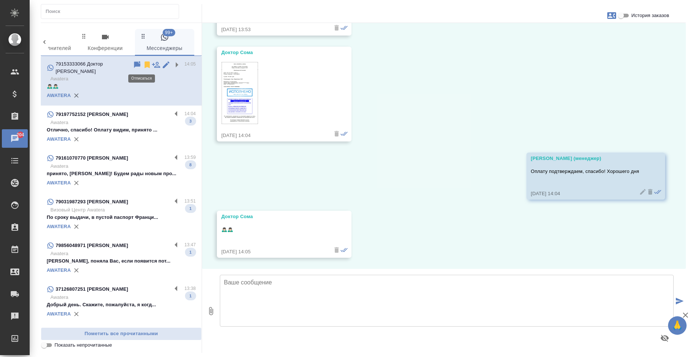
click at [145, 65] on icon at bounding box center [147, 65] width 5 height 7
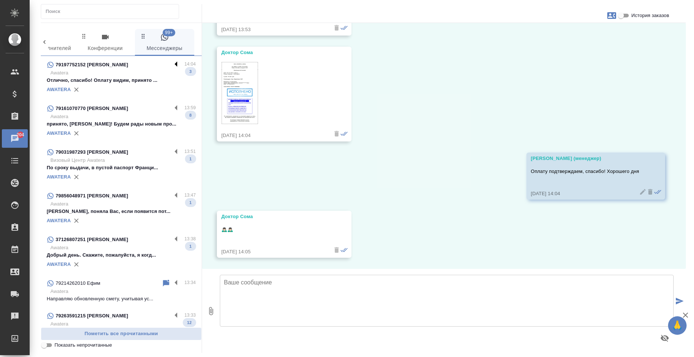
click at [172, 63] on label at bounding box center [178, 64] width 13 height 9
click at [0, 0] on input "checkbox" at bounding box center [0, 0] width 0 height 0
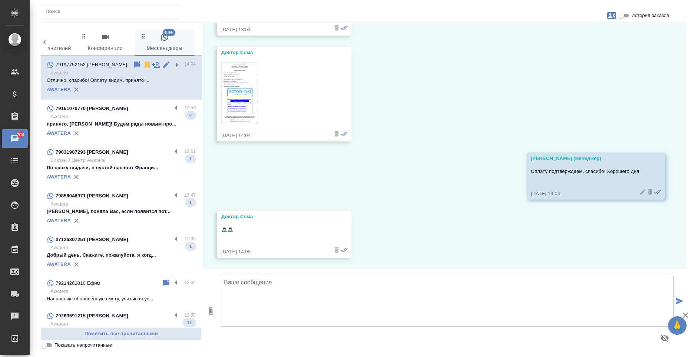
scroll to position [223, 0]
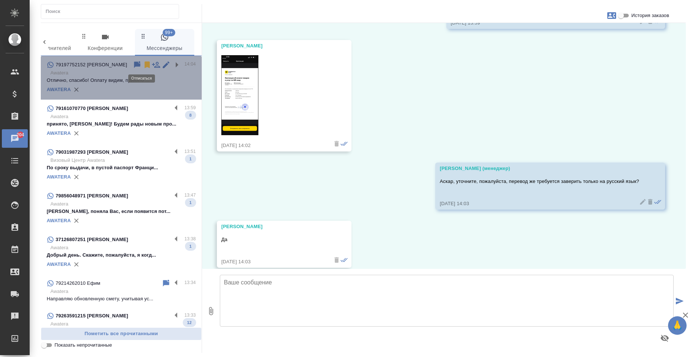
click at [145, 63] on icon at bounding box center [147, 65] width 5 height 7
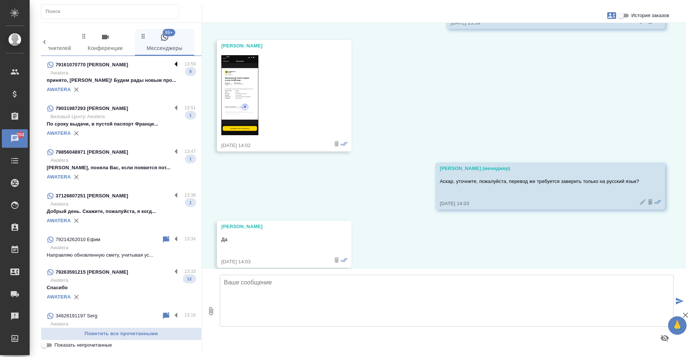
click at [172, 65] on label at bounding box center [178, 64] width 13 height 9
click at [0, 0] on input "checkbox" at bounding box center [0, 0] width 0 height 0
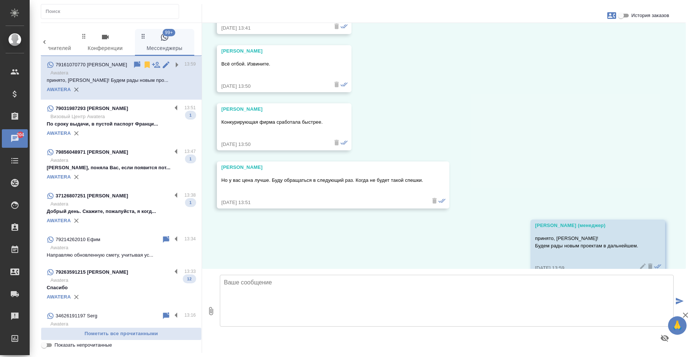
scroll to position [1142, 0]
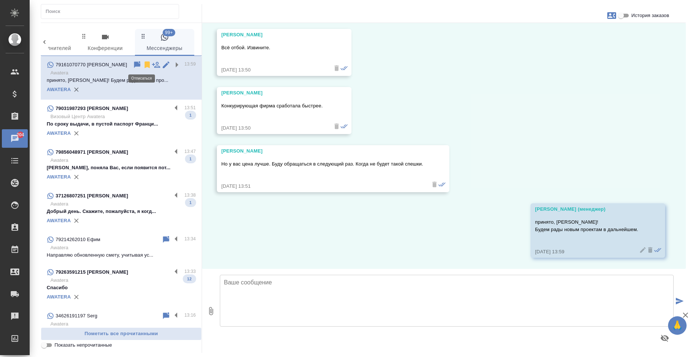
click at [143, 67] on icon at bounding box center [147, 64] width 9 height 9
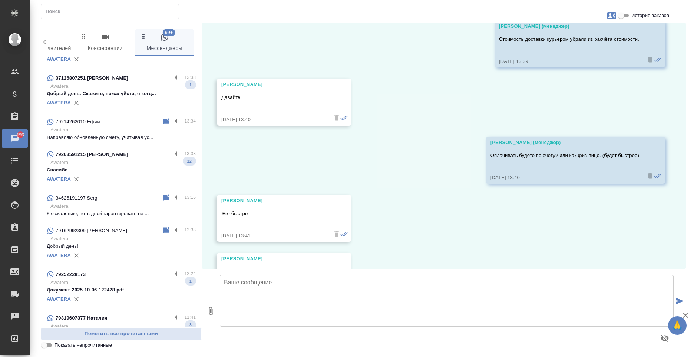
scroll to position [920, 0]
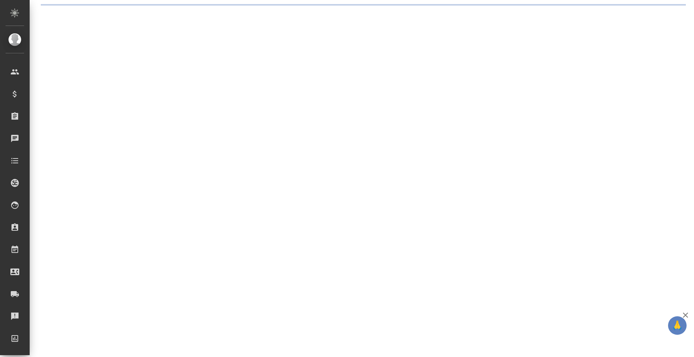
select select "RU"
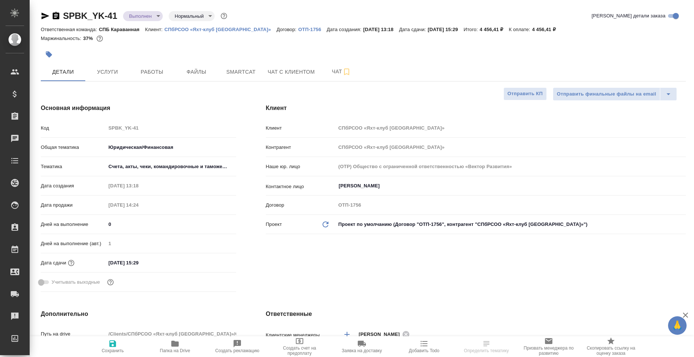
type textarea "x"
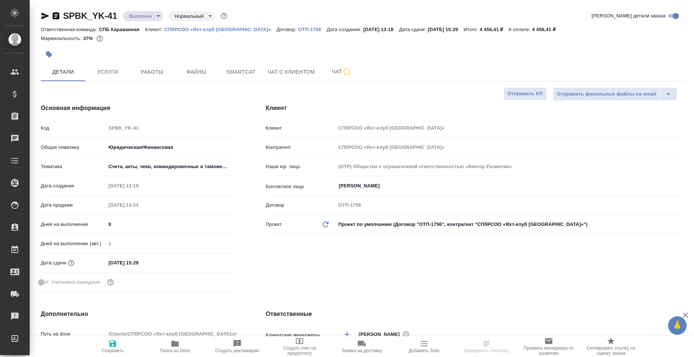
type textarea "x"
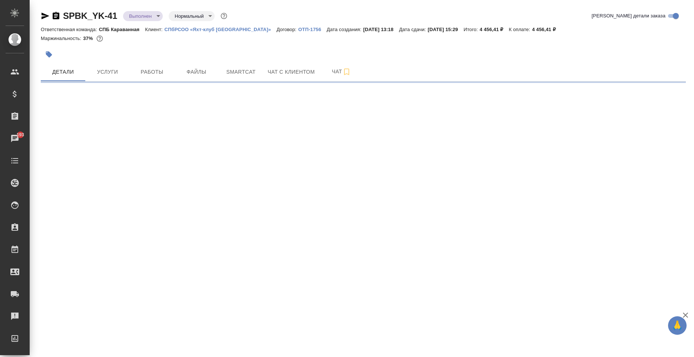
select select "RU"
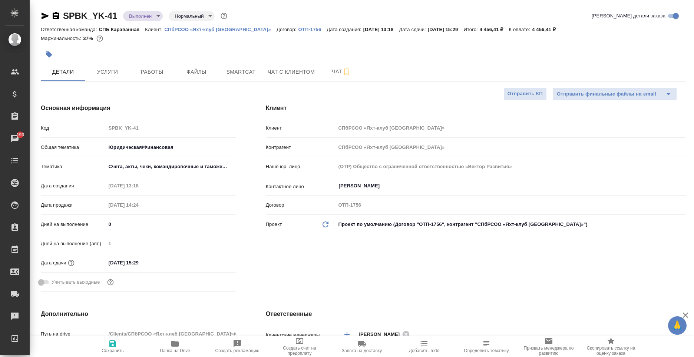
type textarea "x"
click at [175, 346] on icon "button" at bounding box center [174, 344] width 7 height 6
type textarea "x"
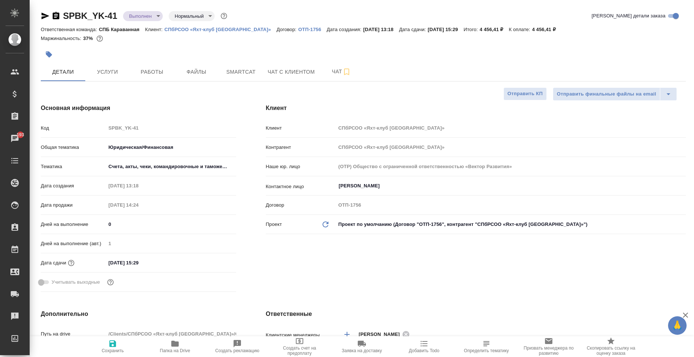
type textarea "x"
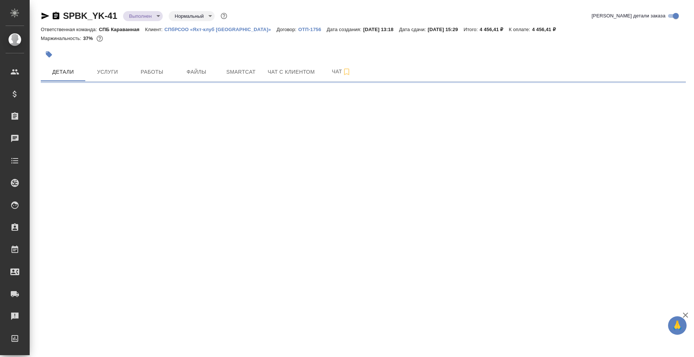
select select "RU"
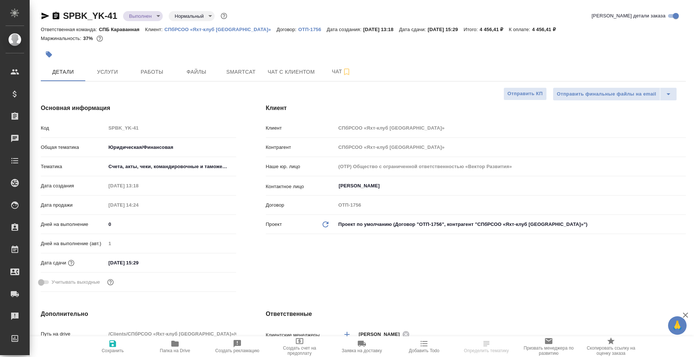
type textarea "x"
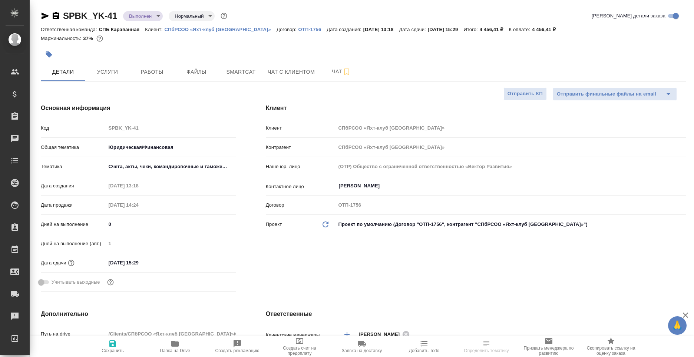
type textarea "x"
click at [113, 75] on span "Услуги" at bounding box center [108, 71] width 36 height 9
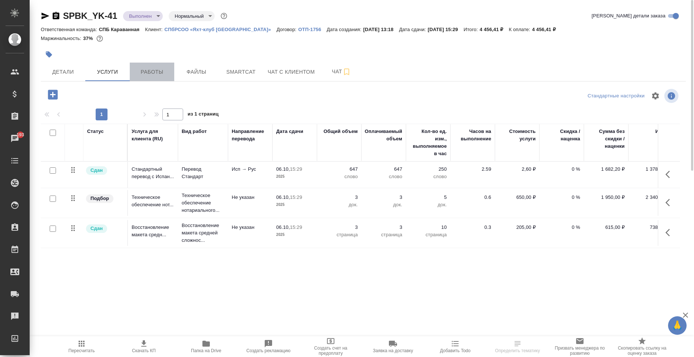
click at [160, 80] on button "Работы" at bounding box center [152, 72] width 44 height 19
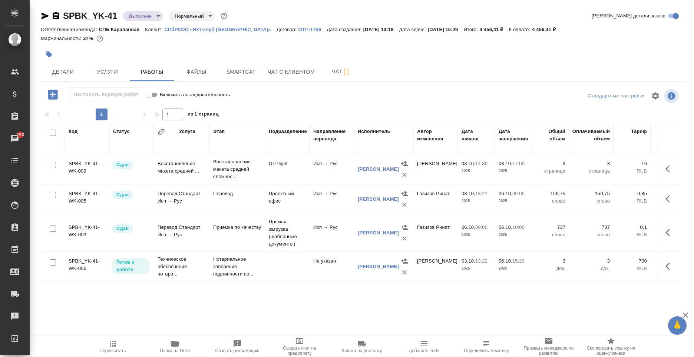
click at [185, 340] on span "Папка на Drive" at bounding box center [174, 347] width 53 height 14
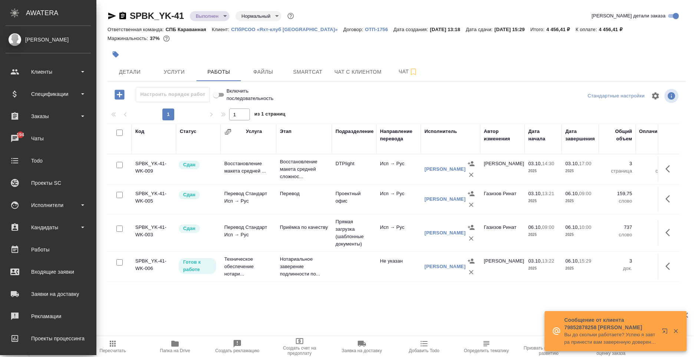
click at [38, 126] on ul "Клиенты Спецификации Заказы 194 Чаты Todo Проекты SC Исполнители Кандидаты Рабо…" at bounding box center [48, 226] width 96 height 334
click at [39, 118] on div "Заказы" at bounding box center [48, 116] width 85 height 11
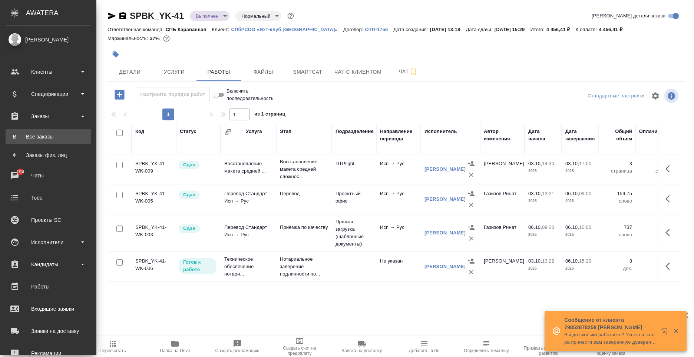
click at [44, 135] on div "Все заказы" at bounding box center [48, 136] width 78 height 7
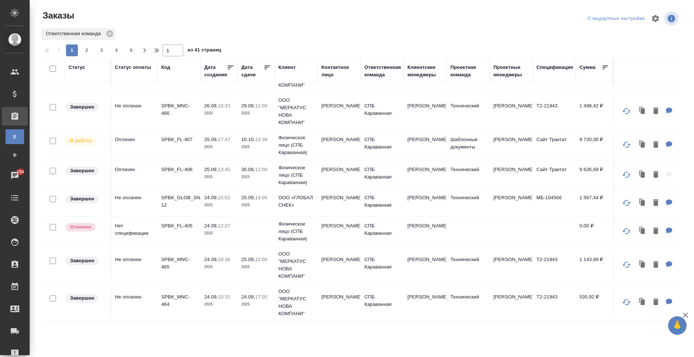
scroll to position [297, 0]
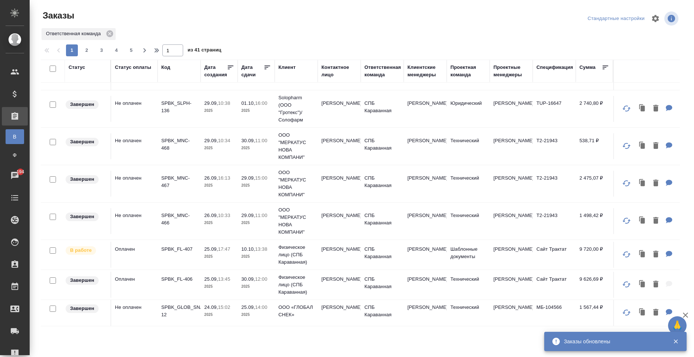
click at [167, 69] on div "Код" at bounding box center [165, 67] width 9 height 7
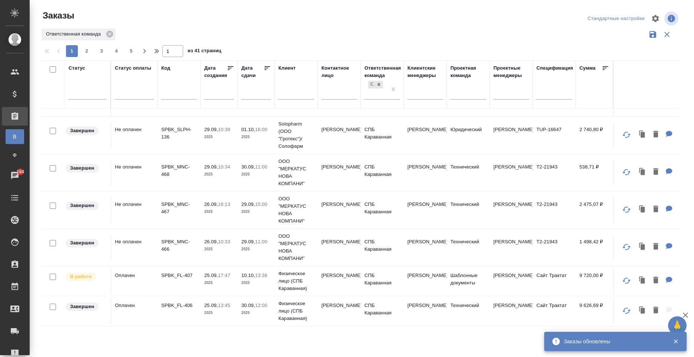
click at [169, 98] on input "text" at bounding box center [179, 94] width 36 height 9
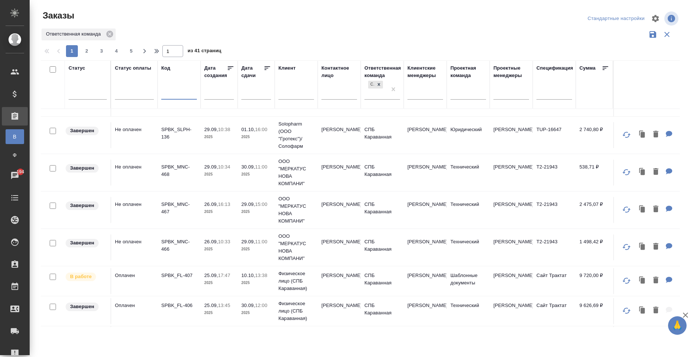
paste input "BAB_FL-16543"
type input "BAB_FL-16543"
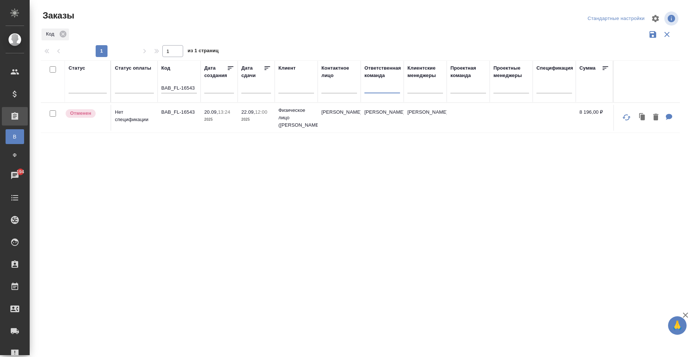
scroll to position [0, 0]
click at [291, 229] on div "Статус Статус оплаты Код BAB_FL-16543 Дата создания Дата сдачи Клиент Контактно…" at bounding box center [360, 193] width 639 height 267
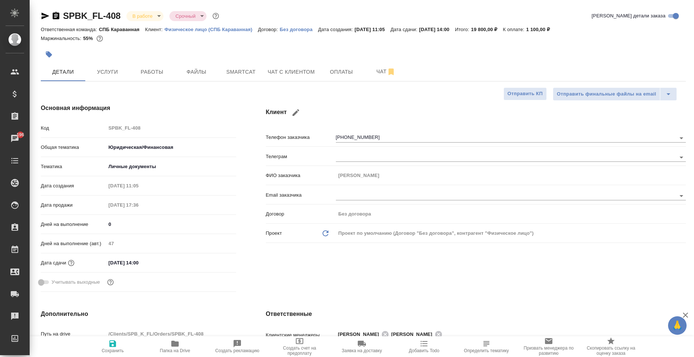
select select "RU"
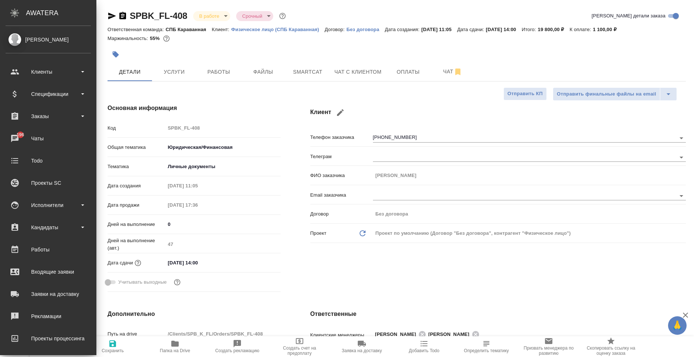
click at [33, 106] on ul "Клиенты Спецификации Заказы 196 Чаты Todo Проекты SC Исполнители Кандидаты Рабо…" at bounding box center [48, 226] width 96 height 334
click at [37, 113] on div "Заказы" at bounding box center [48, 116] width 85 height 11
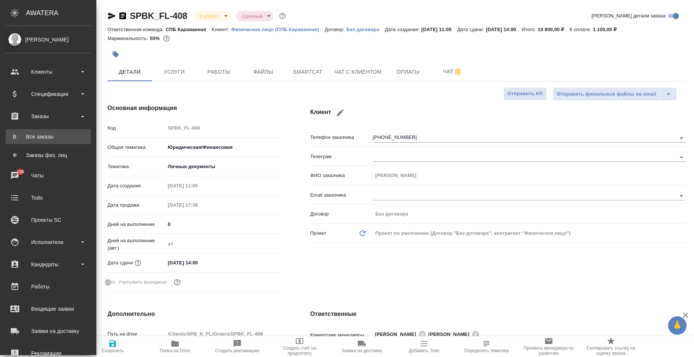
click at [51, 135] on div "Все заказы" at bounding box center [48, 136] width 78 height 7
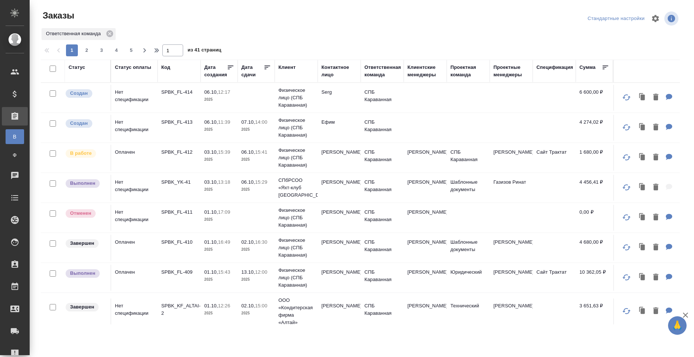
click at [231, 159] on p "2025" at bounding box center [219, 159] width 30 height 7
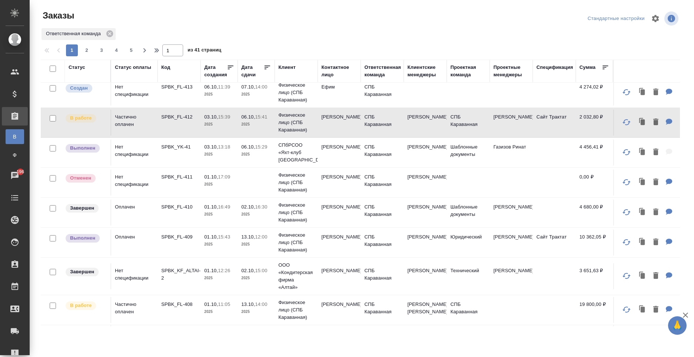
scroll to position [37, 0]
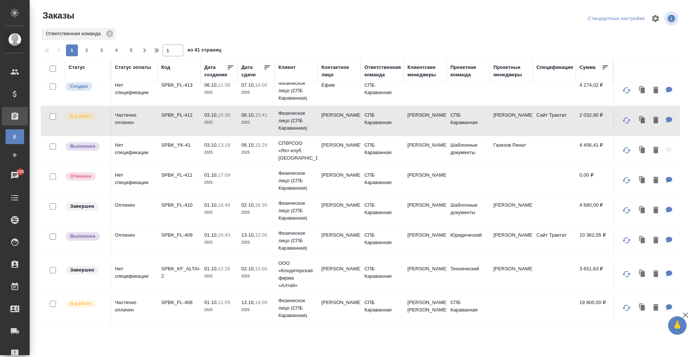
click at [320, 251] on td "Татьяна" at bounding box center [339, 241] width 43 height 26
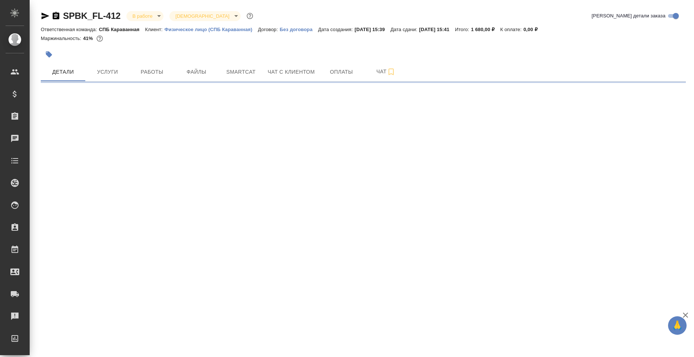
select select "RU"
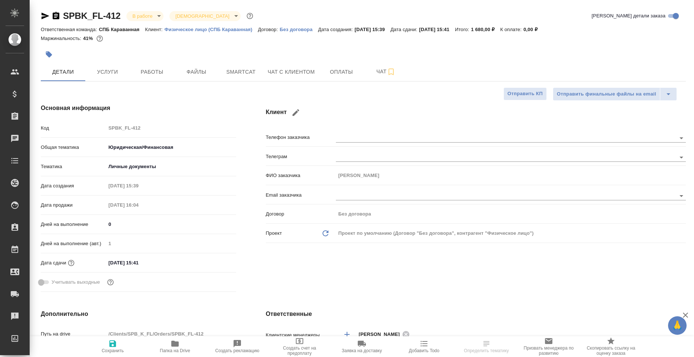
type textarea "x"
click at [119, 76] on span "Услуги" at bounding box center [108, 71] width 36 height 9
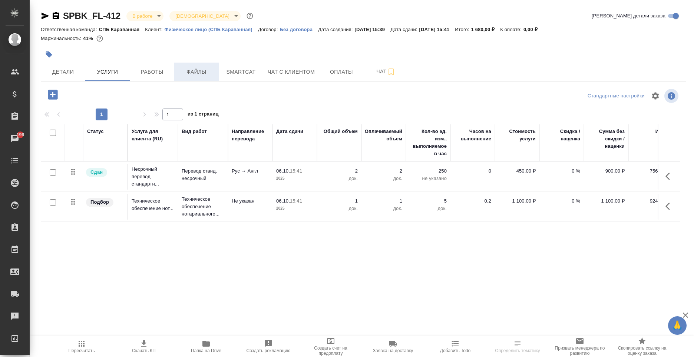
click at [203, 67] on span "Файлы" at bounding box center [197, 71] width 36 height 9
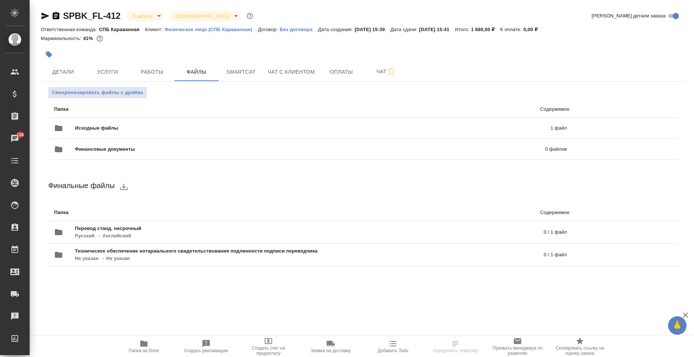
click at [144, 350] on span "Папка на Drive" at bounding box center [144, 351] width 30 height 5
click at [112, 69] on span "Услуги" at bounding box center [108, 71] width 36 height 9
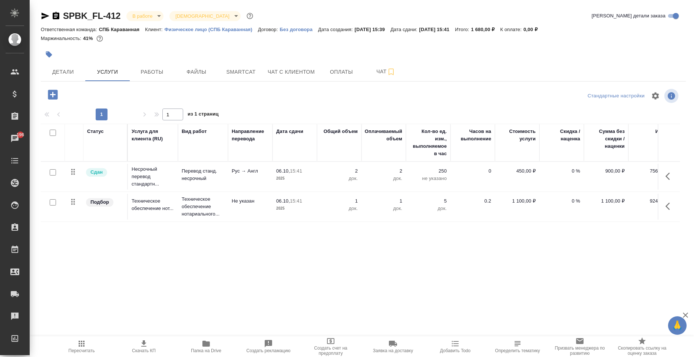
click at [49, 94] on icon "button" at bounding box center [53, 95] width 10 height 10
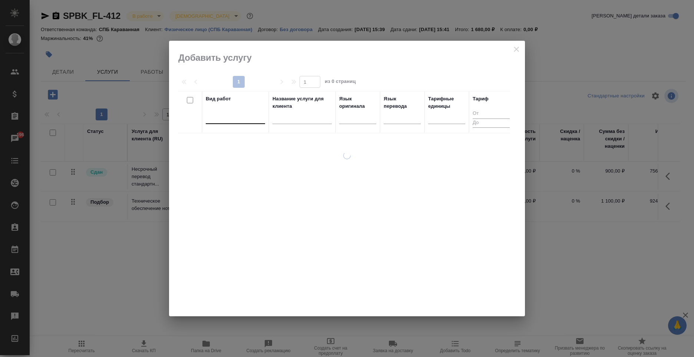
click at [235, 118] on div at bounding box center [235, 116] width 59 height 11
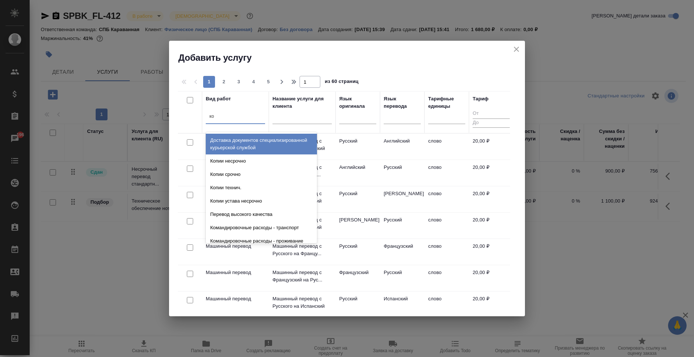
type input "коп"
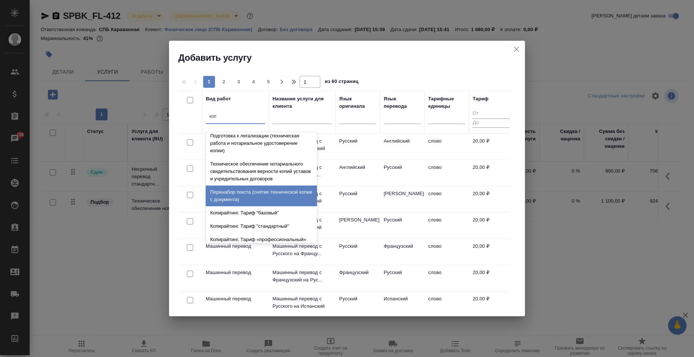
scroll to position [74, 0]
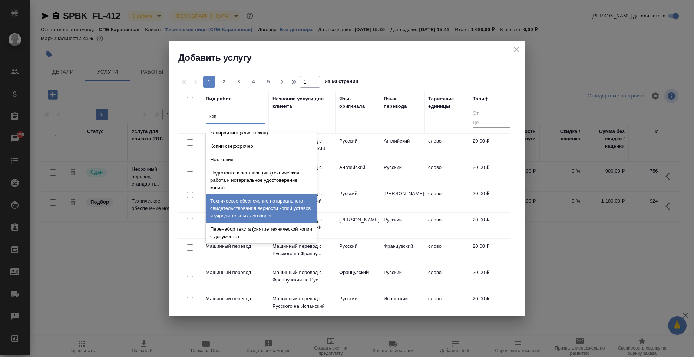
click at [289, 210] on div "Техническое обеспечение нотариального свидетельствования верности копий уставов…" at bounding box center [261, 209] width 111 height 28
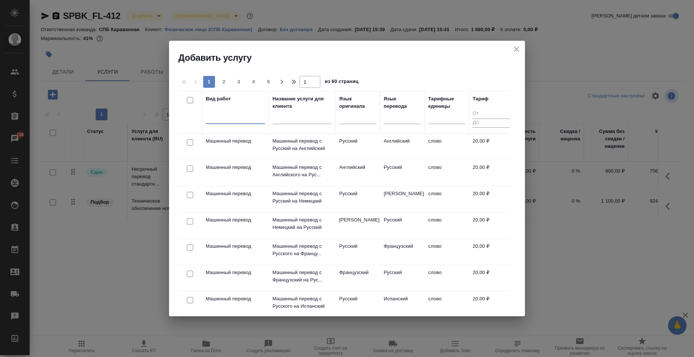
click at [241, 115] on div at bounding box center [235, 116] width 59 height 11
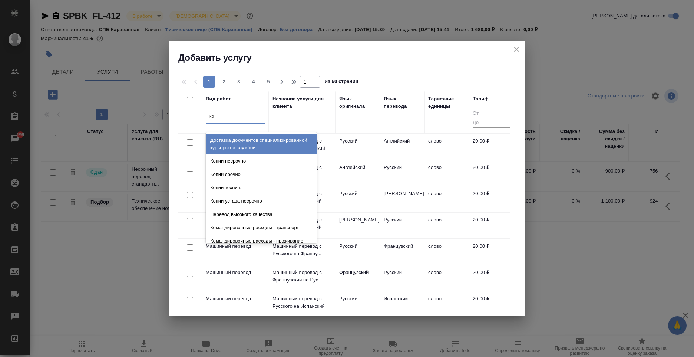
type input "коп"
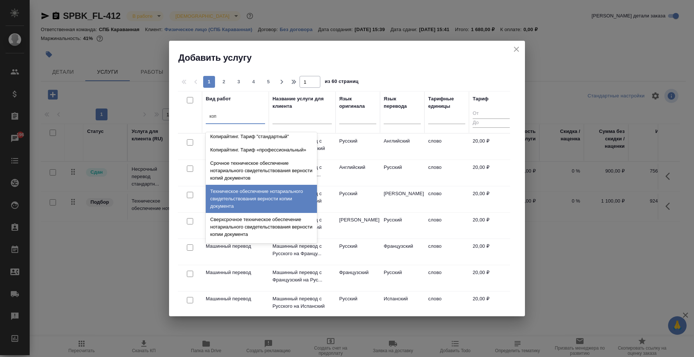
scroll to position [222, 0]
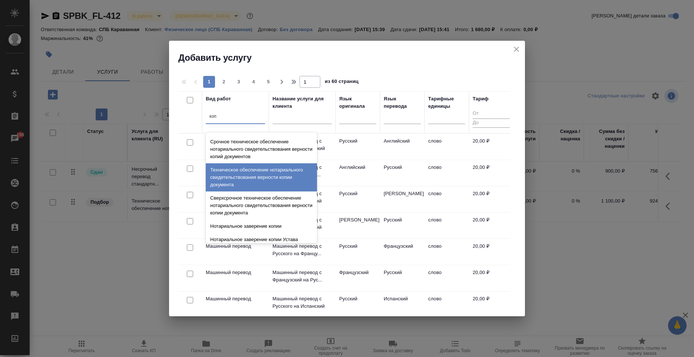
click at [266, 185] on div "Техническое обеспечение нотариального свидетельствования верности копии докумен…" at bounding box center [261, 178] width 111 height 28
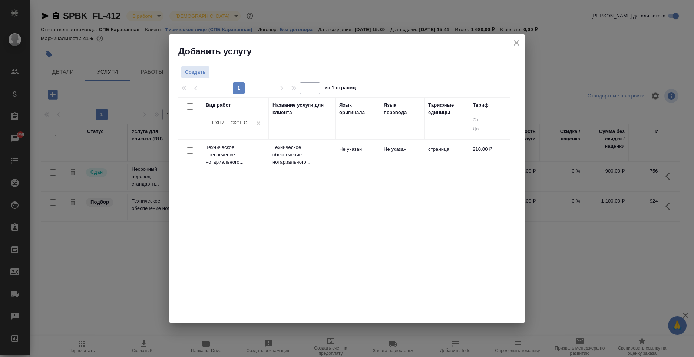
click at [419, 164] on td "Не указан" at bounding box center [402, 155] width 44 height 26
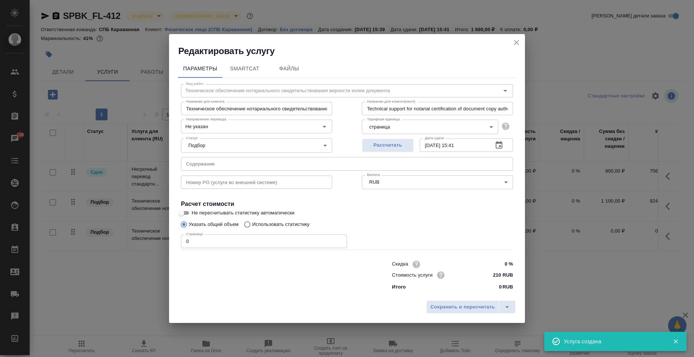
click at [234, 245] on input "0" at bounding box center [264, 241] width 166 height 13
type input "2"
click at [455, 307] on span "Сохранить и пересчитать" at bounding box center [462, 307] width 65 height 9
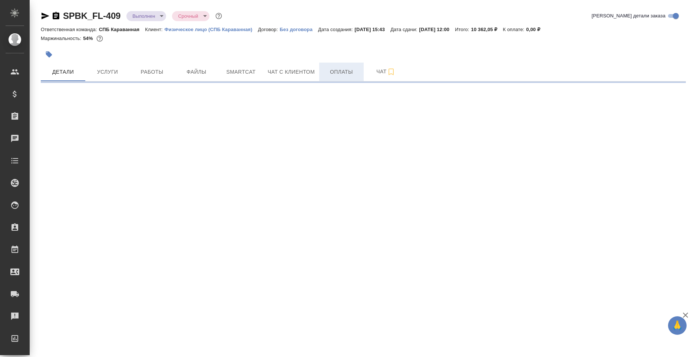
select select "RU"
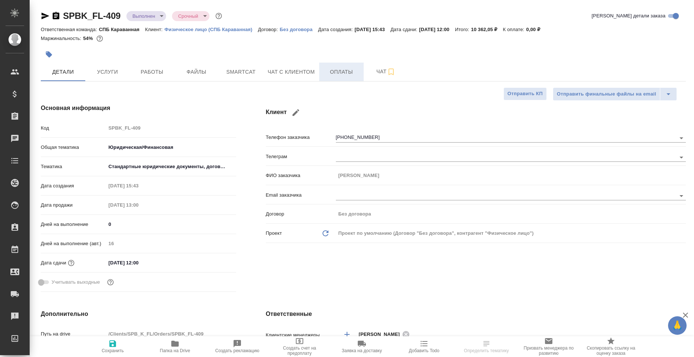
type textarea "x"
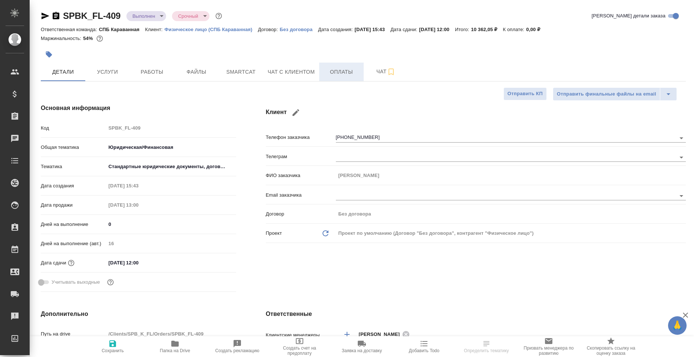
type textarea "x"
click at [287, 75] on span "Чат с клиентом" at bounding box center [291, 71] width 47 height 9
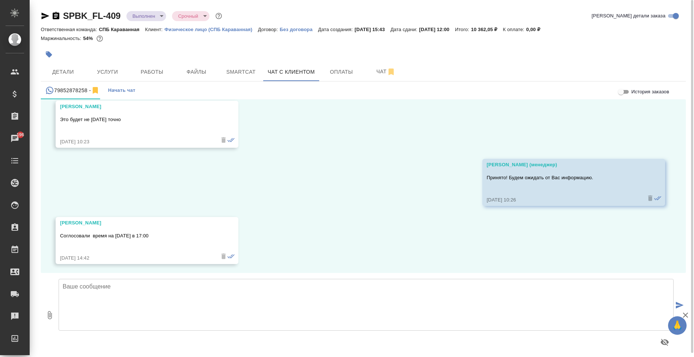
scroll to position [3797, 0]
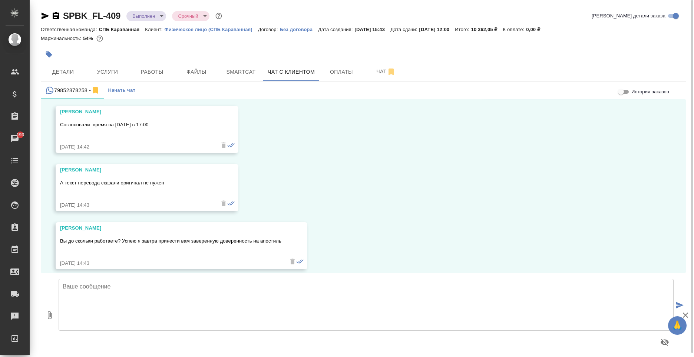
click at [281, 319] on textarea at bounding box center [366, 305] width 615 height 52
click at [352, 288] on textarea "Мы работаем с 10:00 до 18:00. Если что, Вы можете оставить ее на ресепшене в но…" at bounding box center [366, 305] width 615 height 52
click at [533, 287] on textarea "Мы работаем с 10:00 до 18:00. Если что, Вы можете оставить ее на ресепшене в но…" at bounding box center [366, 305] width 615 height 52
type textarea "Мы работаем с 10:00 до 18:00. Если что, Вы можете оставить ее на ресепшене в но…"
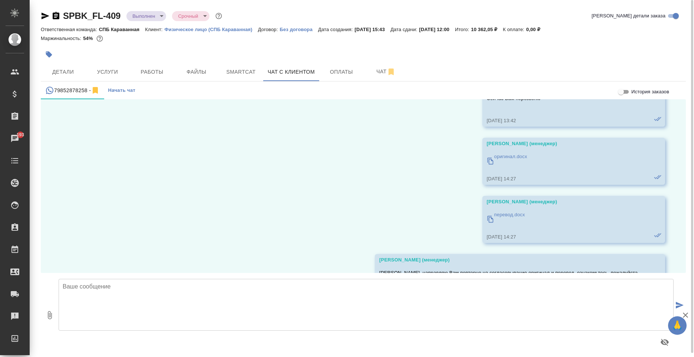
scroll to position [2854, 0]
click at [502, 209] on p "перевод.docx" at bounding box center [509, 212] width 31 height 7
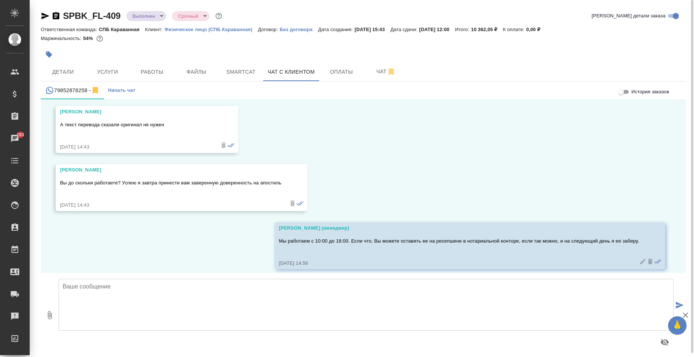
scroll to position [3913, 0]
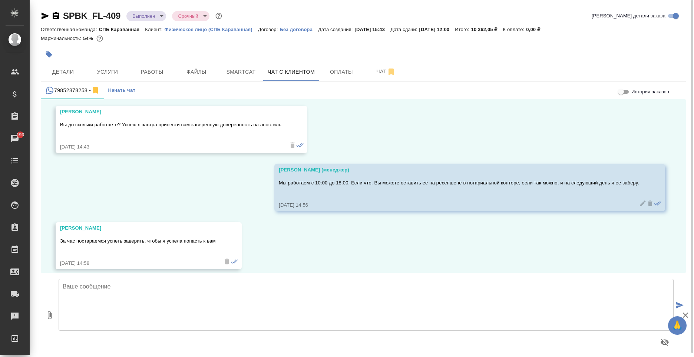
click at [325, 289] on textarea at bounding box center [366, 305] width 615 height 52
click at [280, 290] on textarea "Хорошо! Будем ожидать. Если можно будет оставить на ресепшене, то" at bounding box center [366, 305] width 615 height 52
click at [387, 286] on textarea "Хорошо! Будем ожидать. Если можно будет оставить на ресепшене, то торопиться не…" at bounding box center [366, 305] width 615 height 52
type textarea "Хорошо! Будем ожидать. Если можно будет оставить на ресепшене, то торопиться не…"
click at [681, 306] on icon "submit" at bounding box center [680, 305] width 8 height 7
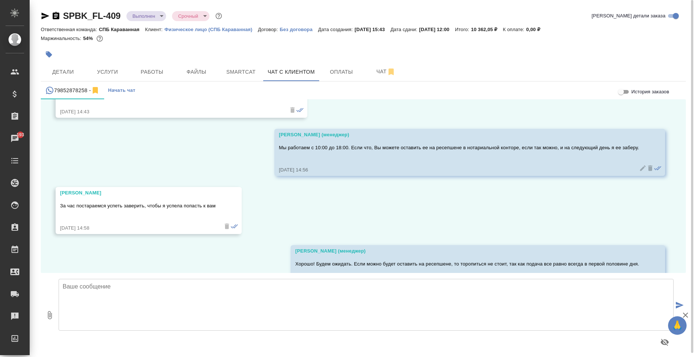
scroll to position [3972, 0]
